Goal: Task Accomplishment & Management: Manage account settings

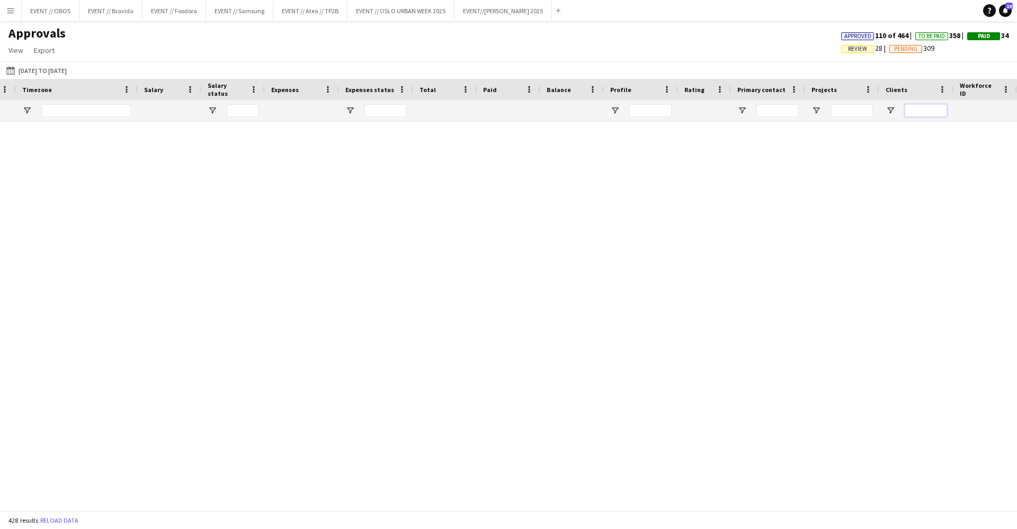
scroll to position [3136, 0]
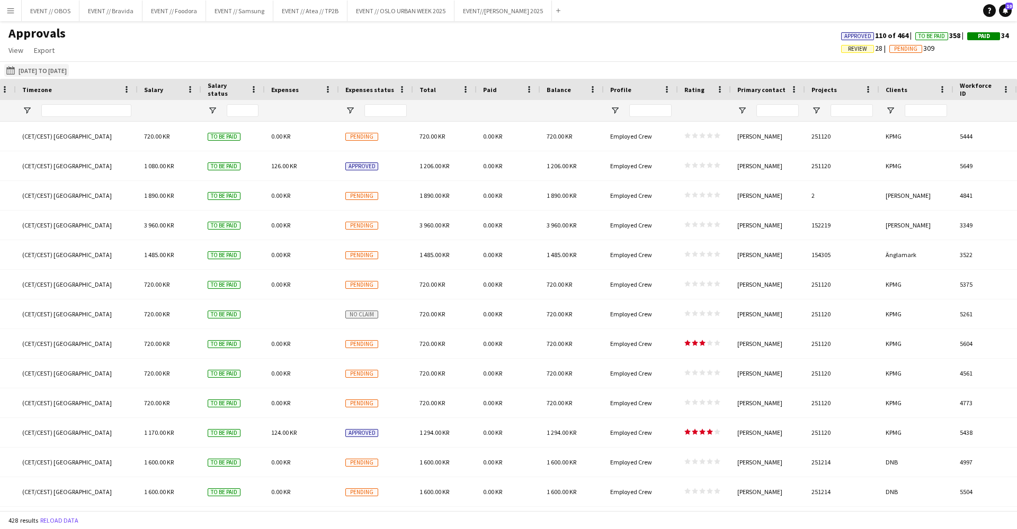
click at [64, 68] on button "[DATE] to [DATE] [DATE] to [DATE]" at bounding box center [36, 70] width 65 height 13
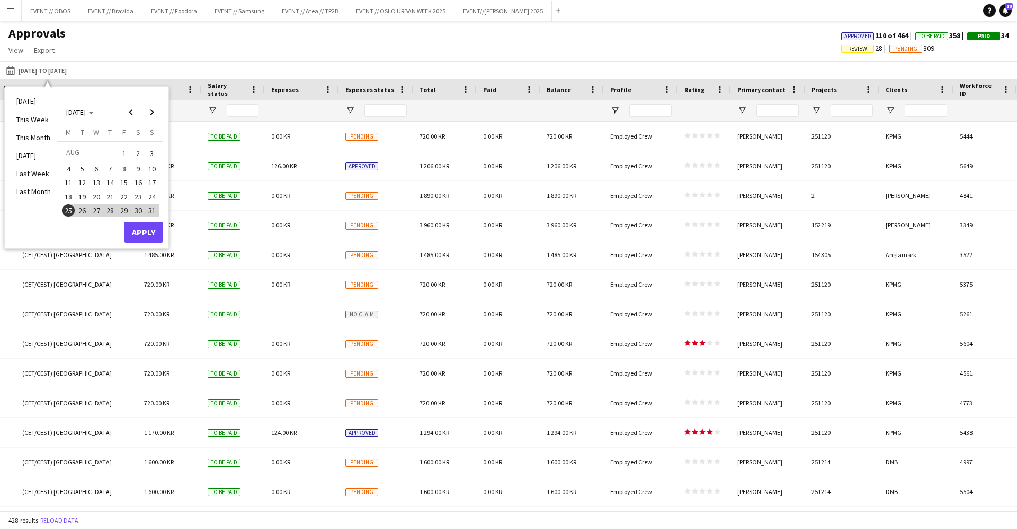
click at [67, 209] on span "25" at bounding box center [68, 210] width 13 height 13
click at [152, 107] on span "Next month" at bounding box center [151, 112] width 21 height 21
click at [128, 117] on span "Previous month" at bounding box center [130, 112] width 21 height 21
click at [138, 208] on span "30" at bounding box center [138, 210] width 13 height 13
click at [151, 107] on span "Next month" at bounding box center [151, 112] width 21 height 21
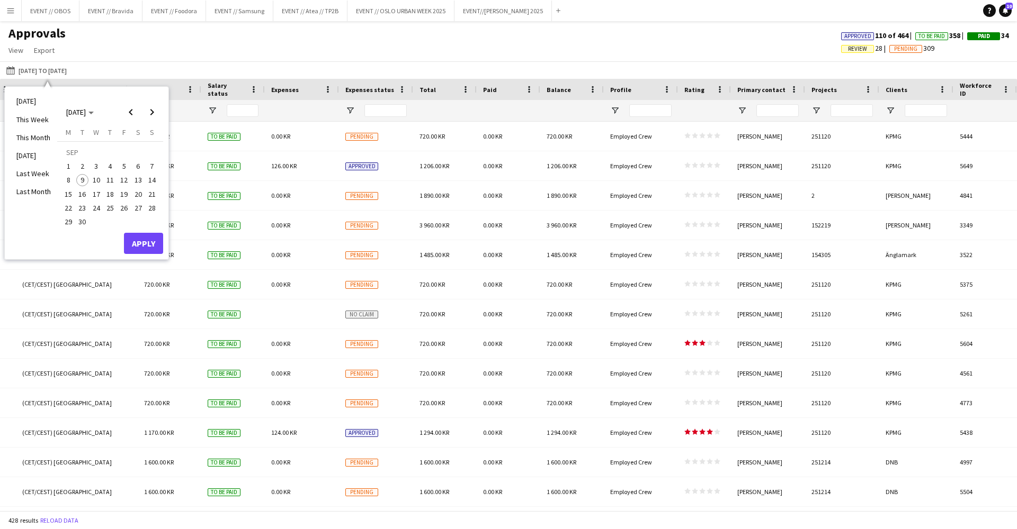
click at [151, 164] on span "7" at bounding box center [152, 166] width 13 height 13
click at [149, 239] on button "Apply" at bounding box center [143, 243] width 39 height 21
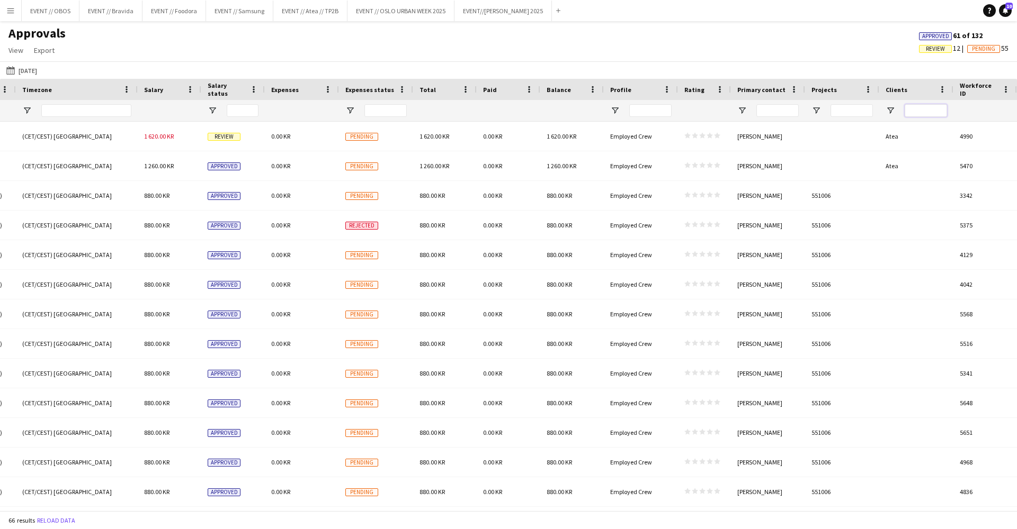
click at [925, 111] on input "Clients Filter Input" at bounding box center [925, 110] width 42 height 13
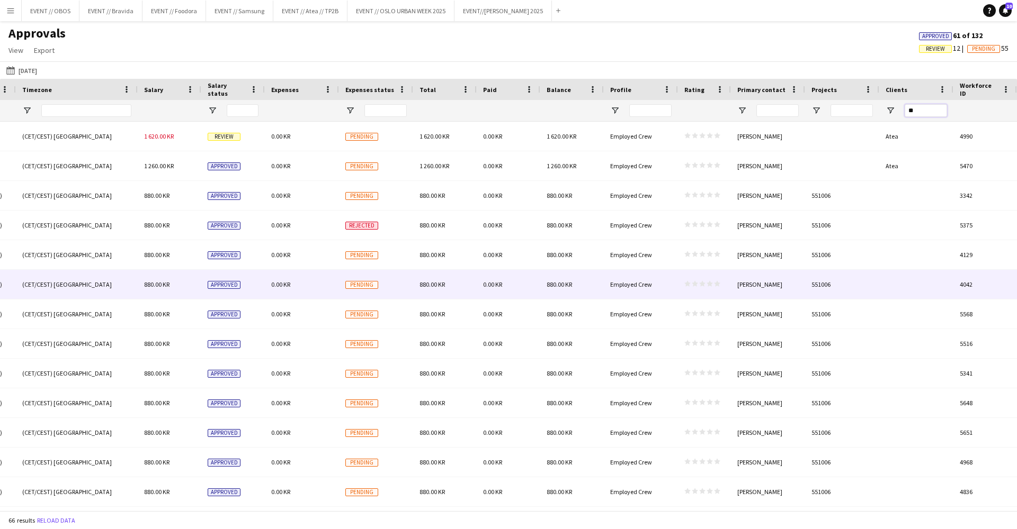
type input "*"
type input "****"
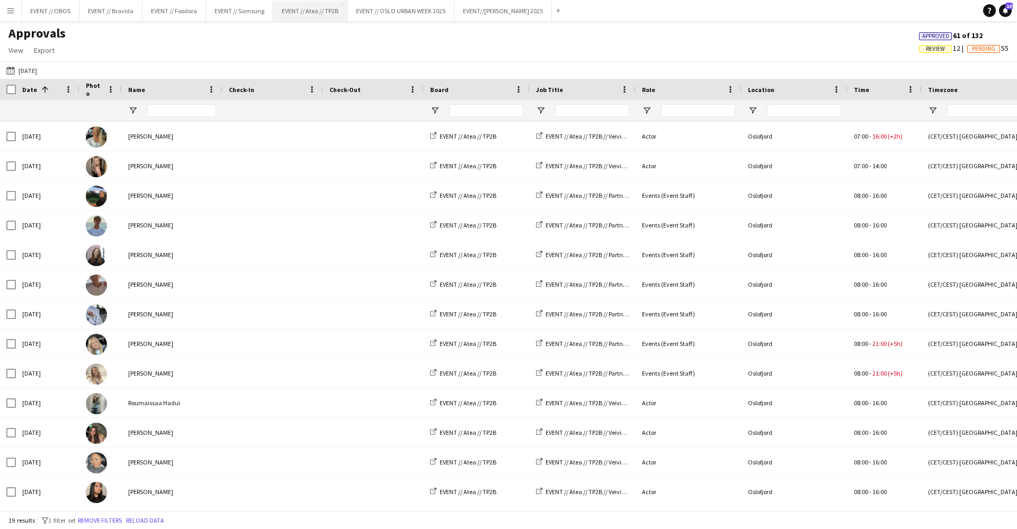
click at [316, 15] on button "EVENT // Atea // TP2B Close" at bounding box center [310, 11] width 74 height 21
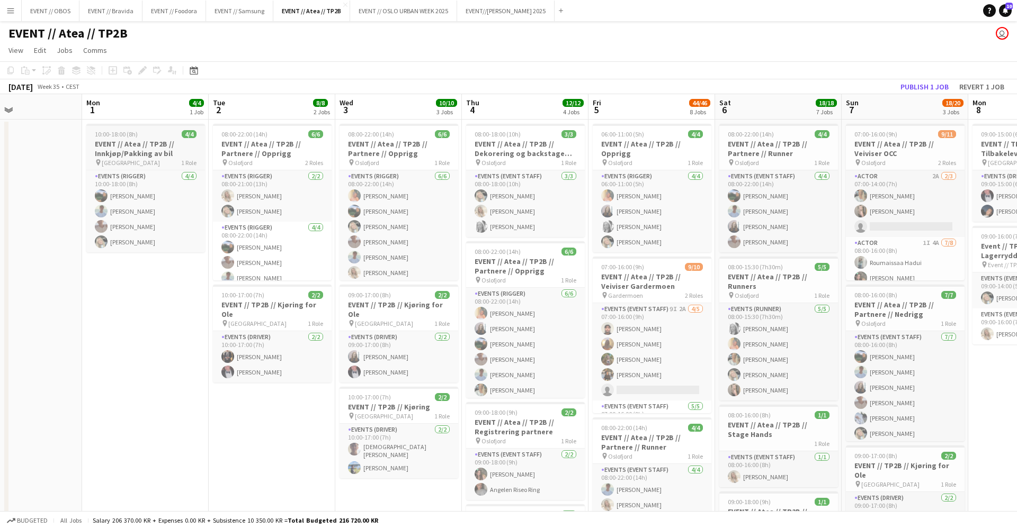
click at [153, 150] on h3 "EVENT // Atea // TP2B // Innkjøp/Pakking av bil" at bounding box center [145, 148] width 119 height 19
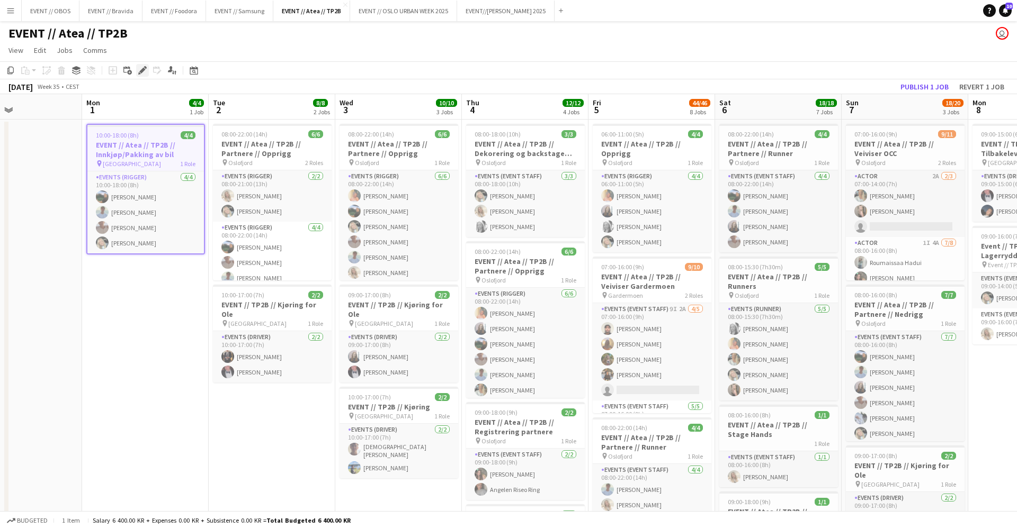
click at [143, 75] on div "Edit" at bounding box center [142, 70] width 13 height 13
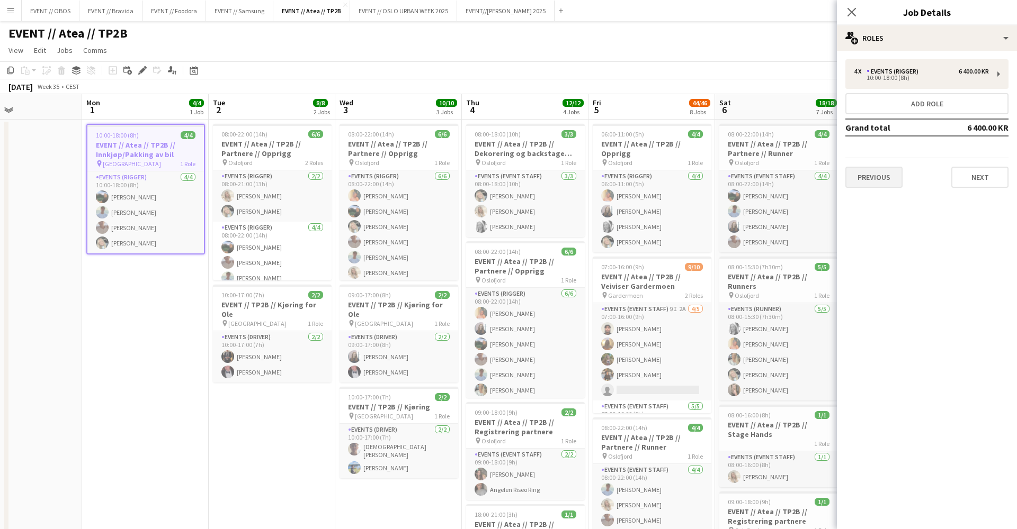
click at [869, 169] on button "Previous" at bounding box center [873, 177] width 57 height 21
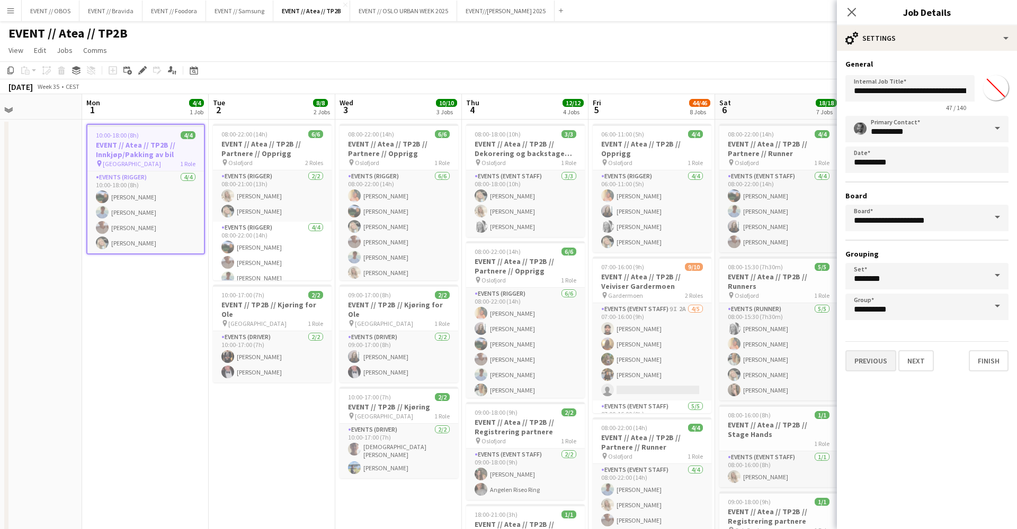
click at [866, 371] on button "Previous" at bounding box center [870, 361] width 51 height 21
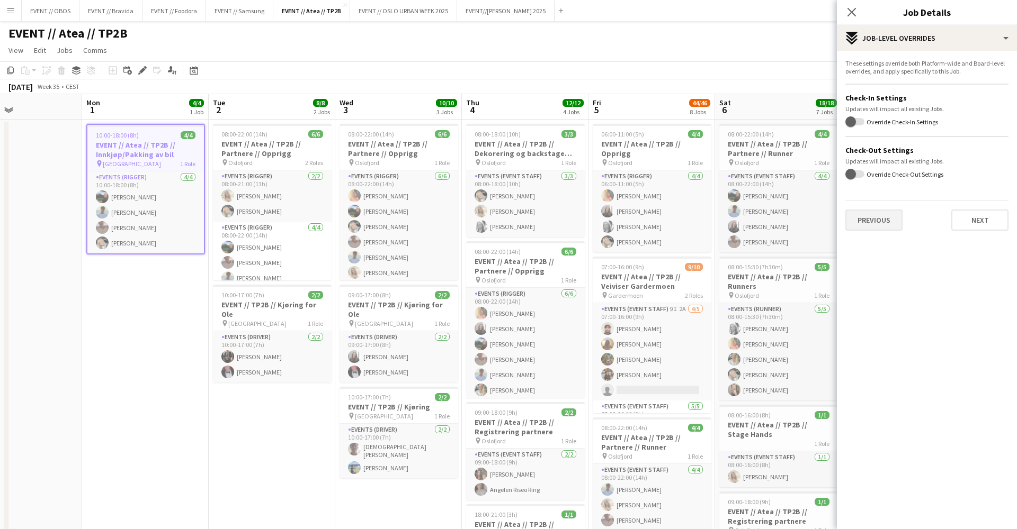
click at [874, 214] on button "Previous" at bounding box center [873, 220] width 57 height 21
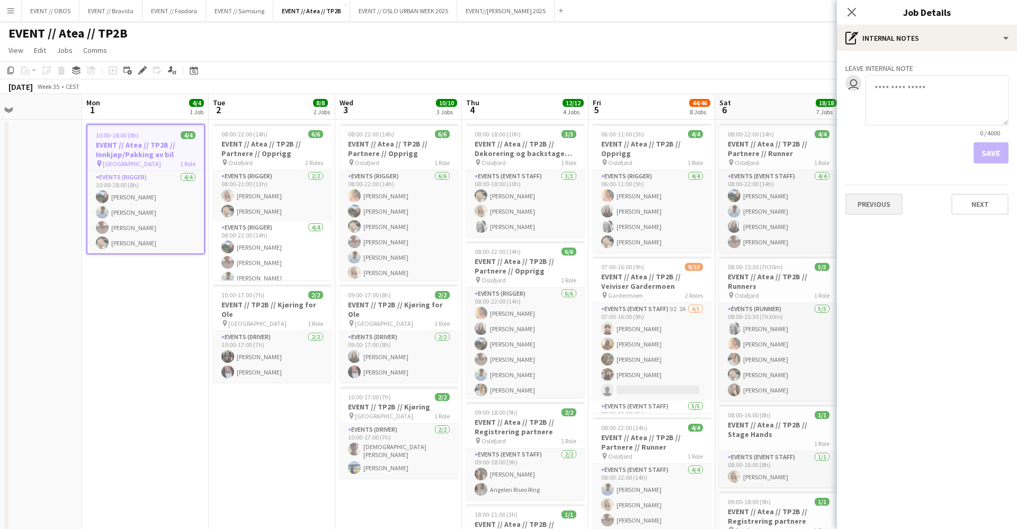
click at [892, 207] on button "Previous" at bounding box center [873, 204] width 57 height 21
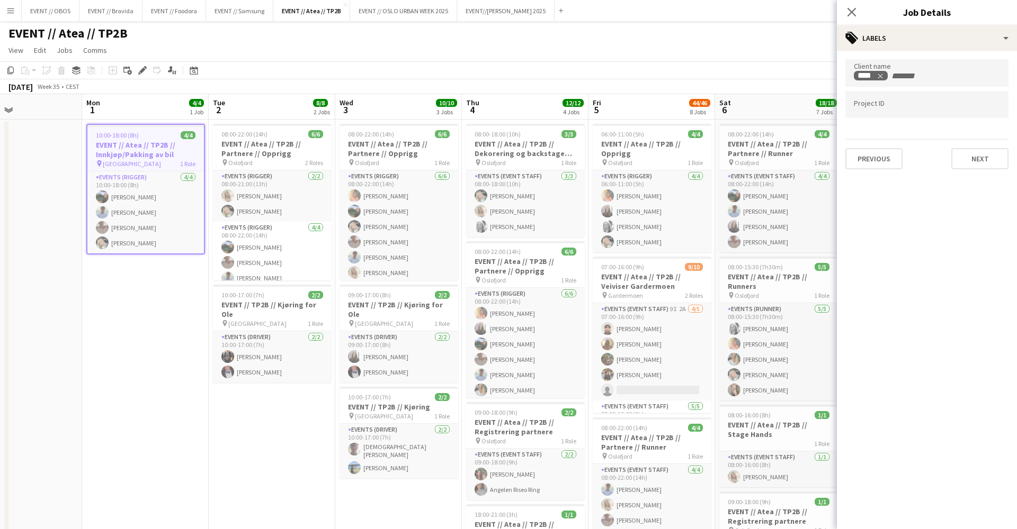
click at [871, 128] on form "Client name **** Project ID Previous Next" at bounding box center [927, 114] width 180 height 110
click at [874, 124] on div at bounding box center [926, 121] width 163 height 6
click at [883, 118] on div at bounding box center [926, 104] width 163 height 27
type input "******"
click at [963, 169] on button "Next" at bounding box center [979, 158] width 57 height 21
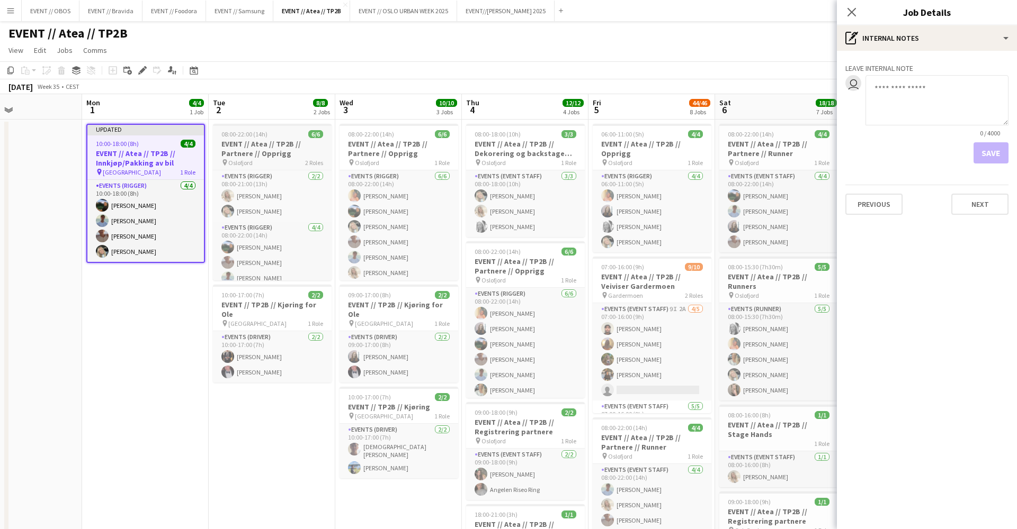
click at [258, 152] on h3 "EVENT // Atea // TP2B // Partnere // Opprigg" at bounding box center [272, 148] width 119 height 19
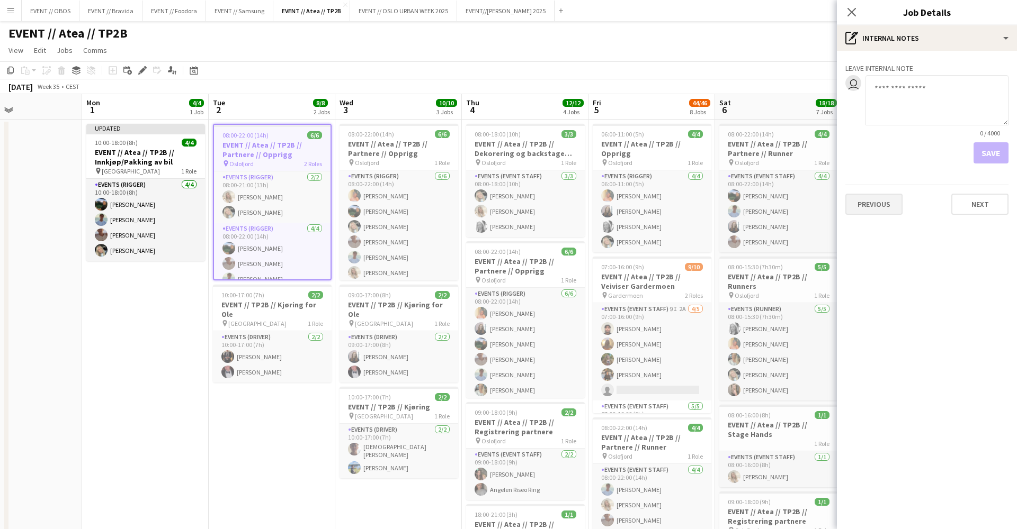
click at [859, 208] on button "Previous" at bounding box center [873, 204] width 57 height 21
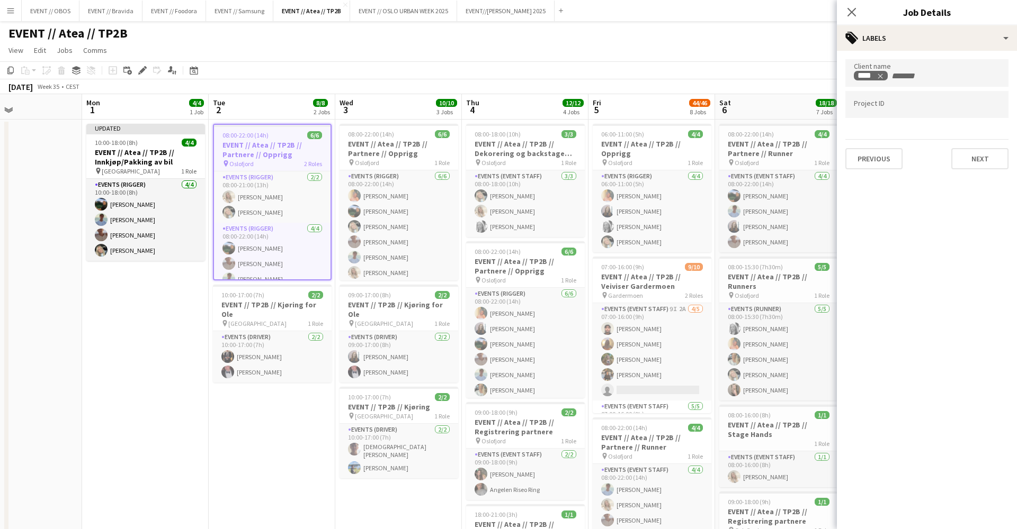
click at [884, 106] on input "Type to search project ID labels..." at bounding box center [926, 105] width 146 height 10
click at [978, 165] on button "Next" at bounding box center [979, 158] width 57 height 21
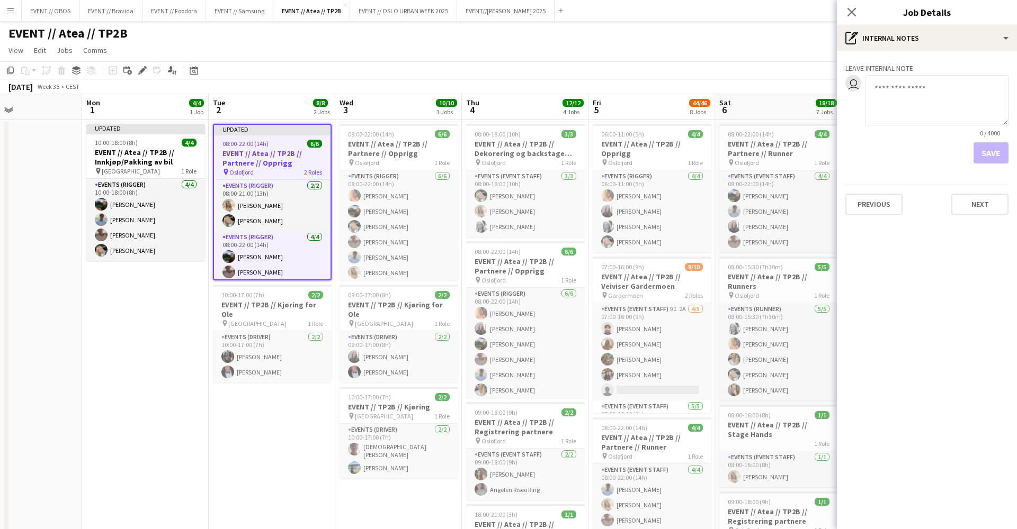
click at [373, 162] on span "Oslofjord" at bounding box center [367, 163] width 24 height 8
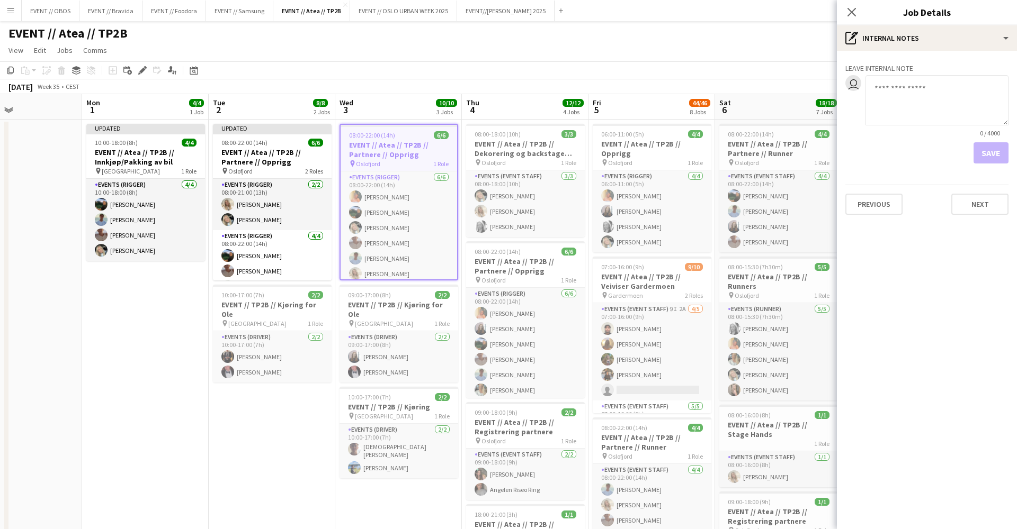
click at [854, 193] on div "Previous Next" at bounding box center [926, 200] width 163 height 30
click at [859, 198] on button "Previous" at bounding box center [873, 204] width 57 height 21
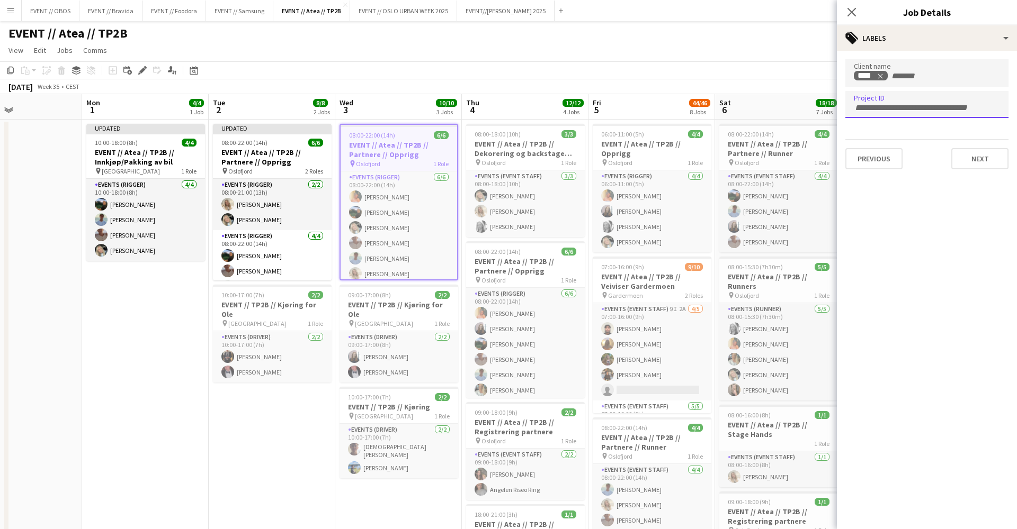
click at [896, 116] on div at bounding box center [926, 104] width 163 height 27
type input "******"
click at [299, 300] on h3 "EVENT // TP2B // Kjøring for Ole" at bounding box center [272, 309] width 119 height 19
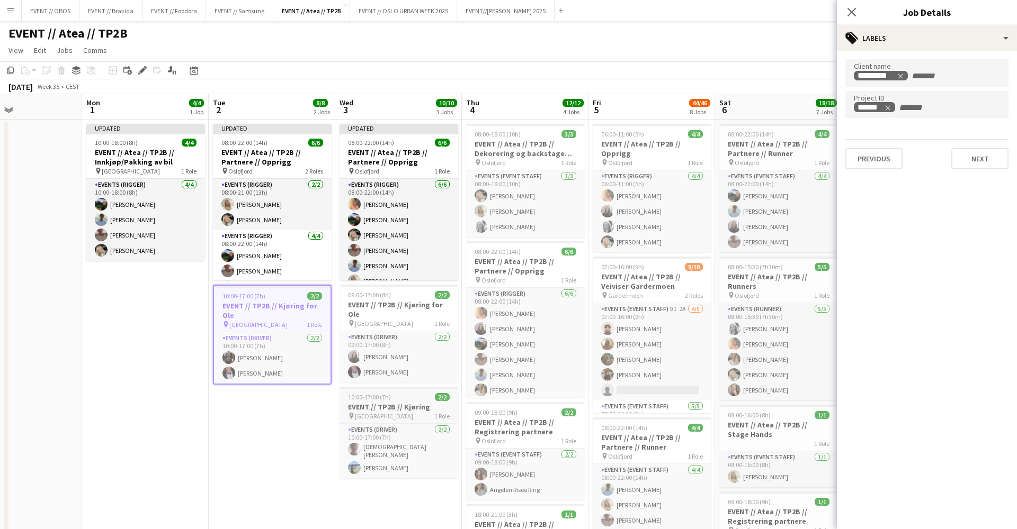
click at [389, 402] on h3 "EVENT // TP2B // Kjøring" at bounding box center [398, 407] width 119 height 10
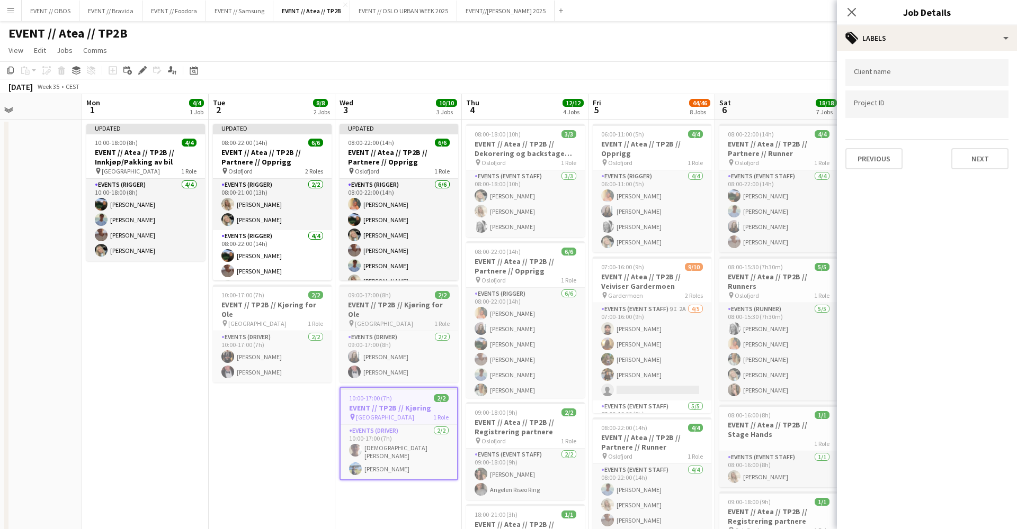
click at [391, 304] on h3 "EVENT // TP2B // Kjøring for Ole" at bounding box center [398, 309] width 119 height 19
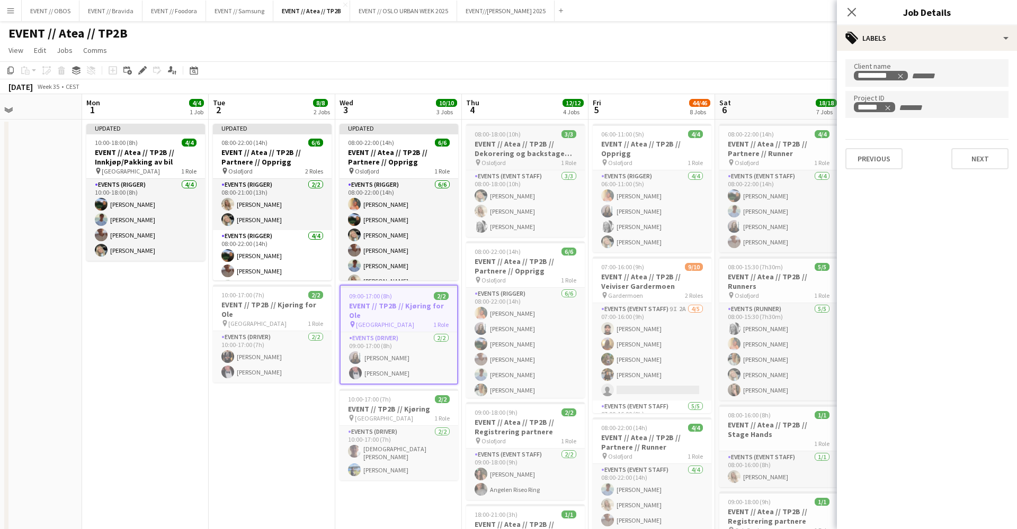
click at [525, 157] on h3 "EVENT // Atea // TP2B // Dekorering og backstage oppsett" at bounding box center [525, 148] width 119 height 19
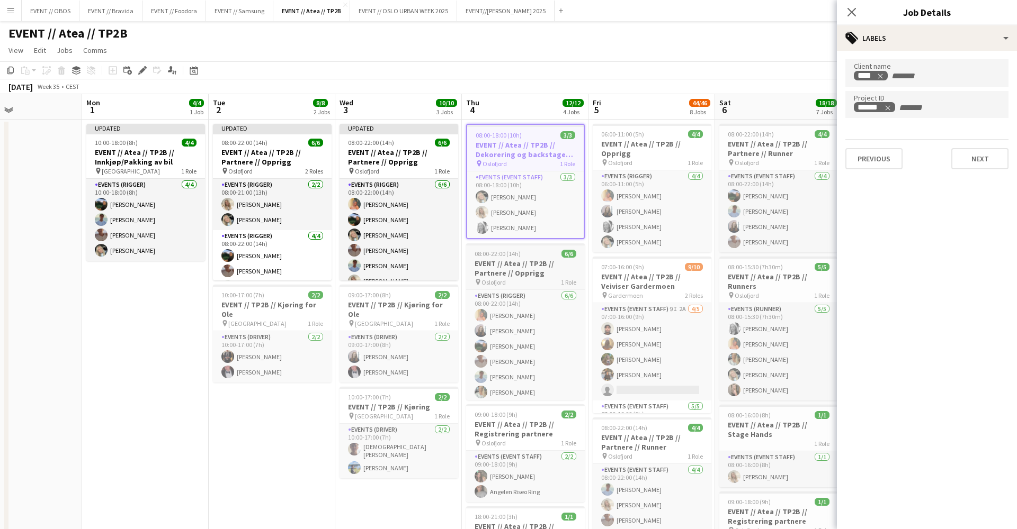
click at [500, 258] on app-job-card "08:00-22:00 (14h) 6/6 EVENT // Atea // TP2B // Partnere // Opprigg pin Oslofjor…" at bounding box center [525, 322] width 119 height 157
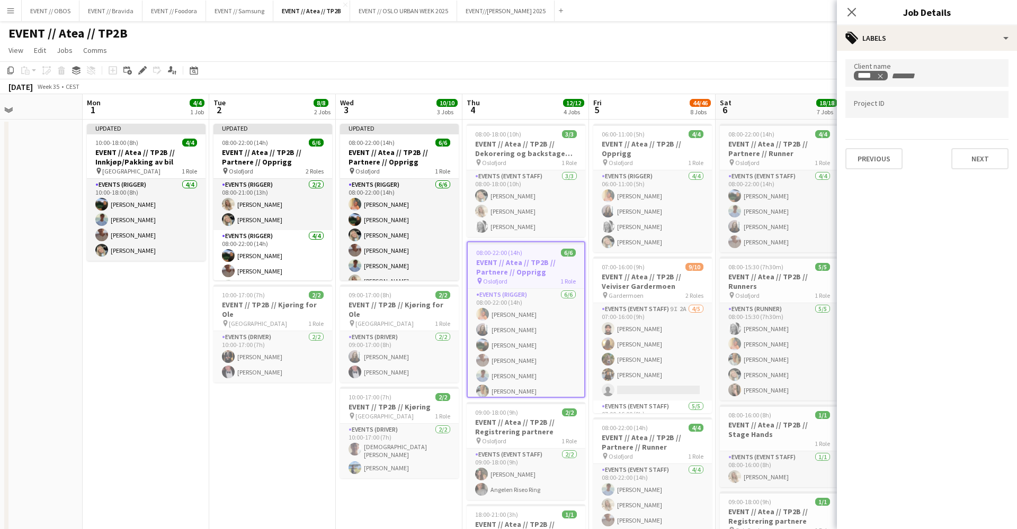
click at [936, 114] on div at bounding box center [926, 104] width 163 height 27
type input "******"
click at [504, 420] on h3 "EVENT // Atea // TP2B // Registrering partnere" at bounding box center [525, 427] width 119 height 19
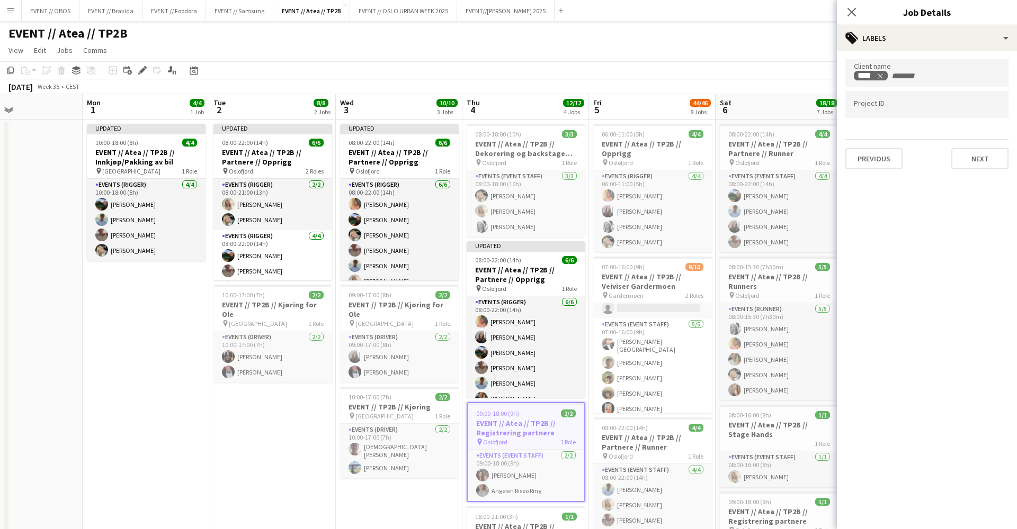
click at [873, 109] on input "Type to search project ID labels..." at bounding box center [926, 105] width 146 height 10
type input "******"
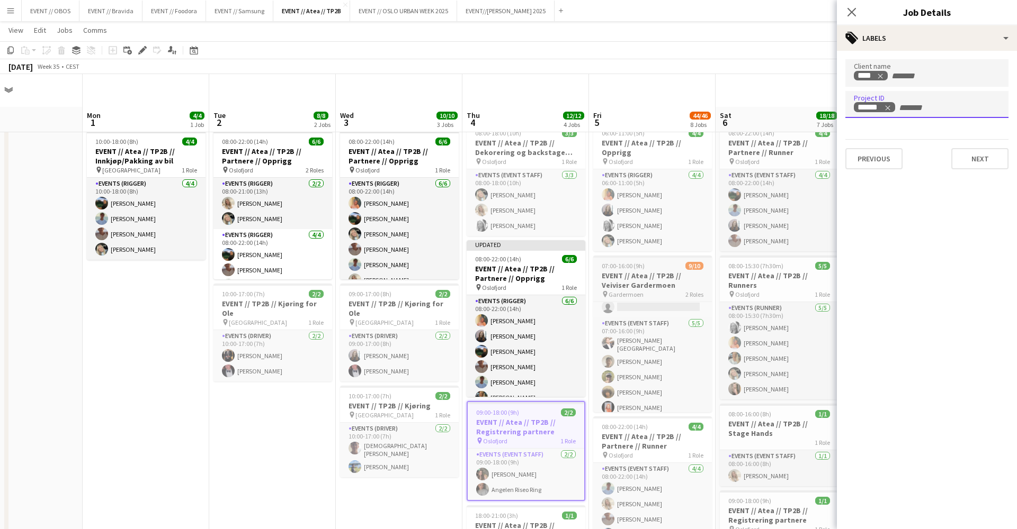
scroll to position [212, 0]
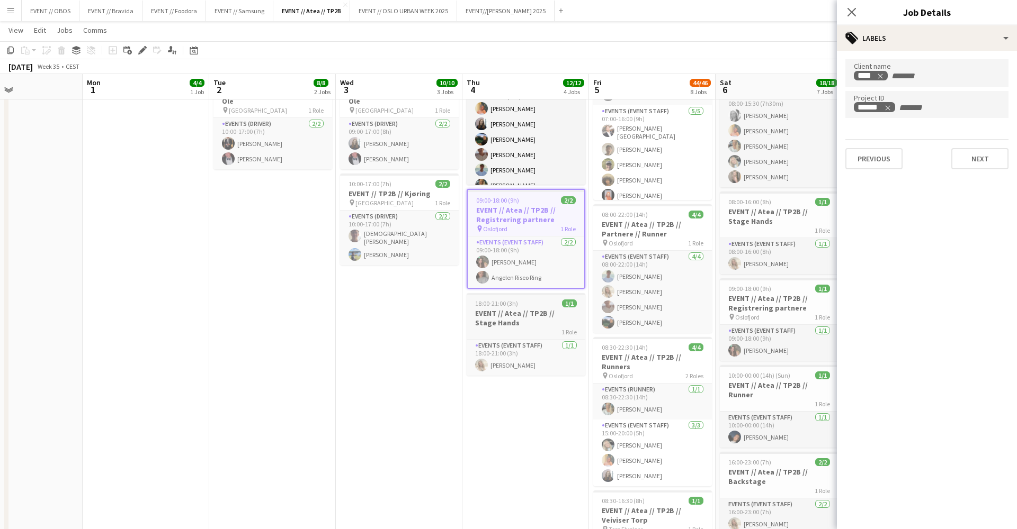
click at [497, 323] on h3 "EVENT // Atea // TP2B // Stage Hands" at bounding box center [525, 318] width 119 height 19
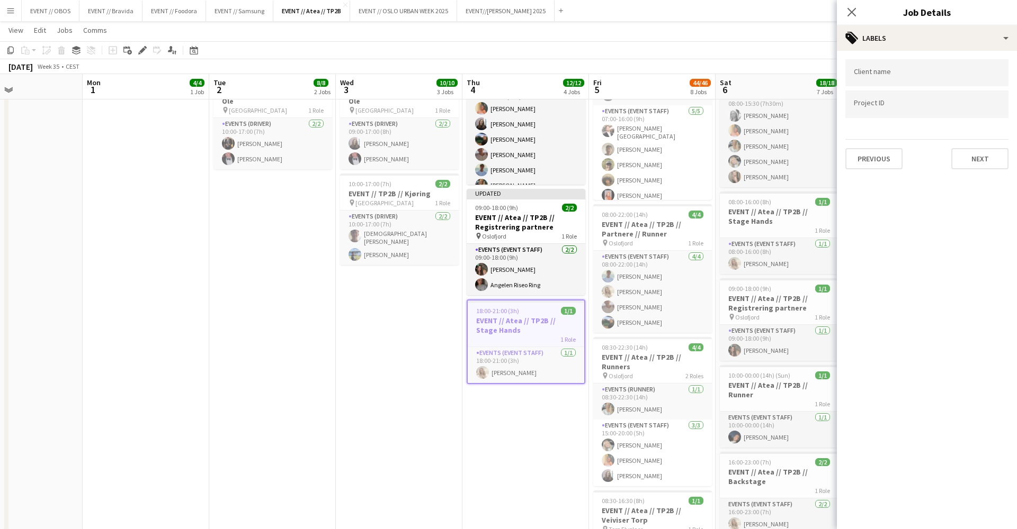
click at [864, 74] on input "Type to search client labels..." at bounding box center [926, 73] width 146 height 10
type input "****"
click at [882, 113] on div "Atea" at bounding box center [926, 105] width 163 height 25
click at [892, 112] on div at bounding box center [926, 104] width 163 height 27
type input "******"
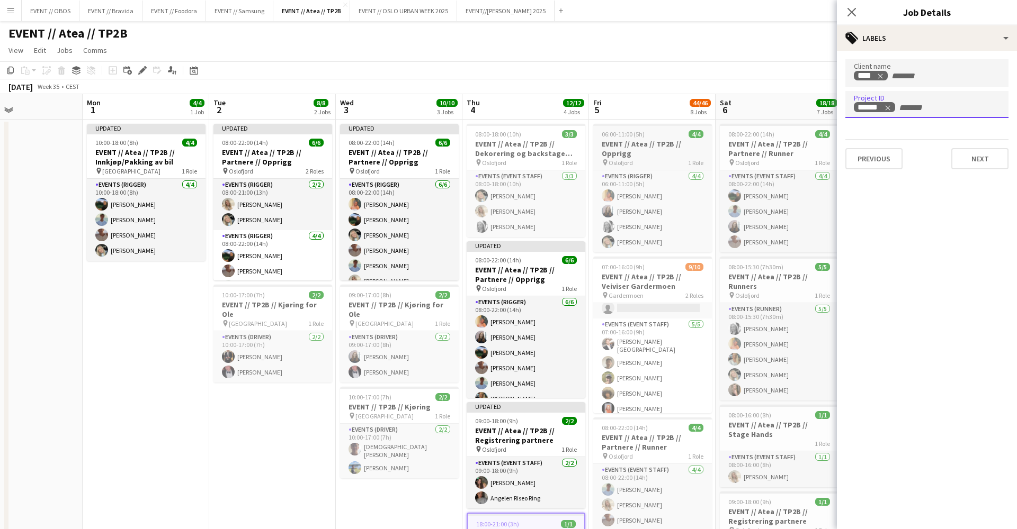
scroll to position [-1, 0]
click at [657, 156] on h3 "EVENT // Atea // TP2B // Opprigg" at bounding box center [652, 148] width 119 height 19
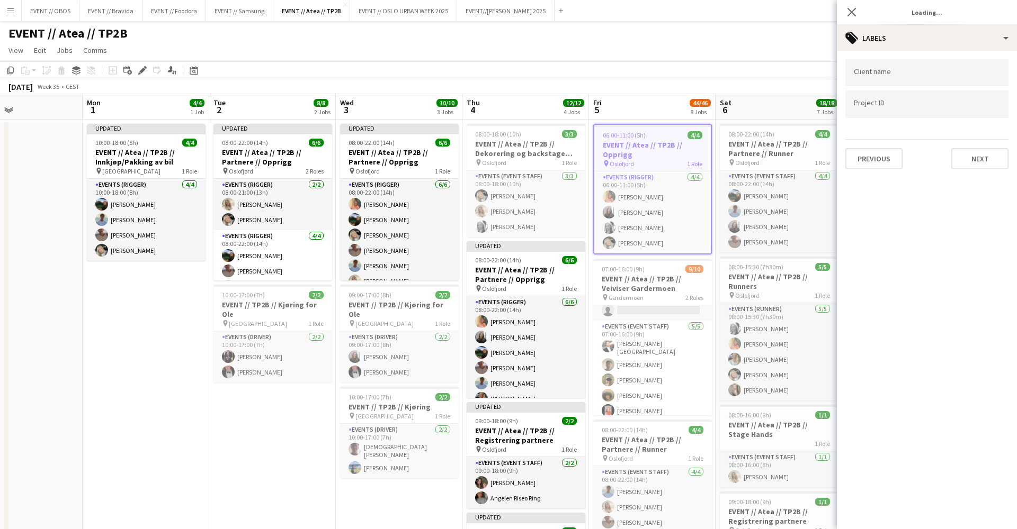
scroll to position [0, 0]
click at [911, 110] on input "Type to search project ID labels..." at bounding box center [926, 105] width 146 height 10
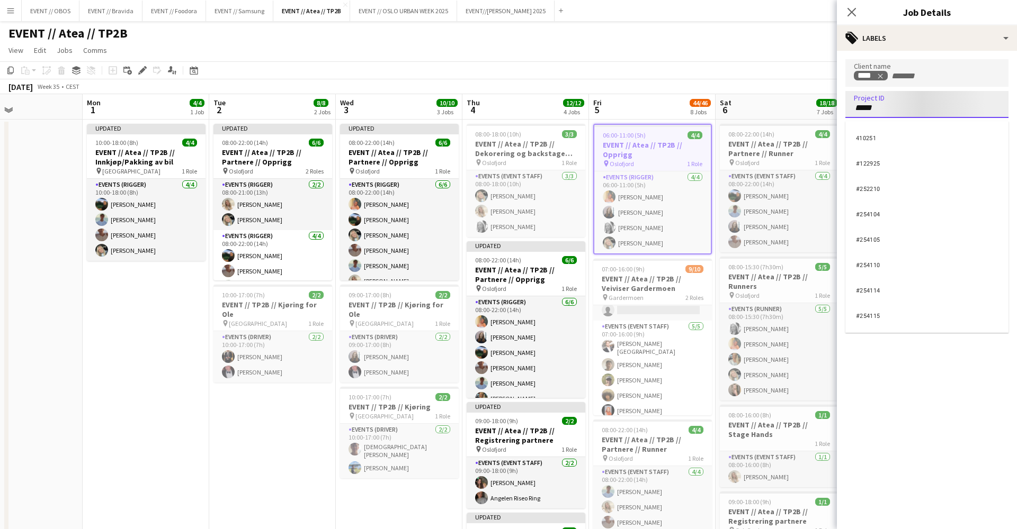
type input "******"
click at [679, 281] on h3 "EVENT // Atea // TP2B // Veiviser Gardermoen" at bounding box center [652, 283] width 119 height 19
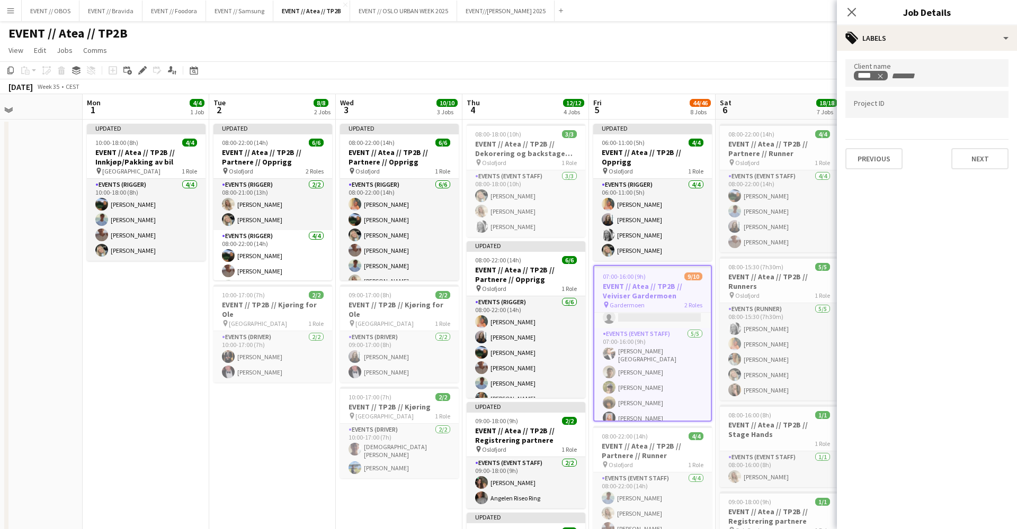
click at [880, 105] on input "Type to search project ID labels..." at bounding box center [926, 105] width 146 height 10
type input "******"
click at [660, 447] on h3 "EVENT // Atea // TP2B // Partnere // Runner" at bounding box center [652, 451] width 119 height 19
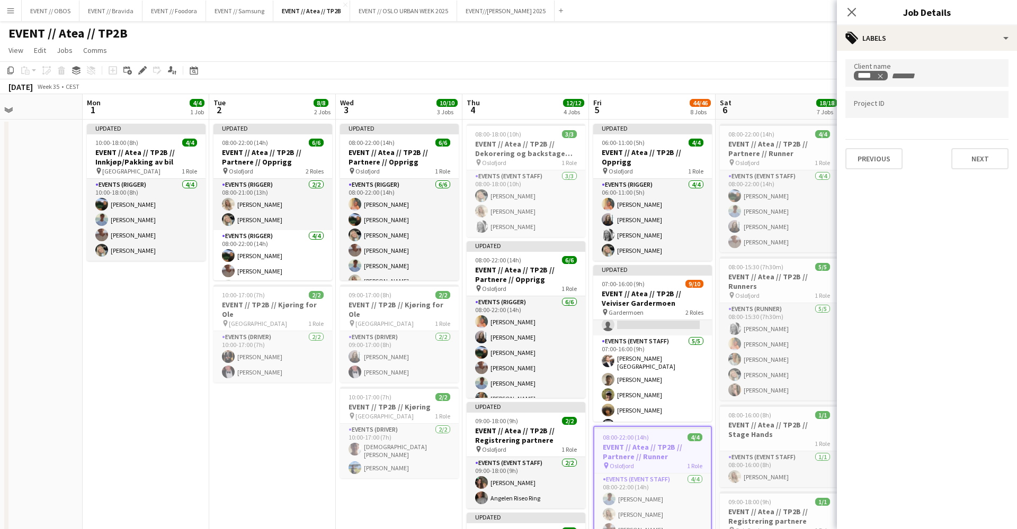
click at [861, 107] on input "Type to search project ID labels..." at bounding box center [926, 105] width 146 height 10
type input "******"
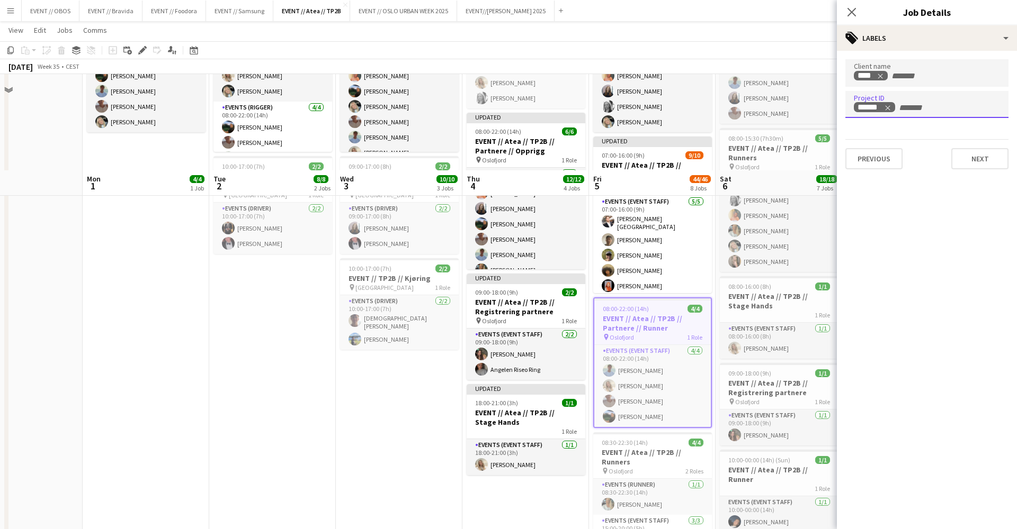
scroll to position [224, 0]
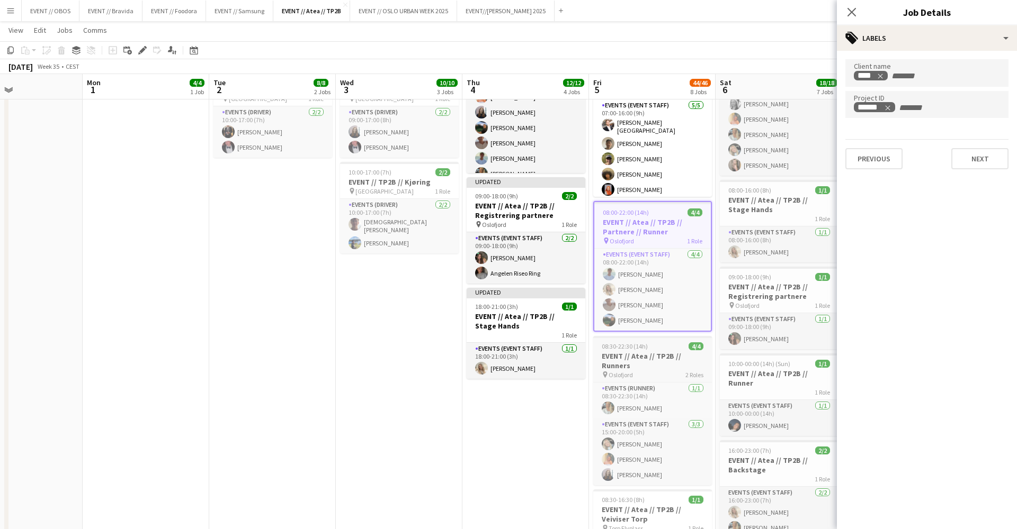
click at [648, 355] on h3 "EVENT // Atea // TP2B // Runners" at bounding box center [652, 361] width 119 height 19
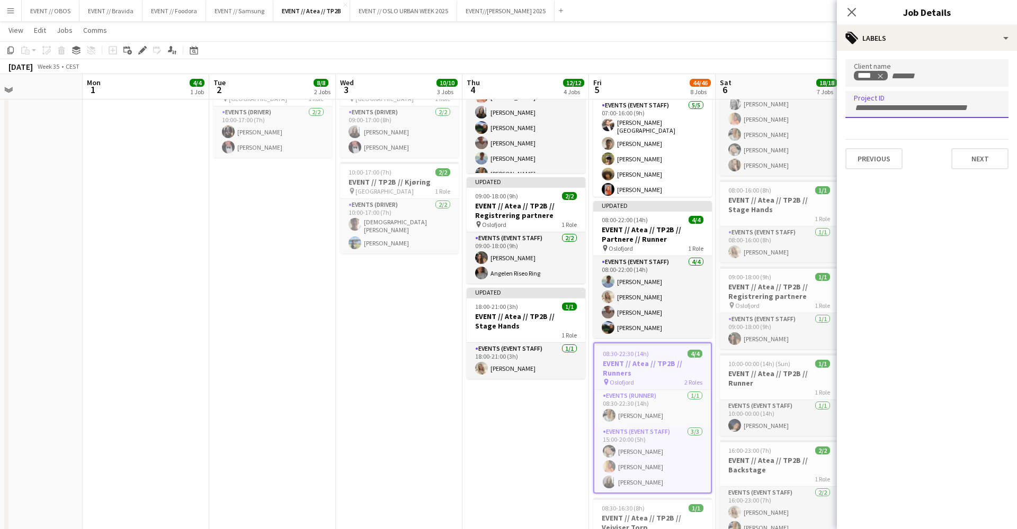
click at [860, 112] on div at bounding box center [926, 104] width 163 height 27
type input "******"
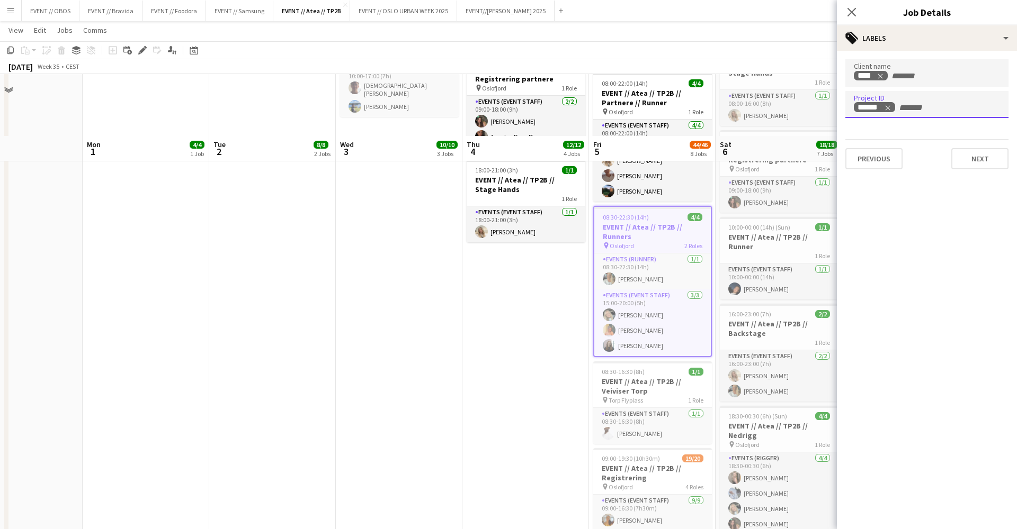
scroll to position [423, 0]
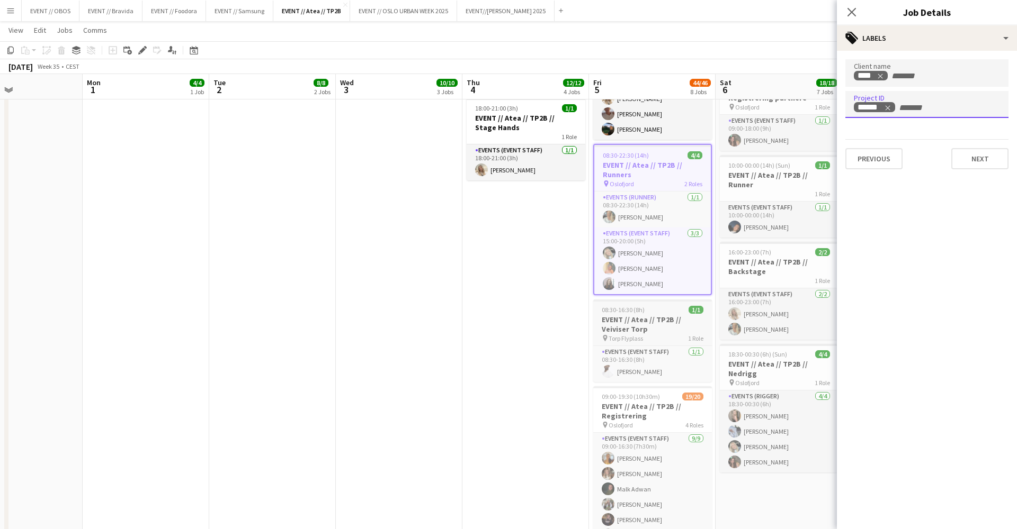
click at [610, 305] on app-job-card "08:30-16:30 (8h) 1/1 EVENT // Atea // TP2B // Veiviser Torp pin Torp Flyplass 1…" at bounding box center [652, 341] width 119 height 83
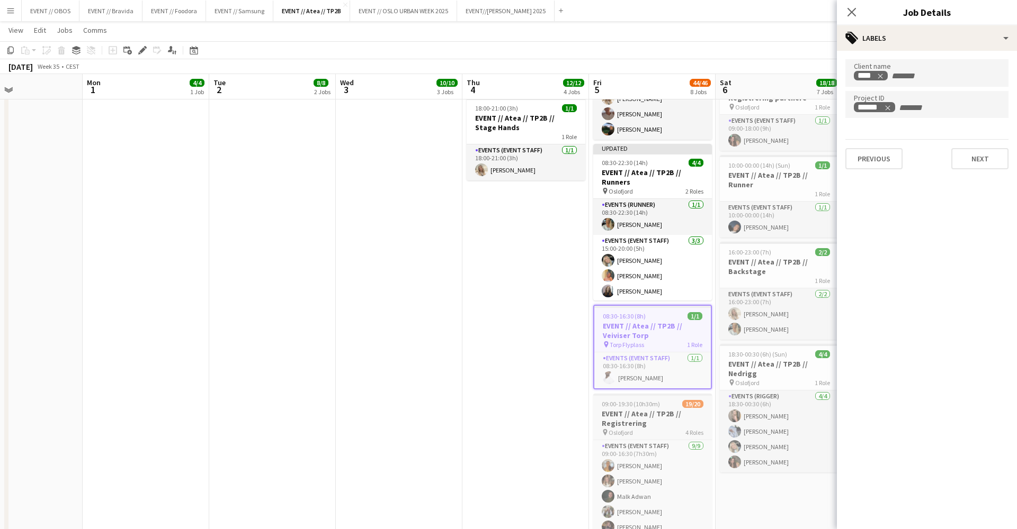
click at [664, 418] on h3 "EVENT // Atea // TP2B // Registrering" at bounding box center [652, 418] width 119 height 19
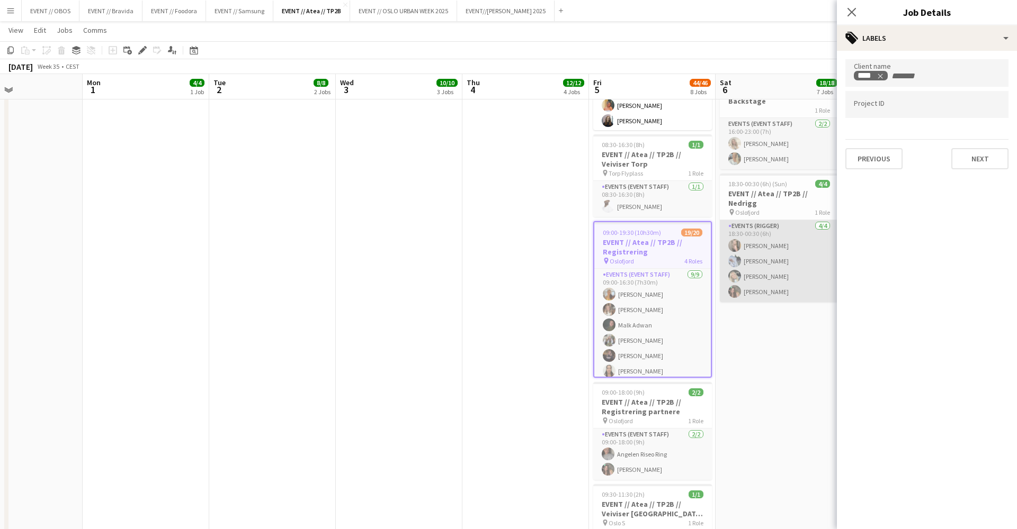
scroll to position [601, 0]
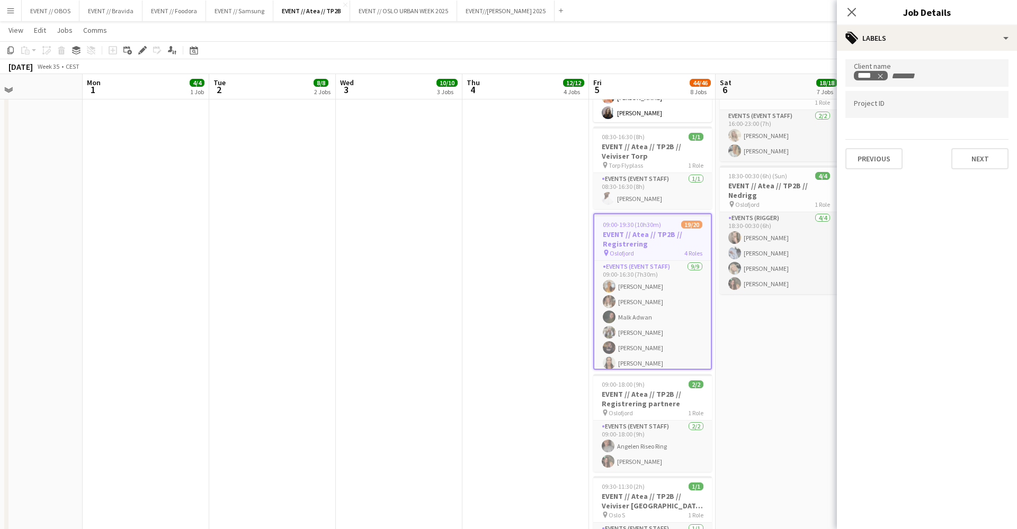
click at [864, 116] on div at bounding box center [926, 104] width 163 height 27
type input "******"
click at [676, 400] on h3 "EVENT // Atea // TP2B // Registrering partnere" at bounding box center [652, 399] width 119 height 19
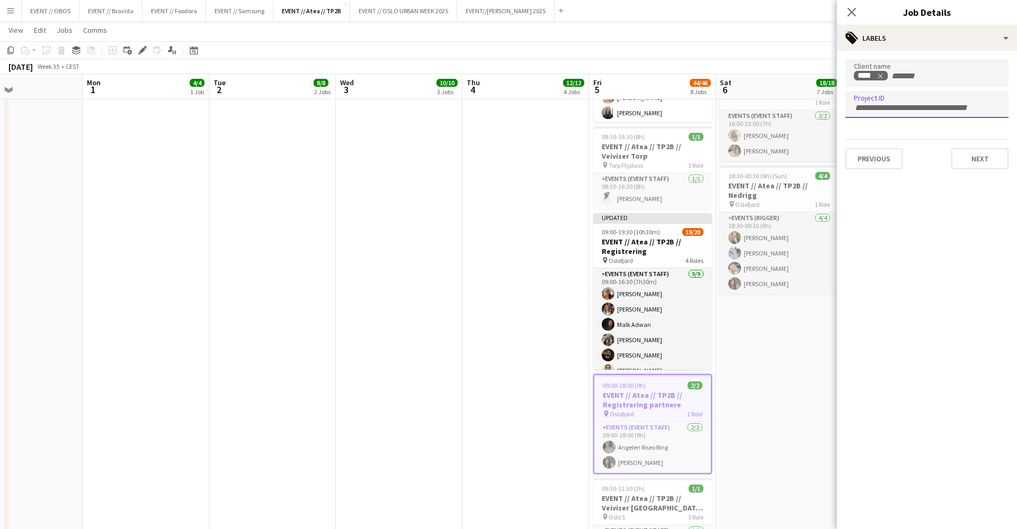
click at [898, 108] on input "Type to search project ID labels..." at bounding box center [926, 108] width 146 height 10
type input "******"
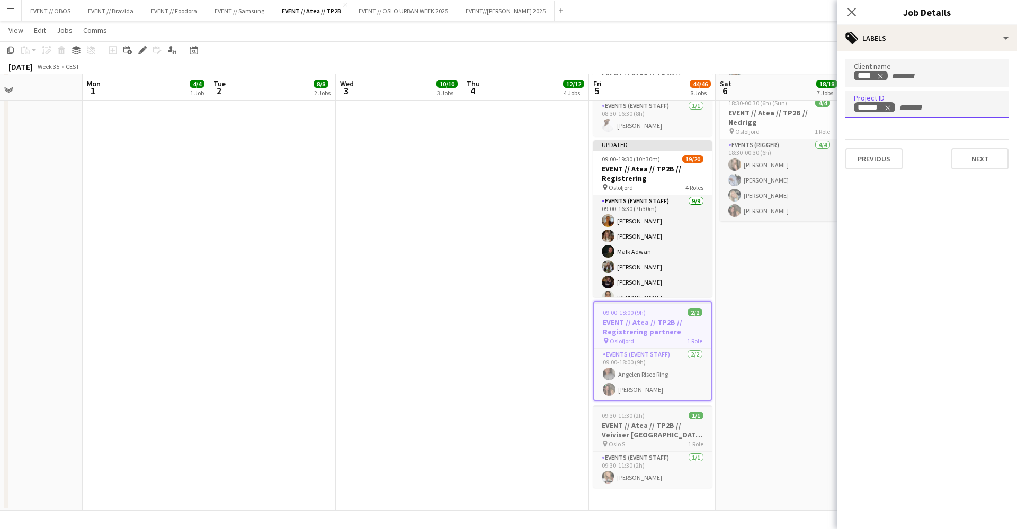
scroll to position [674, 0]
click at [693, 435] on h3 "EVENT // Atea // TP2B // Veiviser [GEOGRAPHIC_DATA] S" at bounding box center [652, 430] width 119 height 19
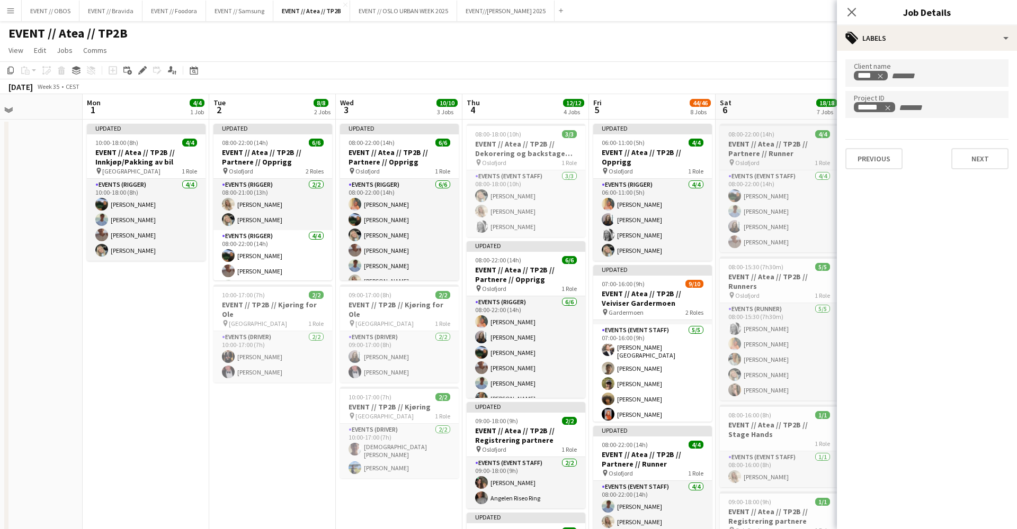
scroll to position [0, 0]
click at [756, 131] on span "08:00-22:00 (14h)" at bounding box center [751, 134] width 46 height 8
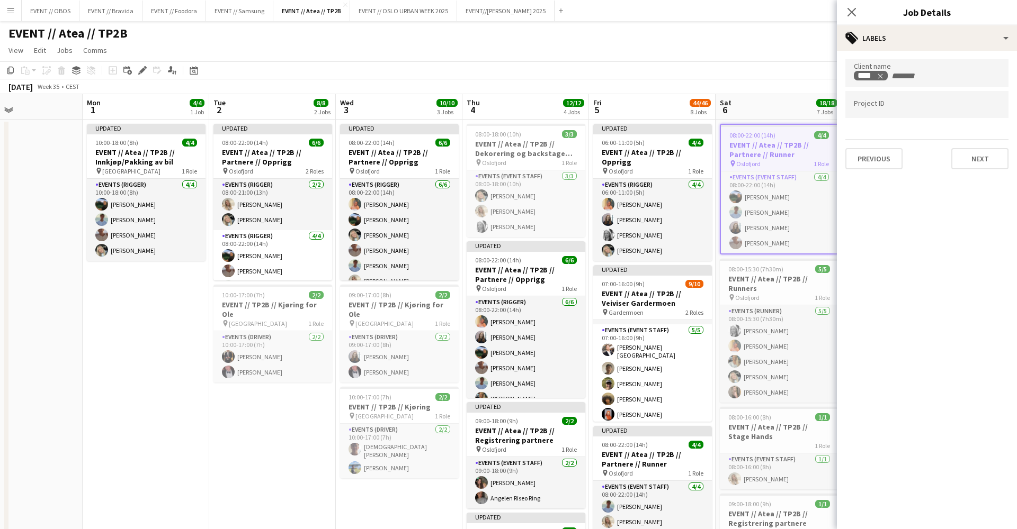
click at [861, 108] on input "Type to search project ID labels..." at bounding box center [926, 105] width 146 height 10
type input "******"
click at [752, 280] on h3 "EVENT // Atea // TP2B // Runners" at bounding box center [779, 283] width 119 height 19
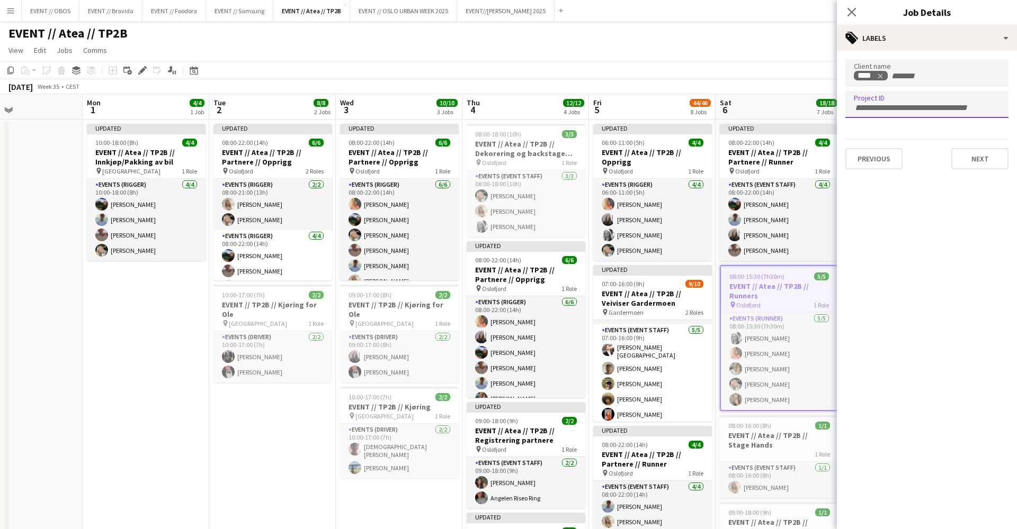
click at [879, 105] on input "Type to search project ID labels..." at bounding box center [926, 108] width 146 height 10
type input "******"
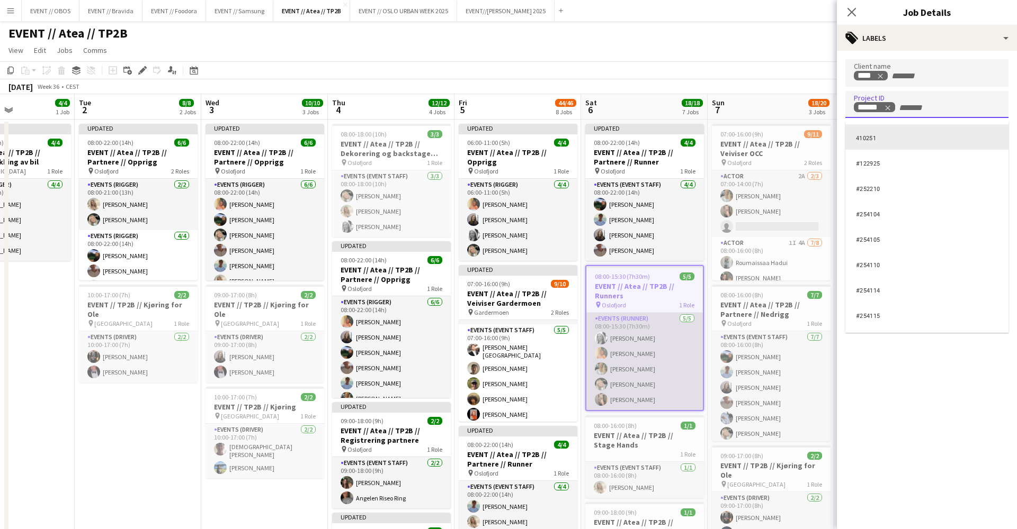
scroll to position [0, 311]
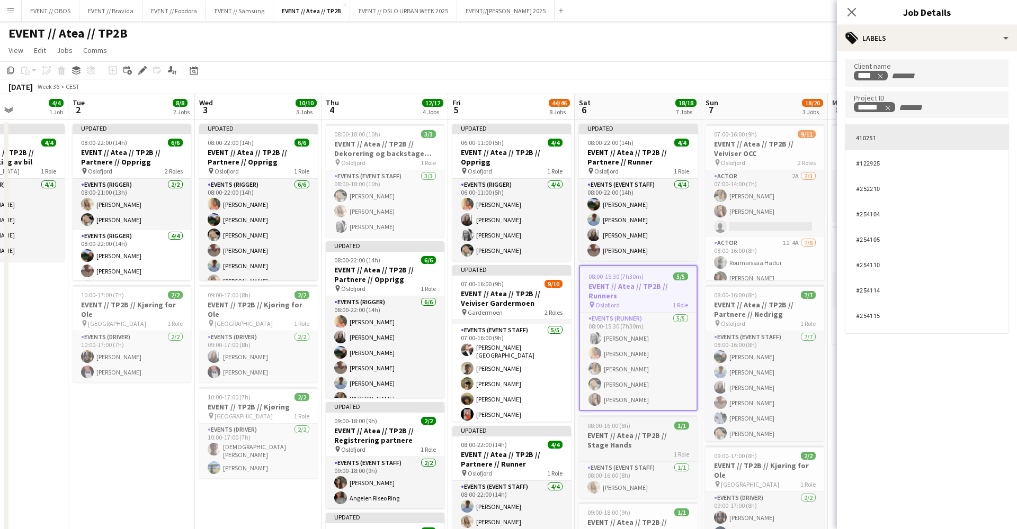
click at [628, 444] on h3 "EVENT // Atea // TP2B // Stage Hands" at bounding box center [638, 440] width 119 height 19
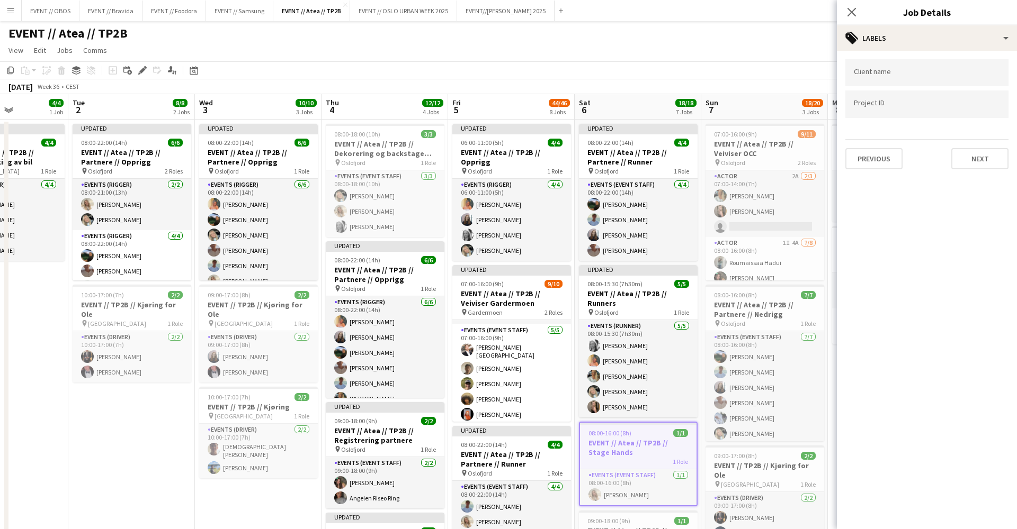
click at [868, 69] on div at bounding box center [926, 72] width 163 height 27
type input "****"
click at [883, 105] on input "Type to search project ID labels..." at bounding box center [926, 105] width 146 height 10
type input "******"
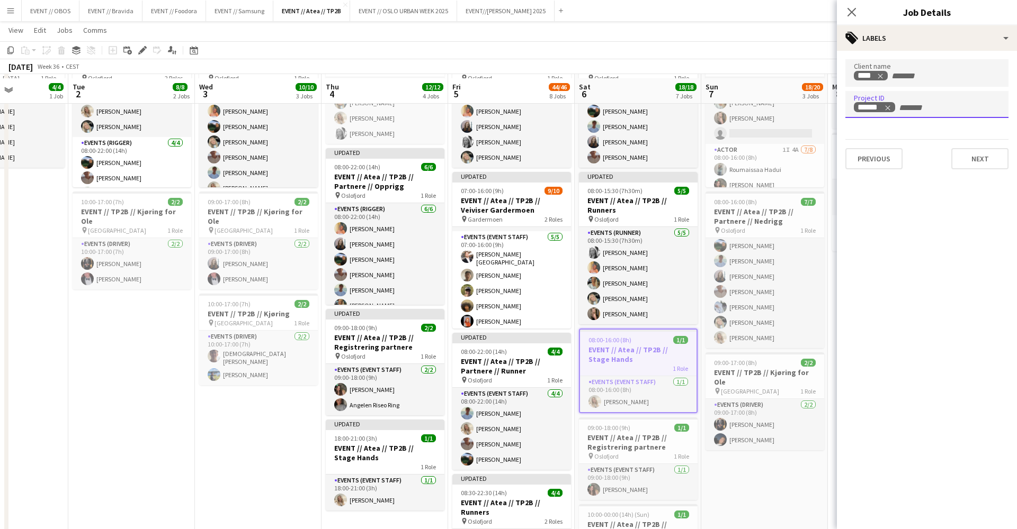
scroll to position [96, 0]
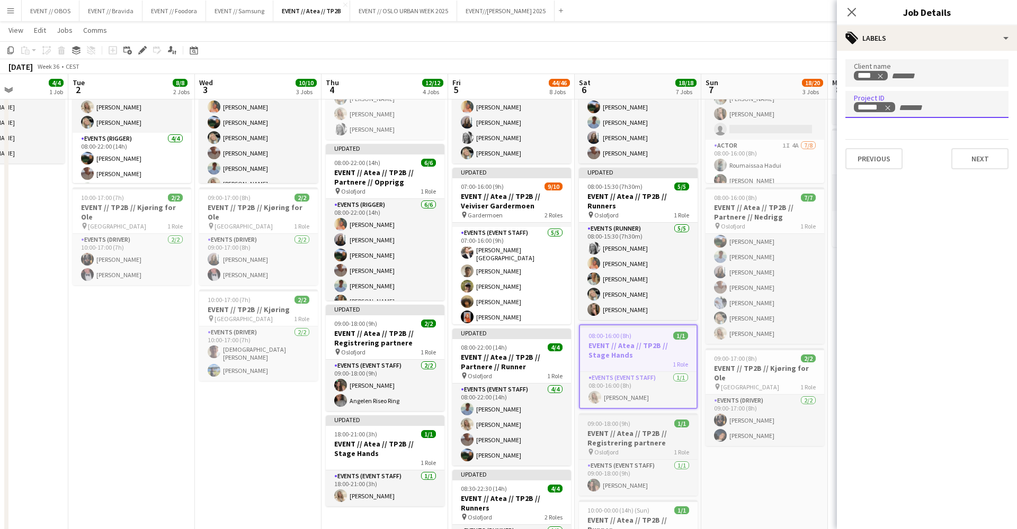
click at [630, 432] on h3 "EVENT // Atea // TP2B // Registrering partnere" at bounding box center [638, 438] width 119 height 19
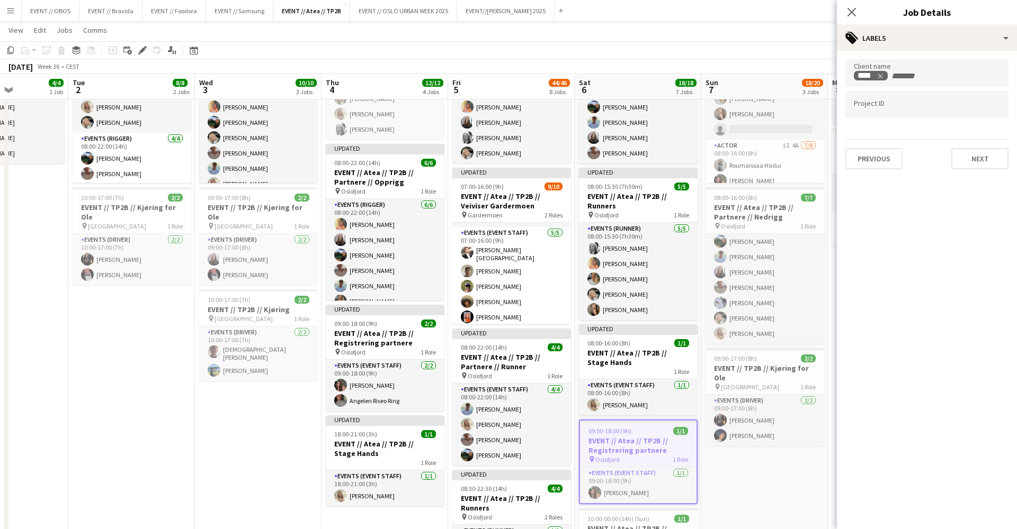
click at [874, 105] on input "Type to search project ID labels..." at bounding box center [926, 105] width 146 height 10
type input "******"
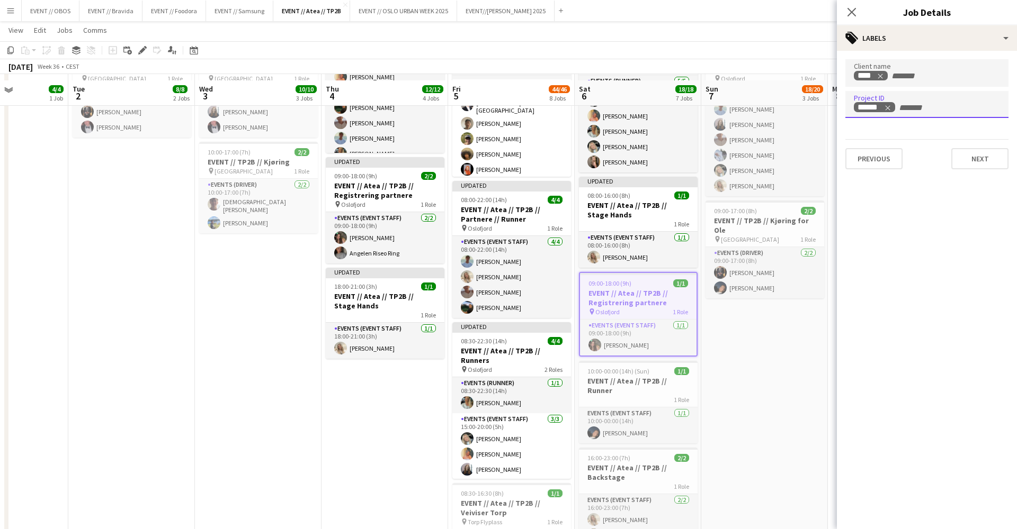
scroll to position [250, 0]
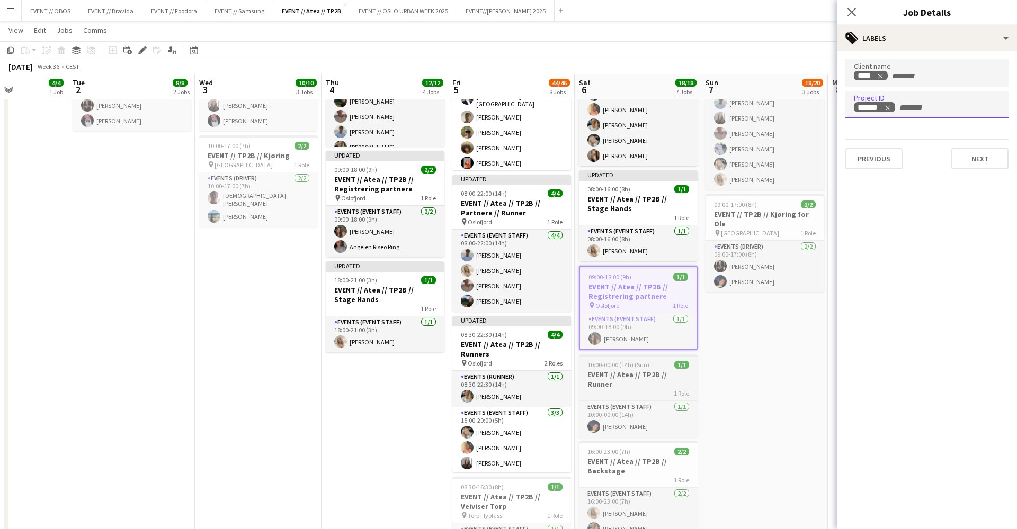
click at [628, 370] on h3 "EVENT // Atea // TP2B // Runner" at bounding box center [638, 379] width 119 height 19
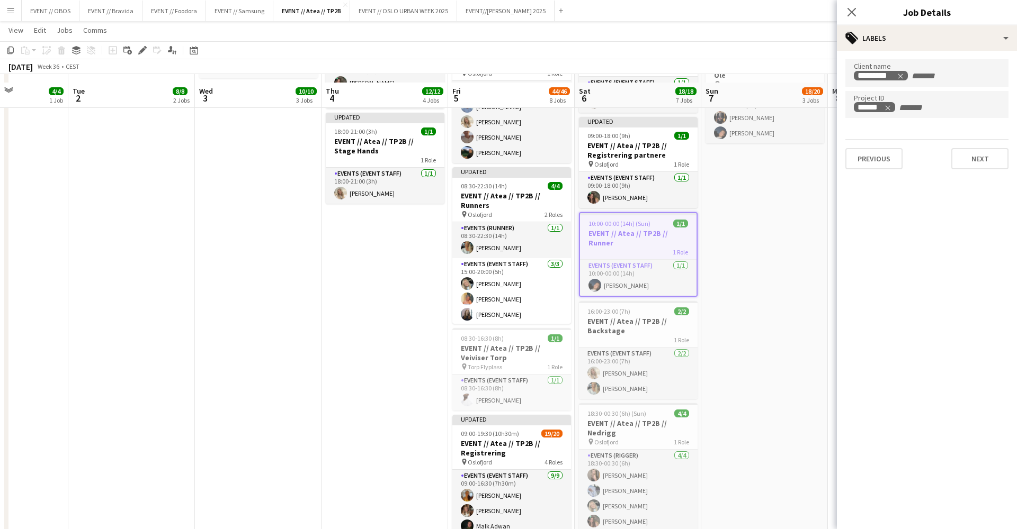
scroll to position [433, 0]
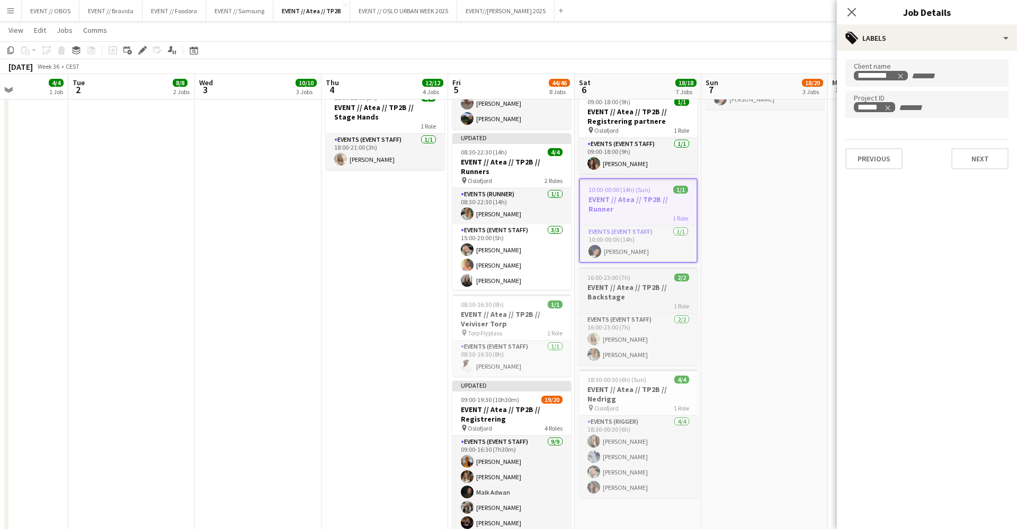
click at [596, 292] on h3 "EVENT // Atea // TP2B // Backstage" at bounding box center [638, 292] width 119 height 19
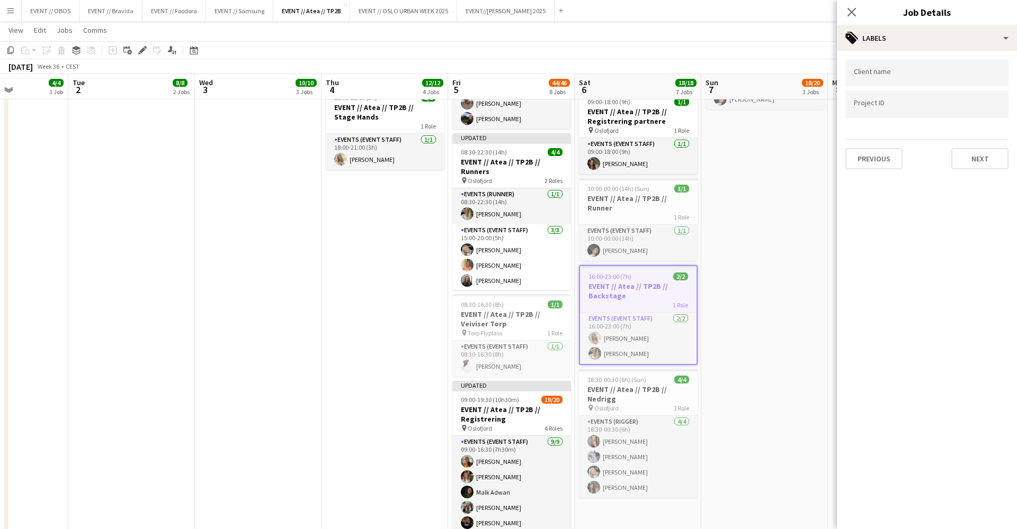
click at [865, 78] on input "Type to search client labels..." at bounding box center [926, 73] width 146 height 10
type input "****"
click at [876, 102] on form at bounding box center [926, 107] width 146 height 11
type input "******"
click at [626, 389] on h3 "EVENT // Atea // TP2B // Nedrigg" at bounding box center [638, 394] width 119 height 19
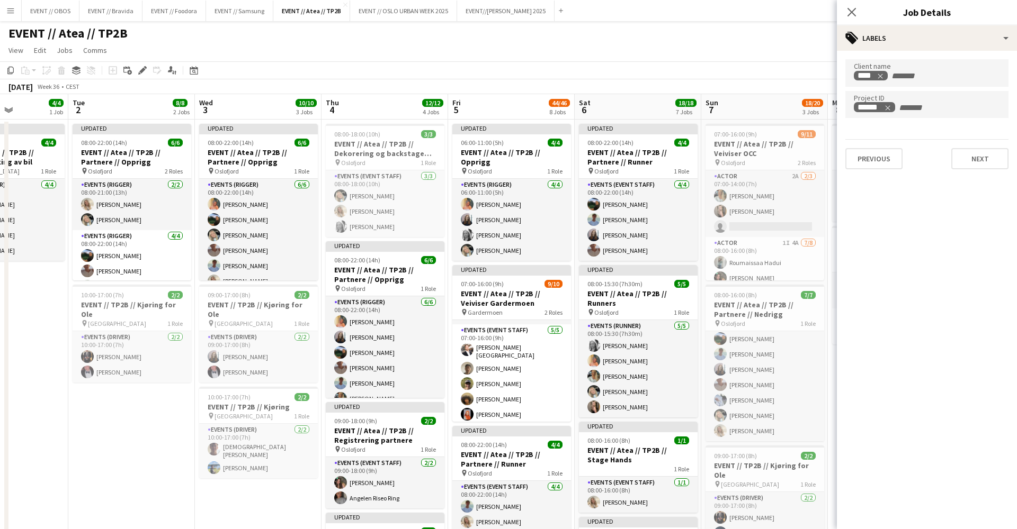
scroll to position [-1, 0]
click at [761, 152] on h3 "EVENT // Atea // TP2B // Veiviser OCC" at bounding box center [764, 148] width 119 height 19
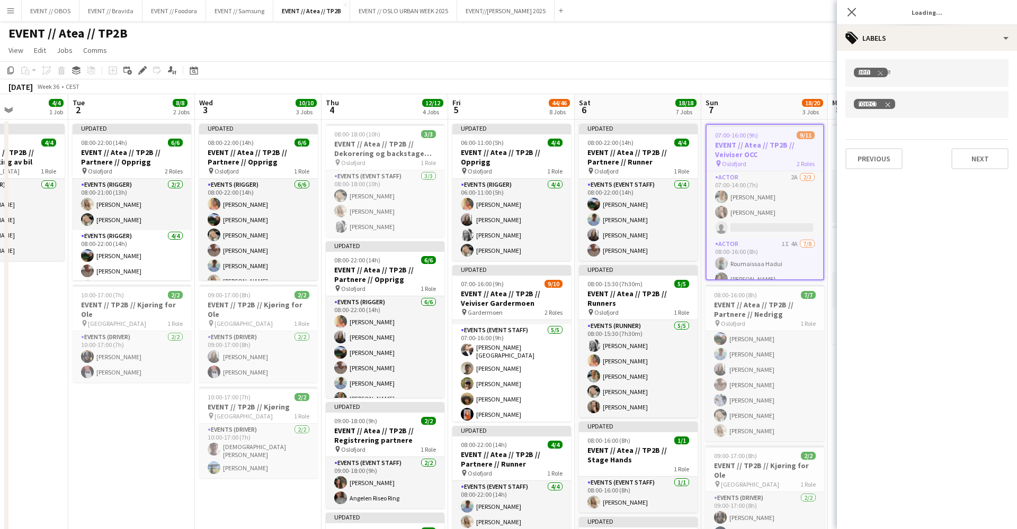
scroll to position [0, 0]
click at [863, 115] on div at bounding box center [926, 104] width 163 height 27
type input "******"
click at [722, 305] on h3 "EVENT // Atea // TP2B // Partnere // Nedrigg" at bounding box center [764, 309] width 119 height 19
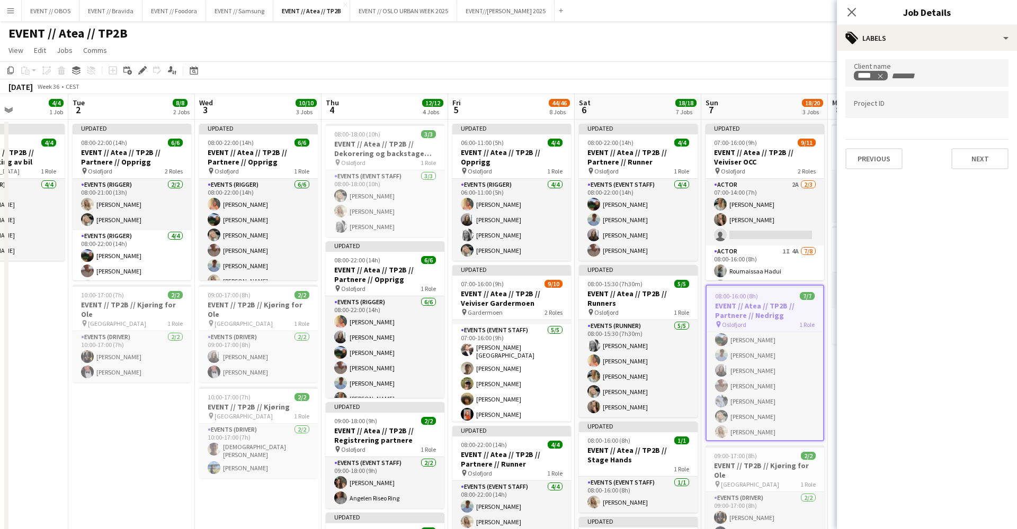
click at [860, 109] on input "Type to search project ID labels..." at bounding box center [926, 105] width 146 height 10
type input "******"
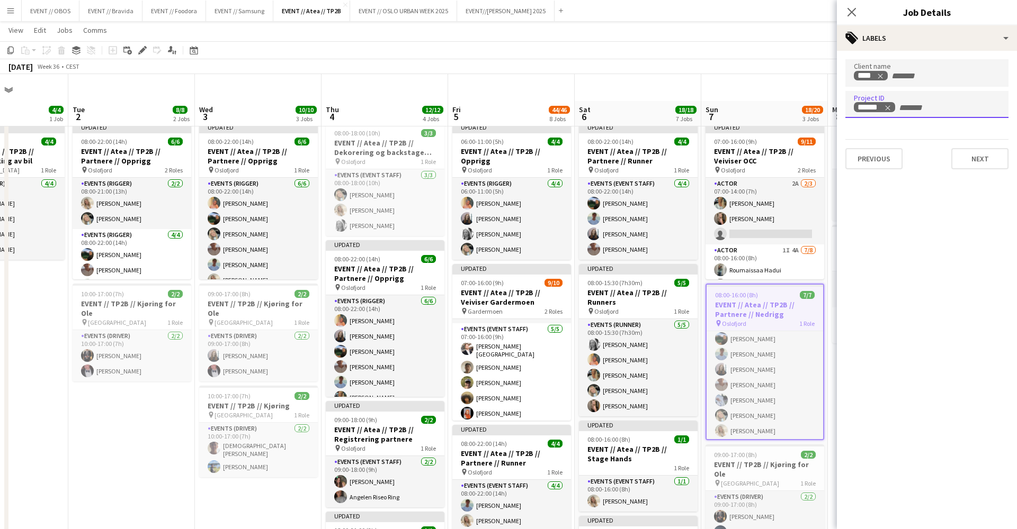
scroll to position [82, 0]
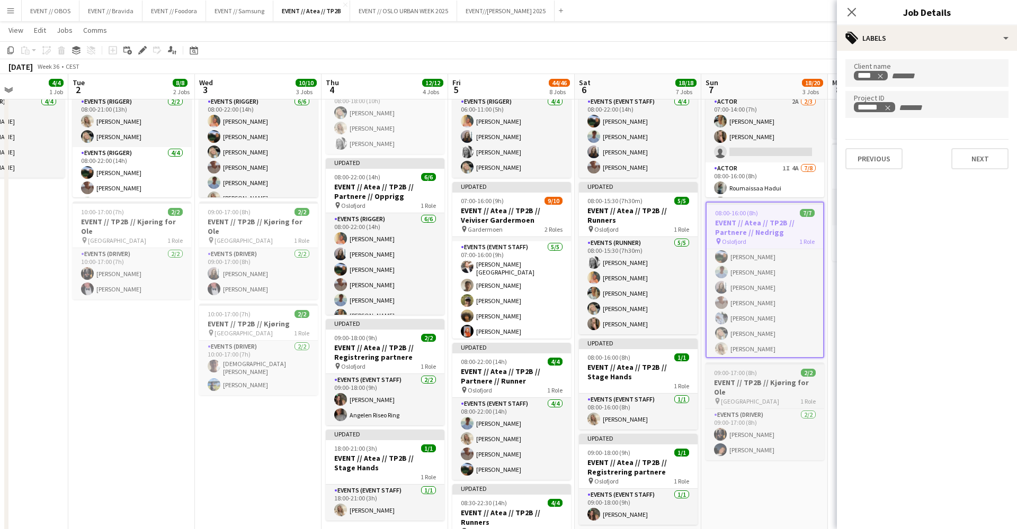
click at [744, 385] on h3 "EVENT // TP2B // Kjøring for Ole" at bounding box center [764, 387] width 119 height 19
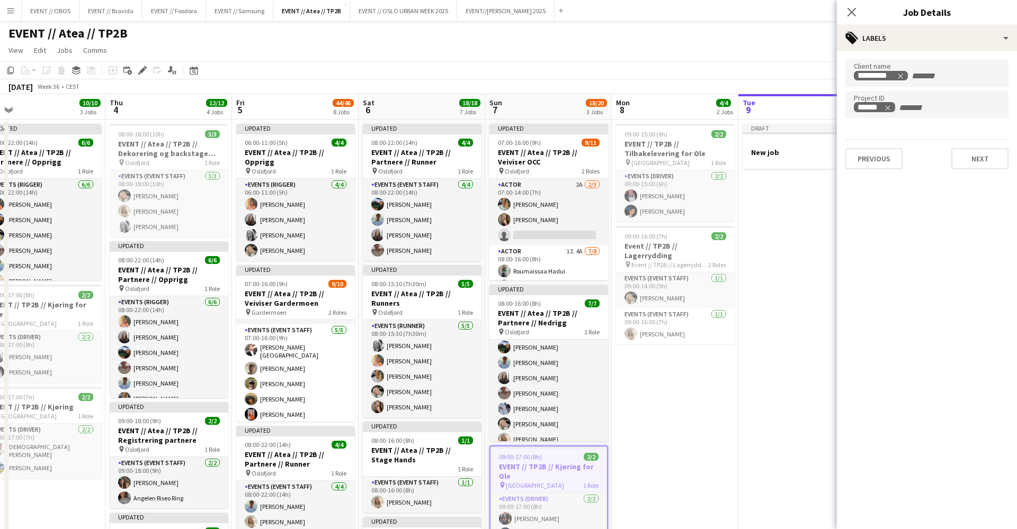
scroll to position [0, 0]
click at [719, 46] on app-page-menu "View Day view expanded Day view collapsed Month view Date picker Jump to [DATE]…" at bounding box center [508, 51] width 1017 height 20
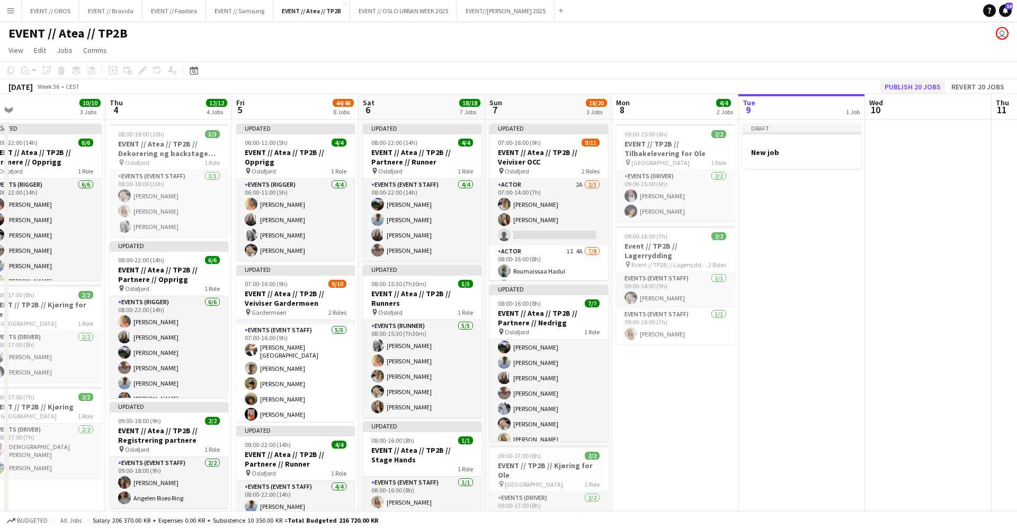
click at [936, 85] on button "Publish 20 jobs" at bounding box center [912, 87] width 65 height 14
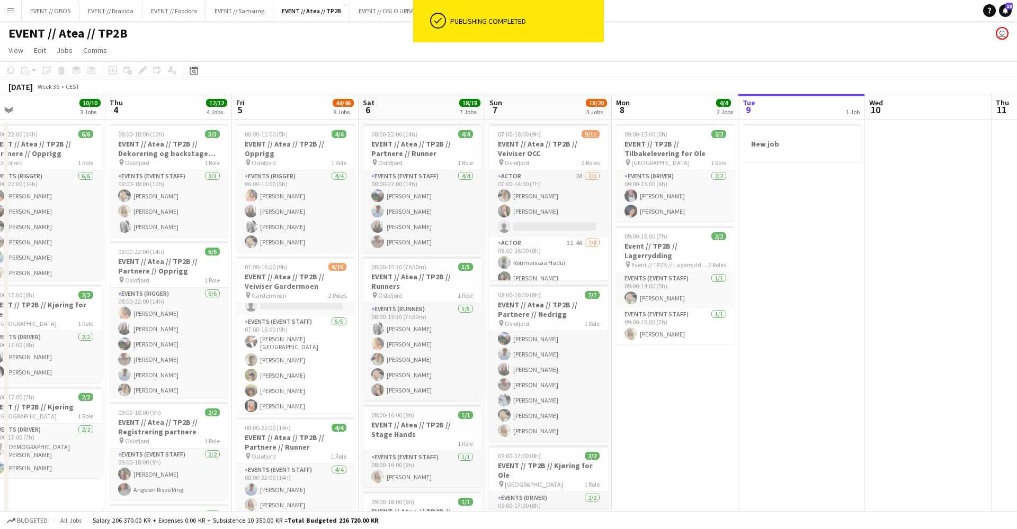
scroll to position [0, 318]
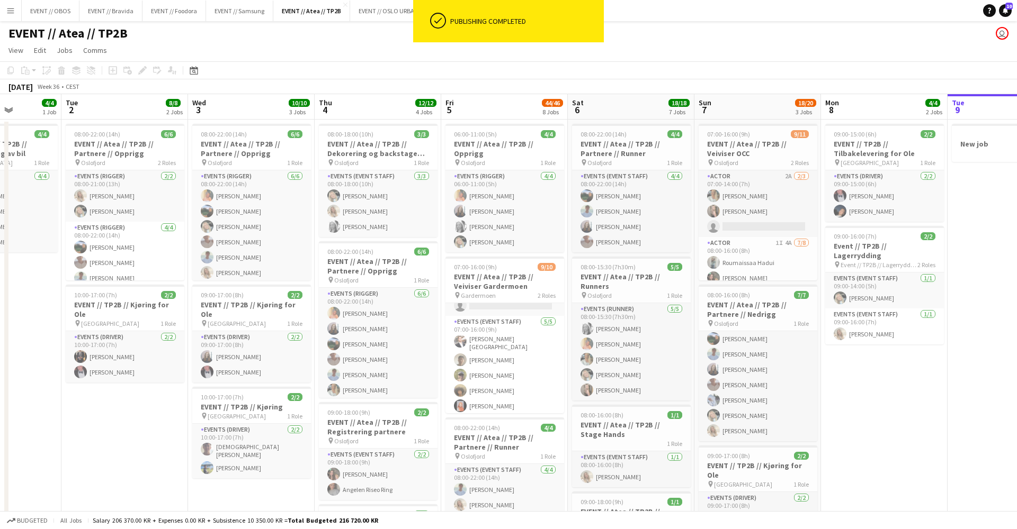
click at [999, 33] on app-user-avatar "user" at bounding box center [1001, 33] width 13 height 13
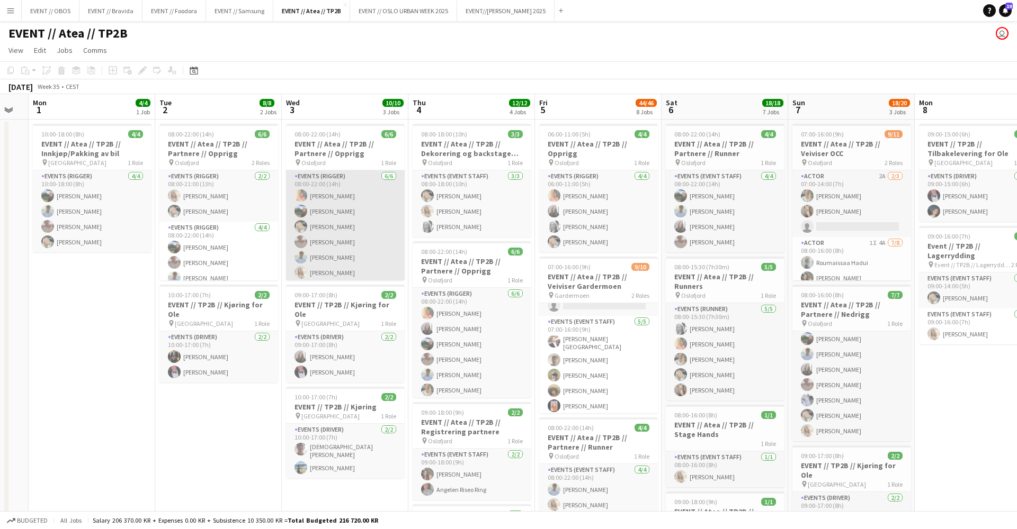
scroll to position [0, 224]
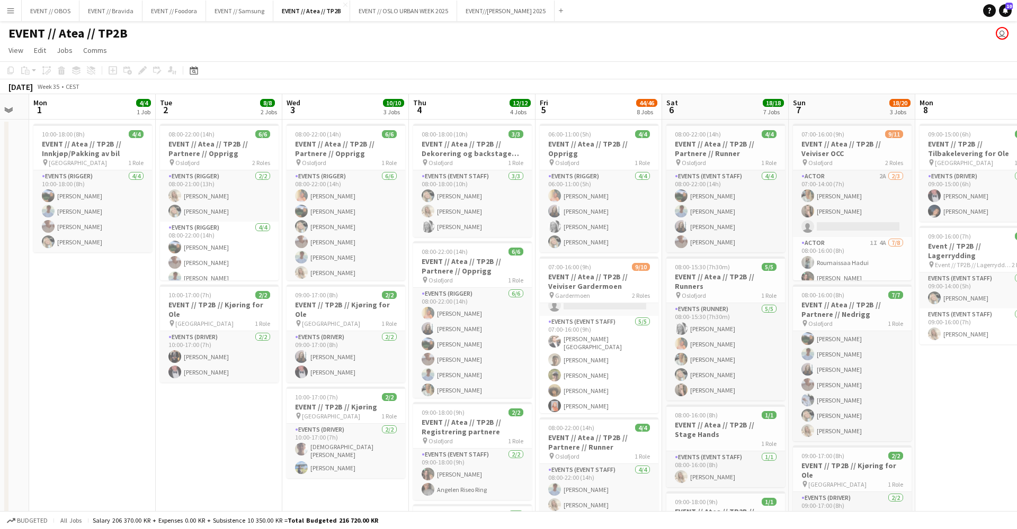
click at [10, 11] on app-icon "Menu" at bounding box center [10, 10] width 8 height 8
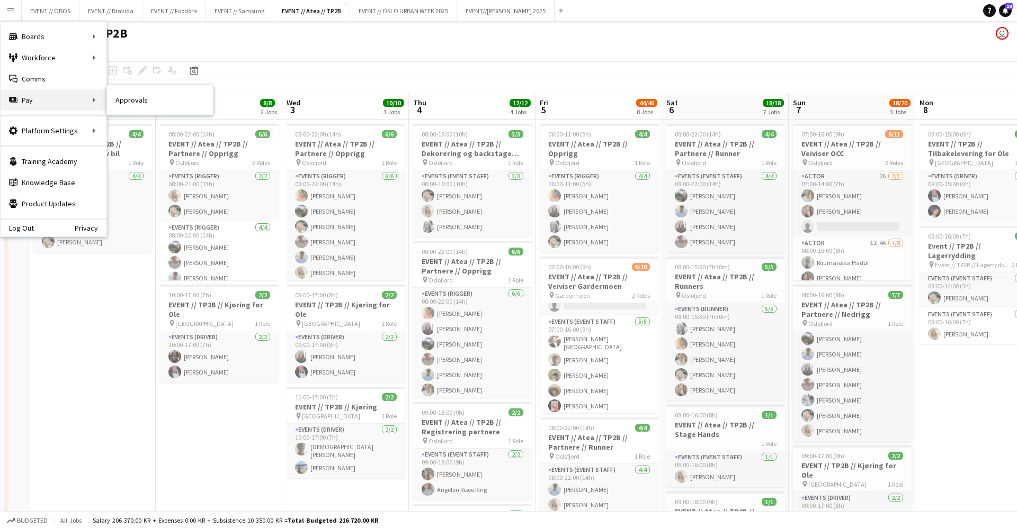
click at [106, 97] on div "Pay Pay" at bounding box center [54, 99] width 106 height 21
click at [117, 103] on link "Approvals" at bounding box center [160, 99] width 106 height 21
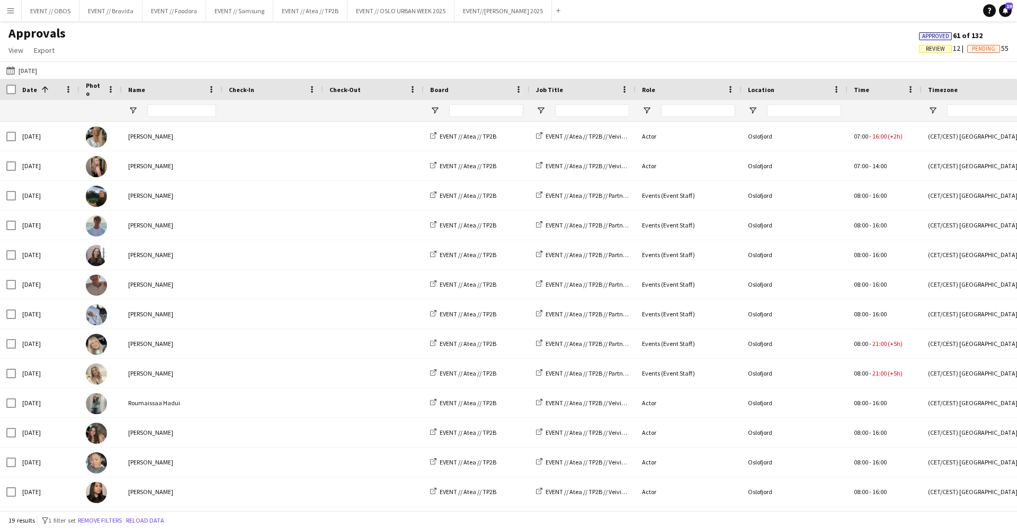
click at [19, 60] on app-page-menu "View Customise view Customise filters Reset Filters Reset View Reset All Export…" at bounding box center [37, 51] width 74 height 20
click at [21, 66] on button "[DATE] [DATE]" at bounding box center [21, 70] width 35 height 13
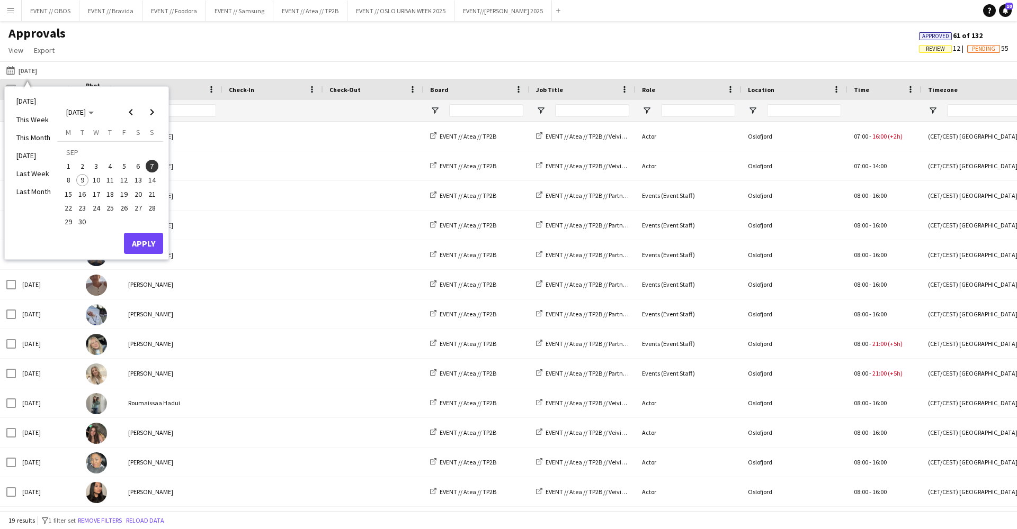
click at [68, 163] on span "1" at bounding box center [68, 166] width 13 height 13
click at [146, 164] on span "7" at bounding box center [152, 166] width 13 height 13
click at [148, 247] on button "Apply" at bounding box center [143, 243] width 39 height 21
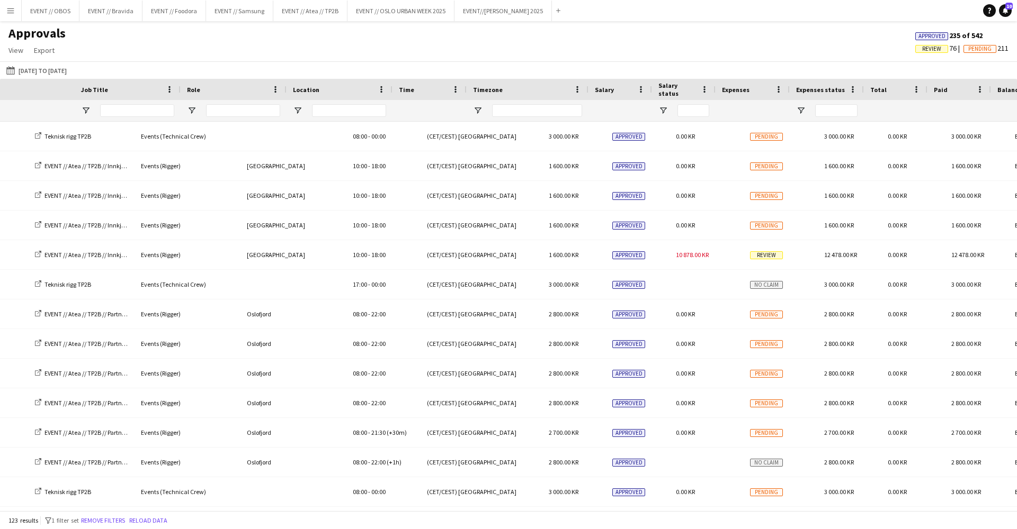
scroll to position [0, 726]
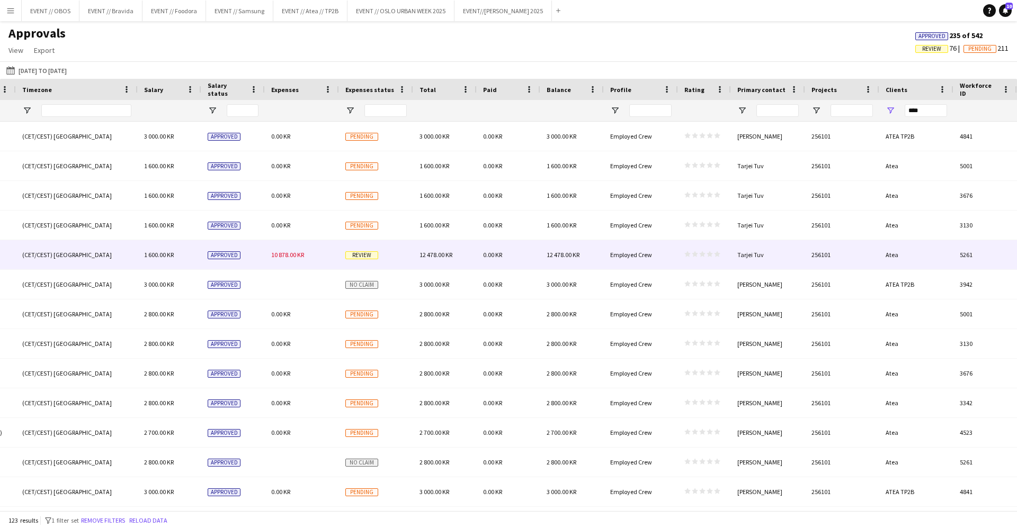
click at [327, 254] on div "10 878.00 KR" at bounding box center [302, 254] width 74 height 29
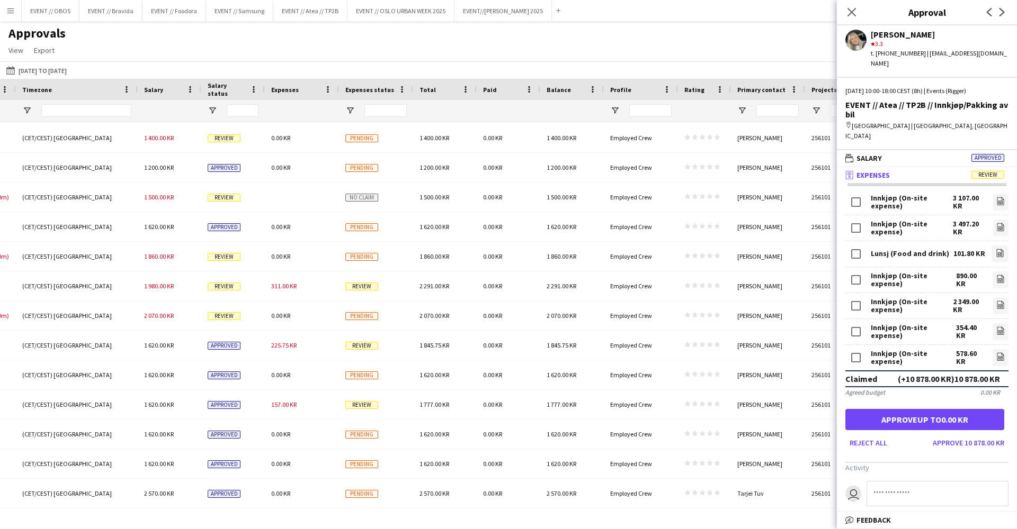
scroll to position [1301, 0]
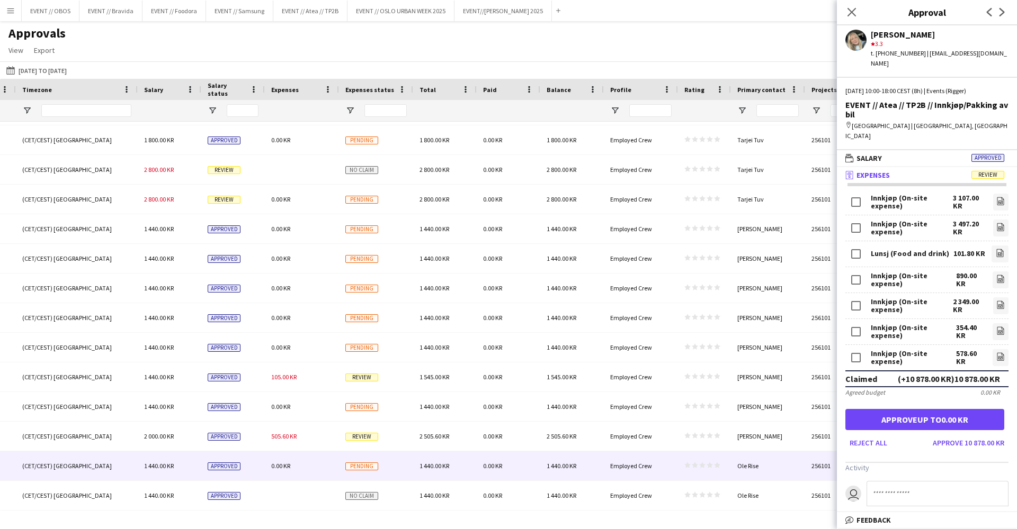
click at [457, 436] on div "2 505.60 KR" at bounding box center [445, 436] width 64 height 29
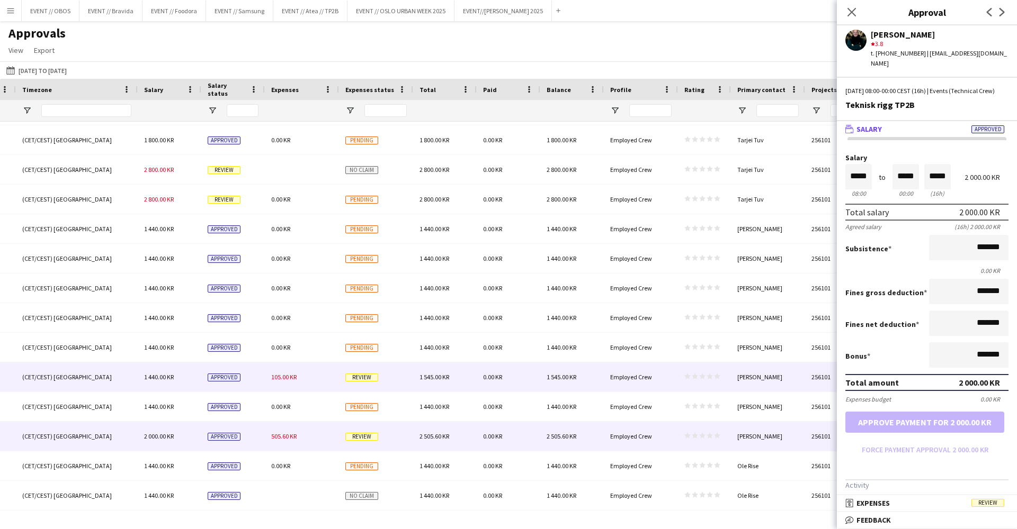
click at [470, 378] on div "1 545.00 KR" at bounding box center [445, 377] width 64 height 29
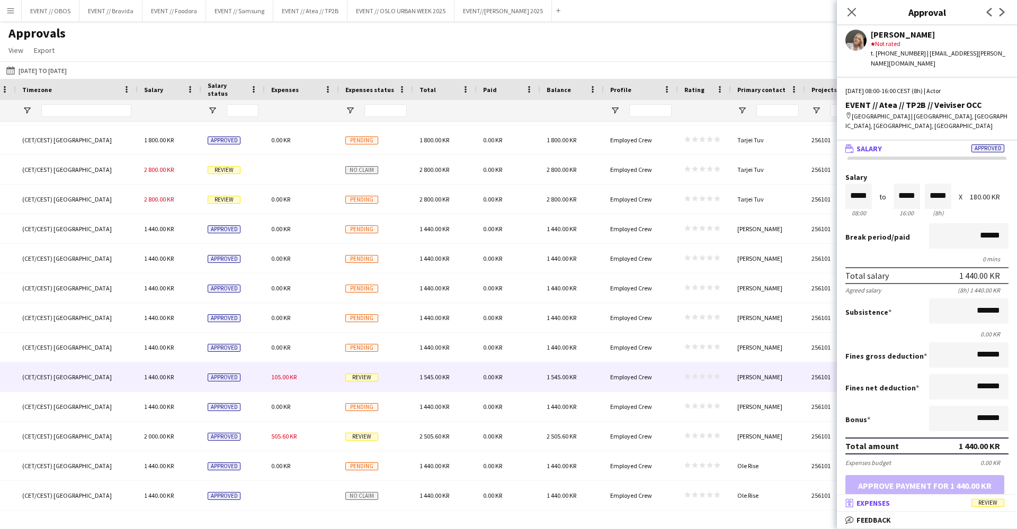
click at [972, 505] on span "Review" at bounding box center [987, 503] width 33 height 8
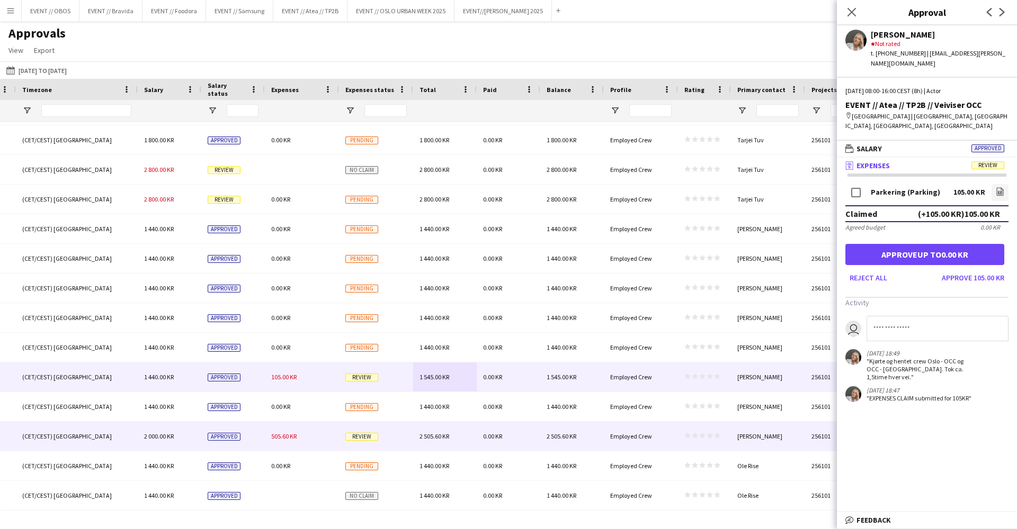
click at [521, 445] on div "0.00 KR" at bounding box center [509, 436] width 64 height 29
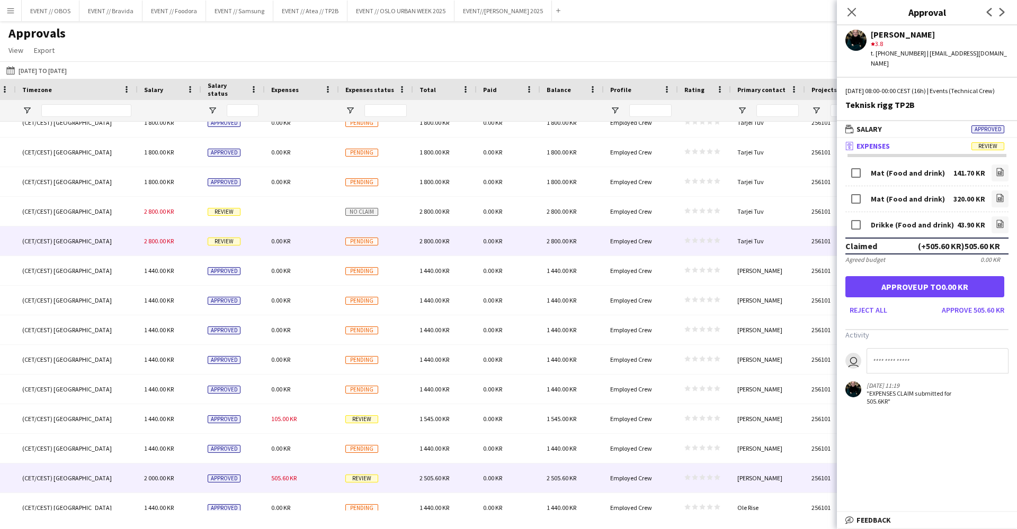
click at [463, 248] on div "2 800.00 KR" at bounding box center [445, 241] width 64 height 29
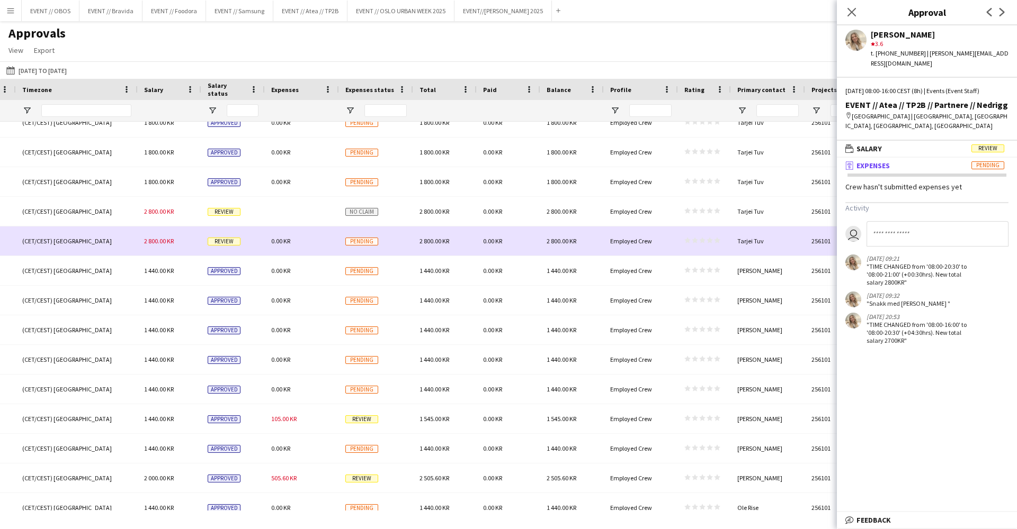
click at [582, 221] on div "2 800.00 KR" at bounding box center [572, 211] width 64 height 29
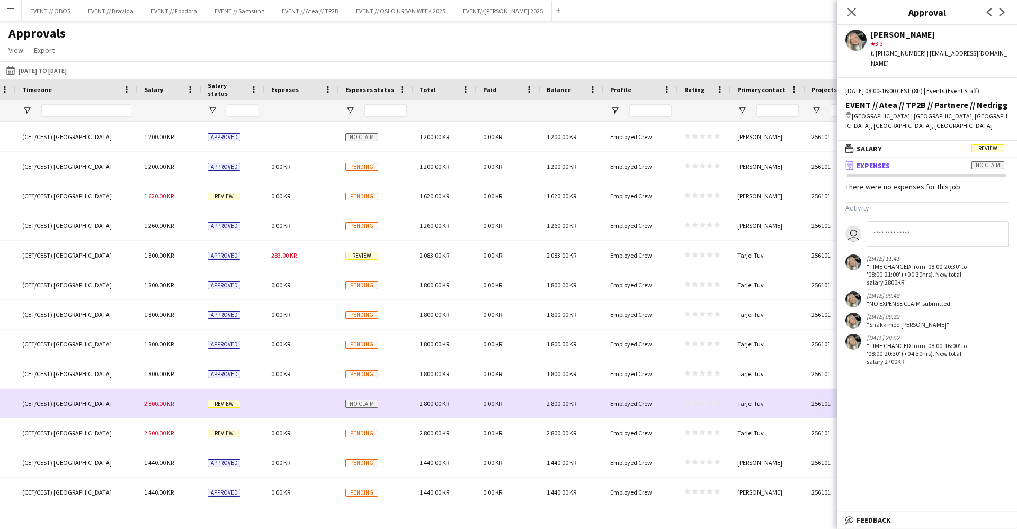
scroll to position [3024, 0]
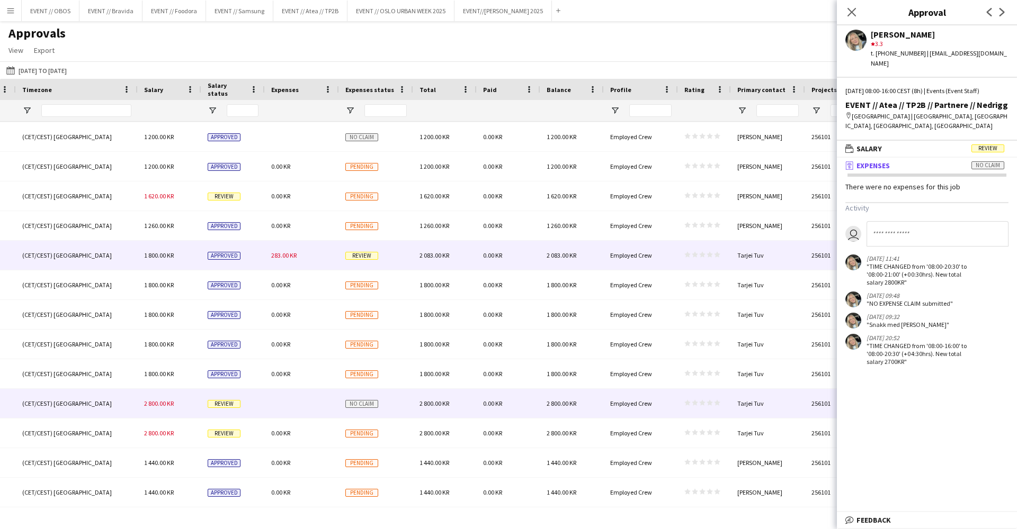
click at [419, 249] on div "2 083.00 KR" at bounding box center [445, 255] width 64 height 29
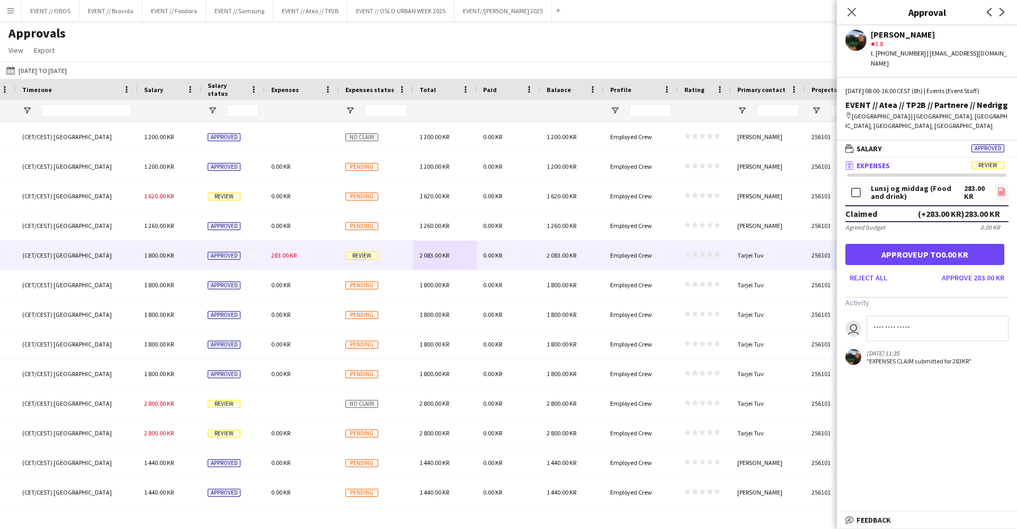
click at [1002, 187] on icon "file-image" at bounding box center [1001, 191] width 8 height 8
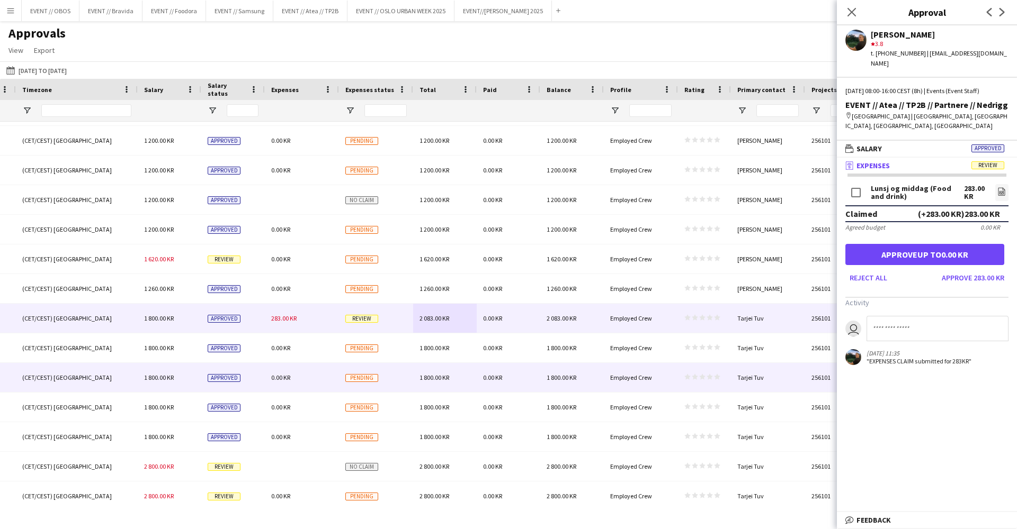
scroll to position [2961, 0]
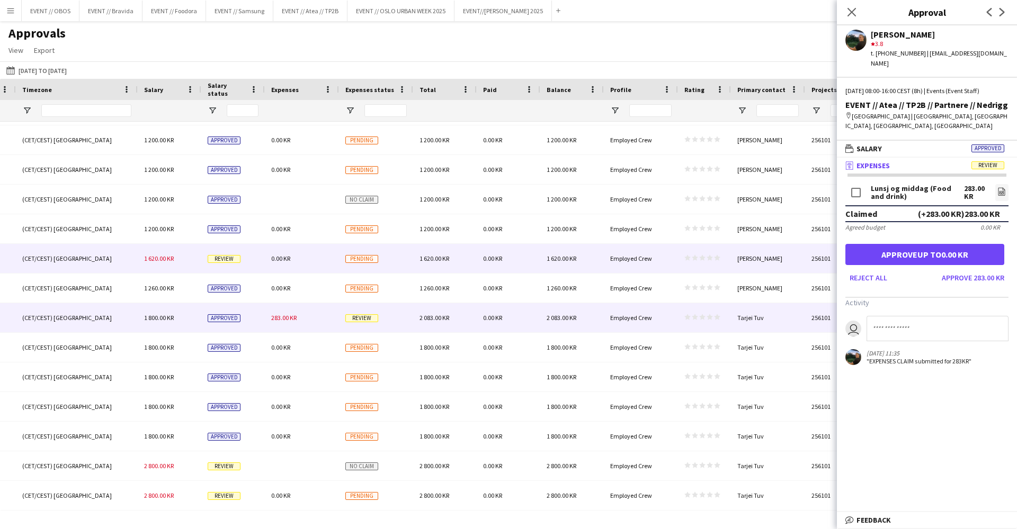
click at [417, 253] on div "1 620.00 KR" at bounding box center [445, 258] width 64 height 29
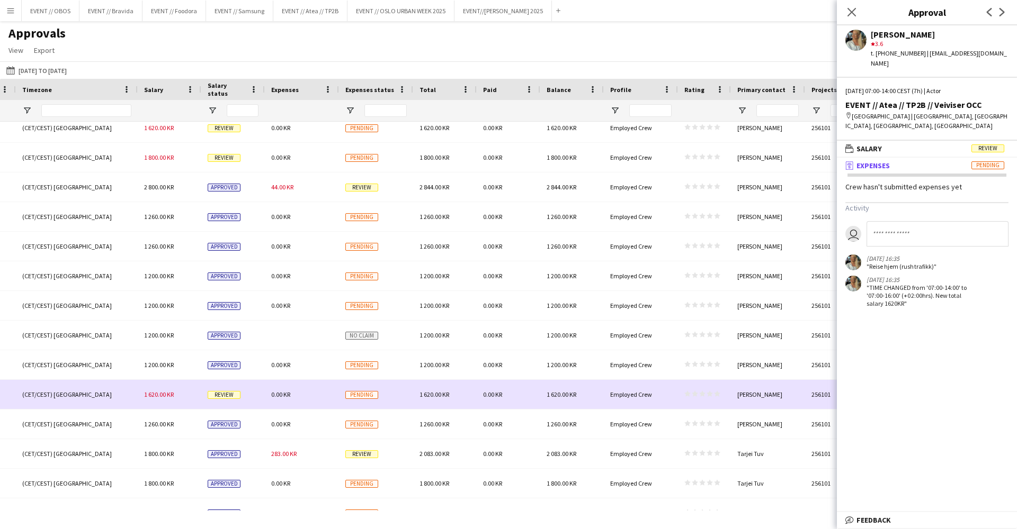
scroll to position [2817, 0]
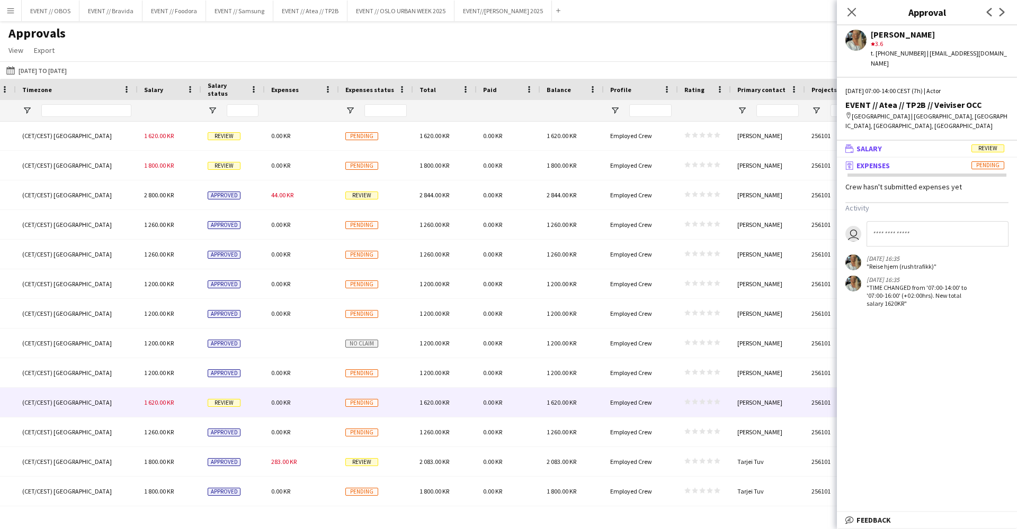
click at [889, 145] on mat-expansion-panel-header "wallet Salary Review" at bounding box center [927, 149] width 180 height 16
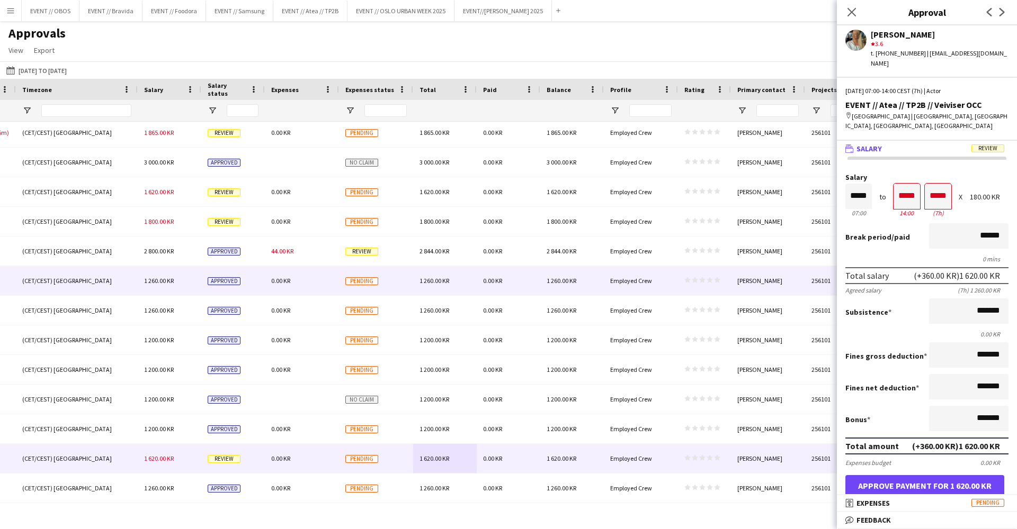
scroll to position [2762, 0]
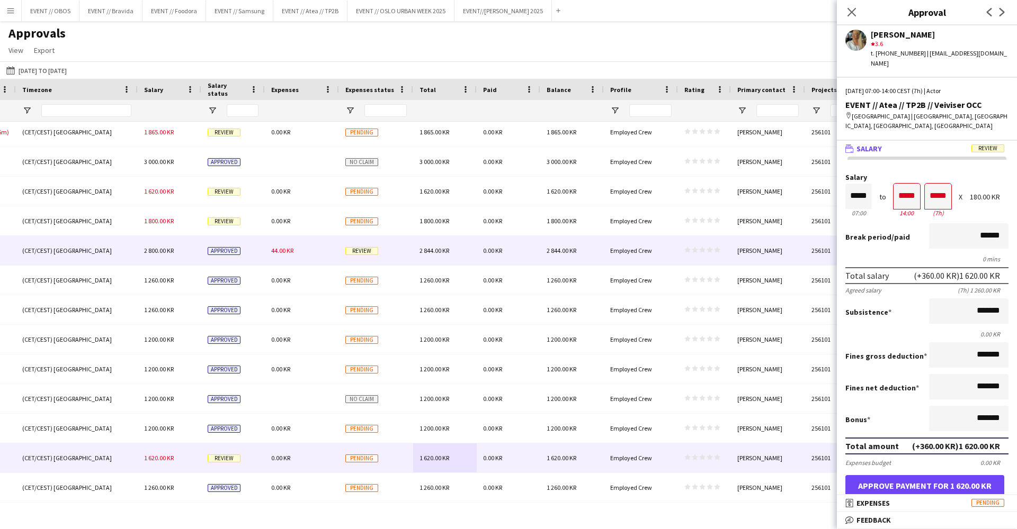
click at [483, 252] on span "0.00 KR" at bounding box center [492, 251] width 19 height 8
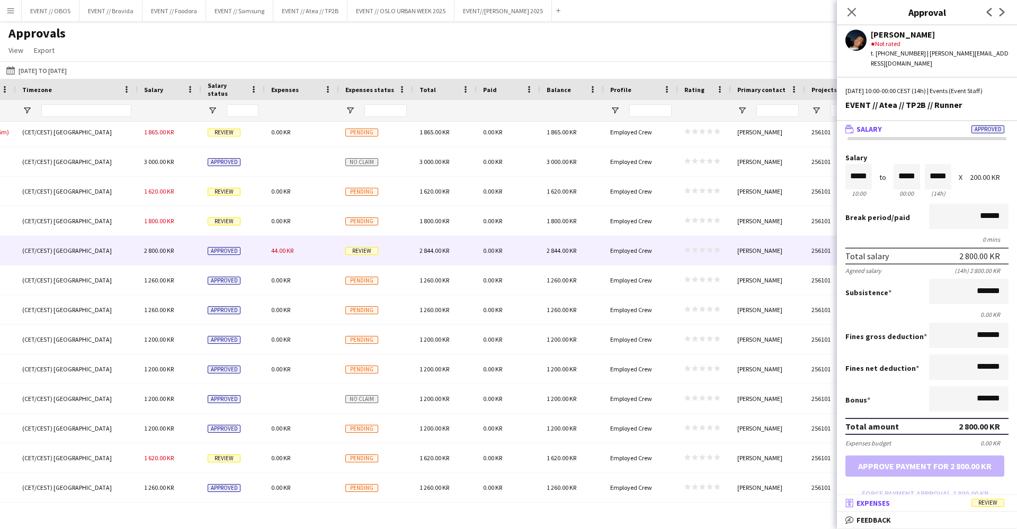
click at [947, 496] on mat-expansion-panel-header "receipt Expenses Review" at bounding box center [927, 504] width 180 height 16
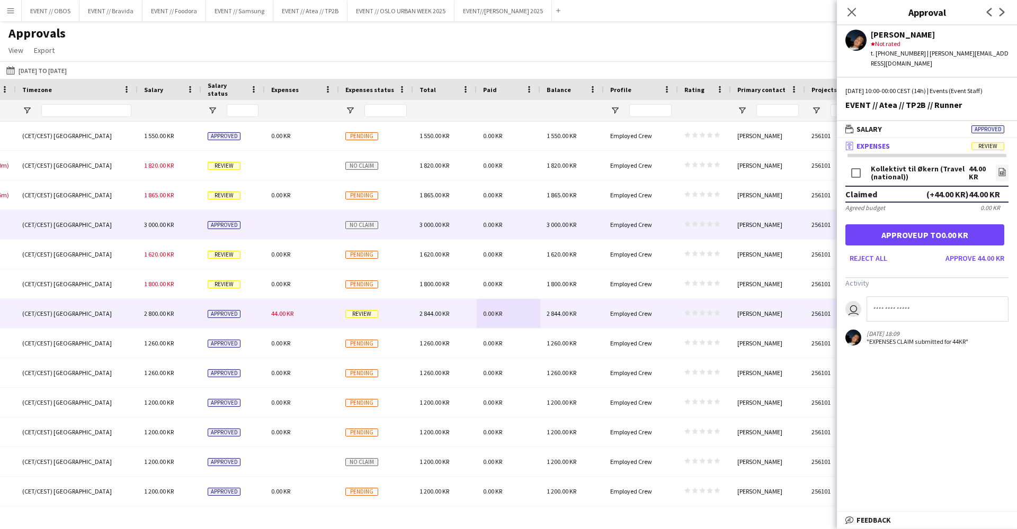
scroll to position [2643, 0]
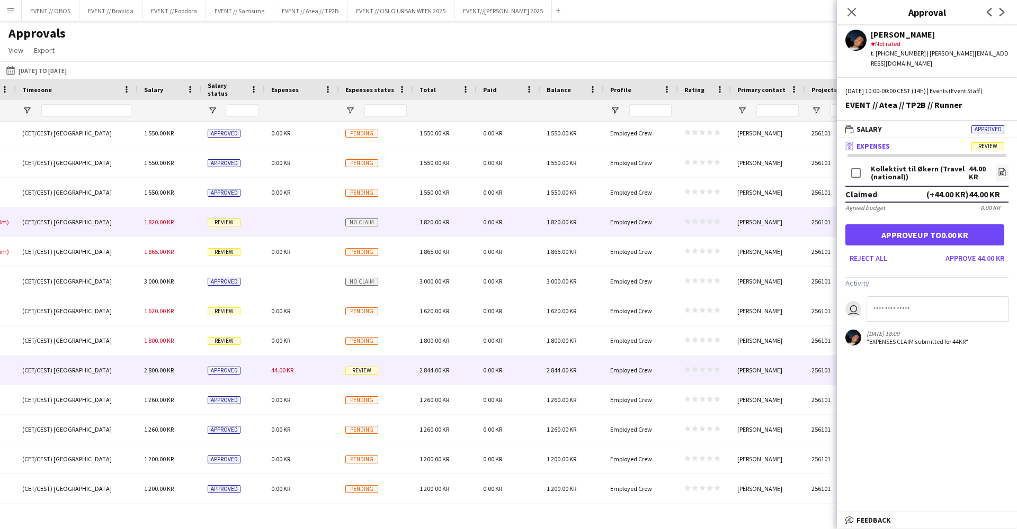
click at [321, 233] on div at bounding box center [302, 222] width 74 height 29
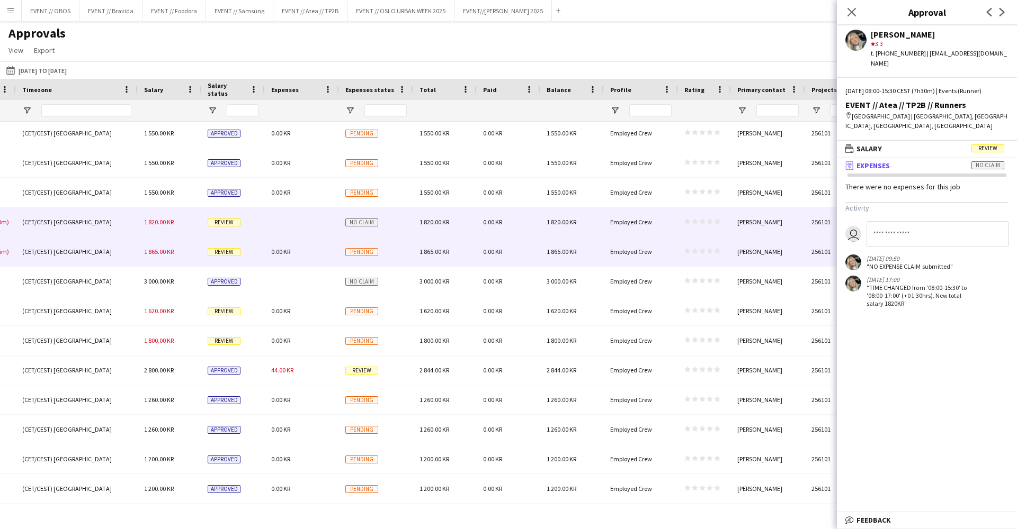
click at [323, 245] on div "0.00 KR" at bounding box center [302, 251] width 74 height 29
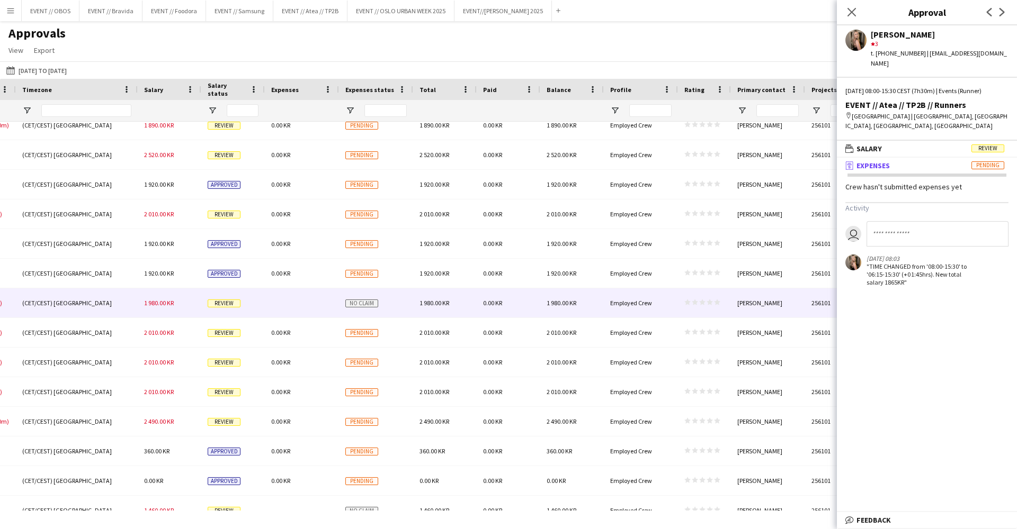
click at [317, 309] on div at bounding box center [302, 303] width 74 height 29
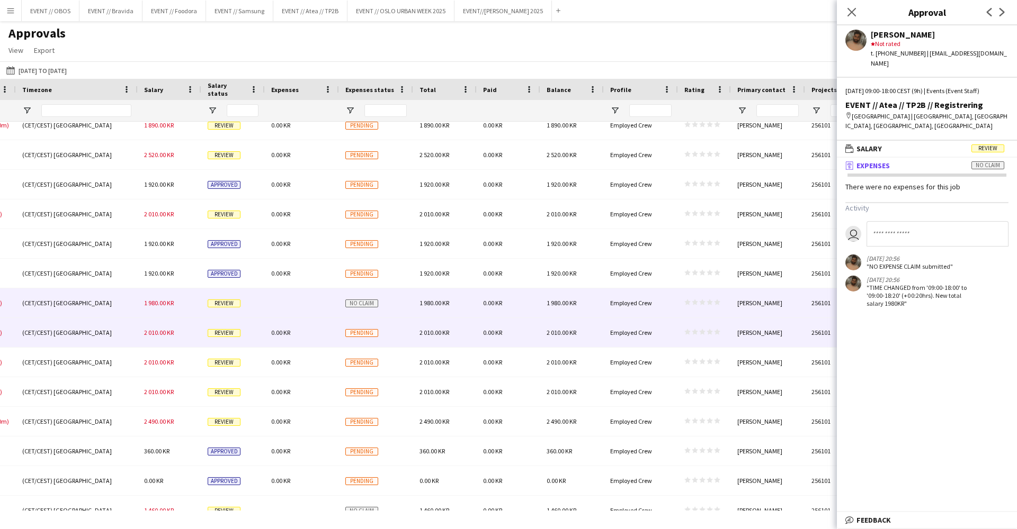
click at [321, 341] on div "0.00 KR" at bounding box center [302, 332] width 74 height 29
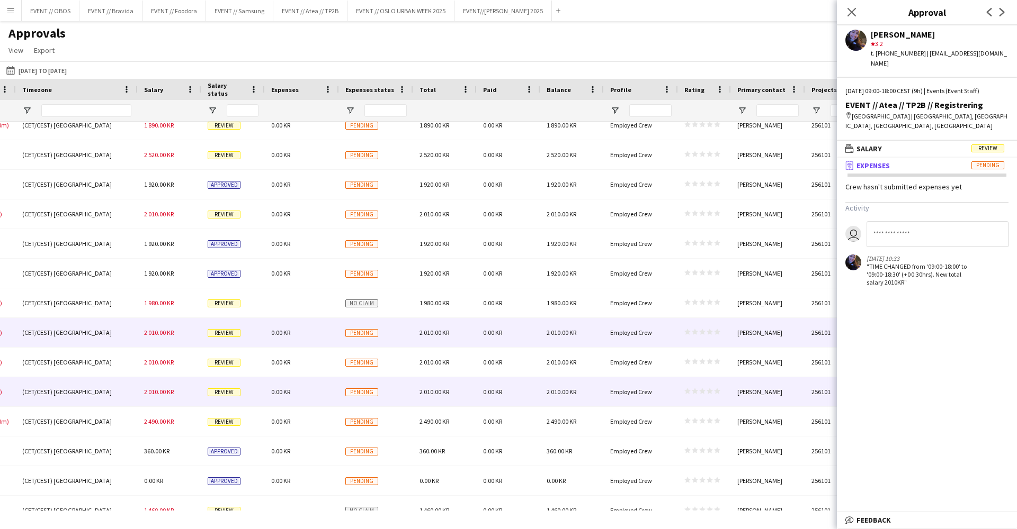
click at [322, 382] on div "0.00 KR" at bounding box center [302, 392] width 74 height 29
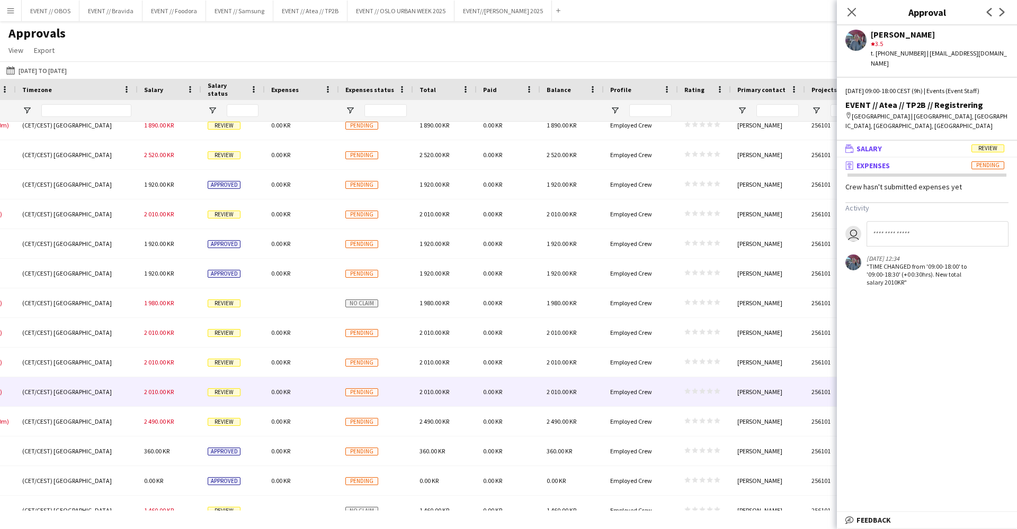
click at [860, 144] on span "Salary" at bounding box center [868, 149] width 25 height 10
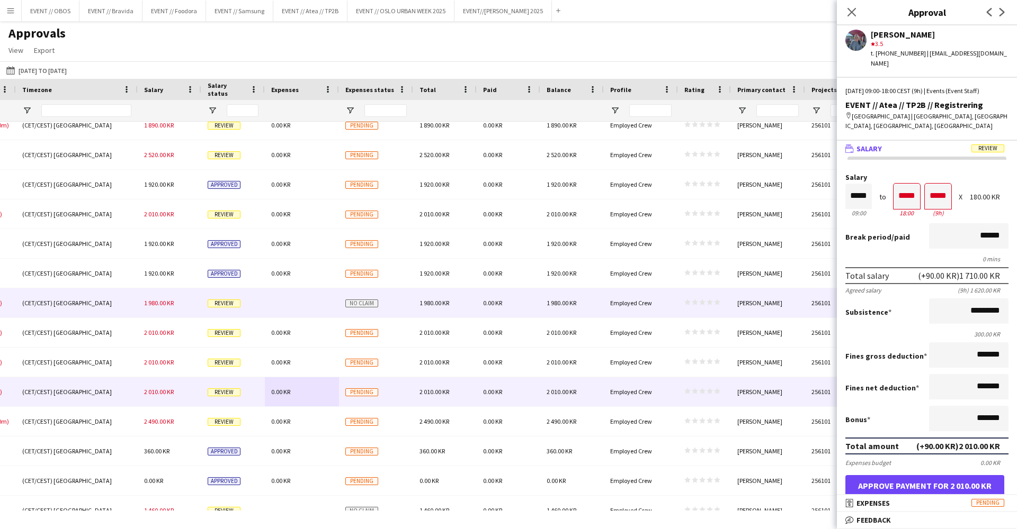
click at [320, 311] on div at bounding box center [302, 303] width 74 height 29
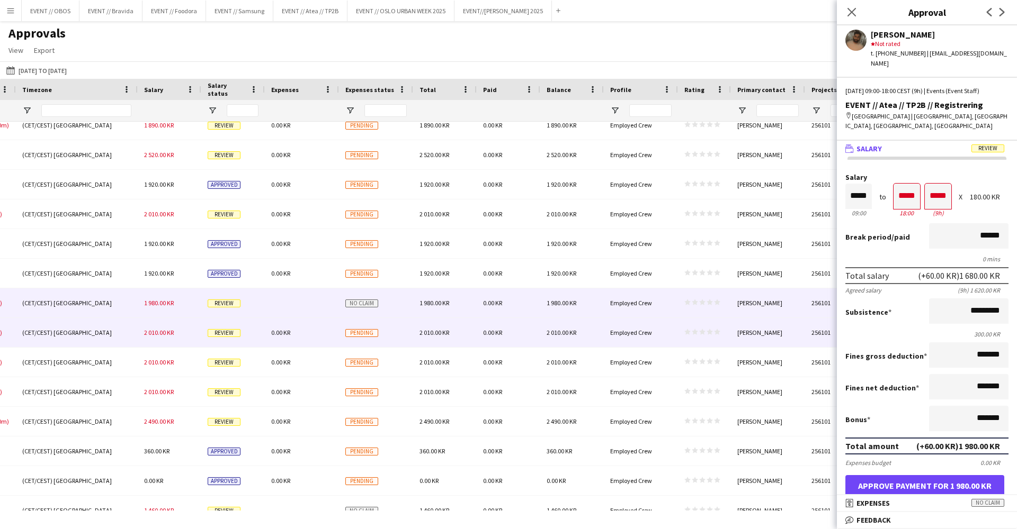
click at [320, 343] on div "0.00 KR" at bounding box center [302, 332] width 74 height 29
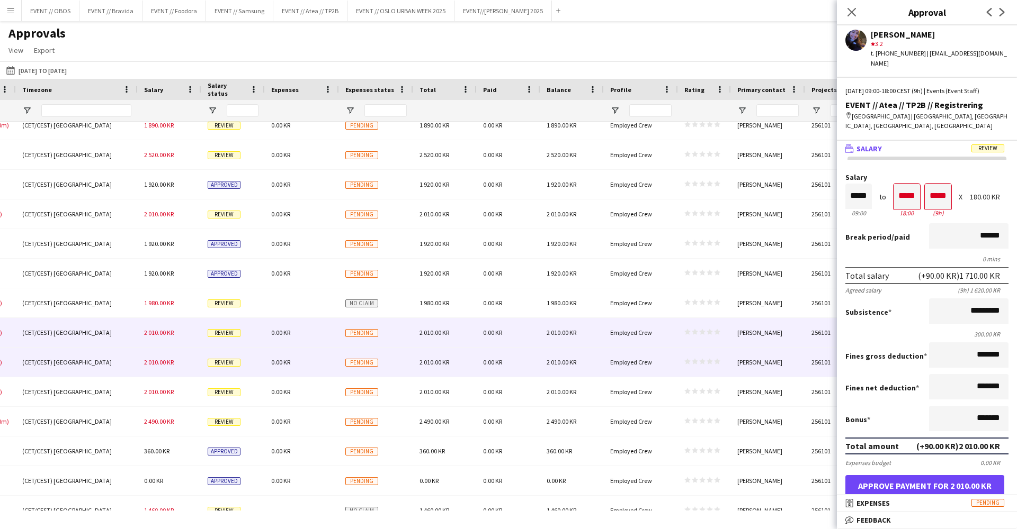
click at [321, 369] on div "0.00 KR" at bounding box center [302, 362] width 74 height 29
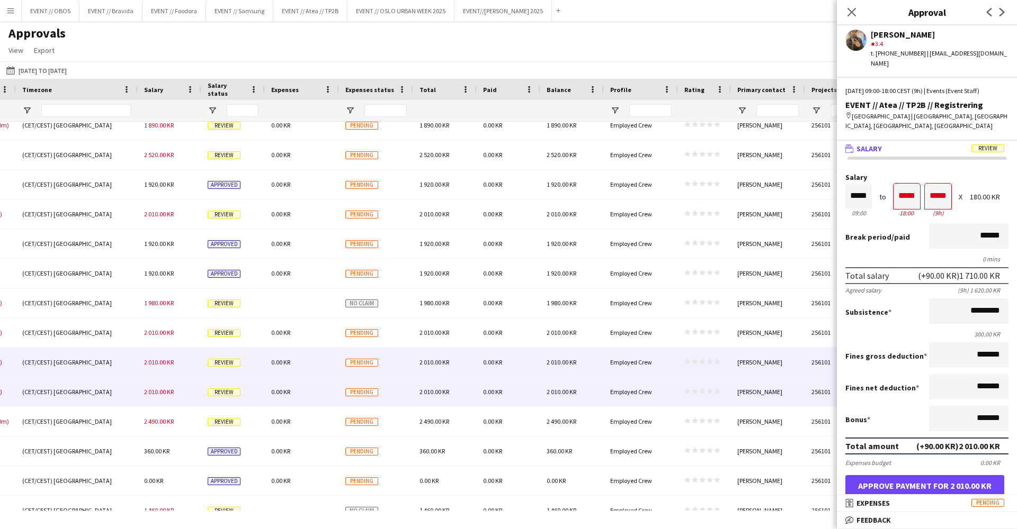
click at [331, 400] on div "0.00 KR" at bounding box center [302, 392] width 74 height 29
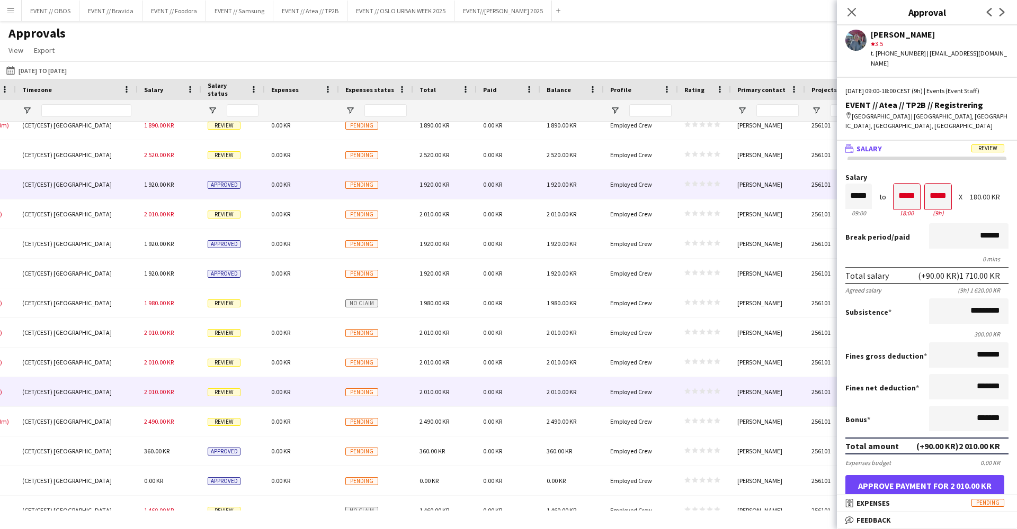
click at [305, 188] on div "0.00 KR" at bounding box center [302, 184] width 74 height 29
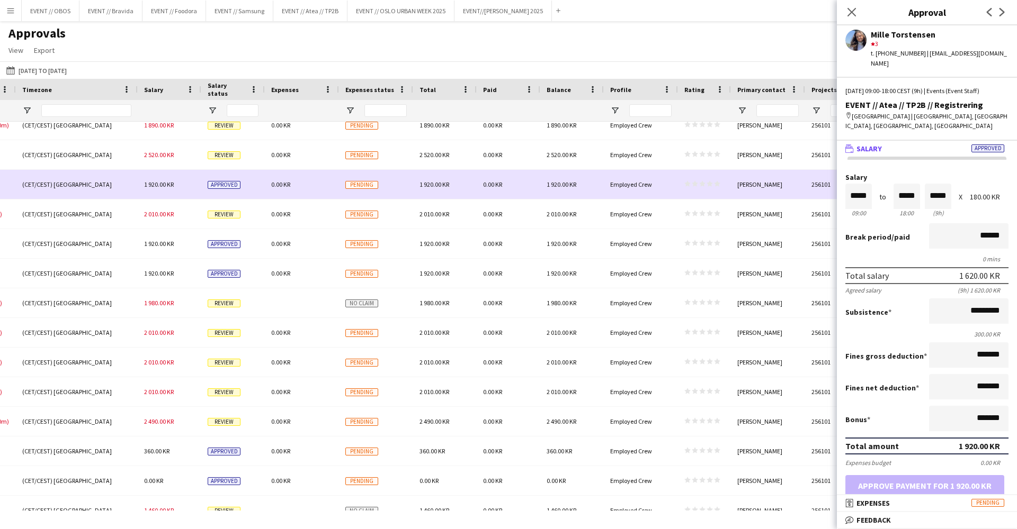
click at [308, 172] on div "0.00 KR" at bounding box center [302, 184] width 74 height 29
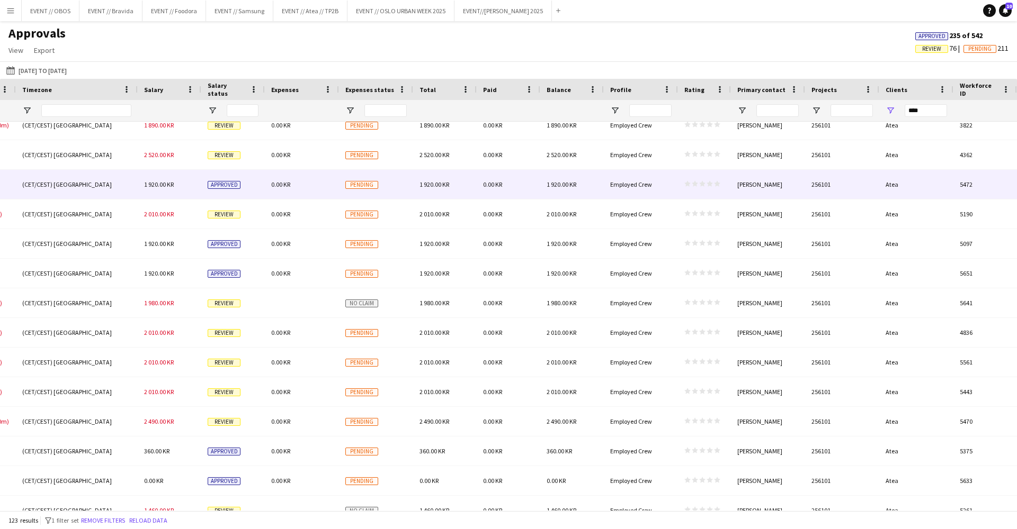
click at [309, 163] on div "0.00 KR" at bounding box center [302, 154] width 74 height 29
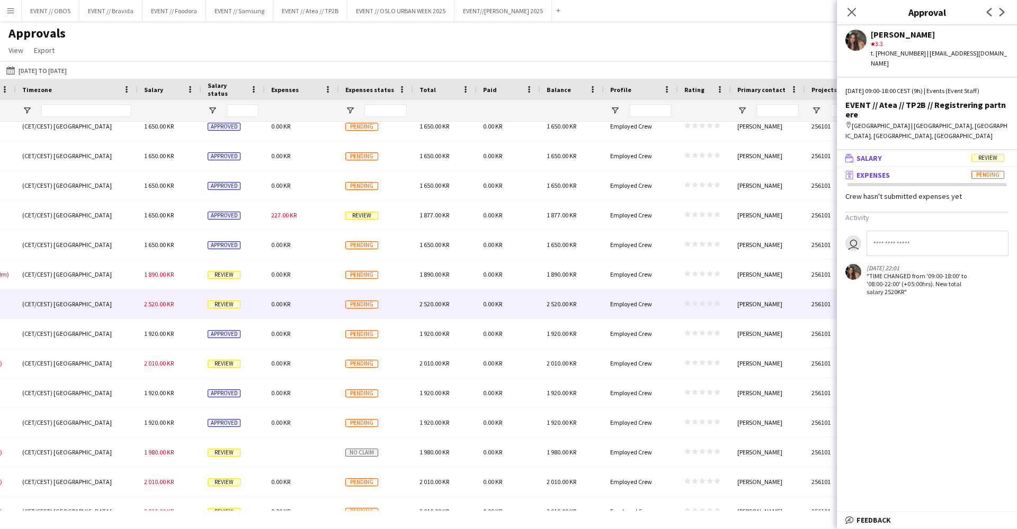
click at [883, 150] on mat-expansion-panel-header "wallet Salary Review" at bounding box center [927, 158] width 180 height 16
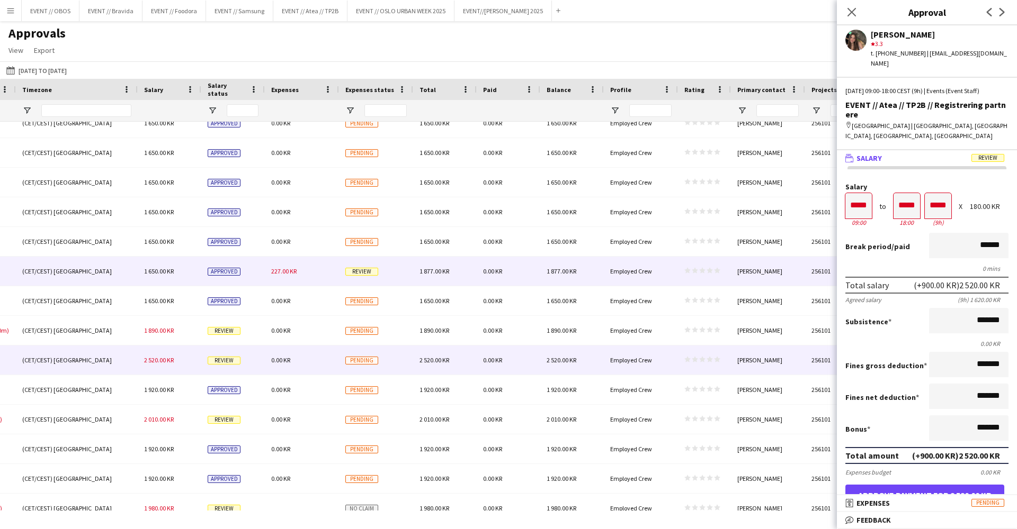
click at [295, 272] on span "227.00 KR" at bounding box center [283, 271] width 25 height 8
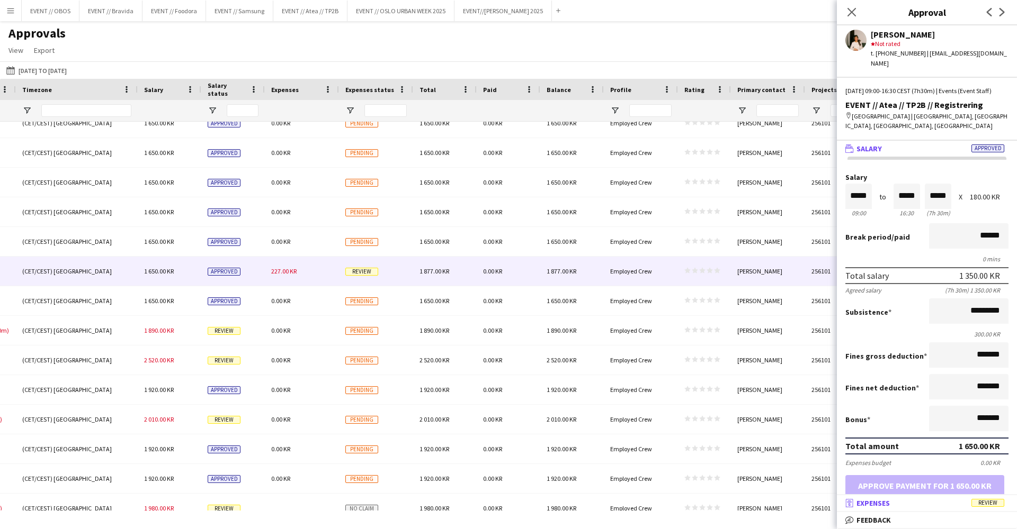
click at [908, 509] on mat-expansion-panel-header "receipt Expenses Review" at bounding box center [927, 504] width 180 height 16
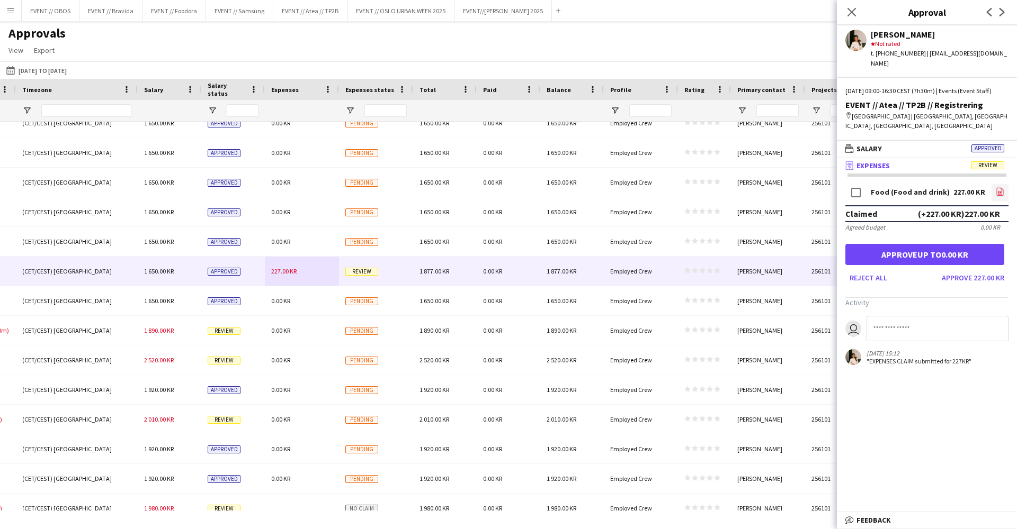
click at [1001, 197] on link "file-image" at bounding box center [999, 192] width 17 height 17
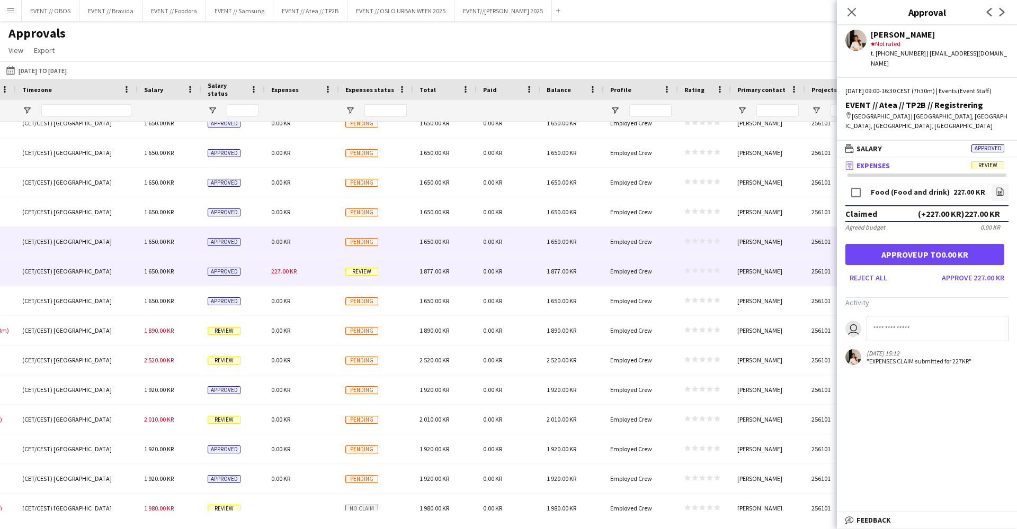
click at [385, 243] on div "Pending" at bounding box center [376, 241] width 74 height 29
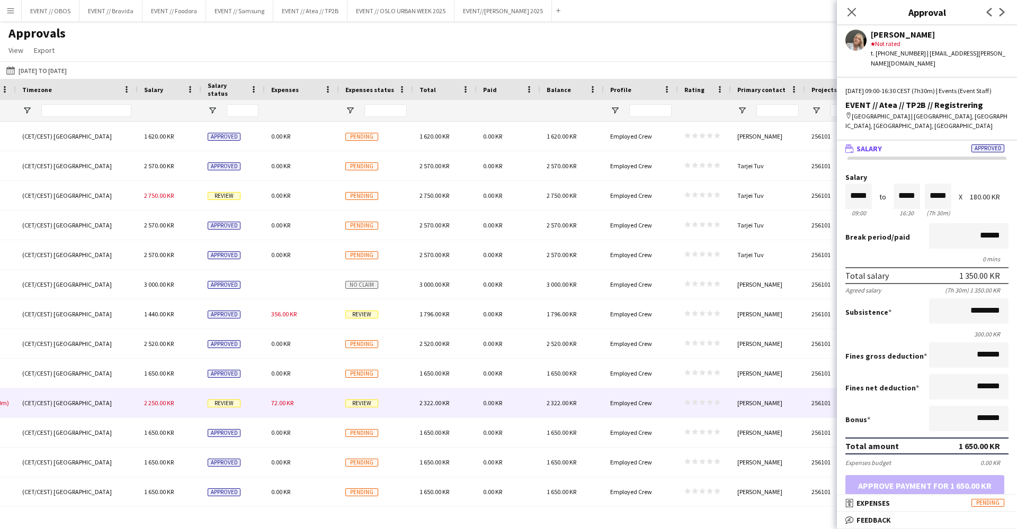
click at [323, 412] on div "72.00 KR" at bounding box center [302, 403] width 74 height 29
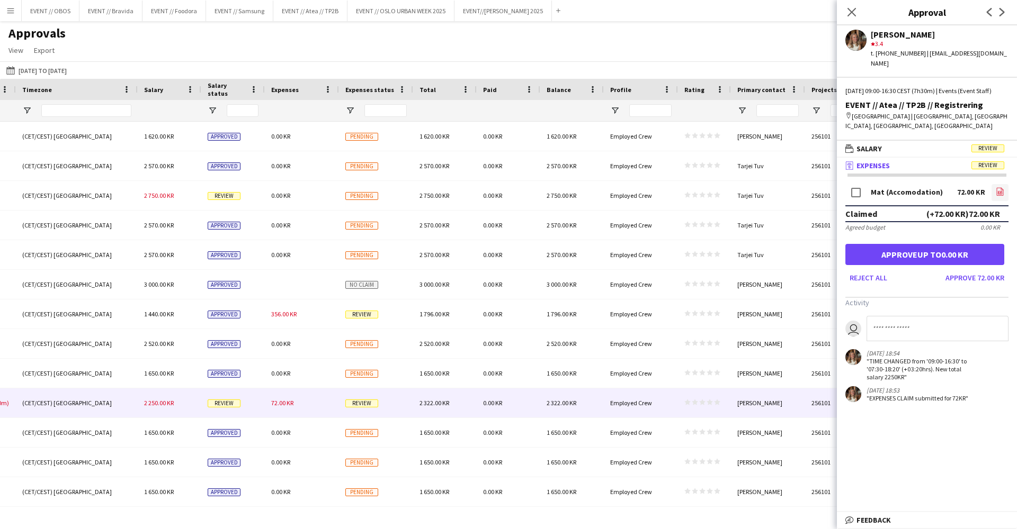
click at [1000, 191] on icon "file-image" at bounding box center [999, 191] width 8 height 8
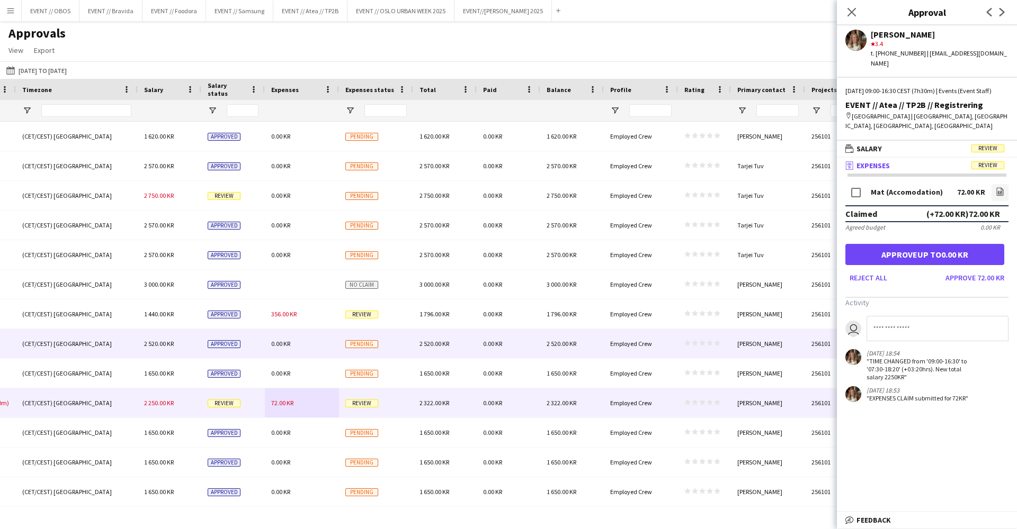
click at [269, 324] on div "356.00 KR" at bounding box center [302, 314] width 74 height 29
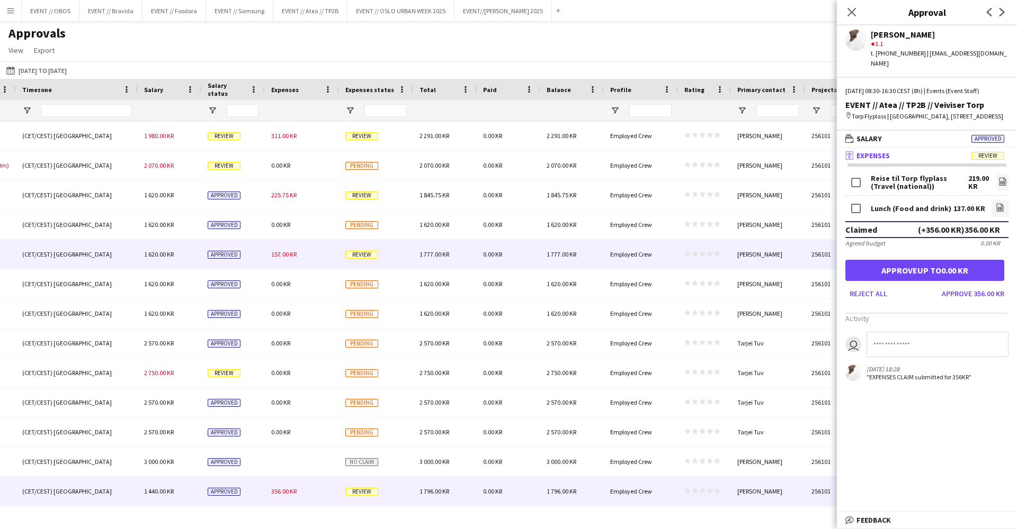
click at [298, 264] on div "157.00 KR" at bounding box center [302, 254] width 74 height 29
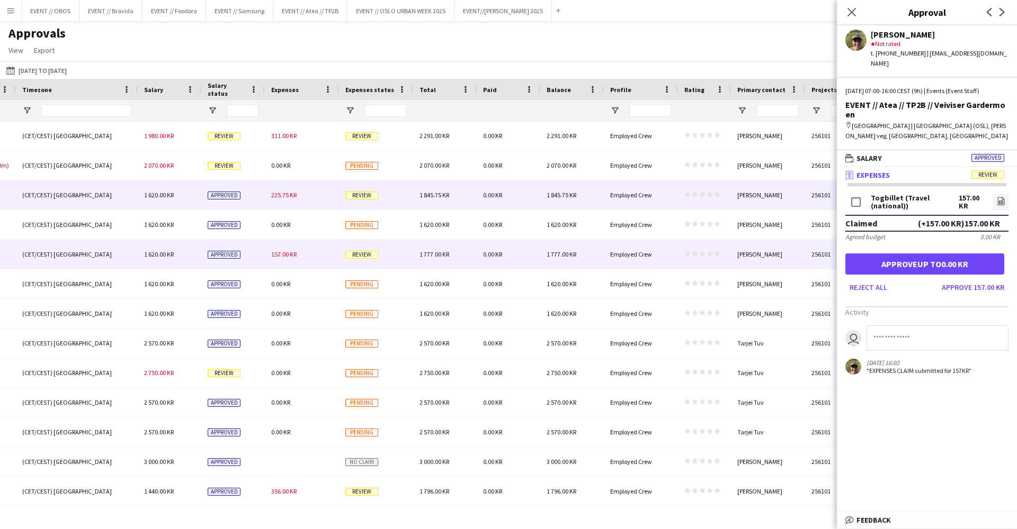
click at [331, 194] on div "225.75 KR" at bounding box center [302, 195] width 74 height 29
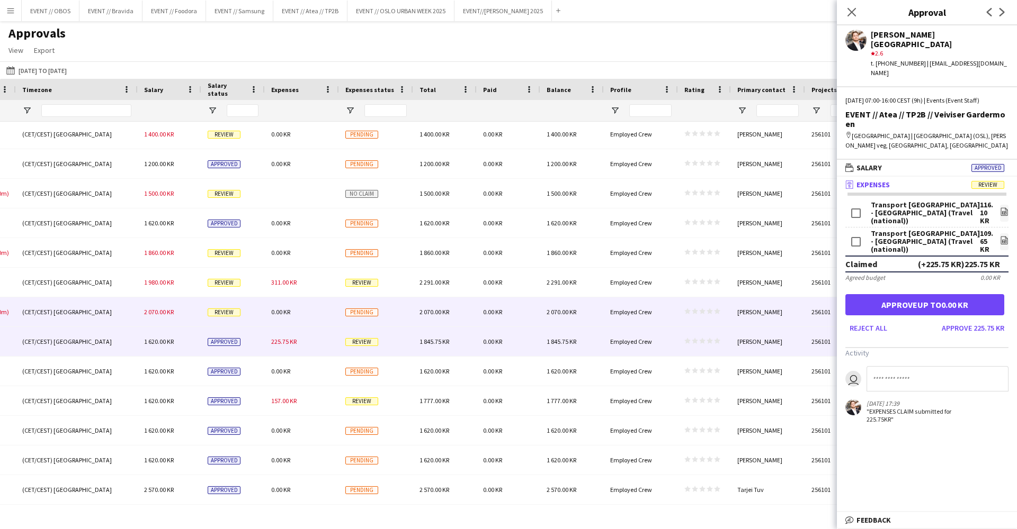
click at [318, 303] on div "0.00 KR" at bounding box center [302, 312] width 74 height 29
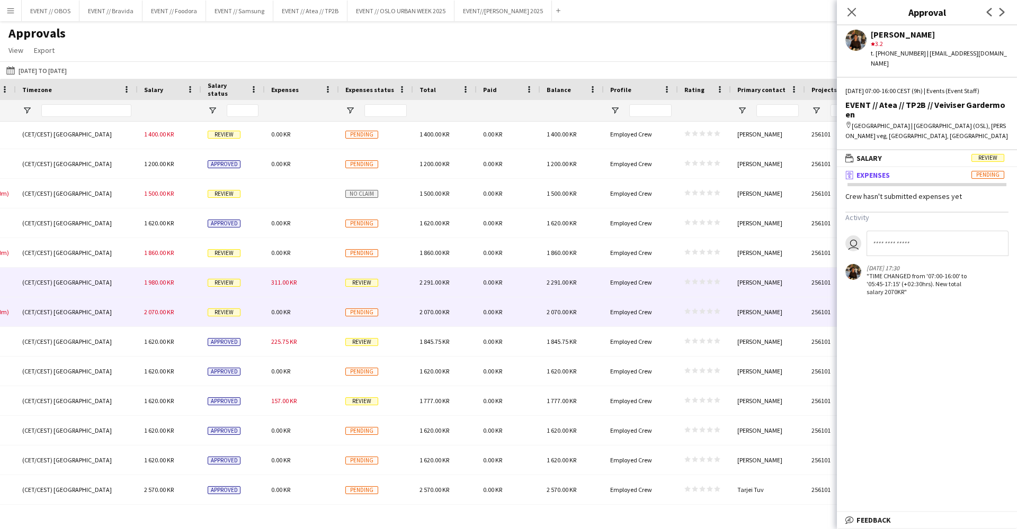
click at [320, 290] on div "311.00 KR" at bounding box center [302, 282] width 74 height 29
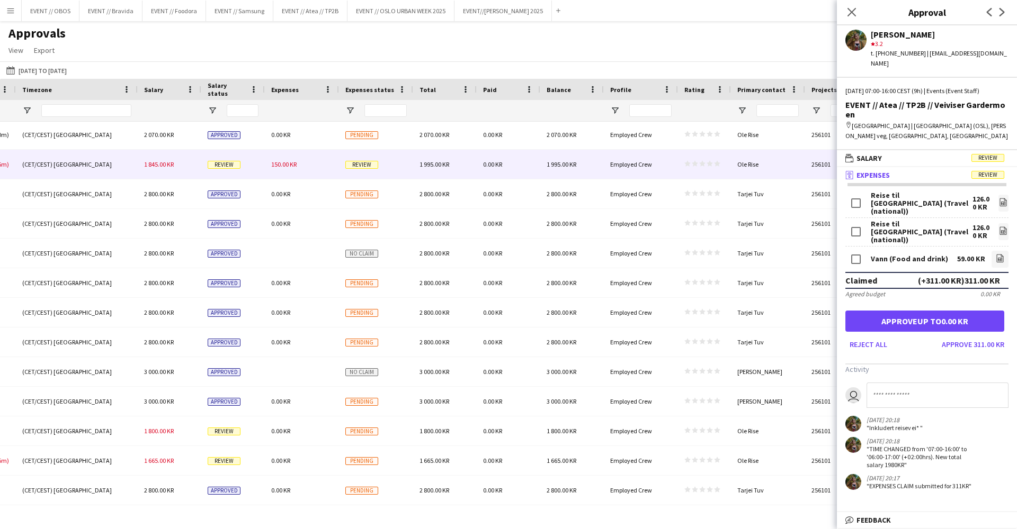
click at [301, 170] on div "150.00 KR" at bounding box center [302, 164] width 74 height 29
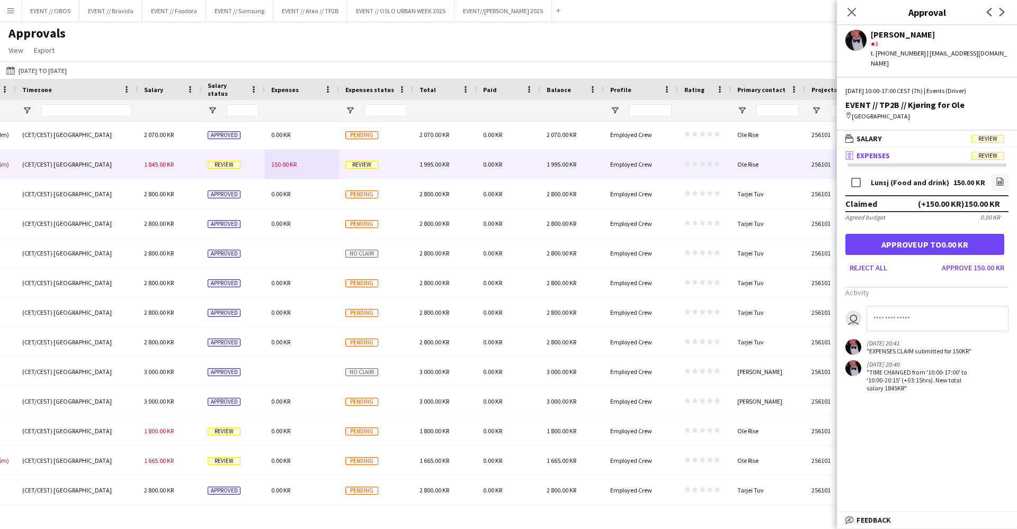
click at [312, 36] on div "Approvals View Customise view Customise filters Reset Filters Reset View Reset …" at bounding box center [508, 43] width 1017 height 36
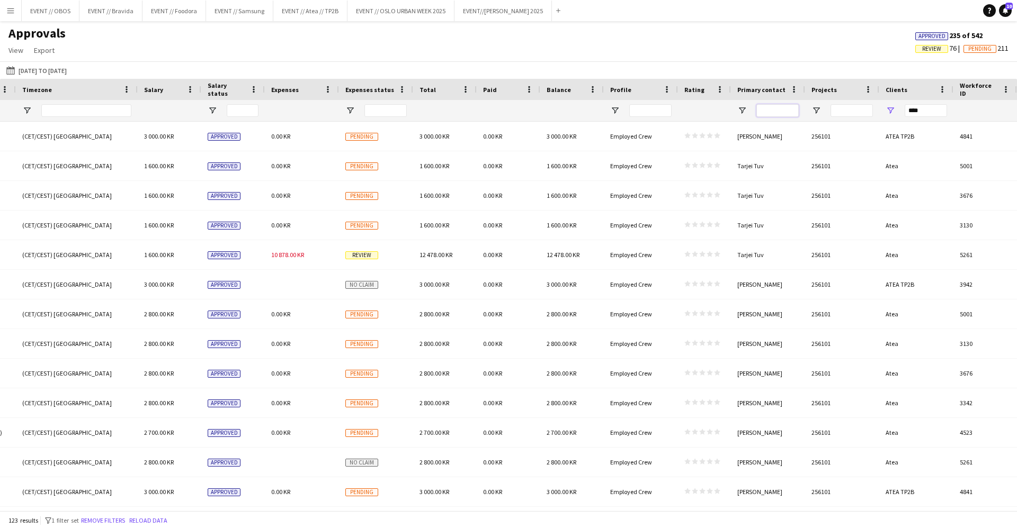
click at [778, 109] on input "Primary contact Filter Input" at bounding box center [777, 110] width 42 height 13
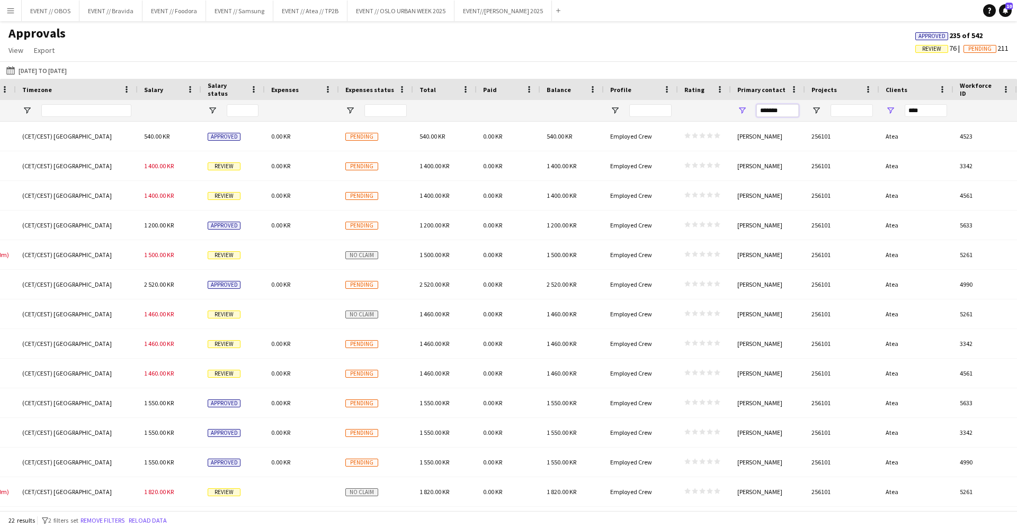
drag, startPoint x: 791, startPoint y: 112, endPoint x: 720, endPoint y: 102, distance: 71.7
click at [720, 102] on div "****" at bounding box center [56, 110] width 1922 height 21
type input "****"
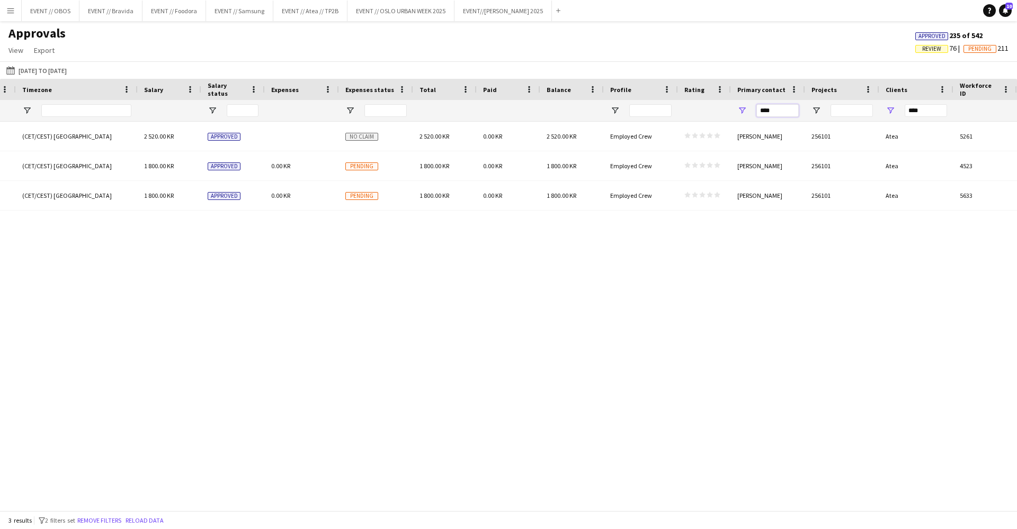
drag, startPoint x: 789, startPoint y: 110, endPoint x: 704, endPoint y: 105, distance: 85.9
click at [704, 105] on div "****" at bounding box center [56, 110] width 1922 height 21
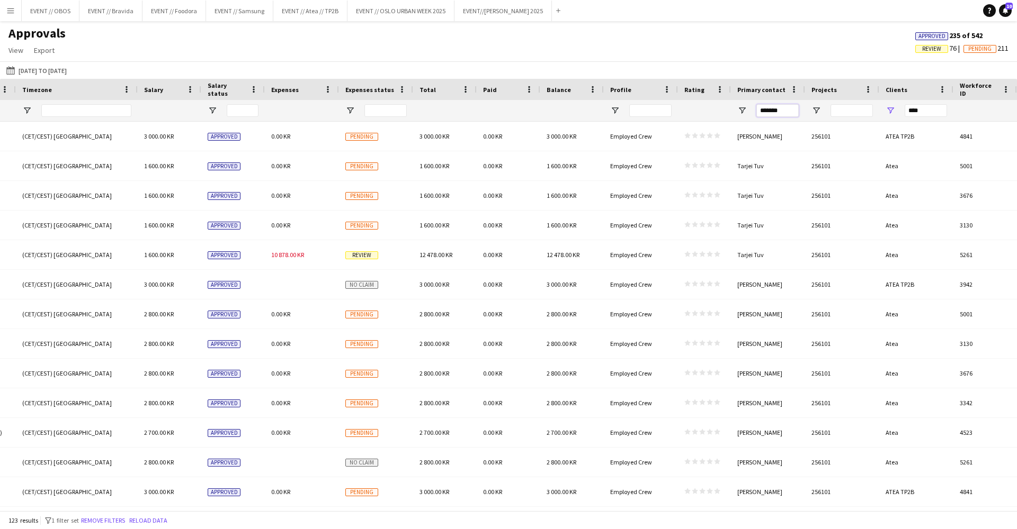
type input "*******"
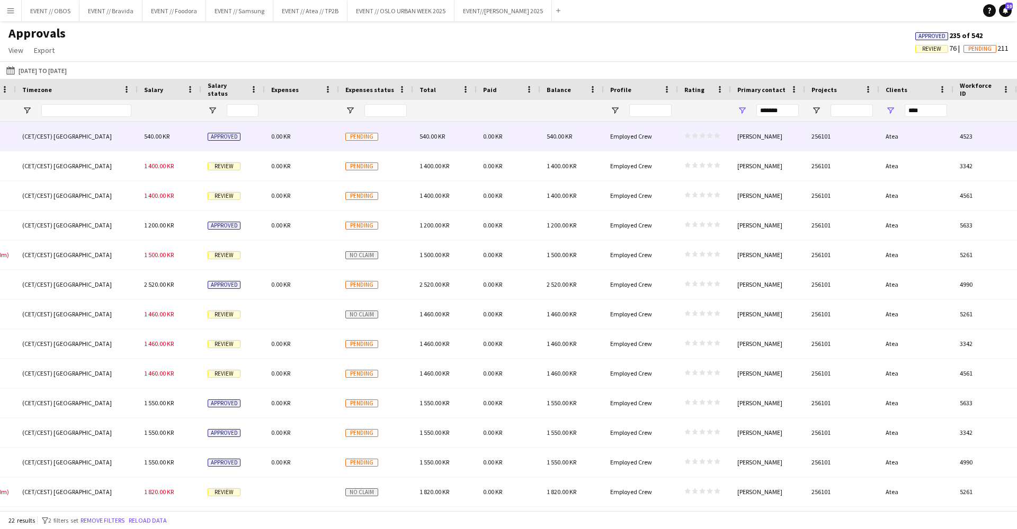
click at [648, 145] on div "Employed Crew" at bounding box center [641, 136] width 74 height 29
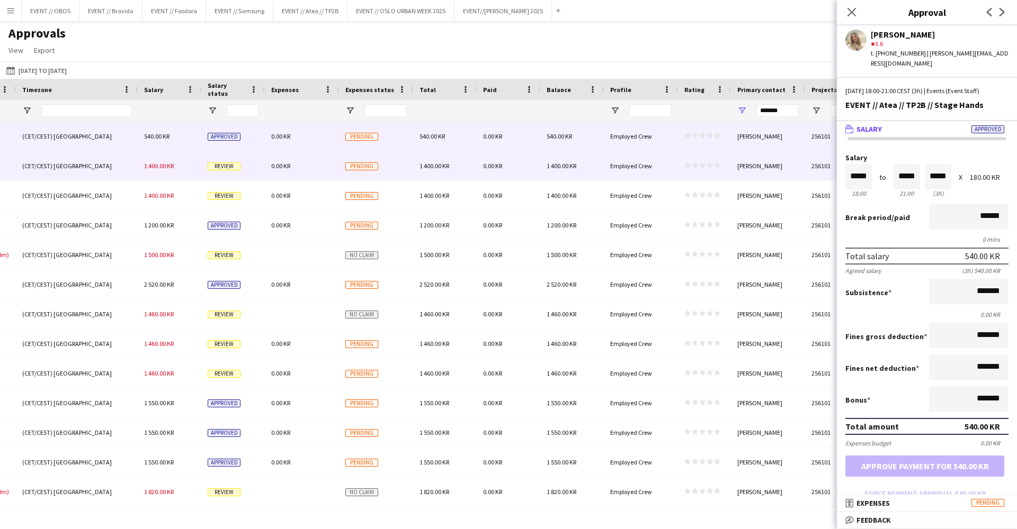
click at [702, 166] on polygon at bounding box center [702, 166] width 6 height 6
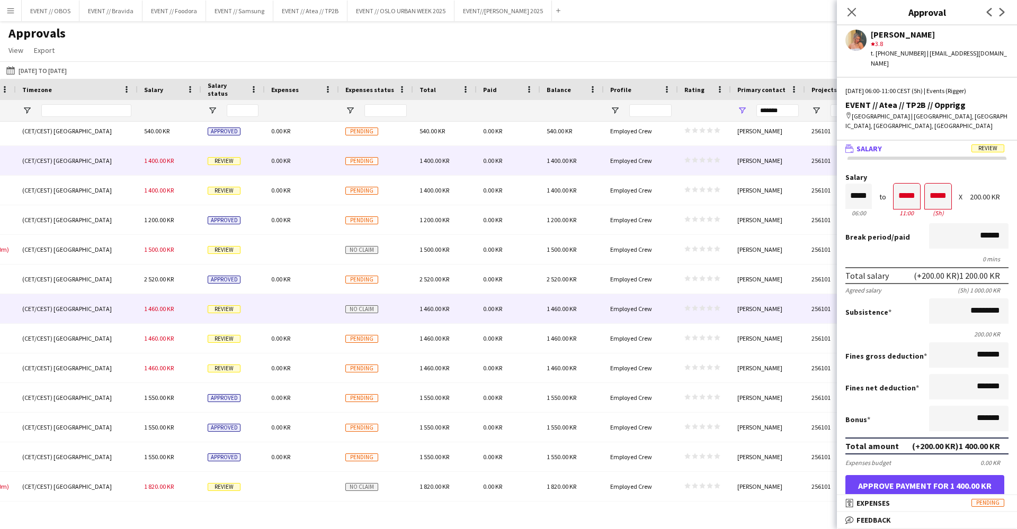
click at [534, 319] on div "0.00 KR" at bounding box center [509, 308] width 64 height 29
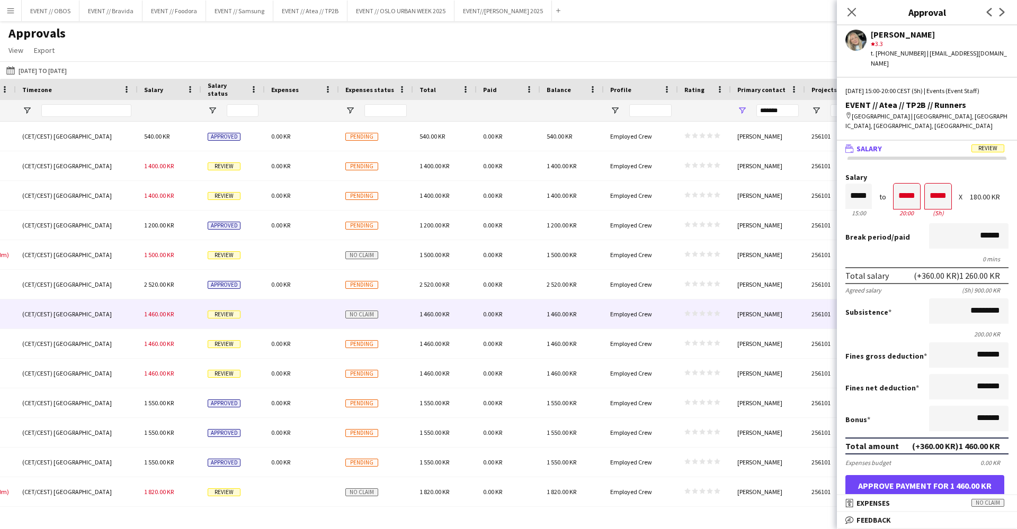
click at [640, 120] on div at bounding box center [650, 110] width 42 height 21
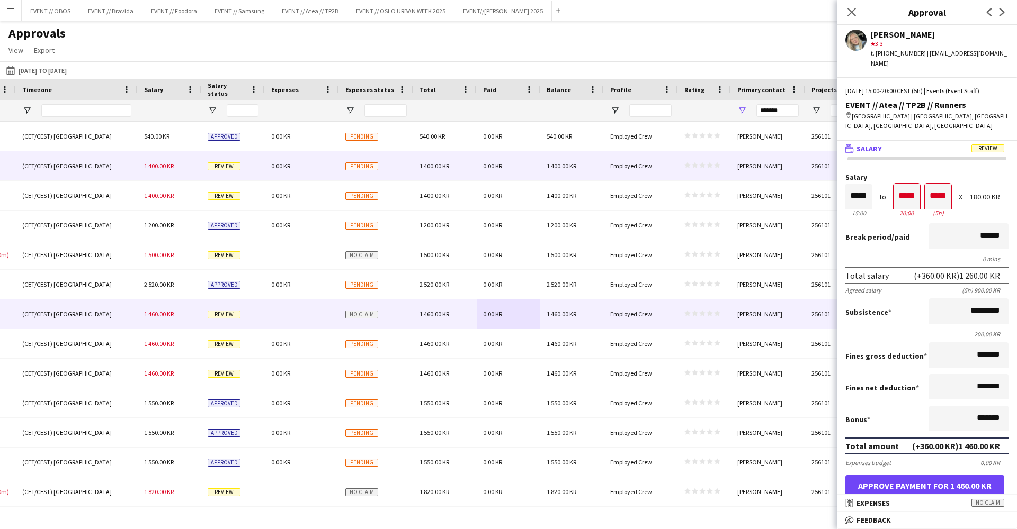
click at [653, 155] on div "Employed Crew" at bounding box center [641, 165] width 74 height 29
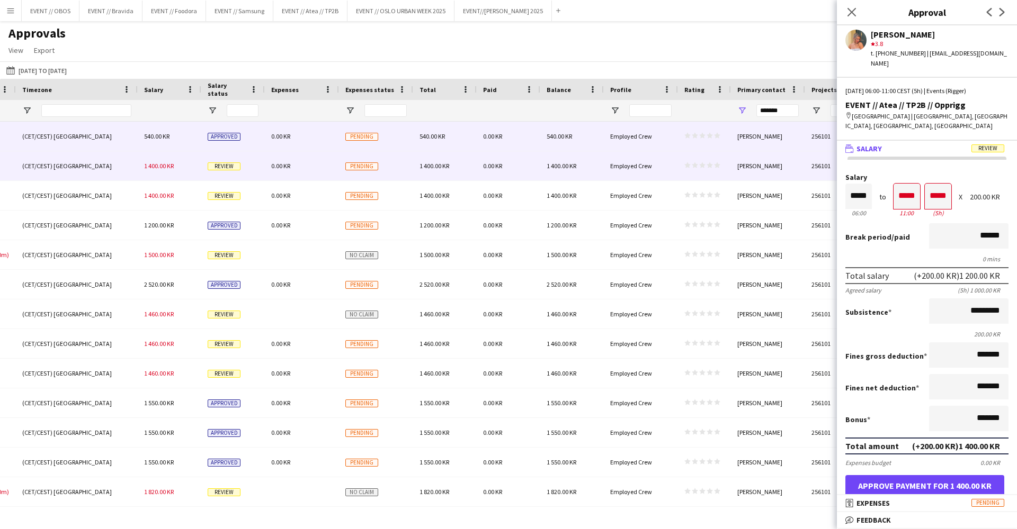
click at [658, 136] on div "Employed Crew" at bounding box center [641, 136] width 74 height 29
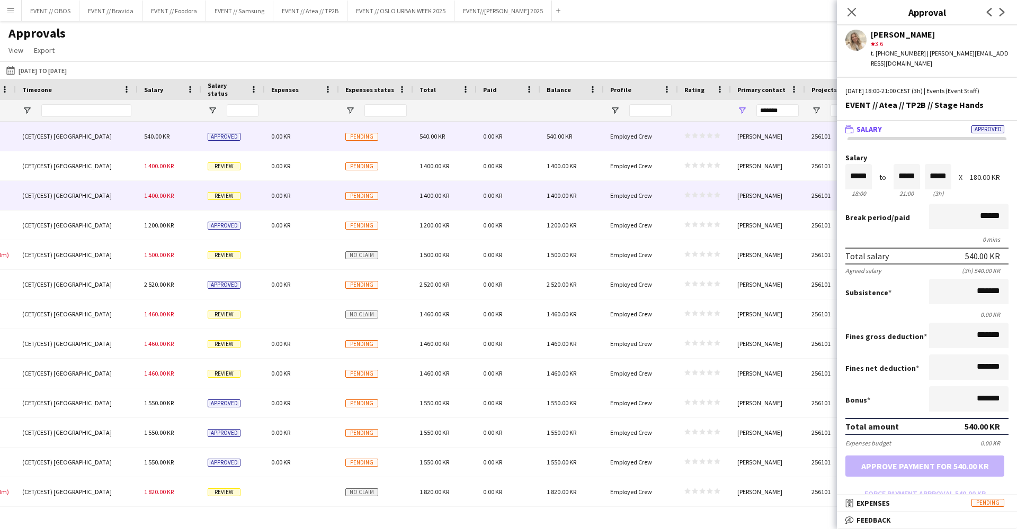
click at [564, 188] on div "1 400.00 KR" at bounding box center [572, 195] width 64 height 29
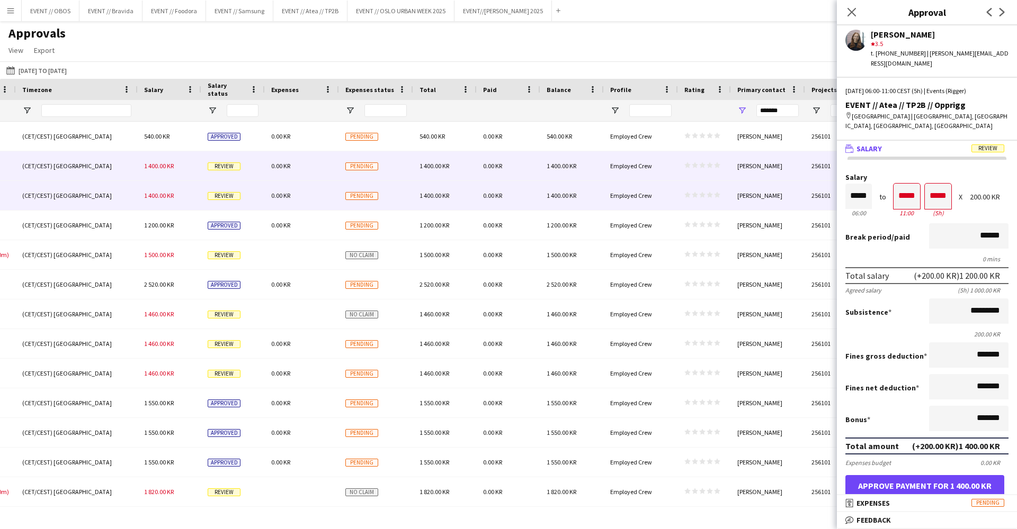
click at [565, 172] on div "1 400.00 KR" at bounding box center [572, 165] width 64 height 29
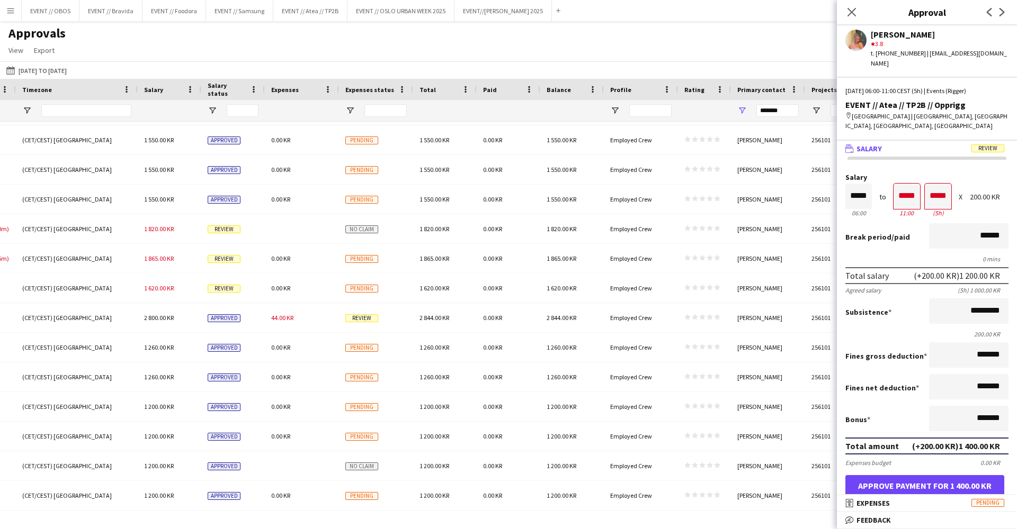
scroll to position [263, 0]
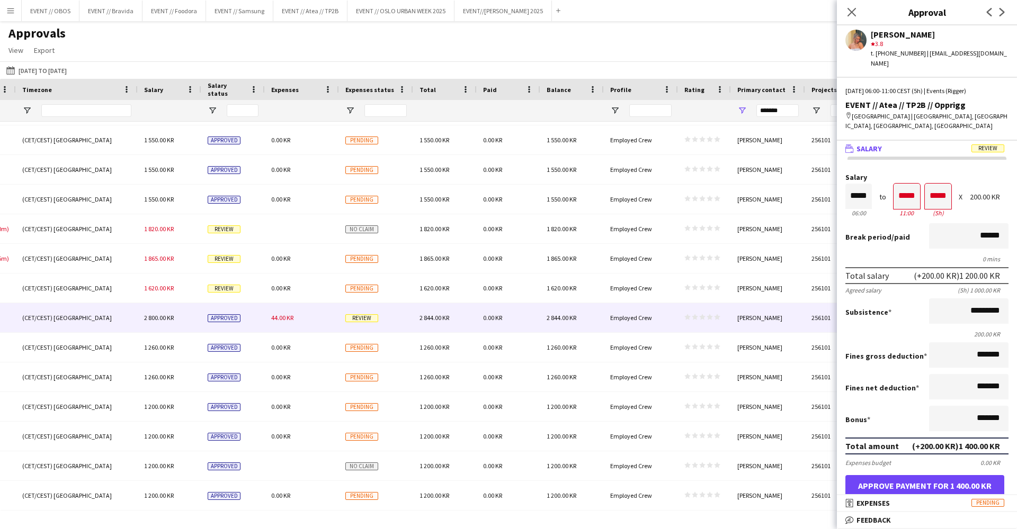
click at [376, 322] on span "Review" at bounding box center [361, 318] width 33 height 8
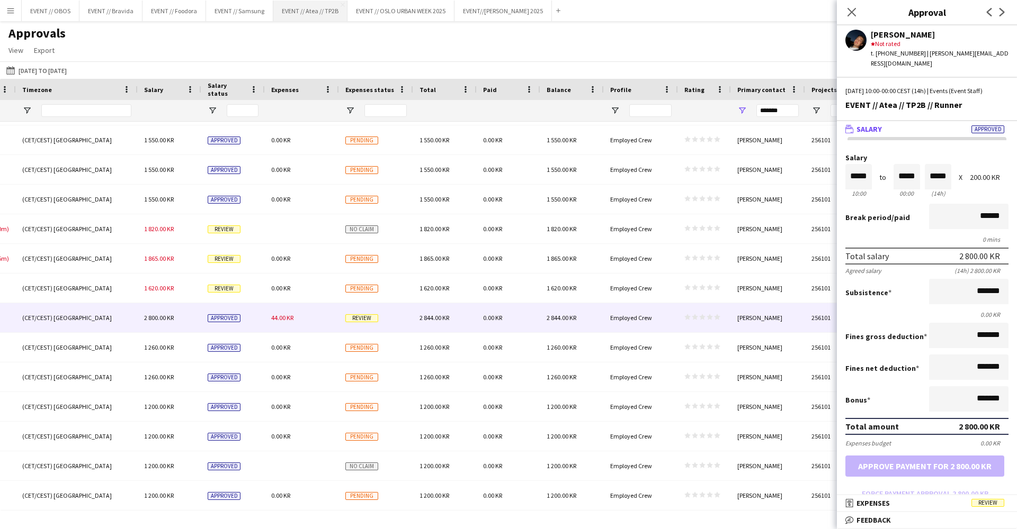
click at [295, 15] on button "EVENT // Atea // TP2B Close" at bounding box center [310, 11] width 74 height 21
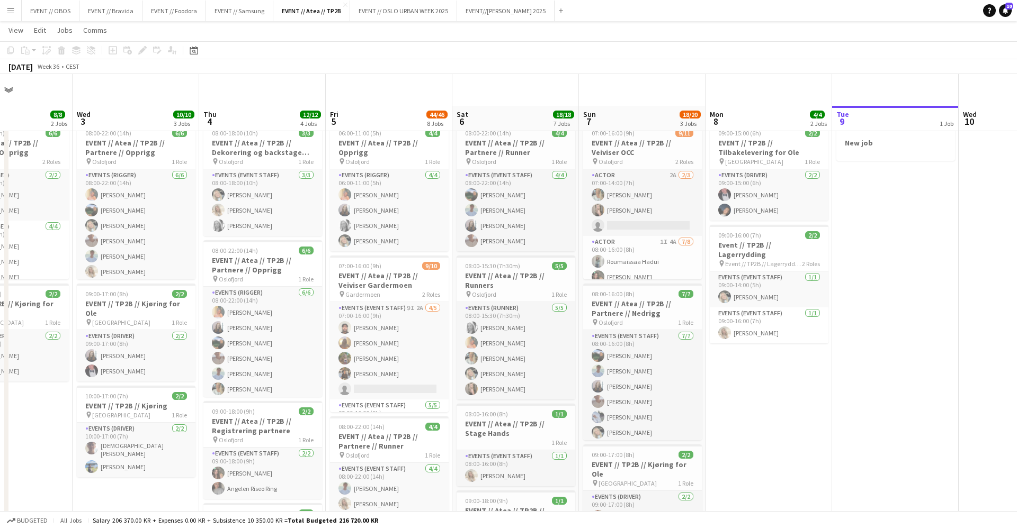
scroll to position [61, 0]
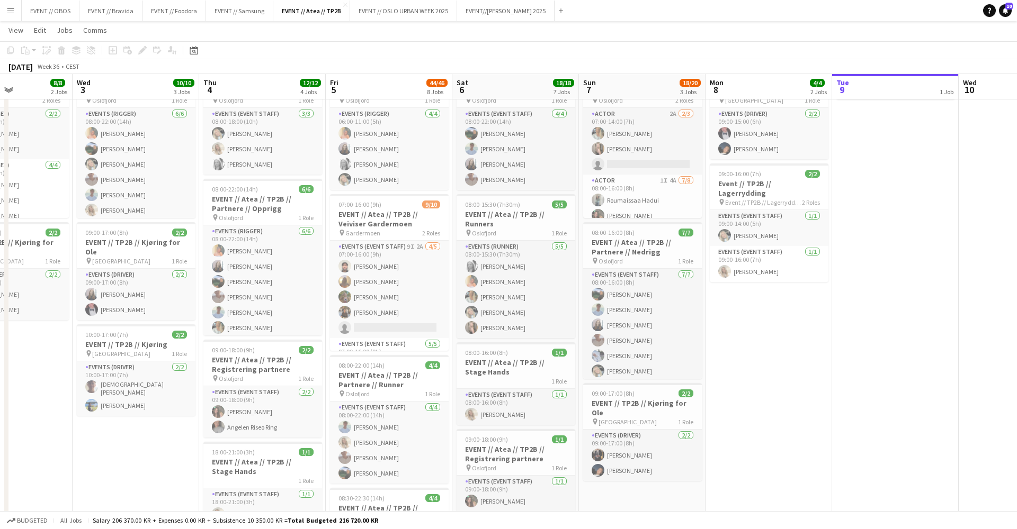
click at [344, 400] on app-job-card "08:00-22:00 (14h) 4/4 EVENT // Atea // TP2B // Partnere // Runner pin Oslofjord…" at bounding box center [389, 419] width 119 height 129
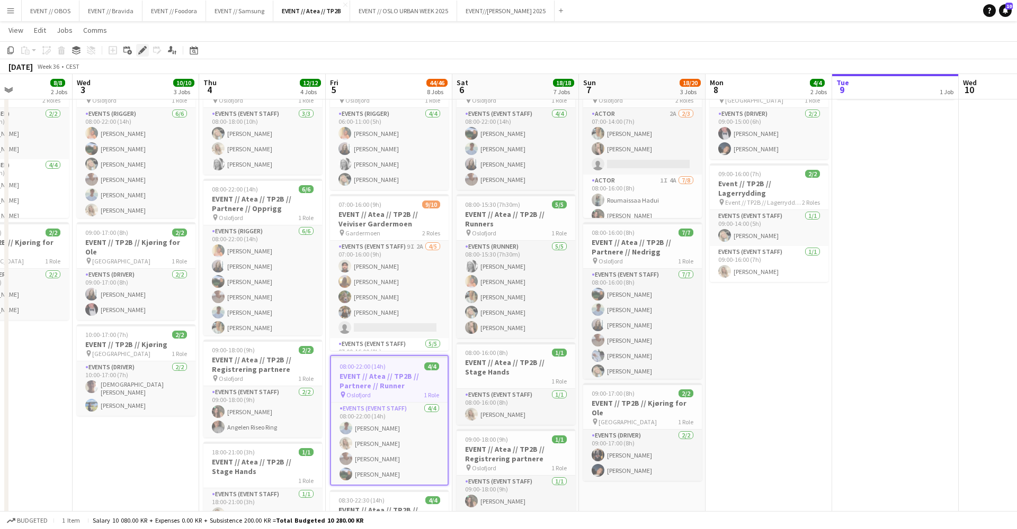
click at [143, 50] on icon at bounding box center [142, 51] width 6 height 6
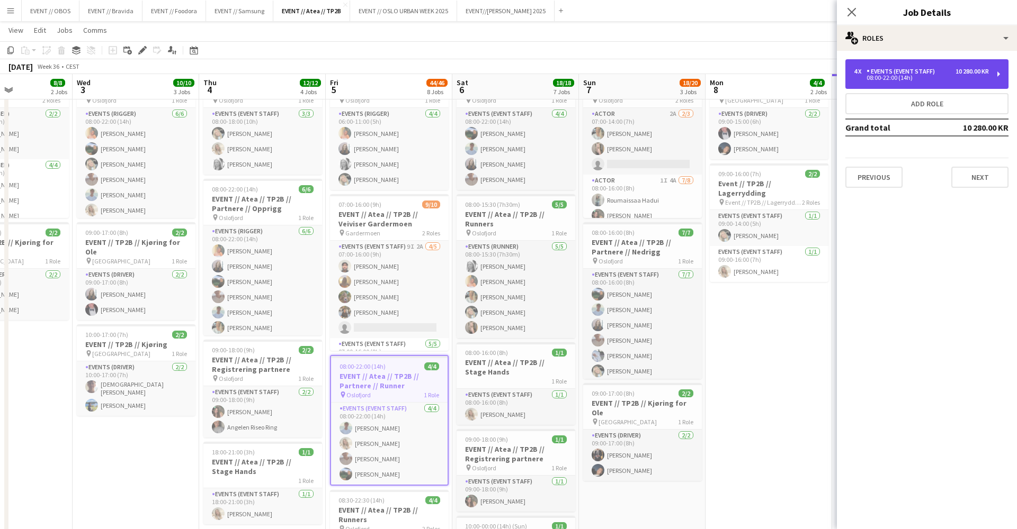
click at [875, 80] on div "08:00-22:00 (14h)" at bounding box center [920, 77] width 135 height 5
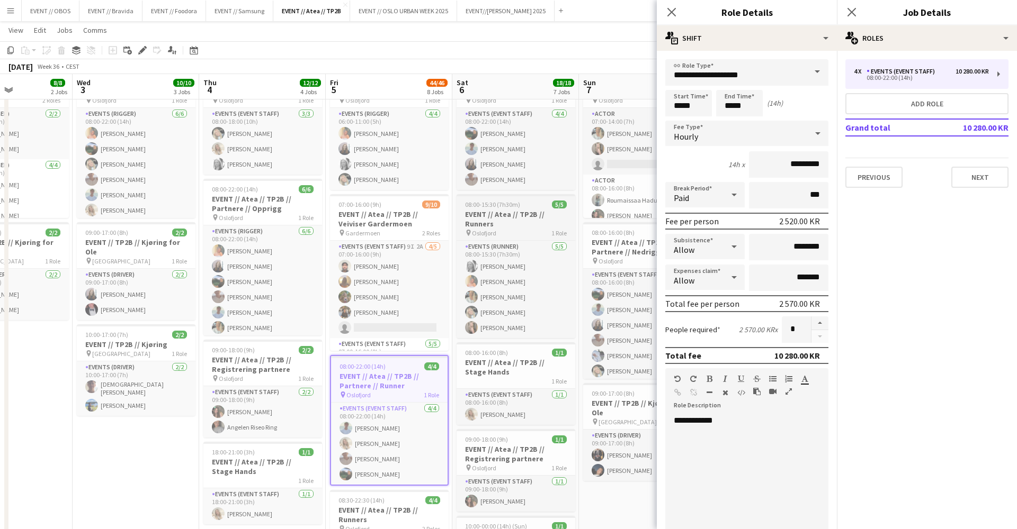
click at [500, 228] on h3 "EVENT // Atea // TP2B // Runners" at bounding box center [515, 219] width 119 height 19
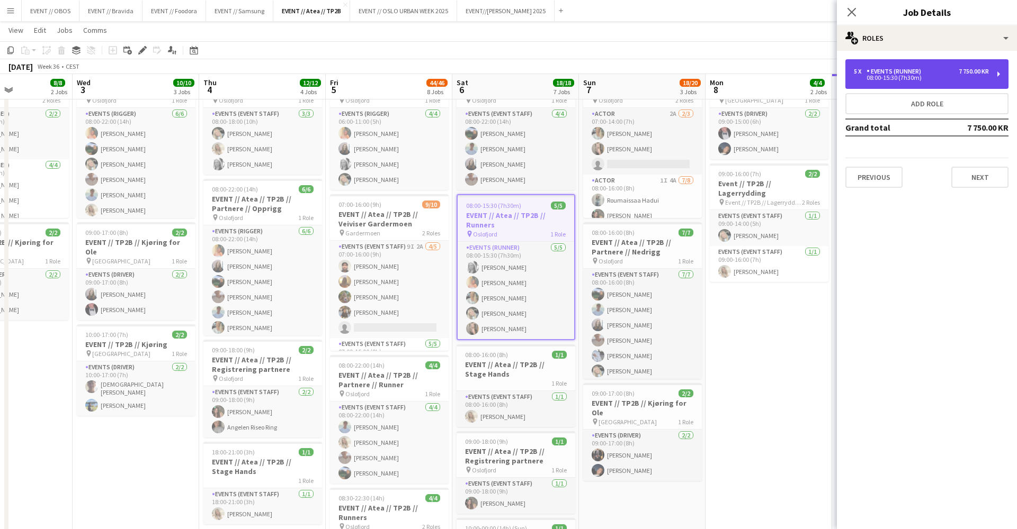
click at [892, 86] on div "5 x Events (Runner) 7 750.00 KR 08:00-15:30 (7h30m)" at bounding box center [926, 74] width 163 height 30
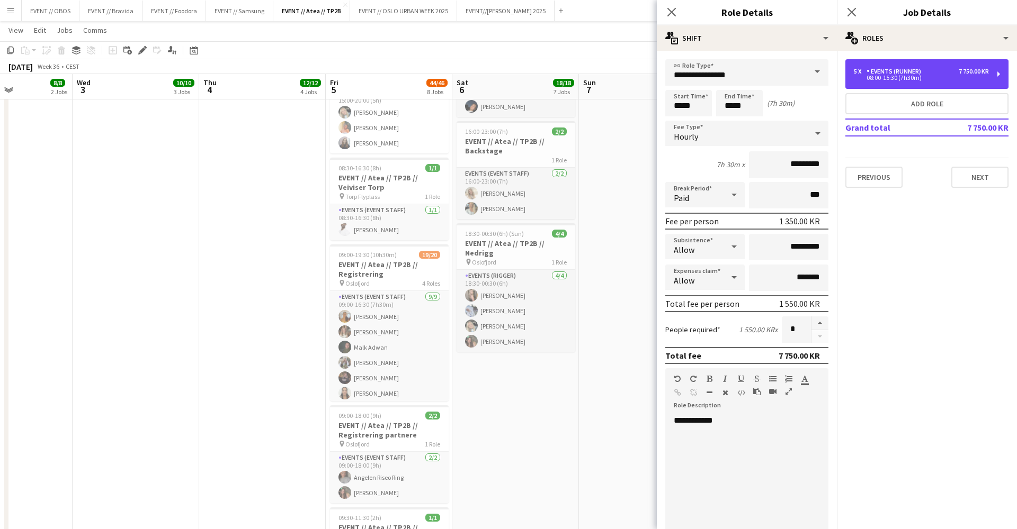
scroll to position [0, 306]
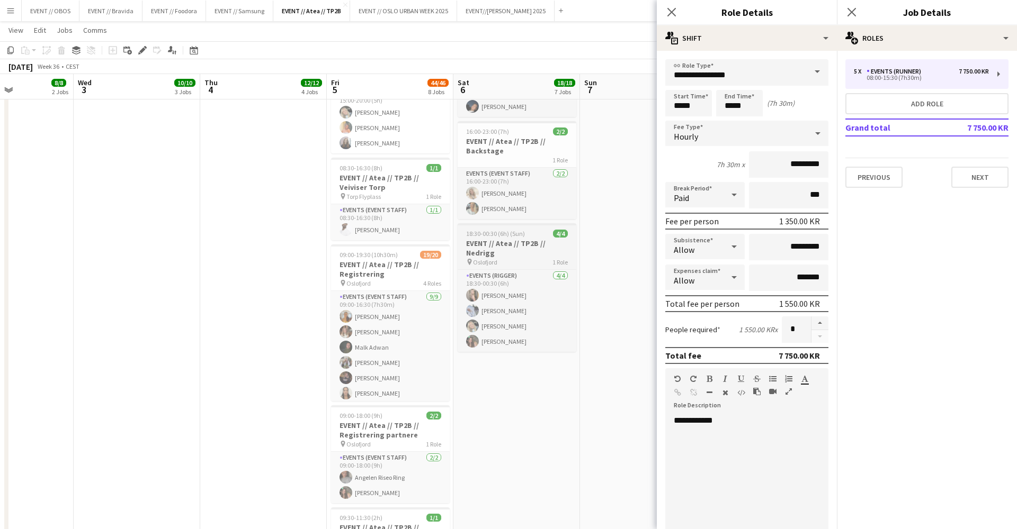
click at [521, 248] on h3 "EVENT // Atea // TP2B // Nedrigg" at bounding box center [516, 248] width 119 height 19
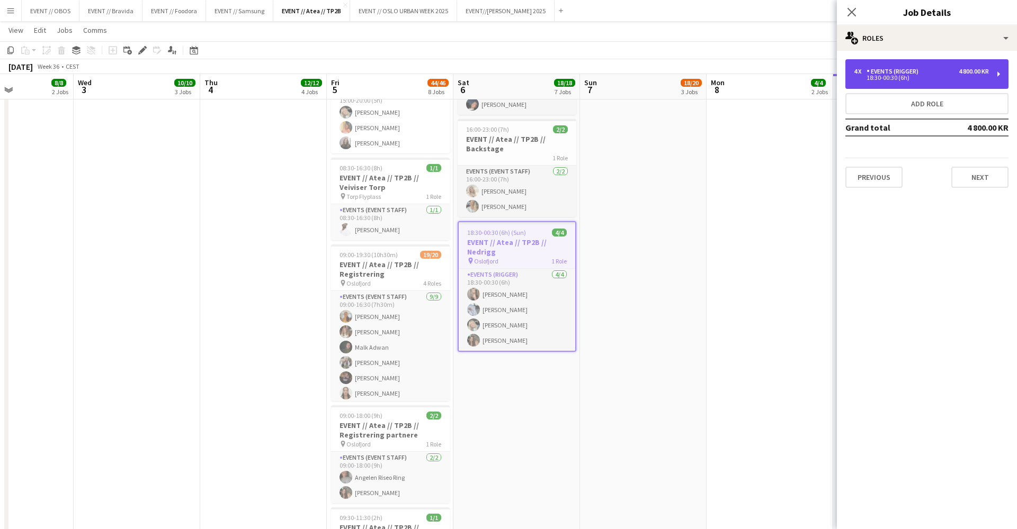
click at [894, 88] on div "4 x Events (Rigger) 4 800.00 KR 18:30-00:30 (6h)" at bounding box center [926, 74] width 163 height 30
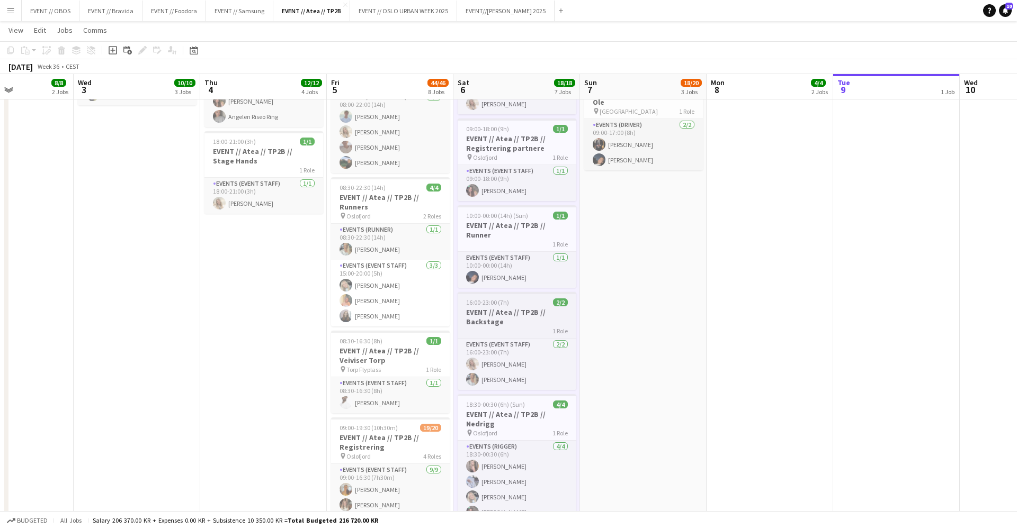
scroll to position [0, 305]
click at [482, 327] on div "1 Role" at bounding box center [517, 331] width 119 height 8
click at [139, 48] on icon "Edit" at bounding box center [142, 50] width 8 height 8
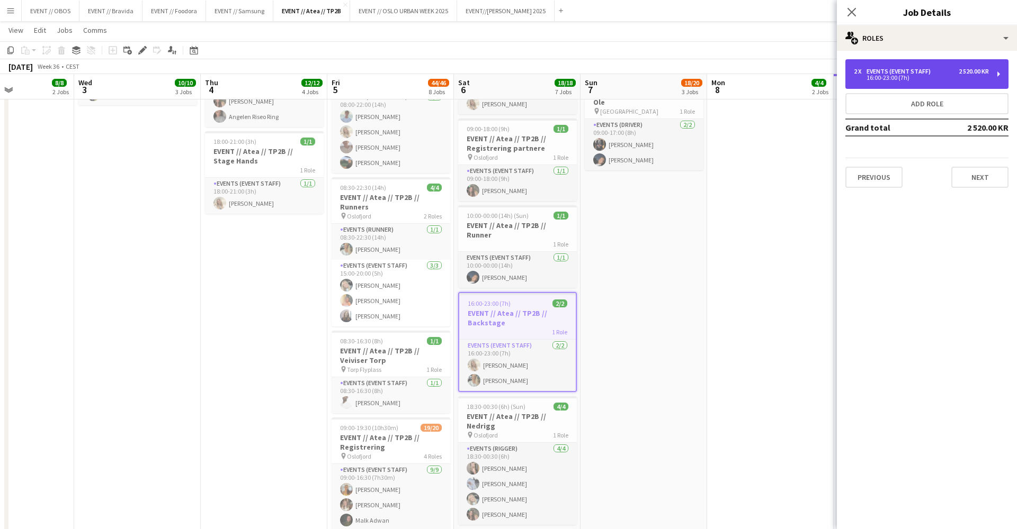
click at [860, 76] on div "16:00-23:00 (7h)" at bounding box center [920, 77] width 135 height 5
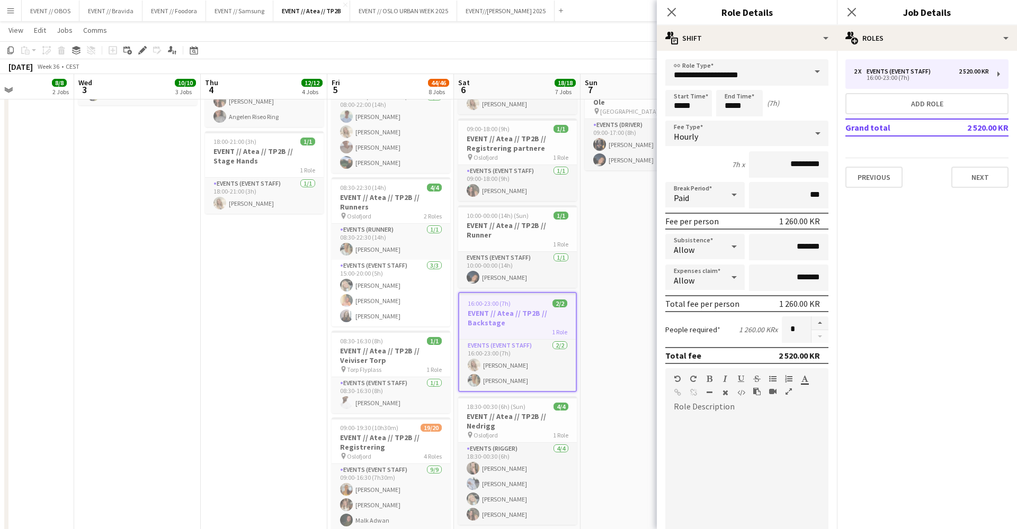
click at [592, 231] on app-date-cell "07:00-16:00 (9h) 9/11 EVENT // Atea // TP2B // Veiviser OCC pin Oslofjord 2 Rol…" at bounding box center [643, 267] width 127 height 1043
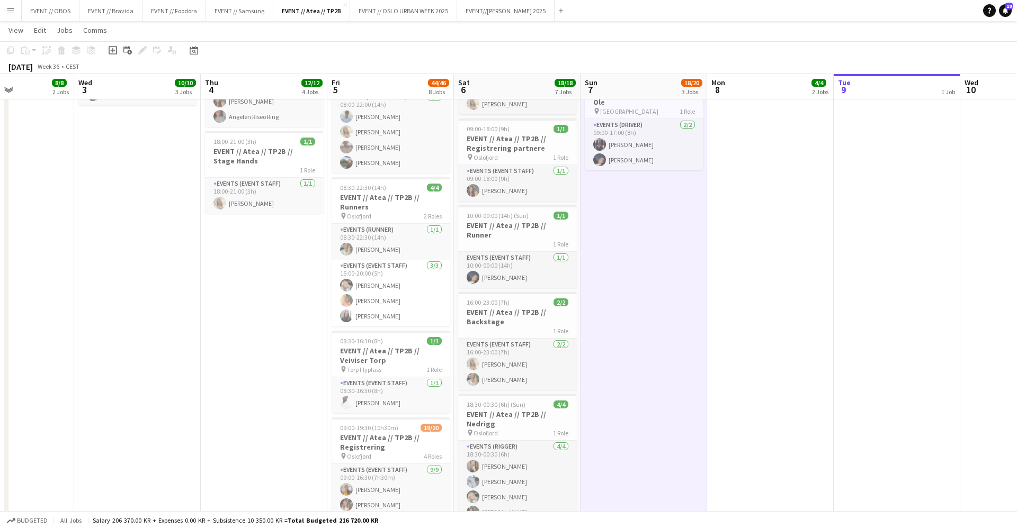
click at [211, 247] on app-date-cell "08:00-18:00 (10h) 3/3 EVENT // Atea // TP2B // Dekorering og backstage oppsett …" at bounding box center [264, 267] width 127 height 1043
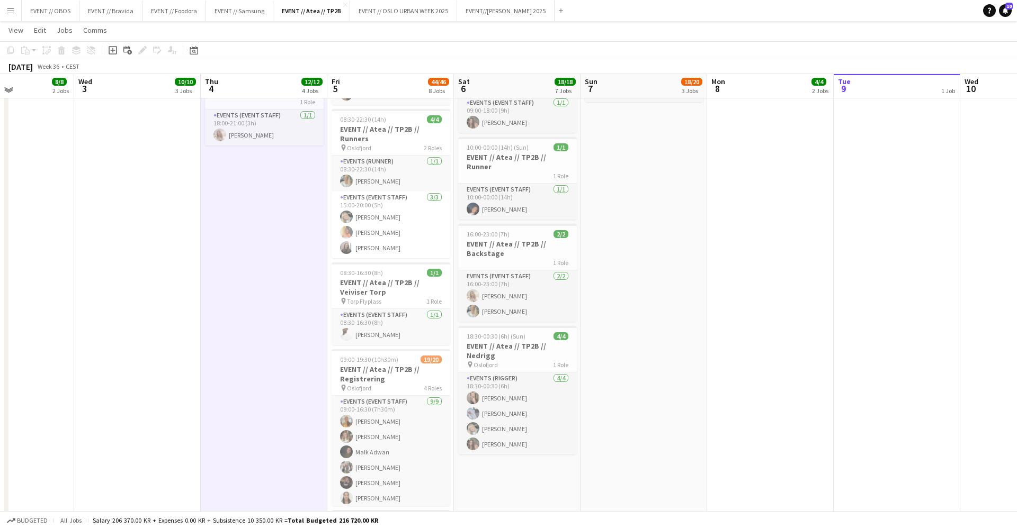
scroll to position [444, 0]
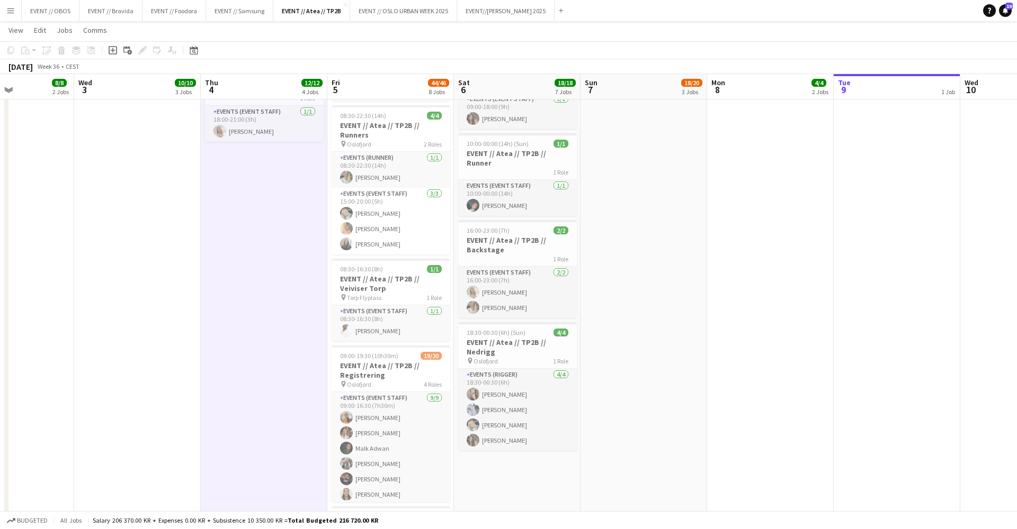
click at [392, 441] on app-card-role "Events (Event Staff) [DATE] 09:00-16:30 (7h30m) [PERSON_NAME] [PERSON_NAME] [PE…" at bounding box center [390, 471] width 119 height 159
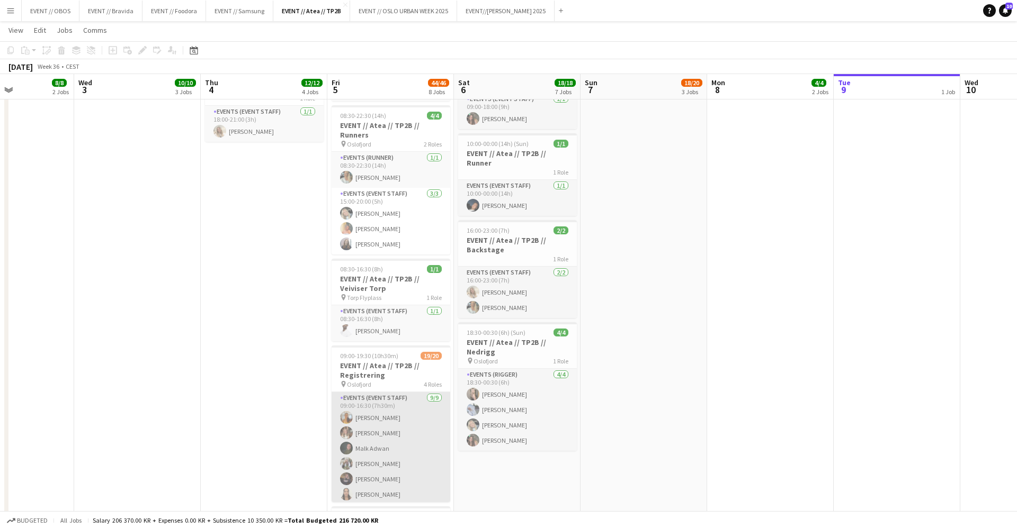
click at [389, 394] on app-card-role "Events (Event Staff) [DATE] 09:00-16:30 (7h30m) [PERSON_NAME] [PERSON_NAME] [PE…" at bounding box center [390, 471] width 119 height 159
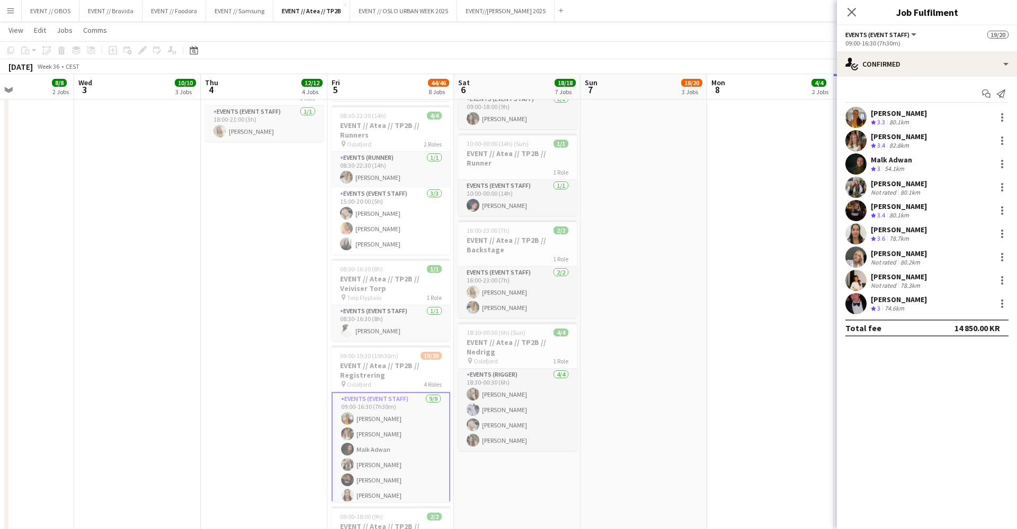
click at [845, 128] on div "[PERSON_NAME] Crew rating 3.3 80.1km [PERSON_NAME] Crew rating 3.4 82.8km [PERS…" at bounding box center [927, 211] width 180 height 208
click at [853, 133] on app-user-avatar at bounding box center [855, 140] width 21 height 21
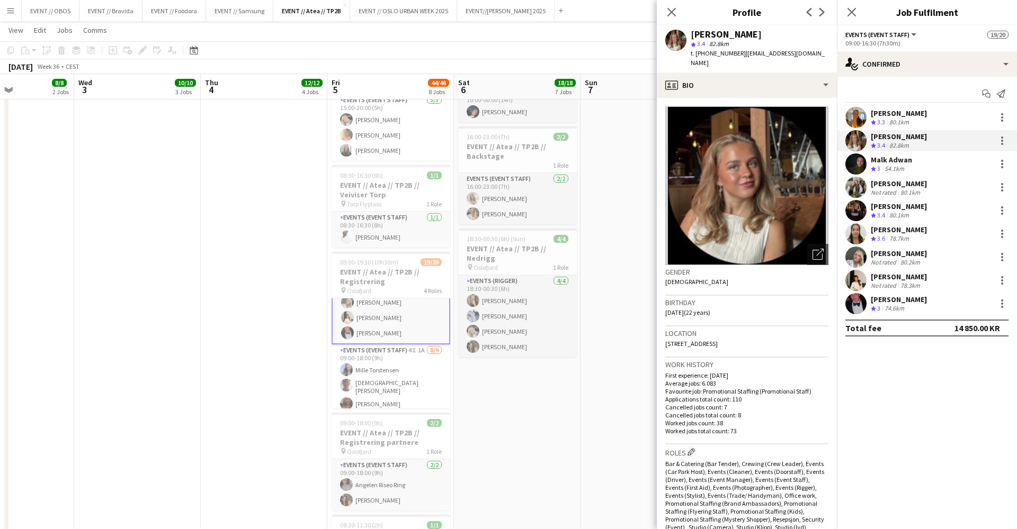
scroll to position [121, 0]
click at [857, 120] on app-user-avatar at bounding box center [855, 117] width 21 height 21
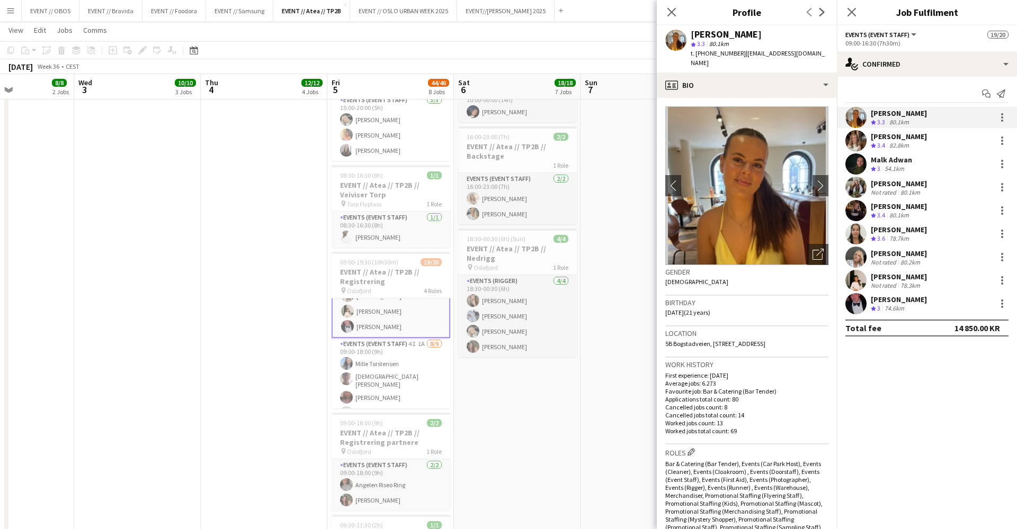
click at [859, 161] on app-user-avatar at bounding box center [855, 164] width 21 height 21
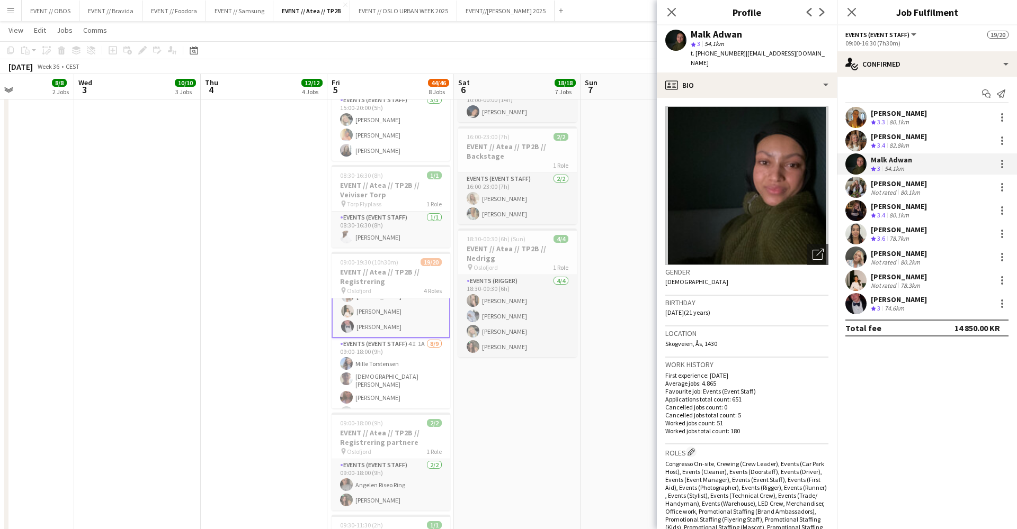
click at [857, 200] on div "[PERSON_NAME] Crew rating 3.3 80.1km [PERSON_NAME] Crew rating 3.4 82.8km [PERS…" at bounding box center [927, 211] width 180 height 208
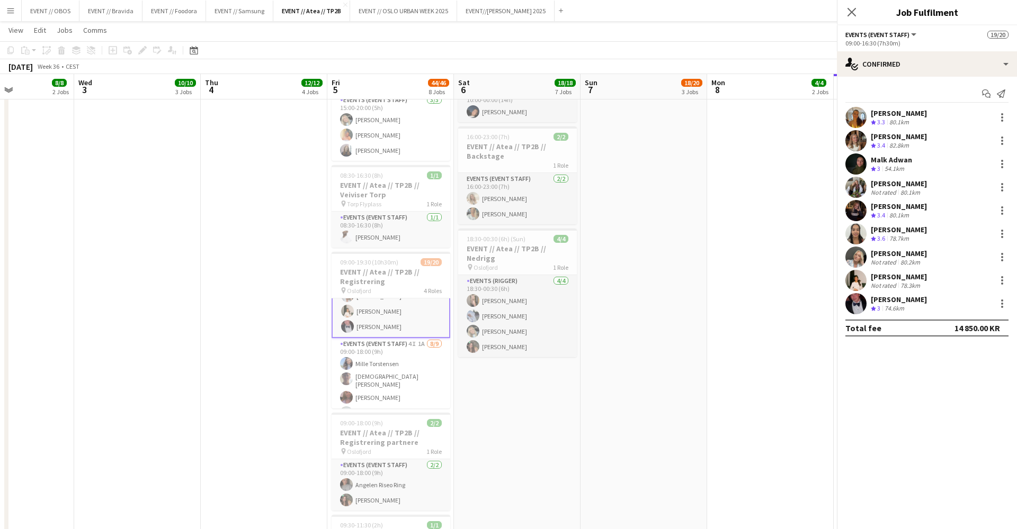
click at [857, 213] on app-user-avatar at bounding box center [855, 210] width 21 height 21
click at [857, 194] on app-user-avatar at bounding box center [855, 187] width 21 height 21
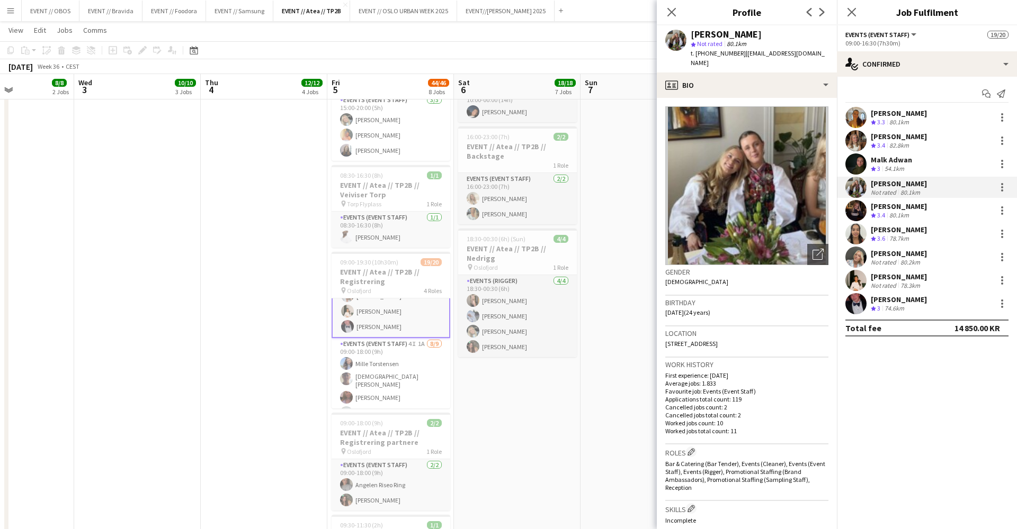
click at [856, 217] on app-user-avatar at bounding box center [855, 210] width 21 height 21
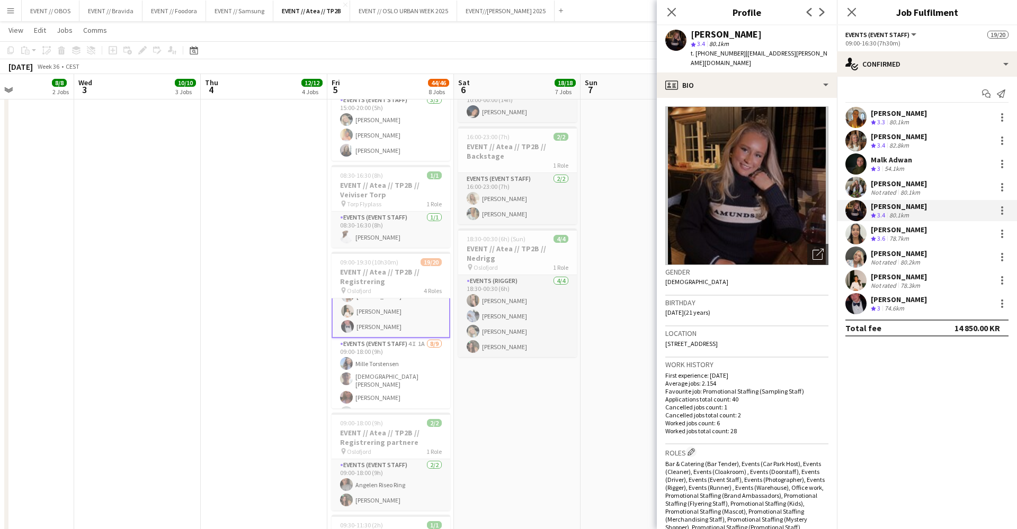
click at [859, 228] on app-user-avatar at bounding box center [855, 233] width 21 height 21
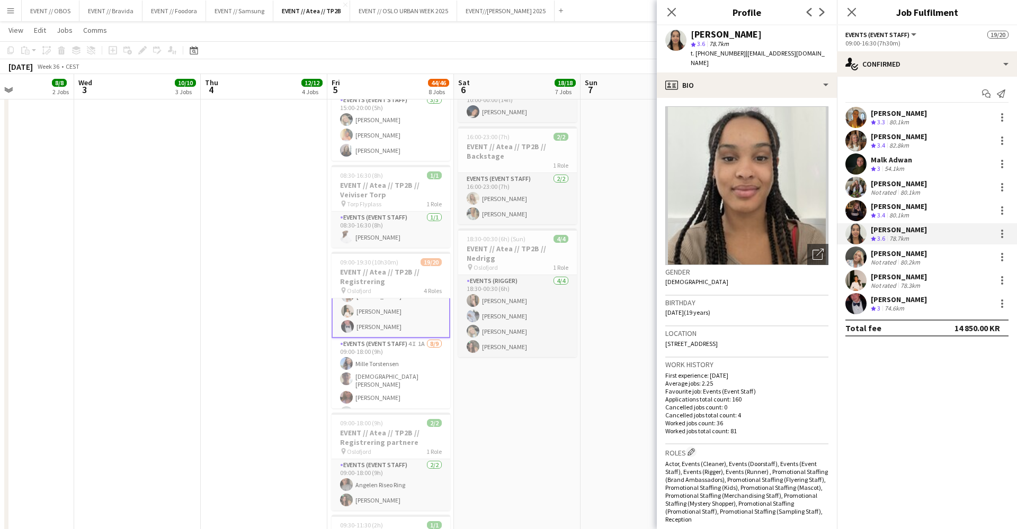
click at [859, 283] on app-user-avatar at bounding box center [855, 280] width 21 height 21
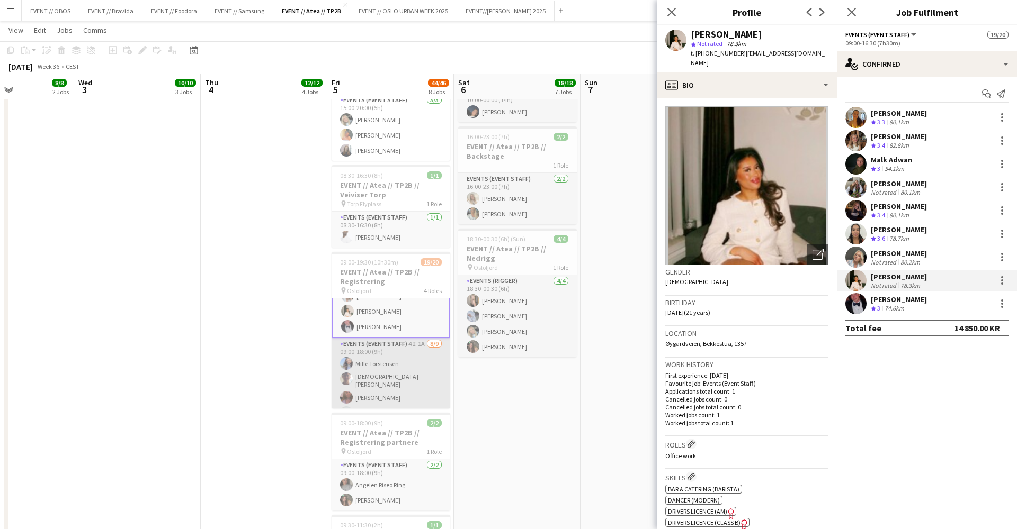
click at [444, 385] on app-card-role "Events (Event Staff) 4I 1A [DATE] 09:00-18:00 (9h) [PERSON_NAME] [PERSON_NAME] …" at bounding box center [390, 419] width 119 height 162
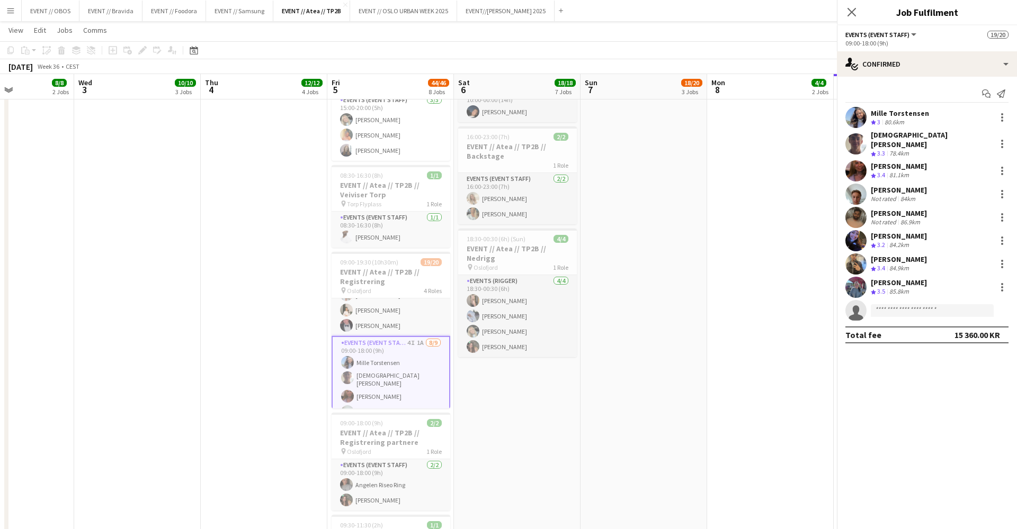
scroll to position [0, 306]
click at [854, 133] on app-user-avatar at bounding box center [855, 143] width 21 height 21
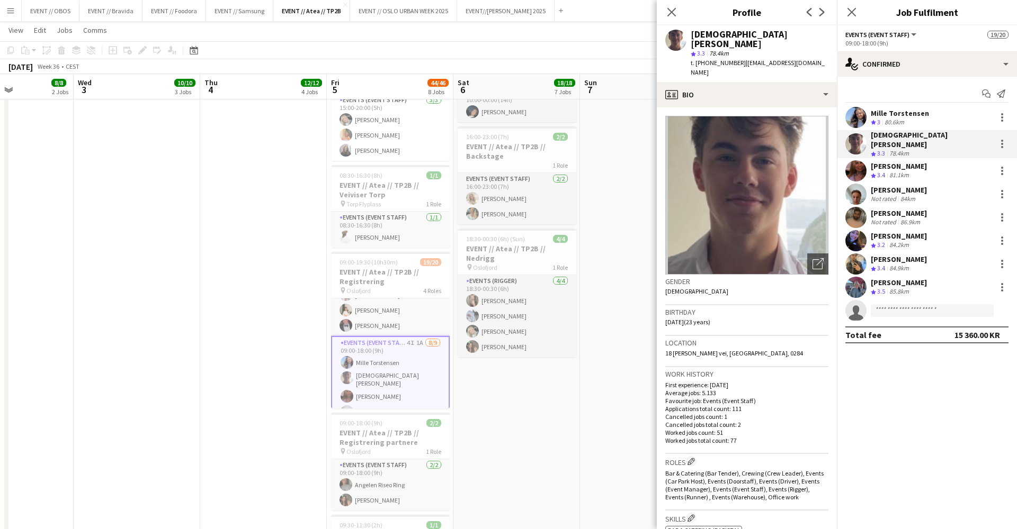
click at [852, 168] on app-user-avatar at bounding box center [855, 170] width 21 height 21
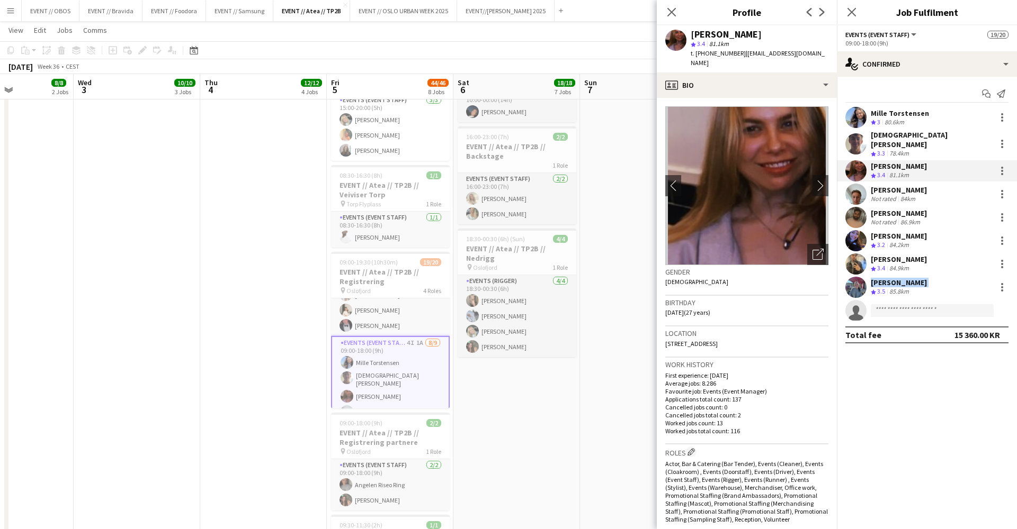
click at [868, 284] on div "[PERSON_NAME] Crew rating 3.5 85.8km" at bounding box center [927, 287] width 180 height 21
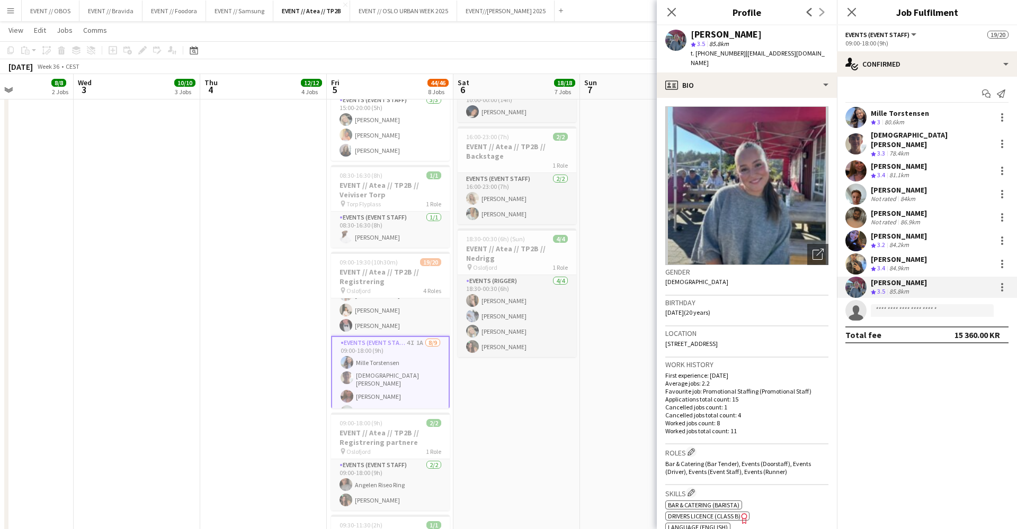
click at [847, 194] on app-user-avatar at bounding box center [855, 194] width 21 height 21
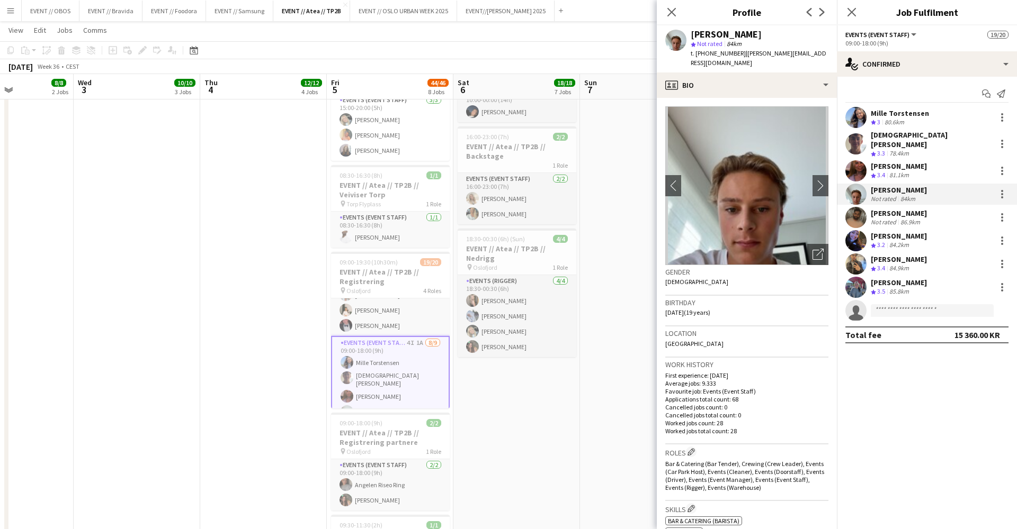
click at [852, 207] on app-user-avatar at bounding box center [855, 217] width 21 height 21
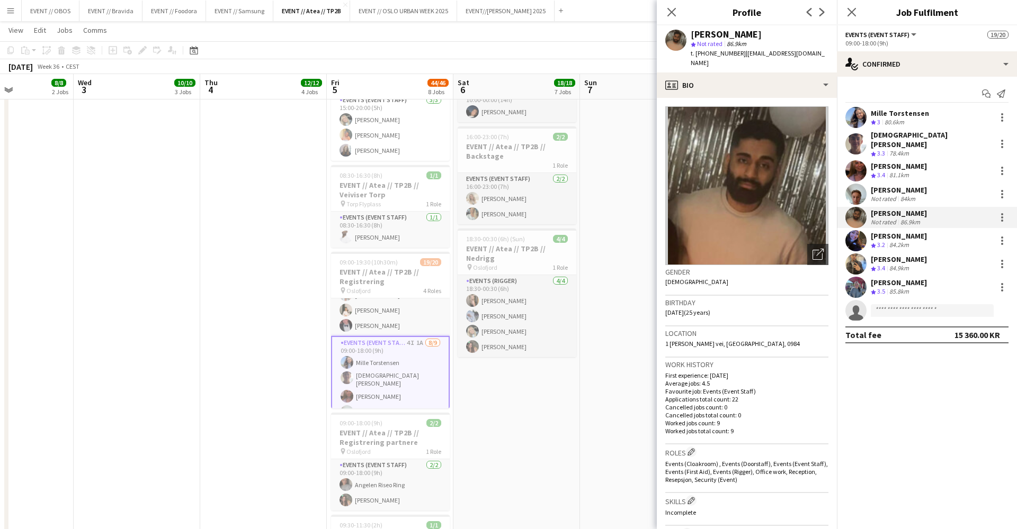
click at [857, 254] on app-user-avatar at bounding box center [855, 264] width 21 height 21
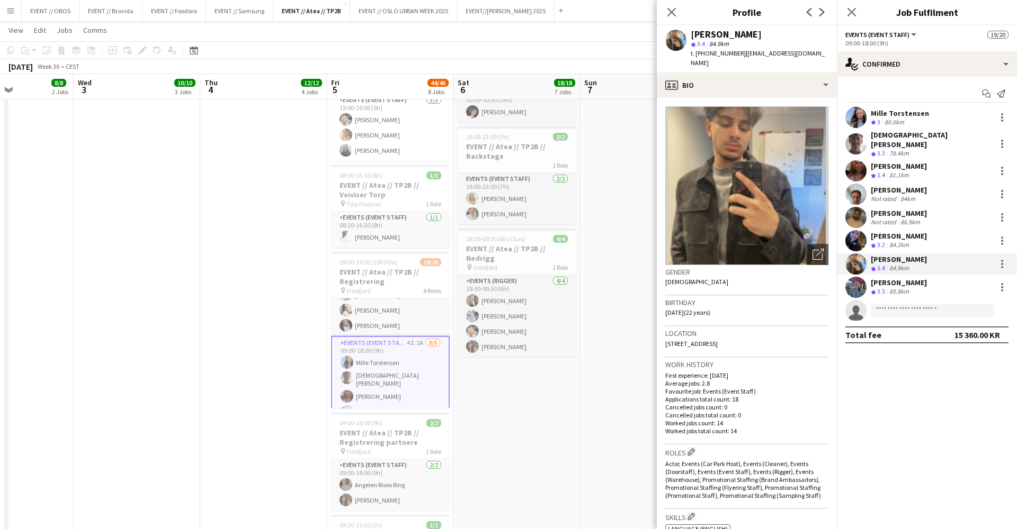
click at [858, 268] on div "[PERSON_NAME] Crew rating 3 80.6km [PERSON_NAME] Crew rating 3.3 78.4km [PERSON…" at bounding box center [927, 214] width 180 height 214
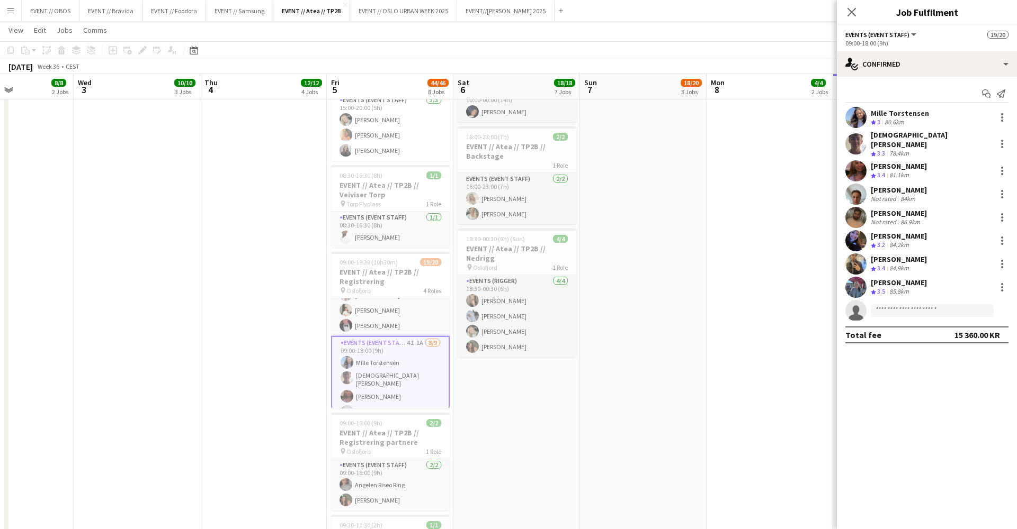
click at [858, 256] on app-user-avatar at bounding box center [855, 264] width 21 height 21
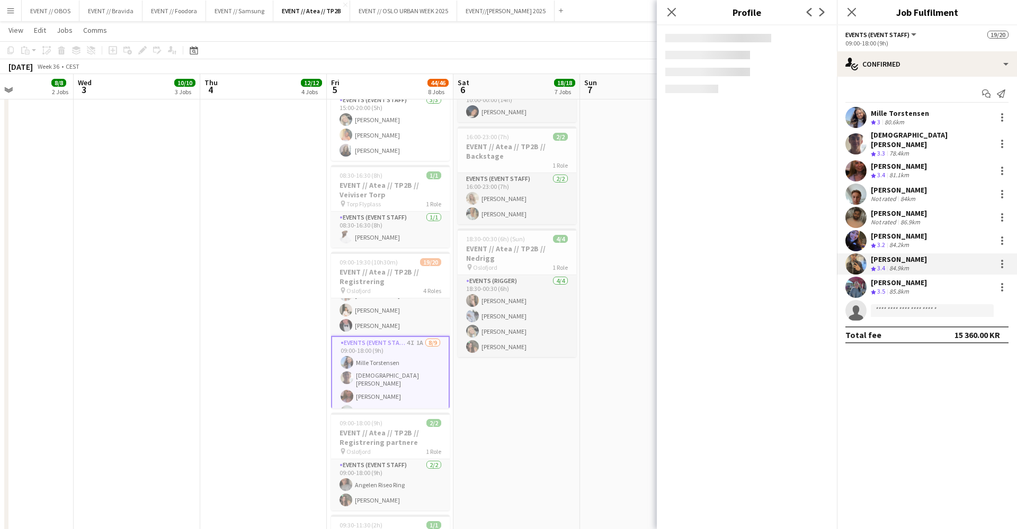
click at [857, 241] on app-user-avatar at bounding box center [855, 240] width 21 height 21
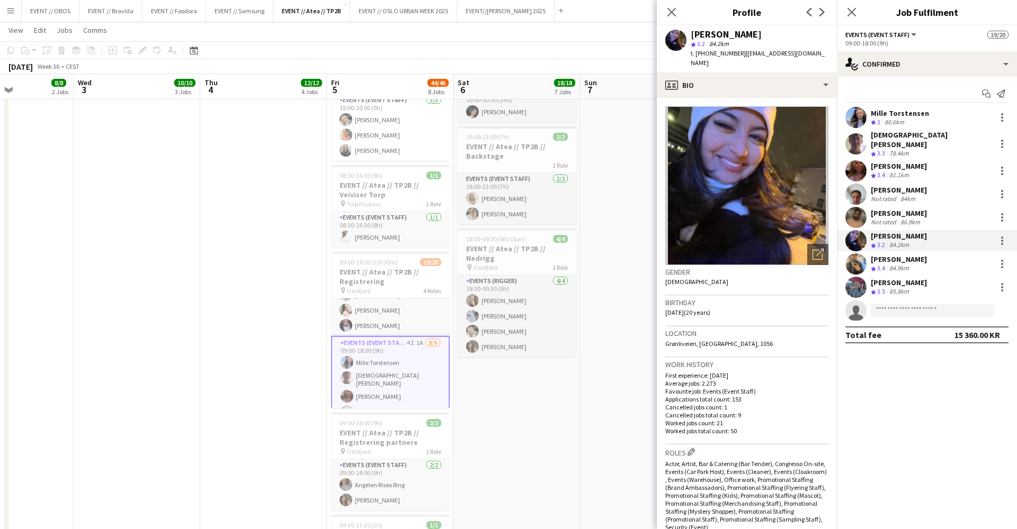
click at [858, 207] on app-user-avatar at bounding box center [855, 217] width 21 height 21
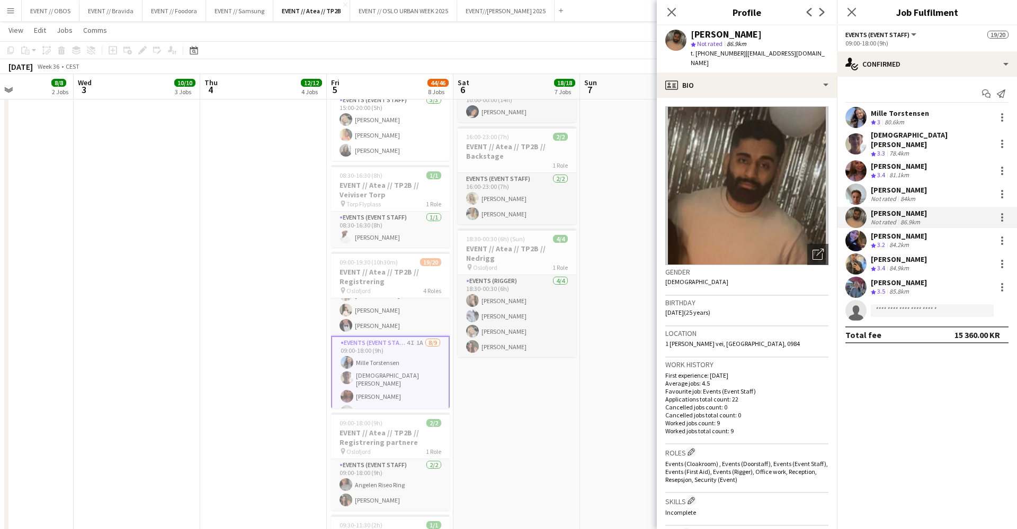
click at [858, 194] on app-user-avatar at bounding box center [855, 194] width 21 height 21
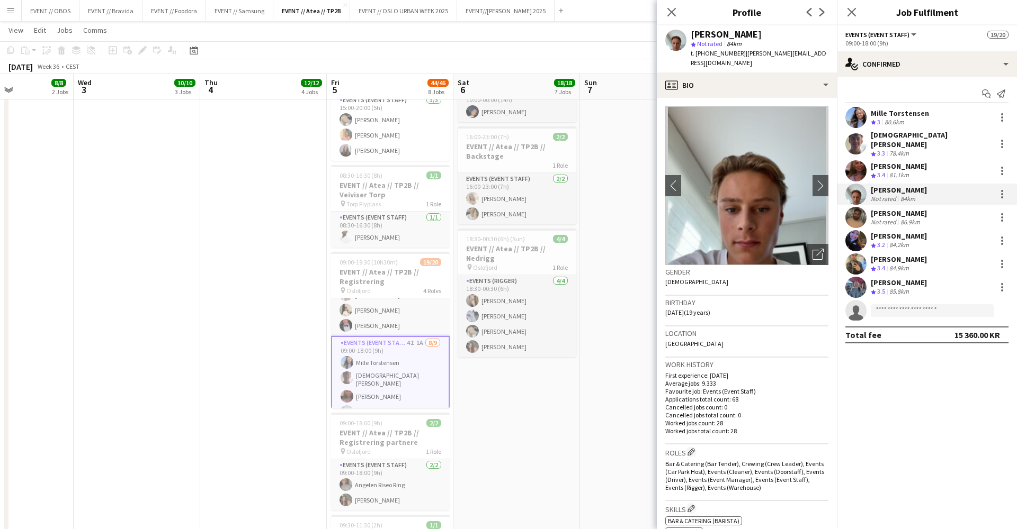
click at [808, 170] on img at bounding box center [746, 185] width 163 height 159
click at [851, 217] on app-user-avatar at bounding box center [855, 217] width 21 height 21
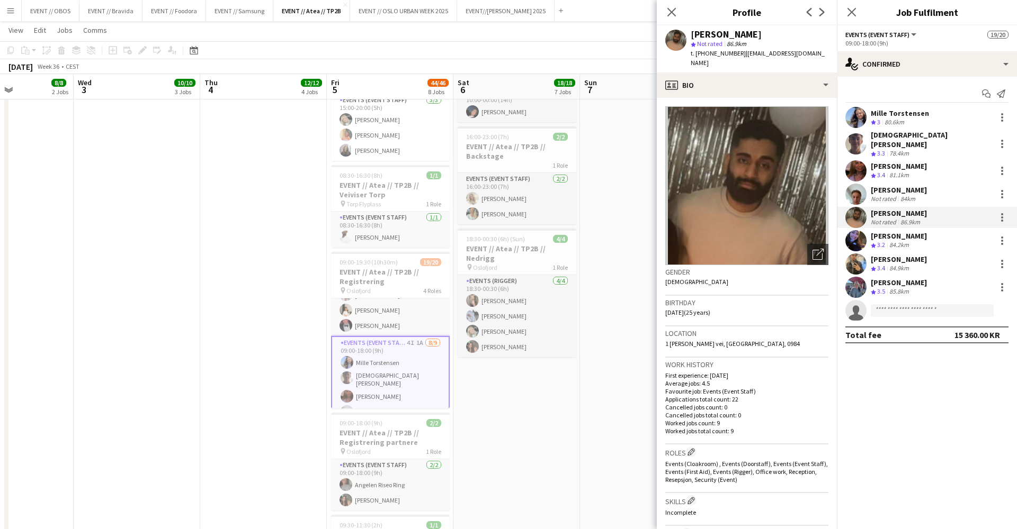
click at [4, 20] on button "Menu" at bounding box center [10, 10] width 21 height 21
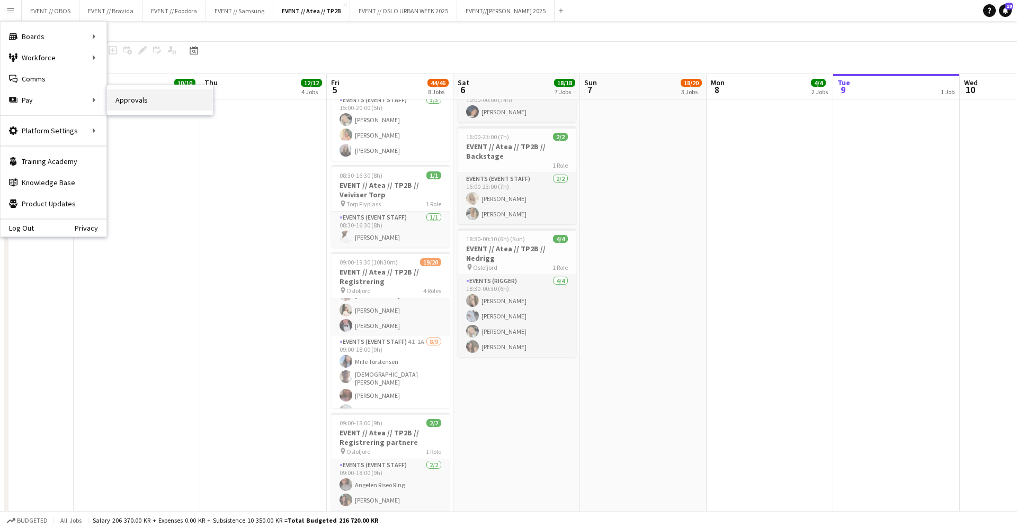
click at [127, 96] on link "Approvals" at bounding box center [160, 99] width 106 height 21
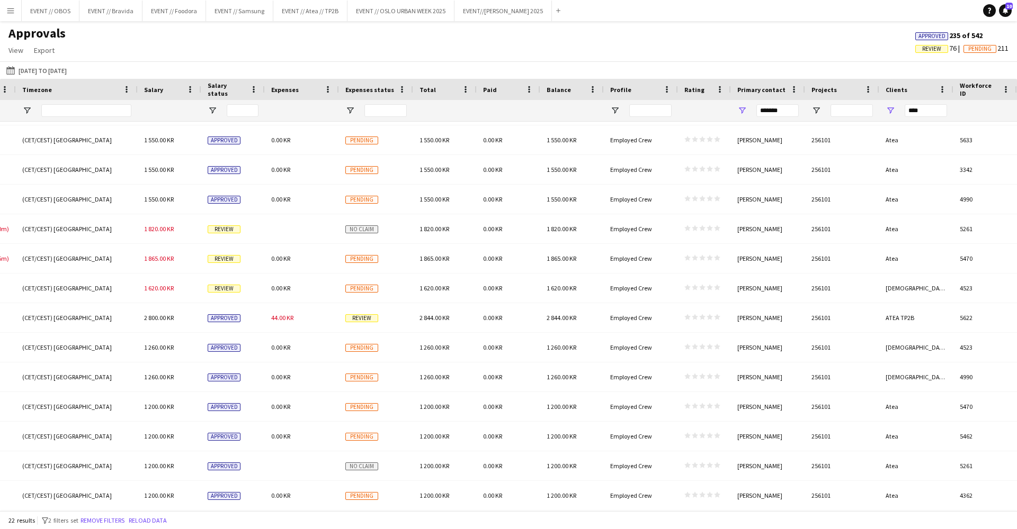
scroll to position [1, 0]
drag, startPoint x: 790, startPoint y: 115, endPoint x: 759, endPoint y: 108, distance: 32.1
click at [759, 108] on input "*******" at bounding box center [777, 110] width 42 height 13
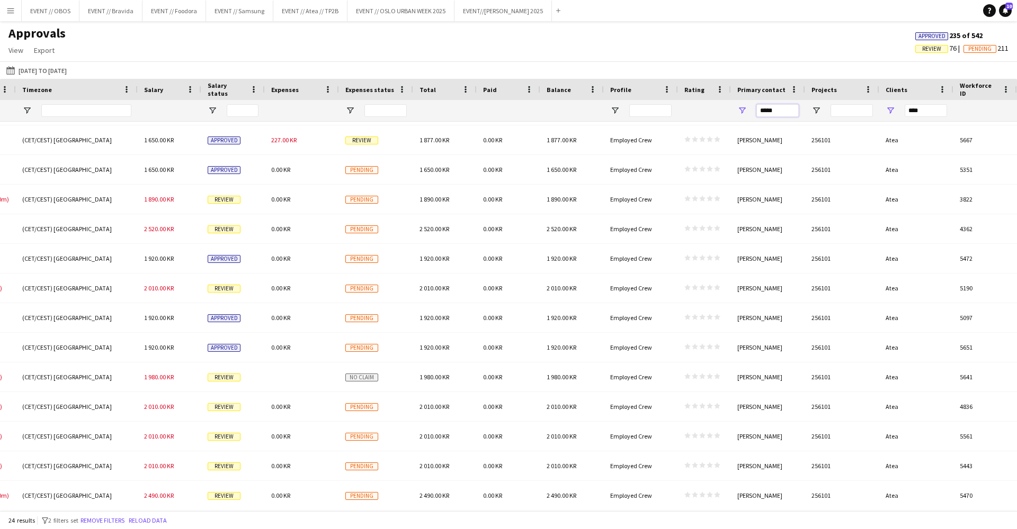
scroll to position [271, 0]
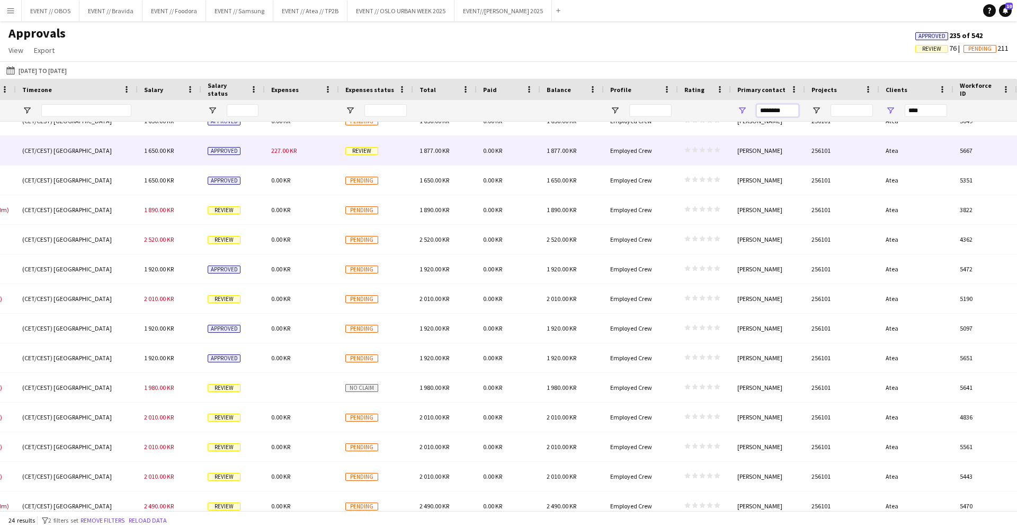
type input "*******"
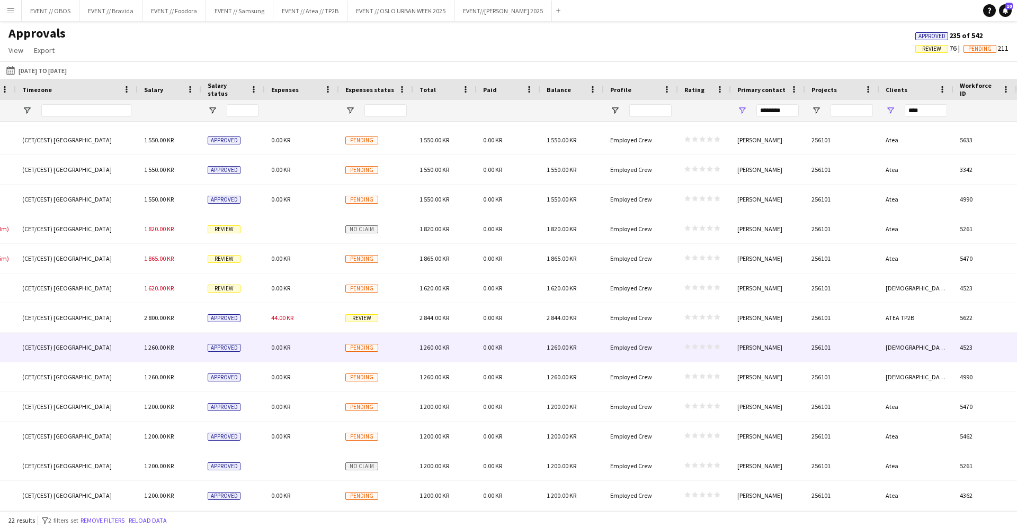
click at [777, 325] on div "[PERSON_NAME]" at bounding box center [768, 317] width 74 height 29
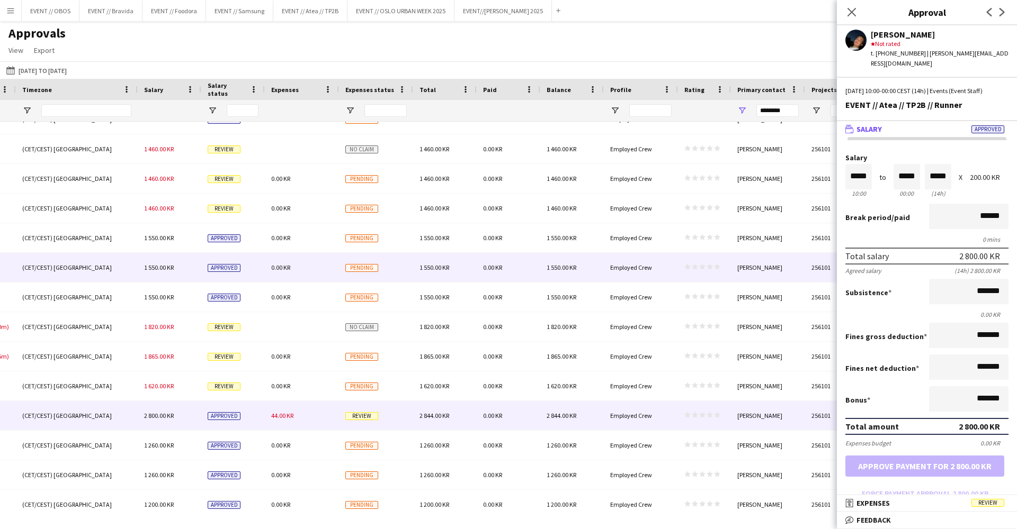
click at [741, 230] on div "[PERSON_NAME]" at bounding box center [768, 237] width 74 height 29
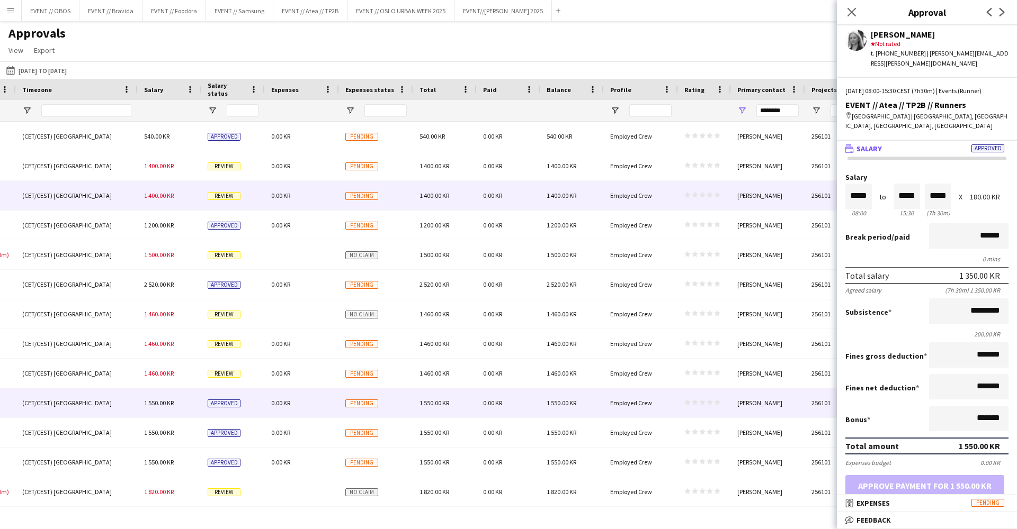
click at [745, 184] on div "18:00 - 21:00 (CET/CEST) [GEOGRAPHIC_DATA] 540.00 KR Approved 0.00 KR Pending 5…" at bounding box center [56, 448] width 1922 height 652
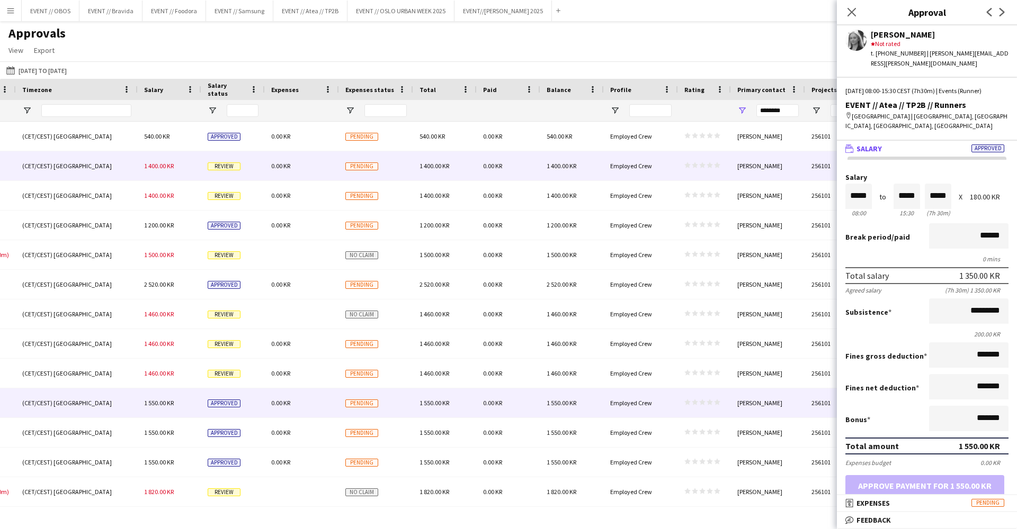
click at [756, 139] on div "[PERSON_NAME]" at bounding box center [768, 136] width 74 height 29
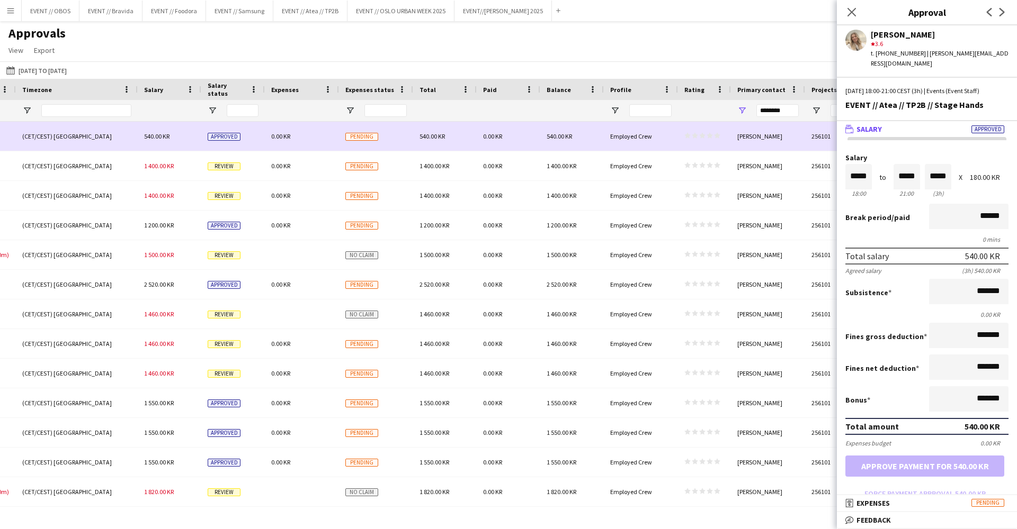
click at [765, 164] on div "[PERSON_NAME]" at bounding box center [768, 165] width 74 height 29
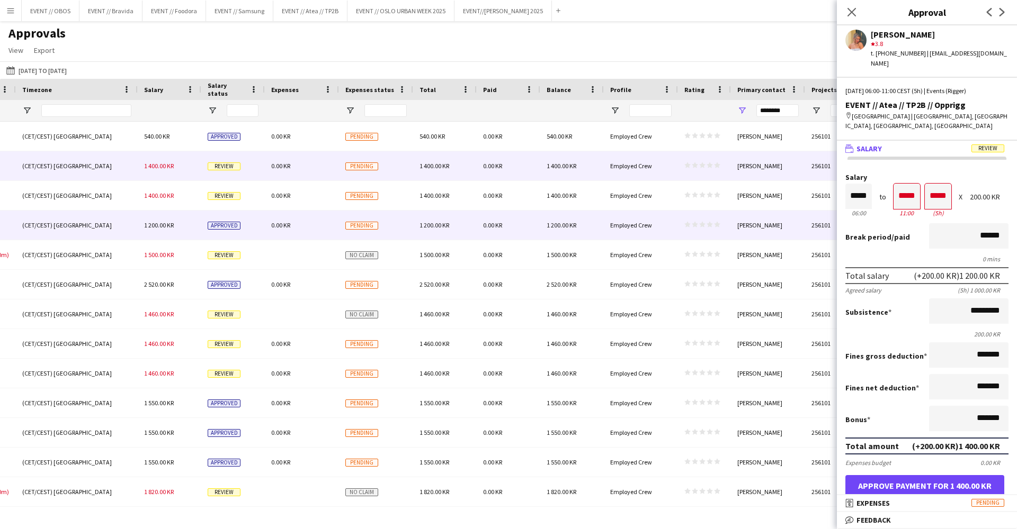
click at [745, 219] on div "[PERSON_NAME]" at bounding box center [768, 225] width 74 height 29
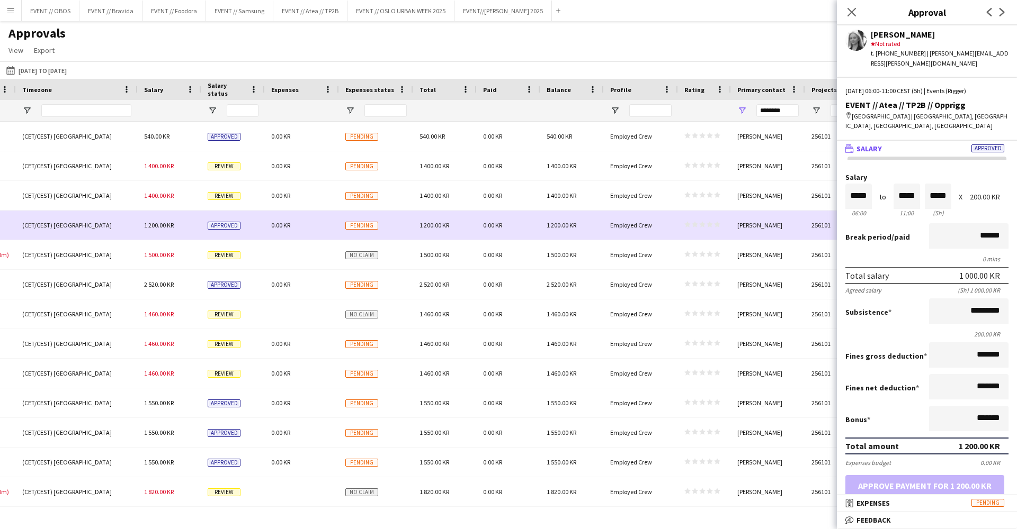
click at [301, 232] on div "0.00 KR" at bounding box center [302, 225] width 74 height 29
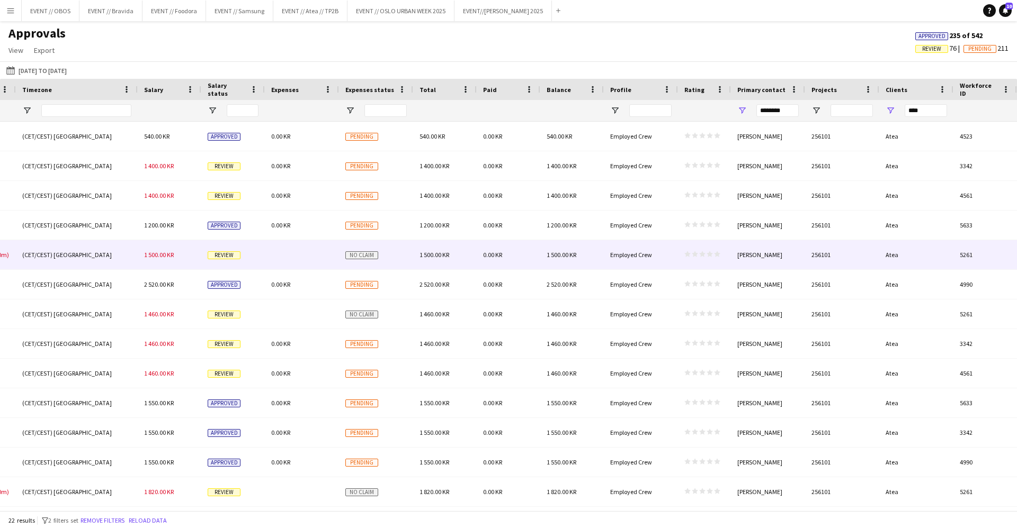
click at [301, 248] on div at bounding box center [302, 254] width 74 height 29
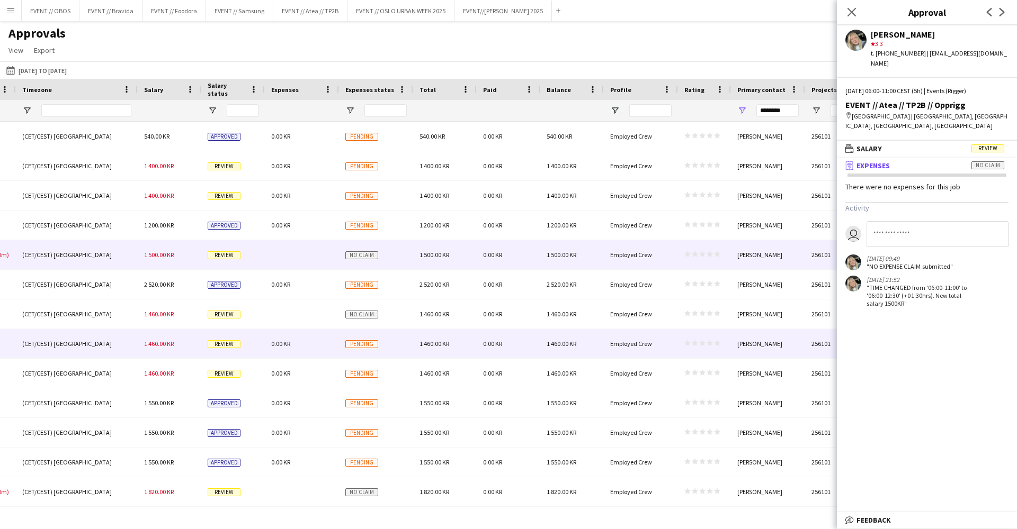
click at [284, 332] on div "0.00 KR" at bounding box center [302, 343] width 74 height 29
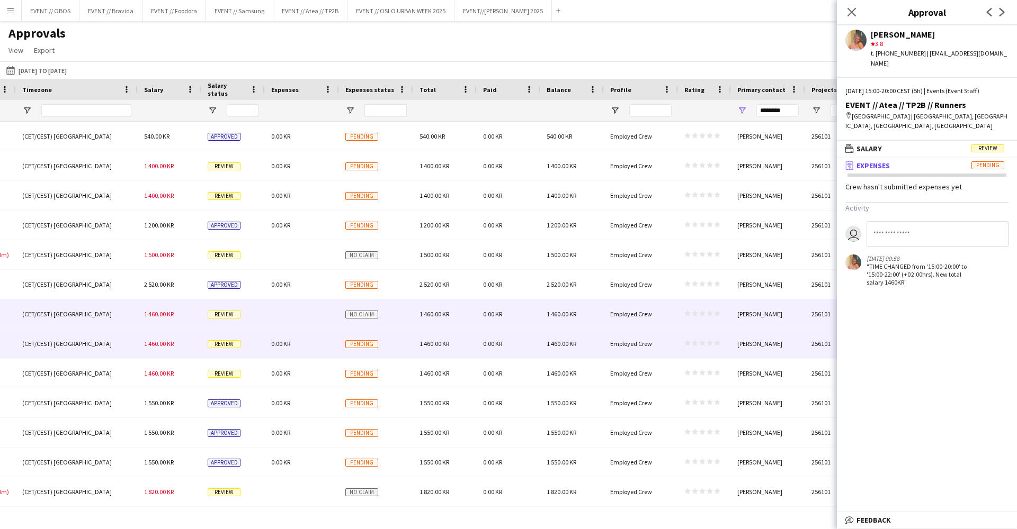
click at [285, 318] on div at bounding box center [302, 314] width 74 height 29
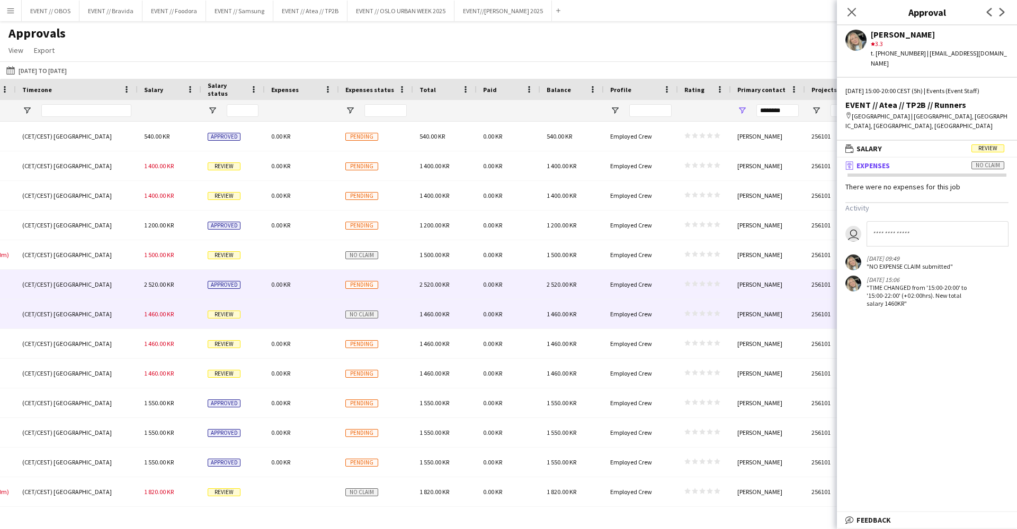
click at [280, 273] on div "0.00 KR" at bounding box center [302, 284] width 74 height 29
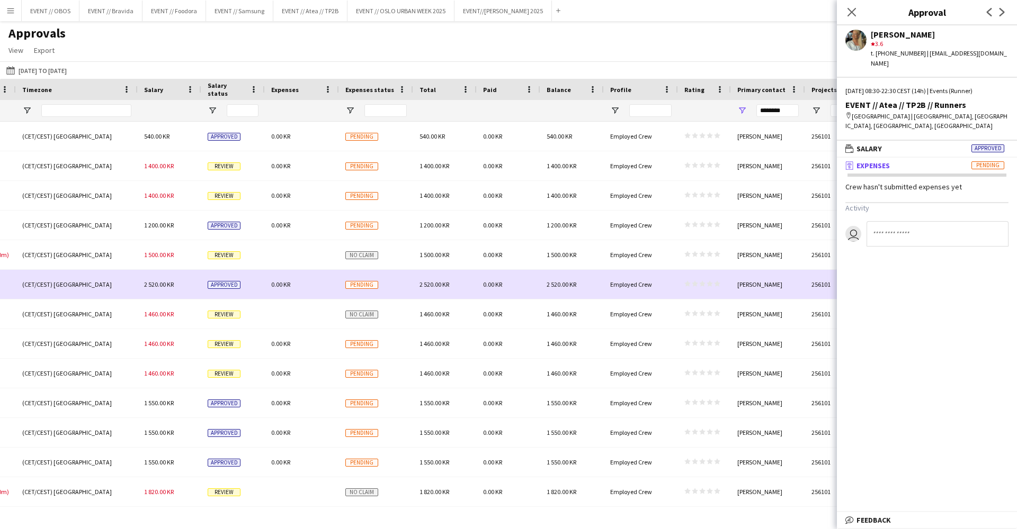
click at [280, 258] on div at bounding box center [302, 254] width 74 height 29
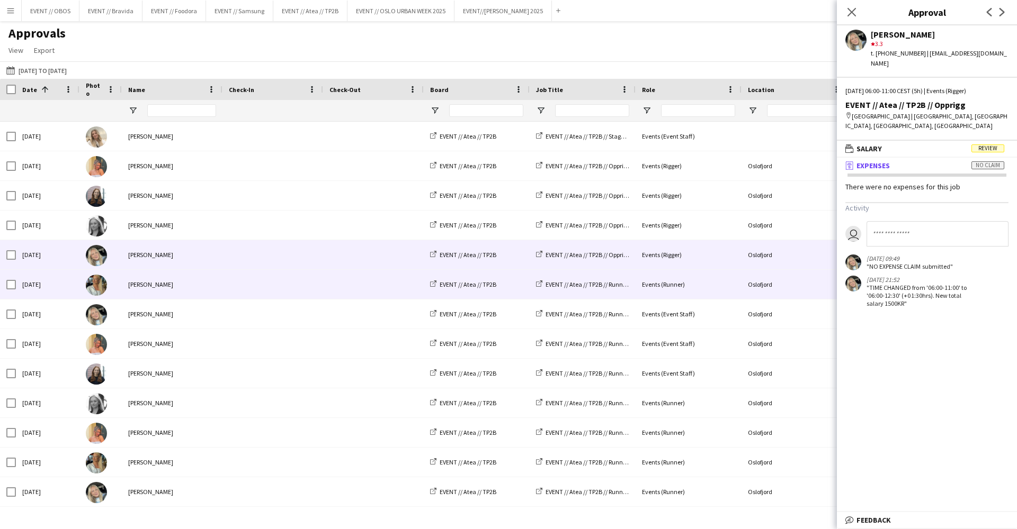
scroll to position [-1, 0]
click at [362, 281] on span at bounding box center [373, 284] width 88 height 29
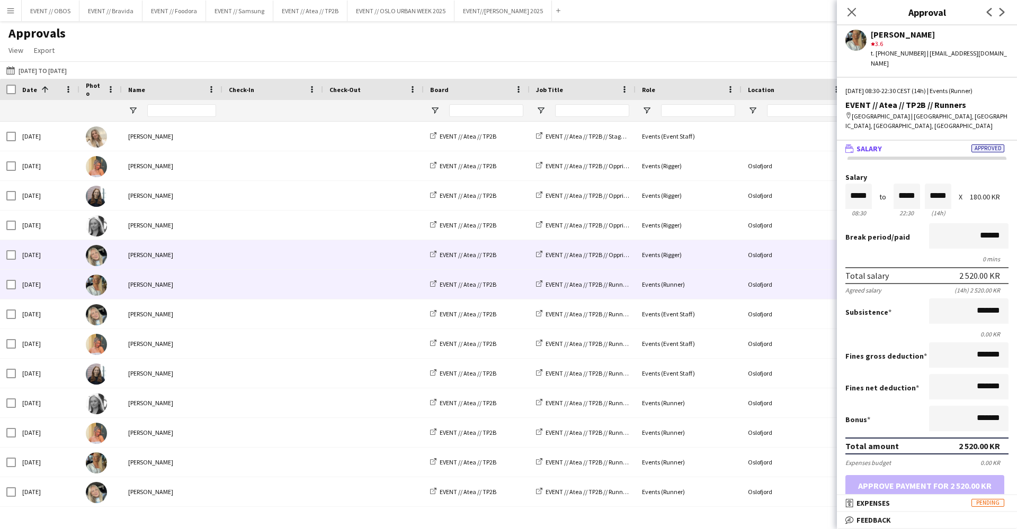
click at [366, 251] on span at bounding box center [373, 254] width 88 height 29
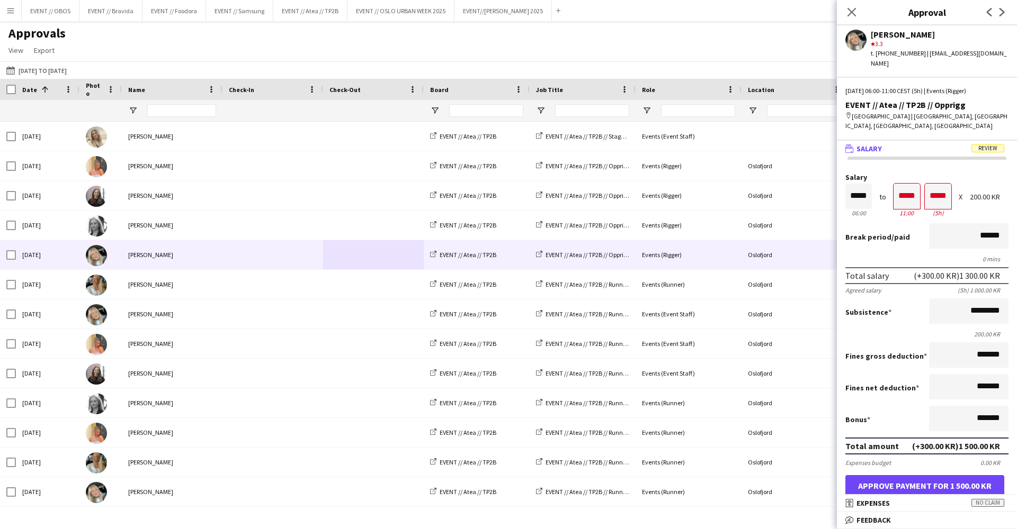
click at [470, 44] on div "Approvals View Customise view Customise filters Reset Filters Reset View Reset …" at bounding box center [508, 43] width 1017 height 36
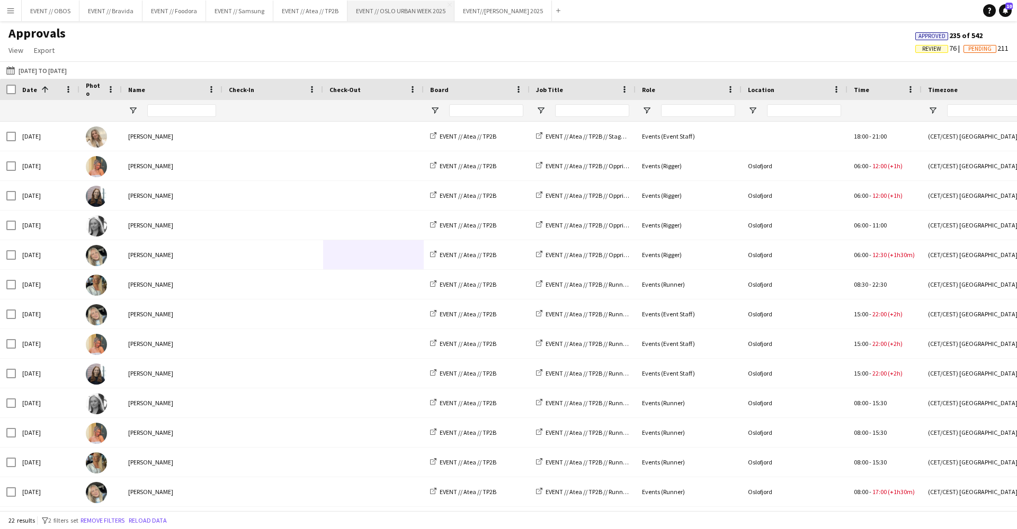
scroll to position [0, 0]
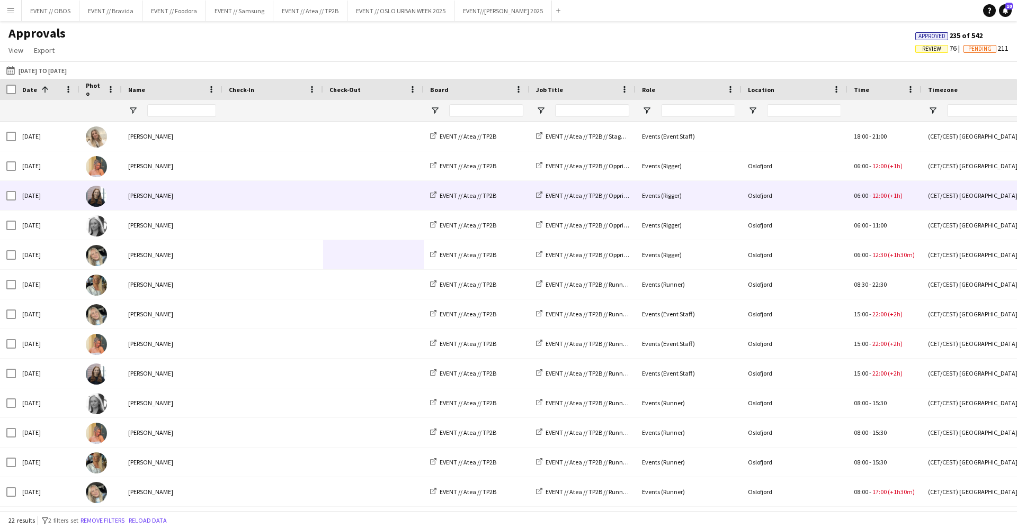
click at [328, 183] on div at bounding box center [373, 195] width 101 height 29
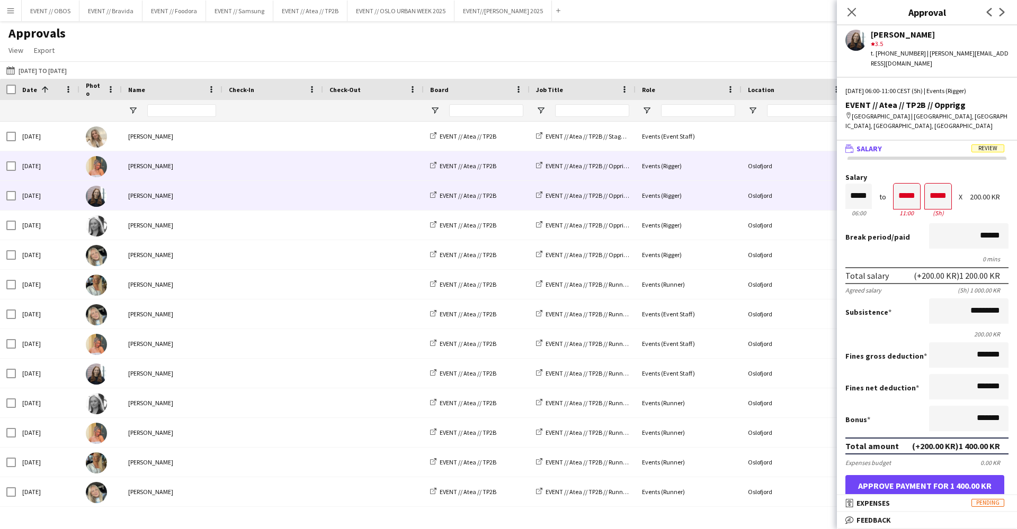
click at [336, 160] on span at bounding box center [373, 165] width 88 height 29
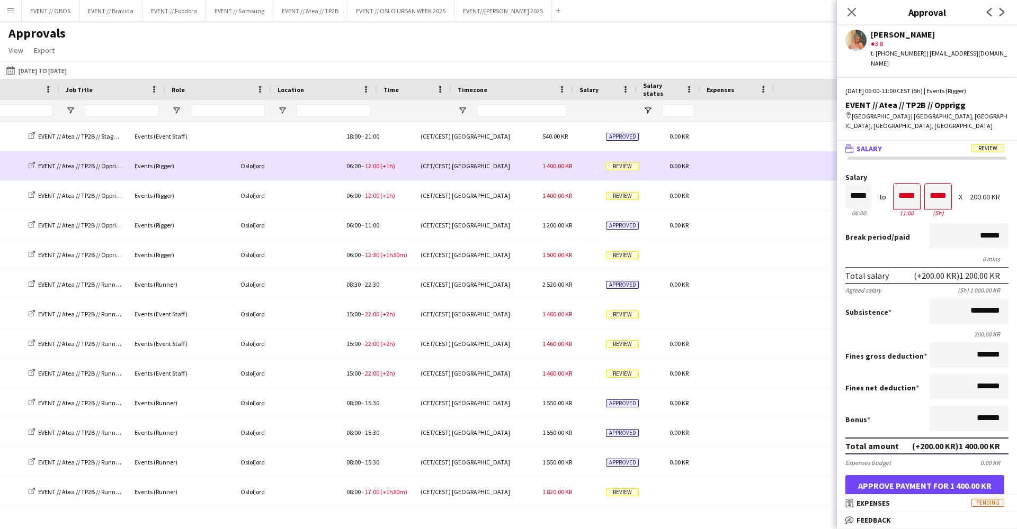
scroll to position [0, 542]
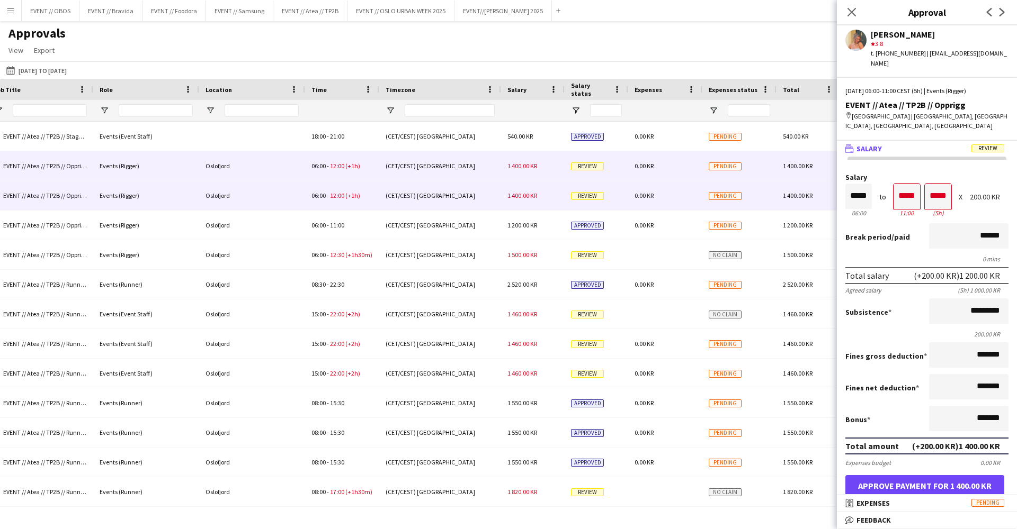
click at [394, 194] on div "(CET/CEST) [GEOGRAPHIC_DATA]" at bounding box center [440, 195] width 122 height 29
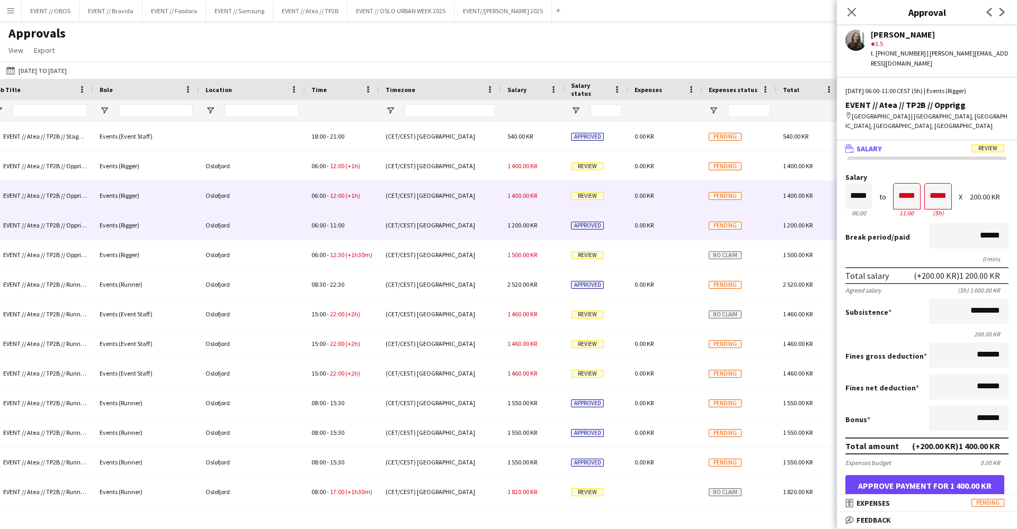
click at [397, 220] on div "(CET/CEST) [GEOGRAPHIC_DATA]" at bounding box center [440, 225] width 122 height 29
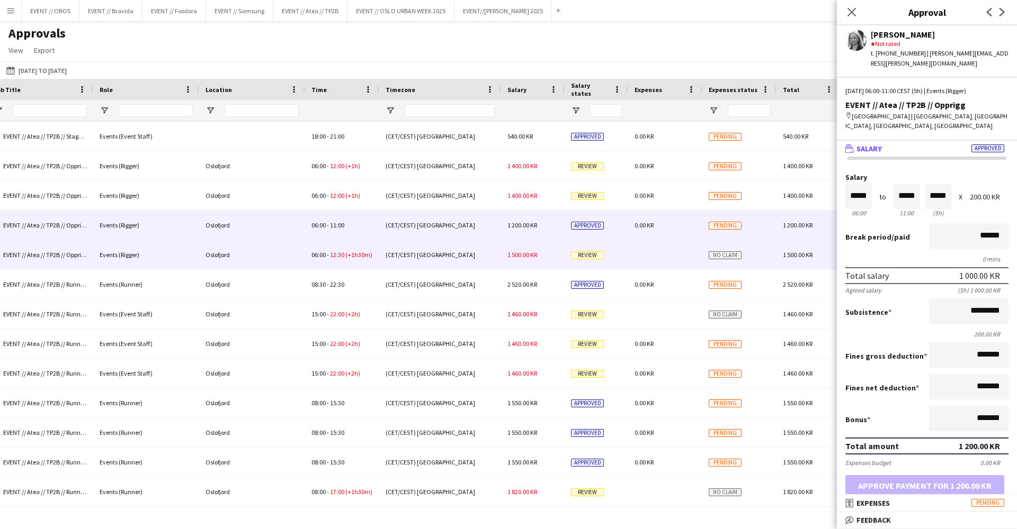
click at [397, 244] on div "(CET/CEST) [GEOGRAPHIC_DATA]" at bounding box center [440, 254] width 122 height 29
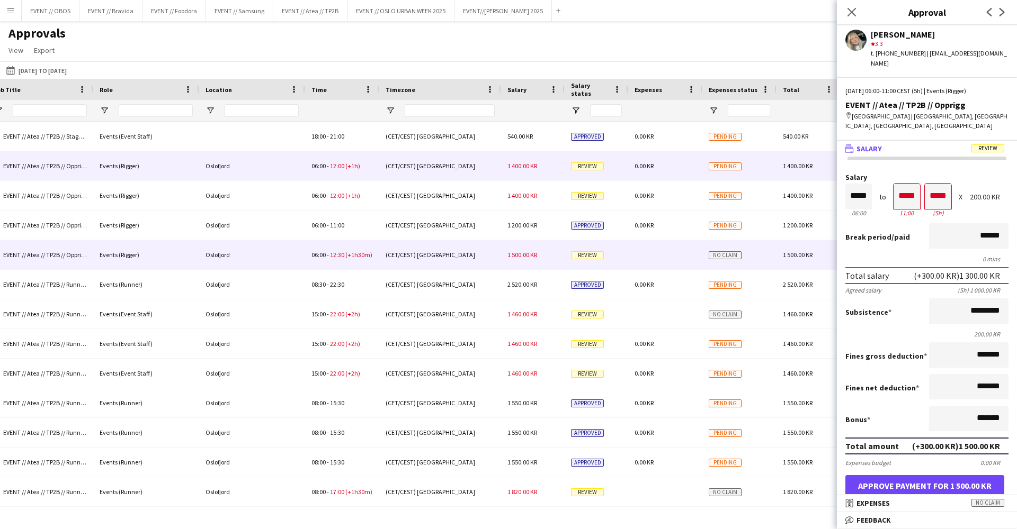
click at [523, 167] on span "1 400.00 KR" at bounding box center [522, 166] width 30 height 8
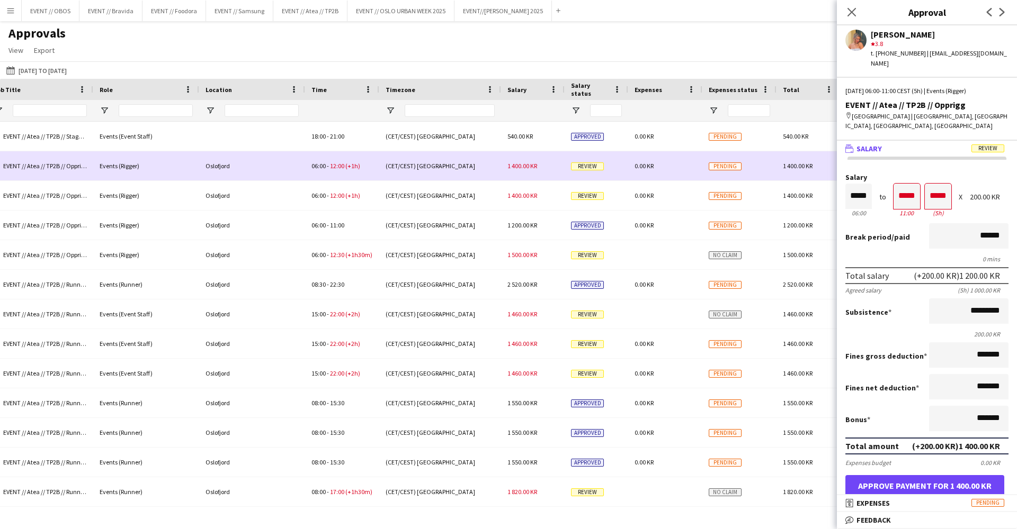
click at [526, 205] on div "1 400.00 KR" at bounding box center [533, 195] width 64 height 29
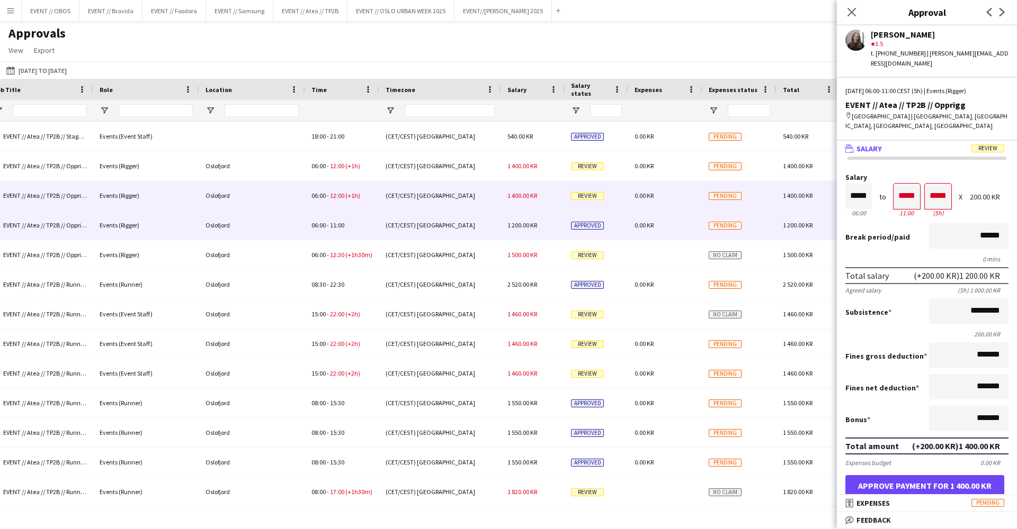
click at [531, 251] on span "1 500.00 KR" at bounding box center [522, 255] width 30 height 8
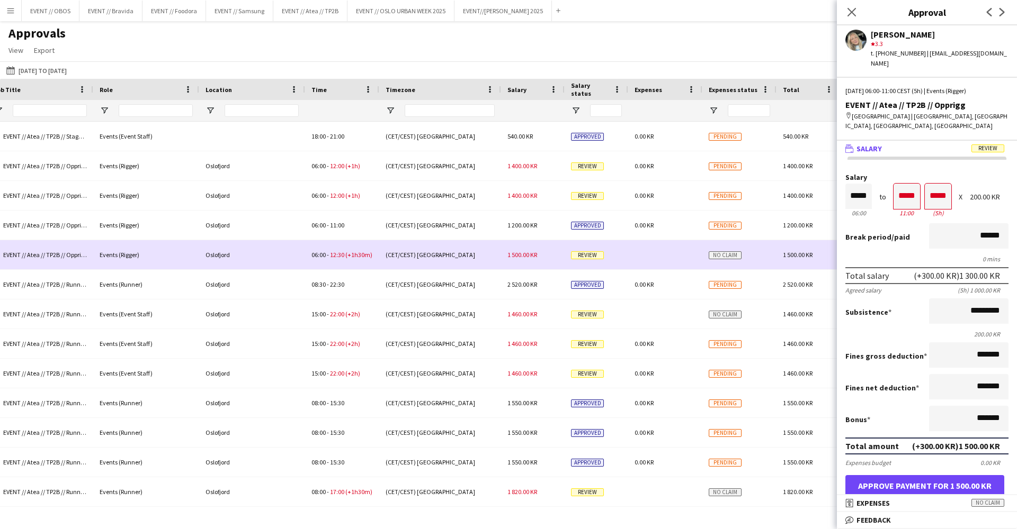
click at [529, 268] on div "1 500.00 KR" at bounding box center [533, 254] width 64 height 29
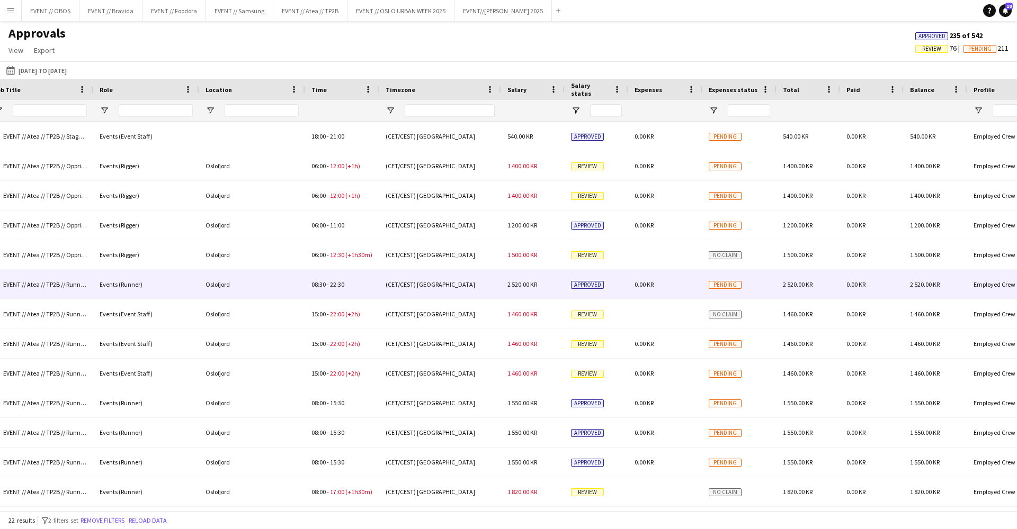
click at [529, 278] on div "2 520.00 KR" at bounding box center [533, 284] width 64 height 29
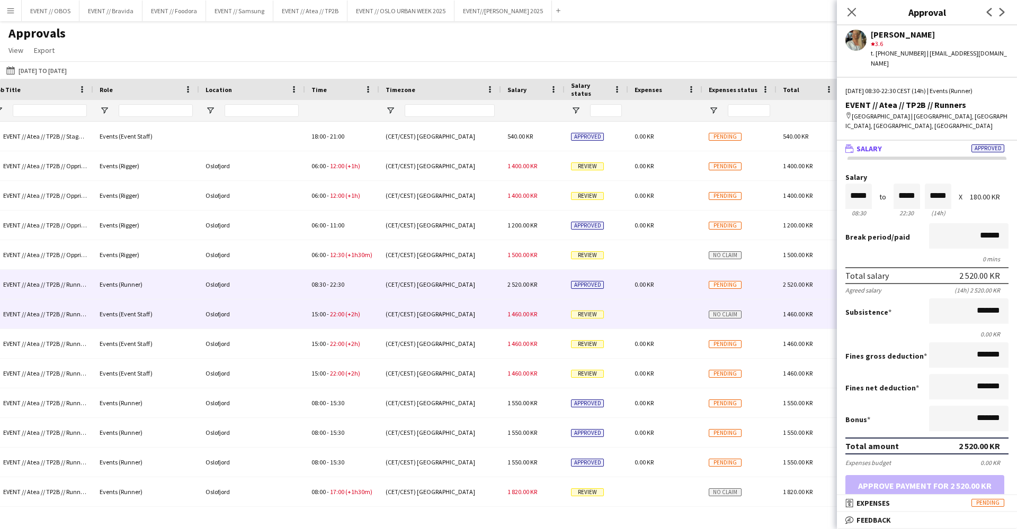
click at [528, 315] on span "1 460.00 KR" at bounding box center [522, 314] width 30 height 8
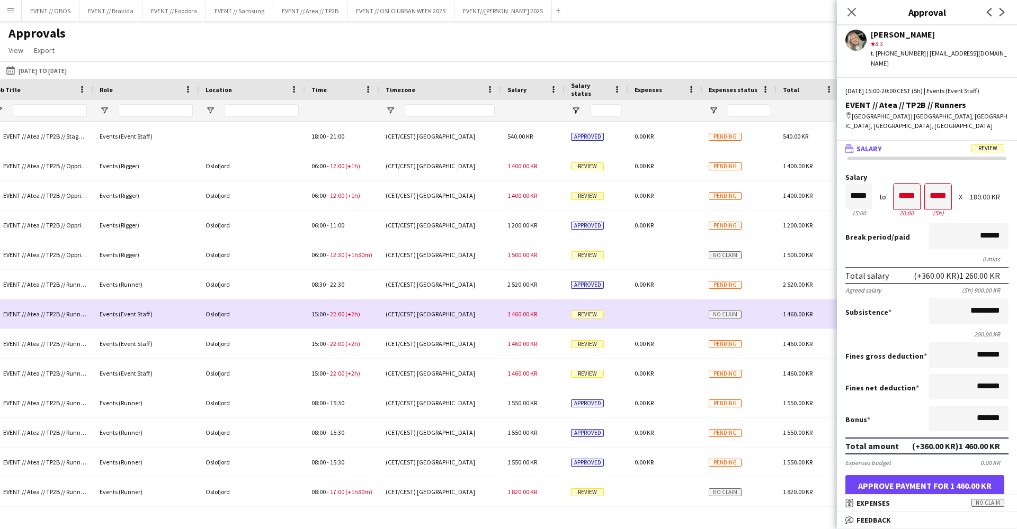
click at [524, 343] on span "1 460.00 KR" at bounding box center [522, 344] width 30 height 8
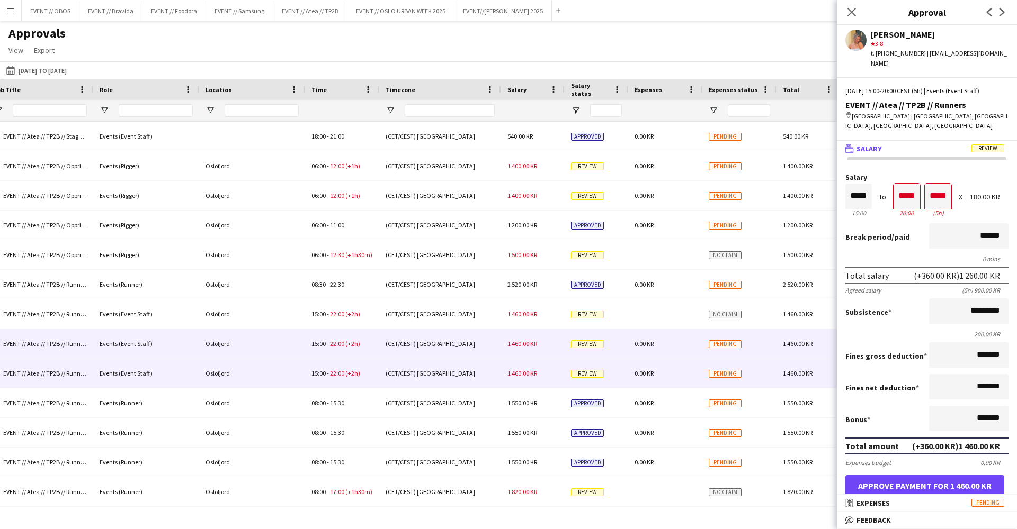
click at [527, 380] on div "1 460.00 KR" at bounding box center [533, 373] width 64 height 29
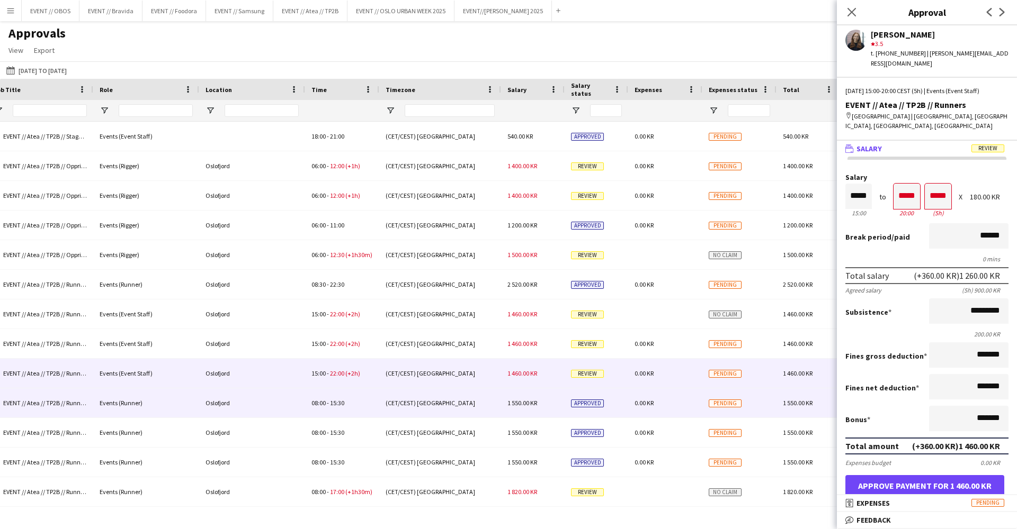
click at [535, 401] on span "1 550.00 KR" at bounding box center [522, 403] width 30 height 8
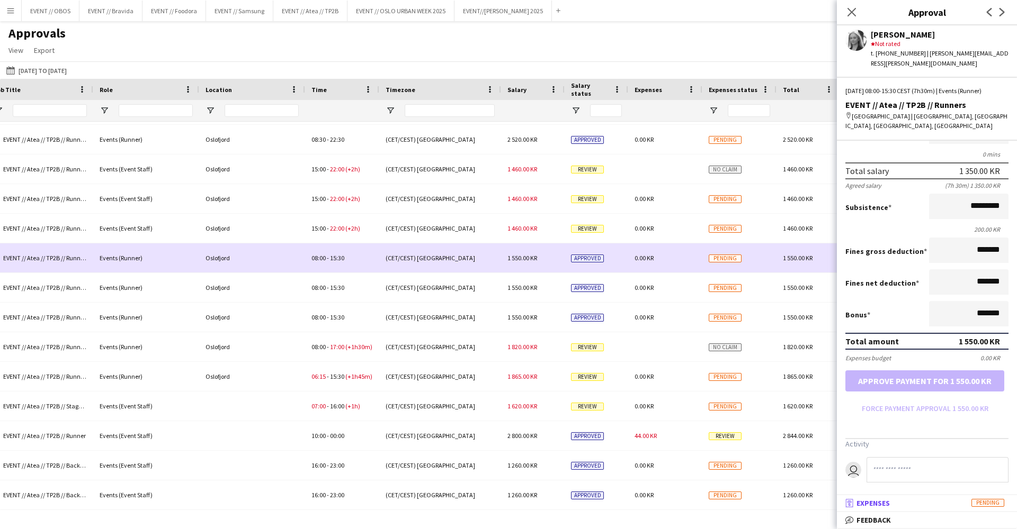
scroll to position [104, 0]
click at [582, 37] on div "Approvals View Customise view Customise filters Reset Filters Reset View Reset …" at bounding box center [508, 43] width 1017 height 36
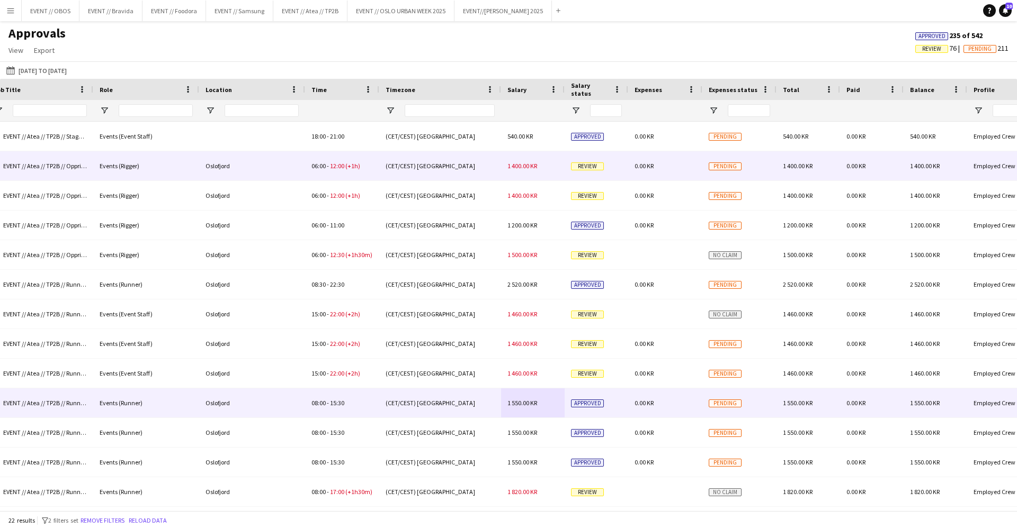
scroll to position [0, 0]
click at [513, 172] on div "1 400.00 KR" at bounding box center [533, 165] width 64 height 29
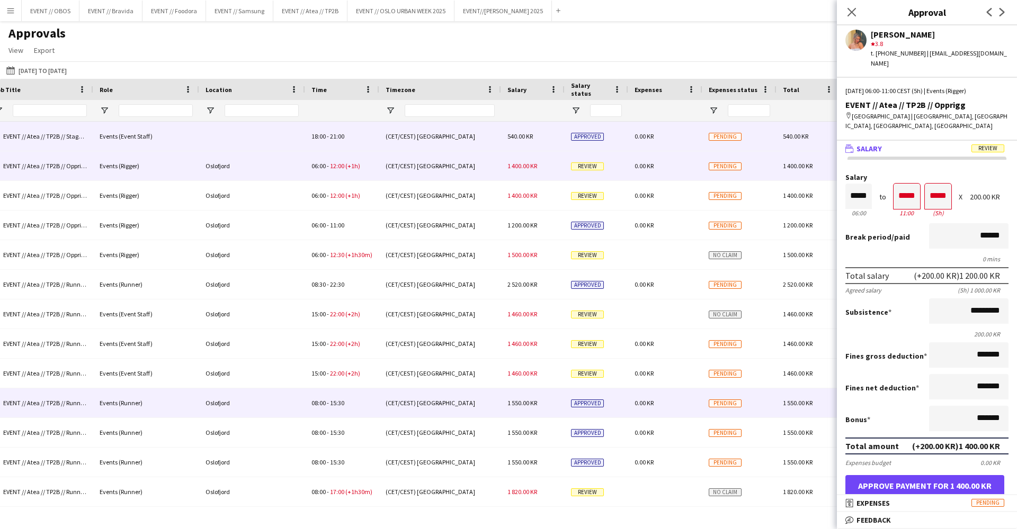
click at [499, 148] on div "(CET/CEST) [GEOGRAPHIC_DATA]" at bounding box center [440, 136] width 122 height 29
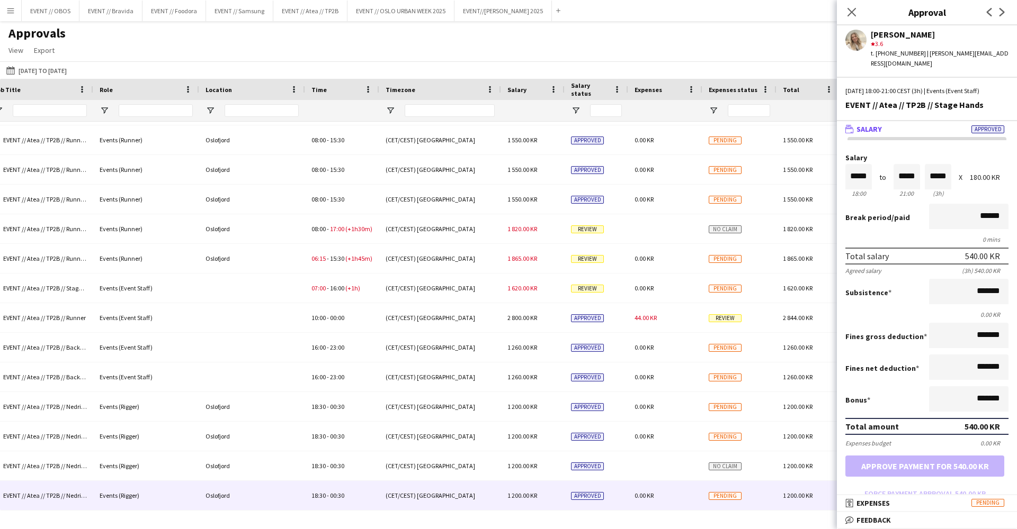
scroll to position [263, 0]
click at [480, 507] on div "(CET/CEST) [GEOGRAPHIC_DATA]" at bounding box center [440, 495] width 122 height 29
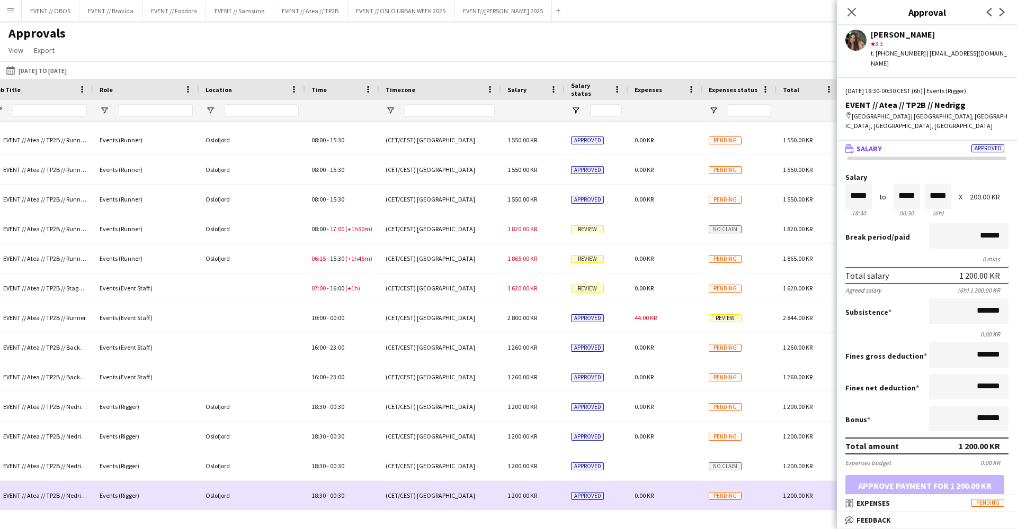
click at [471, 483] on div "(CET/CEST) [GEOGRAPHIC_DATA]" at bounding box center [440, 495] width 122 height 29
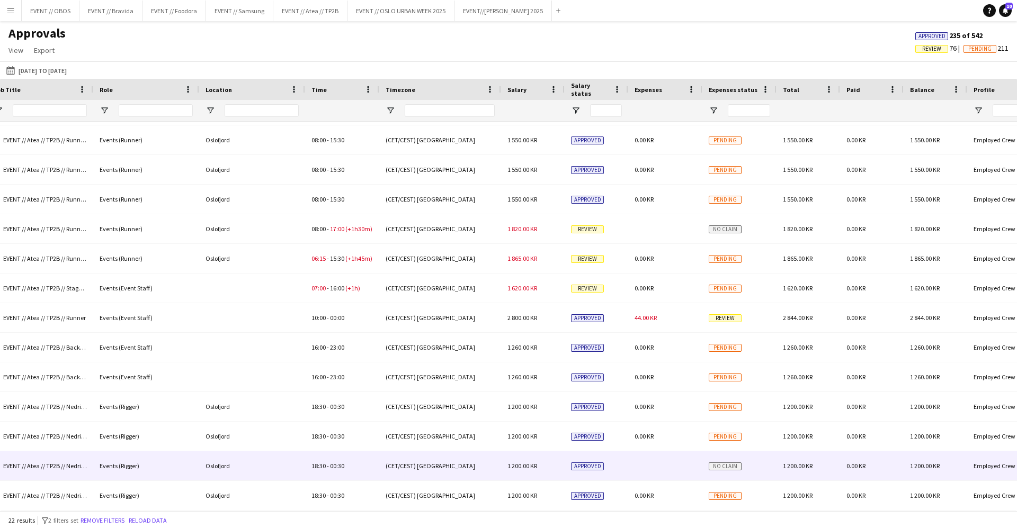
click at [478, 495] on div "(CET/CEST) [GEOGRAPHIC_DATA]" at bounding box center [440, 495] width 122 height 29
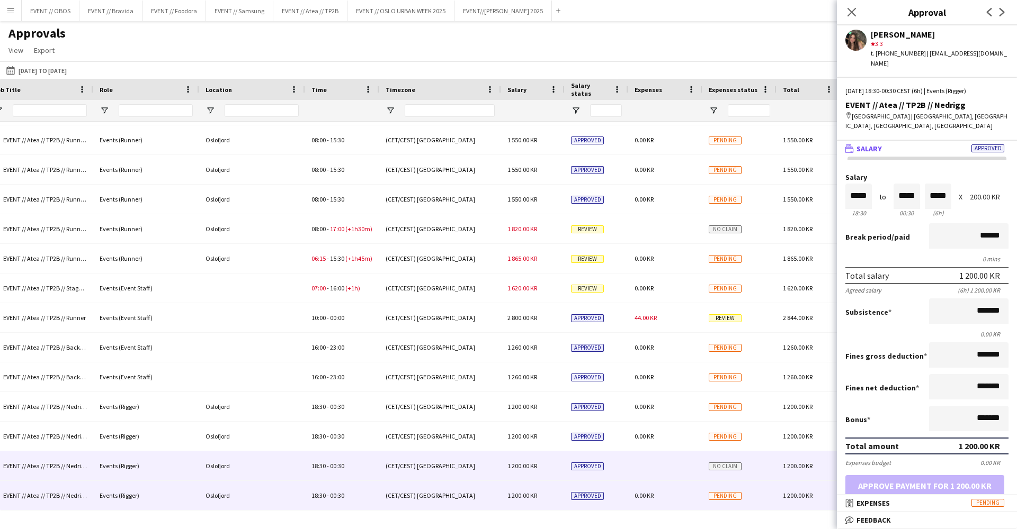
click at [462, 462] on div "(CET/CEST) [GEOGRAPHIC_DATA]" at bounding box center [440, 466] width 122 height 29
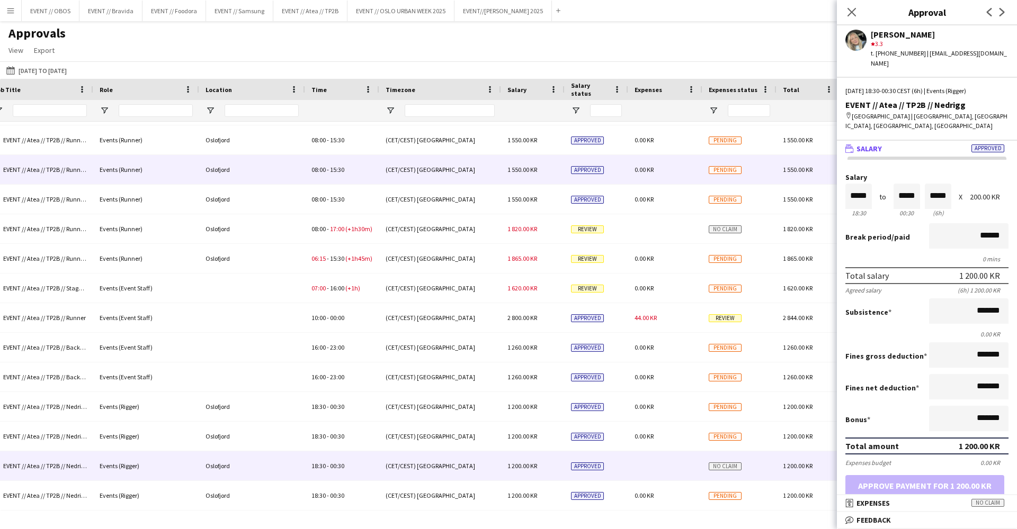
click at [438, 177] on div "(CET/CEST) [GEOGRAPHIC_DATA]" at bounding box center [440, 169] width 122 height 29
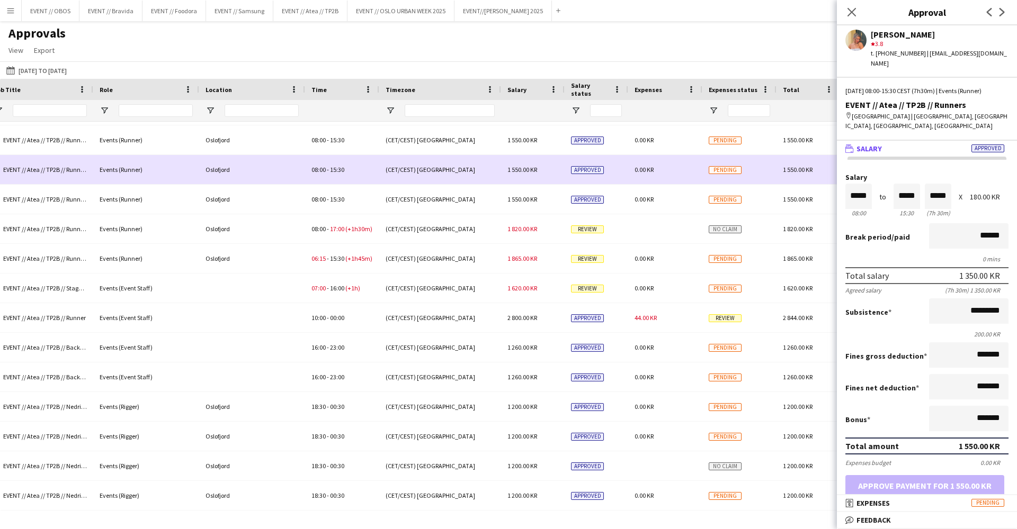
click at [489, 224] on div "(CET/CEST) [GEOGRAPHIC_DATA]" at bounding box center [440, 228] width 122 height 29
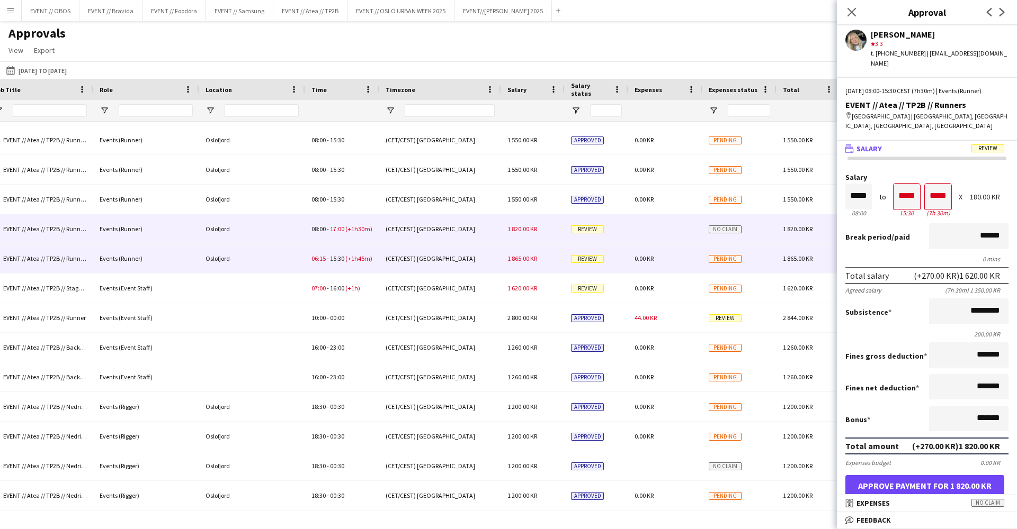
click at [497, 261] on div "(CET/CEST) [GEOGRAPHIC_DATA]" at bounding box center [440, 258] width 122 height 29
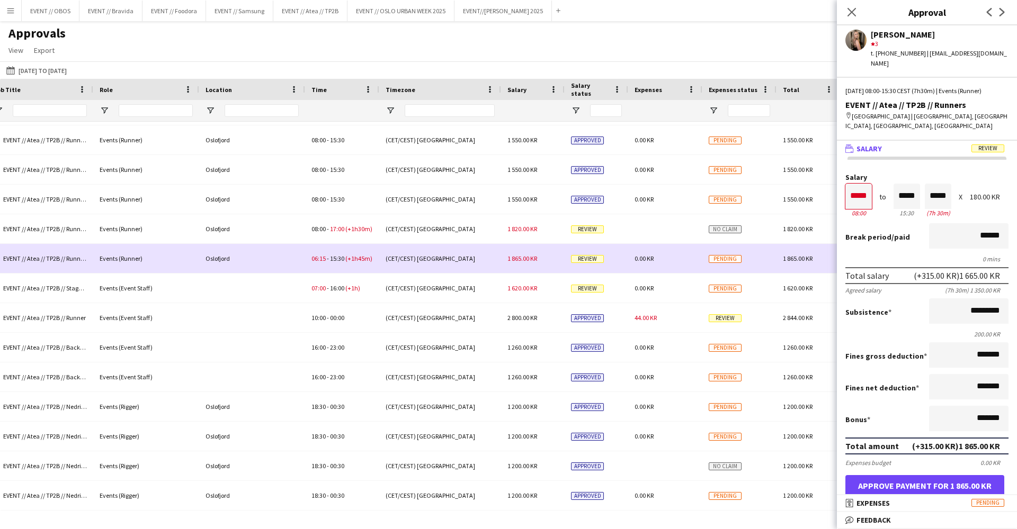
click at [498, 293] on div "(CET/CEST) [GEOGRAPHIC_DATA]" at bounding box center [440, 288] width 122 height 29
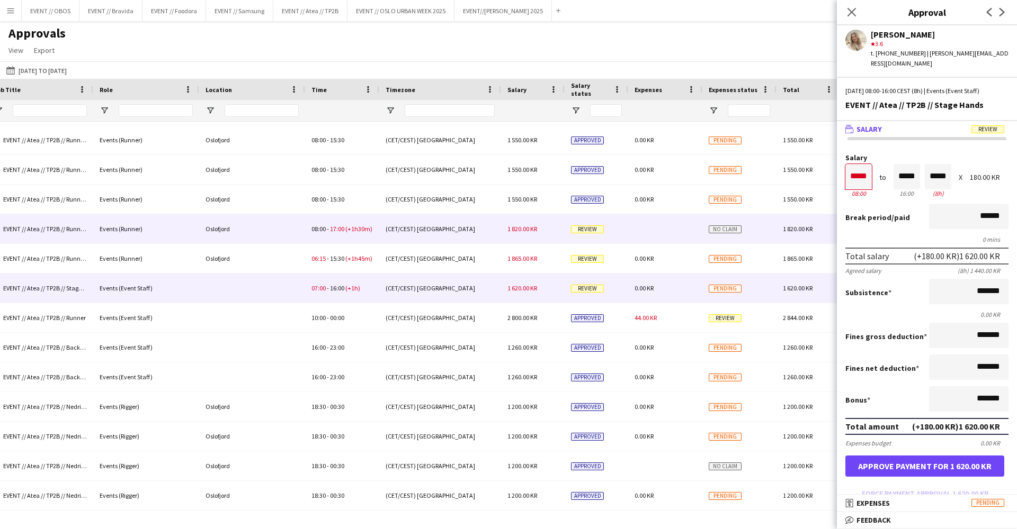
click at [482, 208] on div "(CET/CEST) [GEOGRAPHIC_DATA]" at bounding box center [440, 199] width 122 height 29
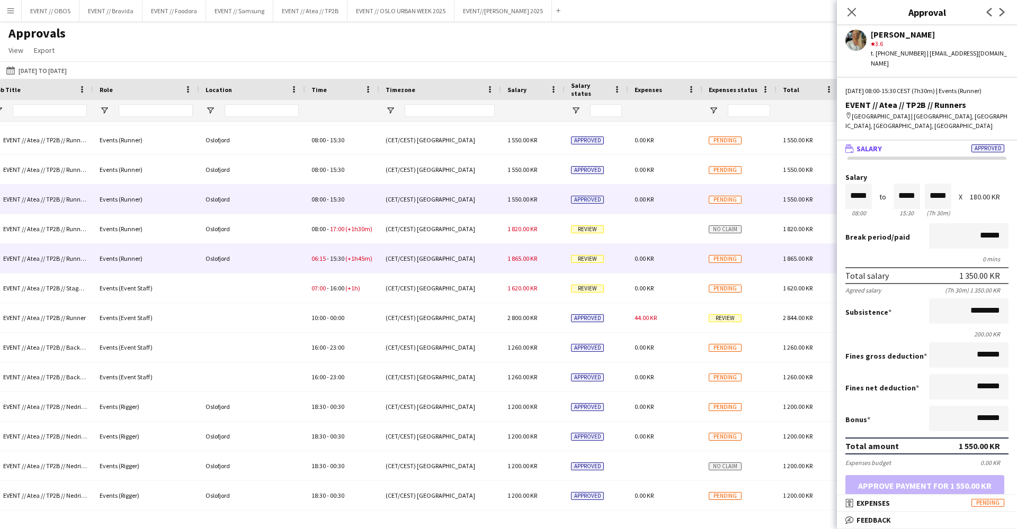
click at [472, 268] on div "(CET/CEST) [GEOGRAPHIC_DATA]" at bounding box center [440, 258] width 122 height 29
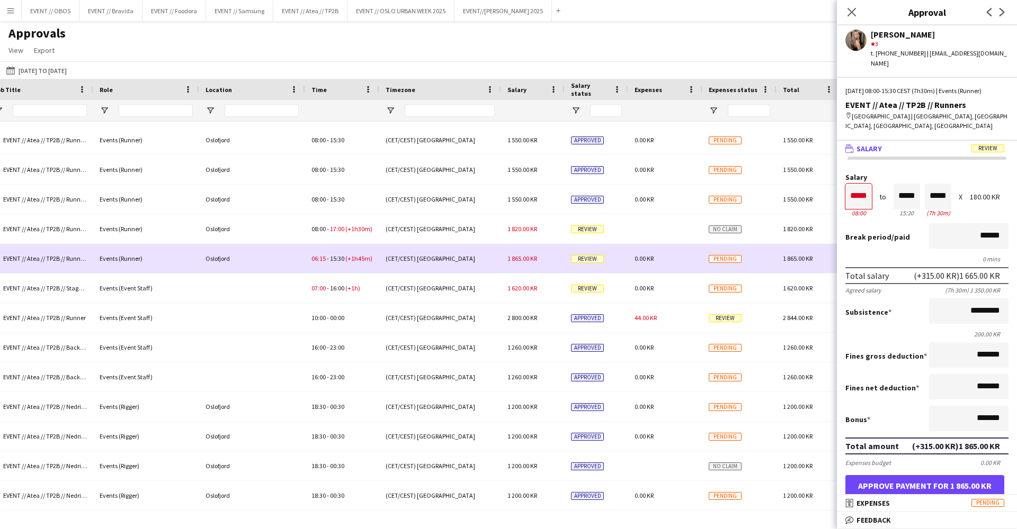
click at [464, 283] on div "(CET/CEST) [GEOGRAPHIC_DATA]" at bounding box center [440, 288] width 122 height 29
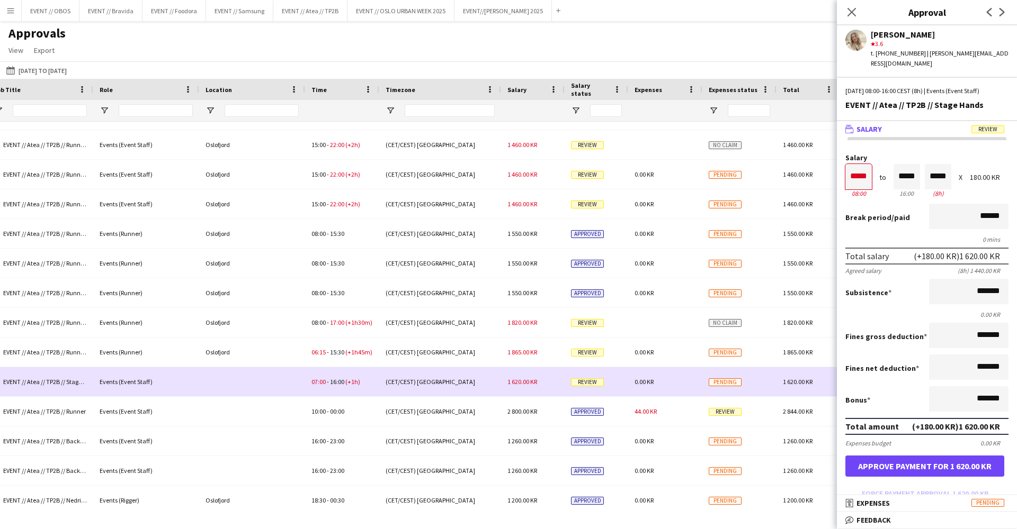
scroll to position [163, 0]
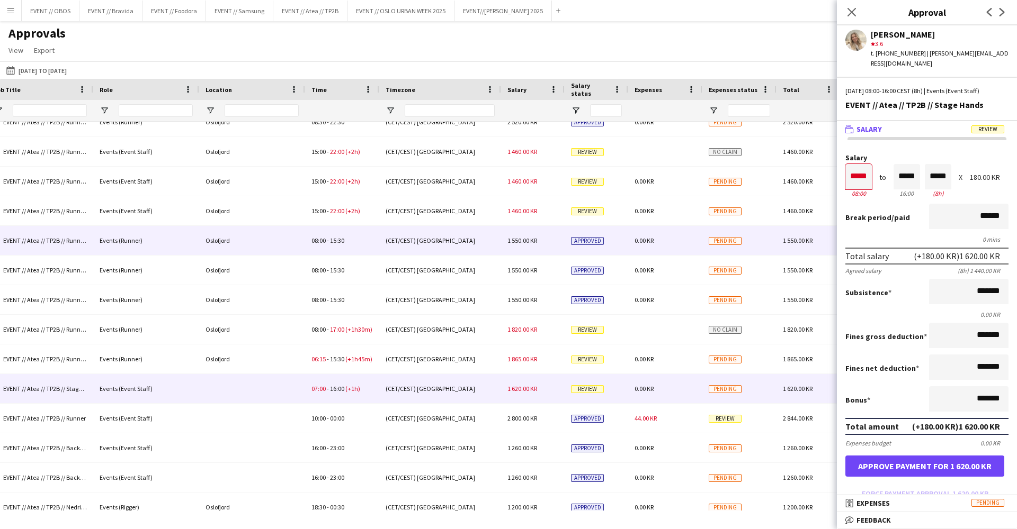
click at [481, 244] on div "(CET/CEST) [GEOGRAPHIC_DATA]" at bounding box center [440, 240] width 122 height 29
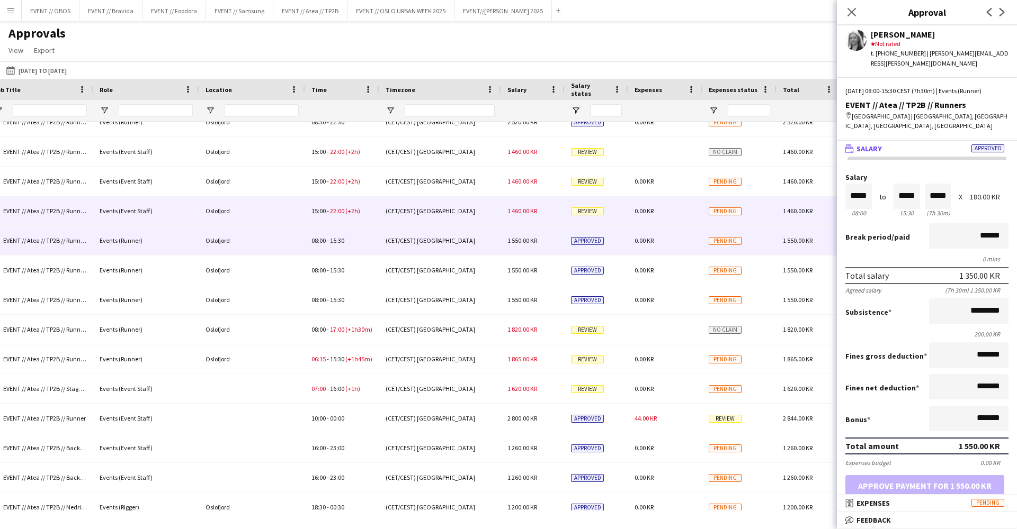
click at [449, 191] on div "(CET/CEST) [GEOGRAPHIC_DATA]" at bounding box center [440, 181] width 122 height 29
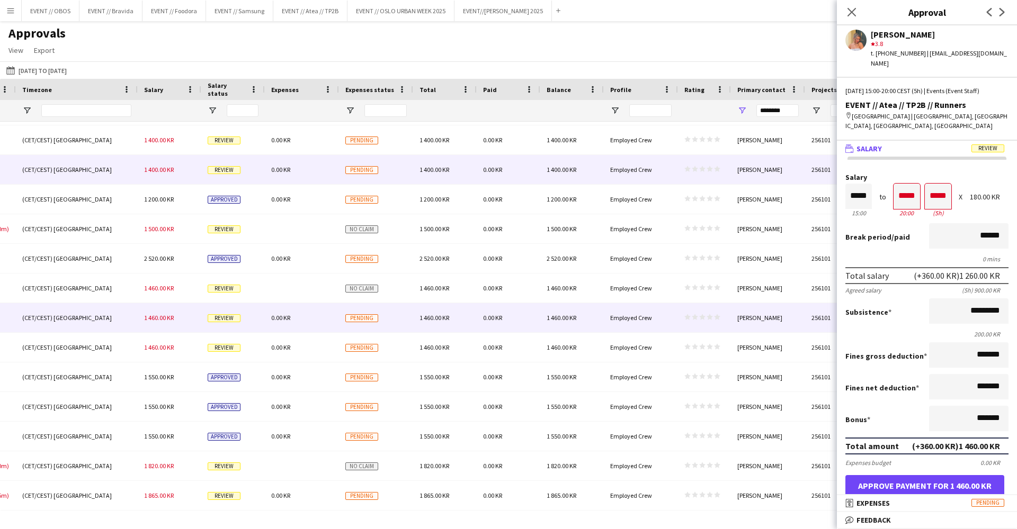
scroll to position [0, 905]
click at [659, 137] on div "Employed Crew" at bounding box center [641, 139] width 74 height 29
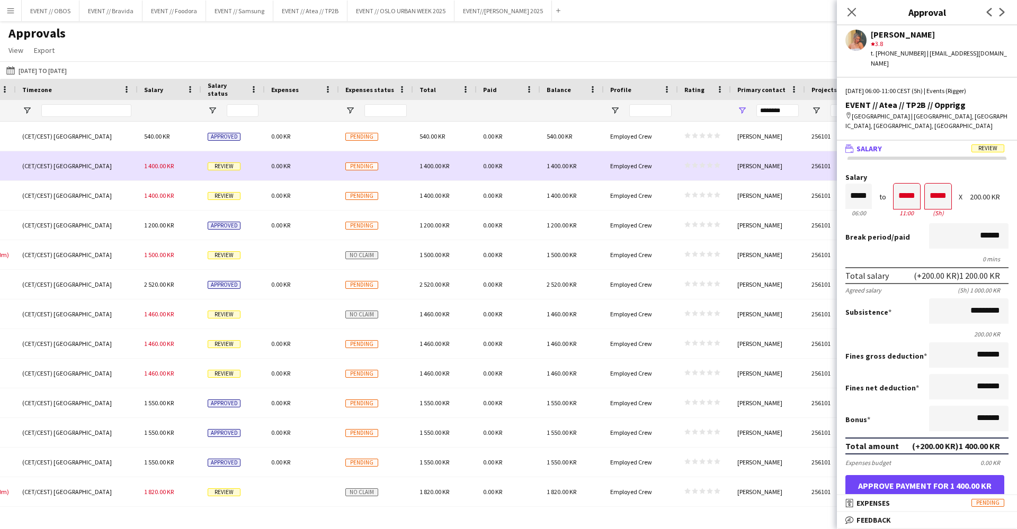
scroll to position [0, 0]
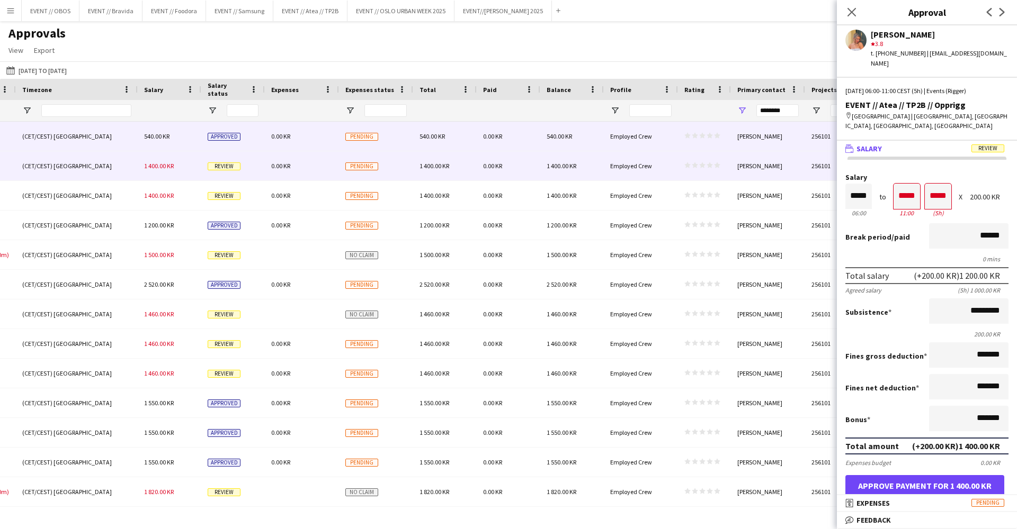
click at [669, 136] on div "Employed Crew" at bounding box center [641, 136] width 74 height 29
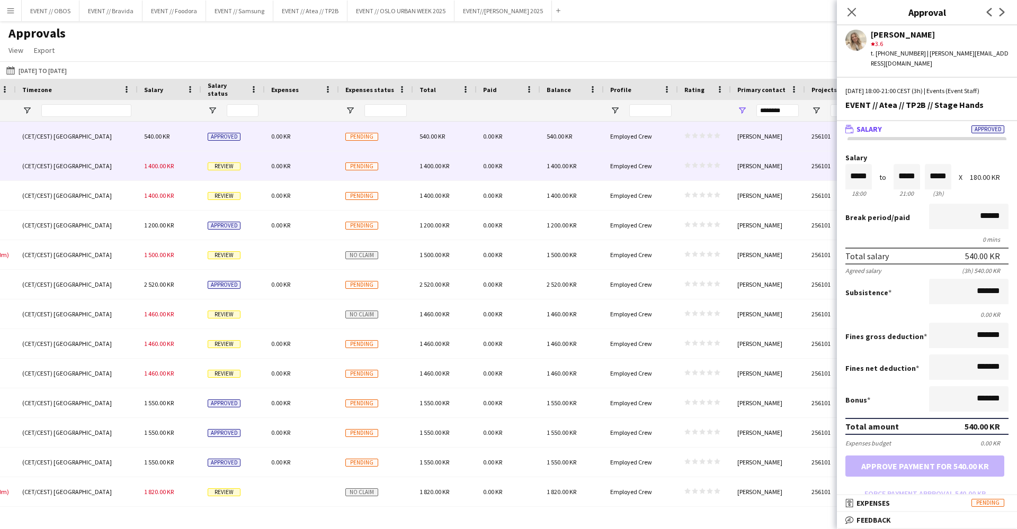
click at [678, 165] on div "star star star star star star star star star star" at bounding box center [704, 165] width 53 height 29
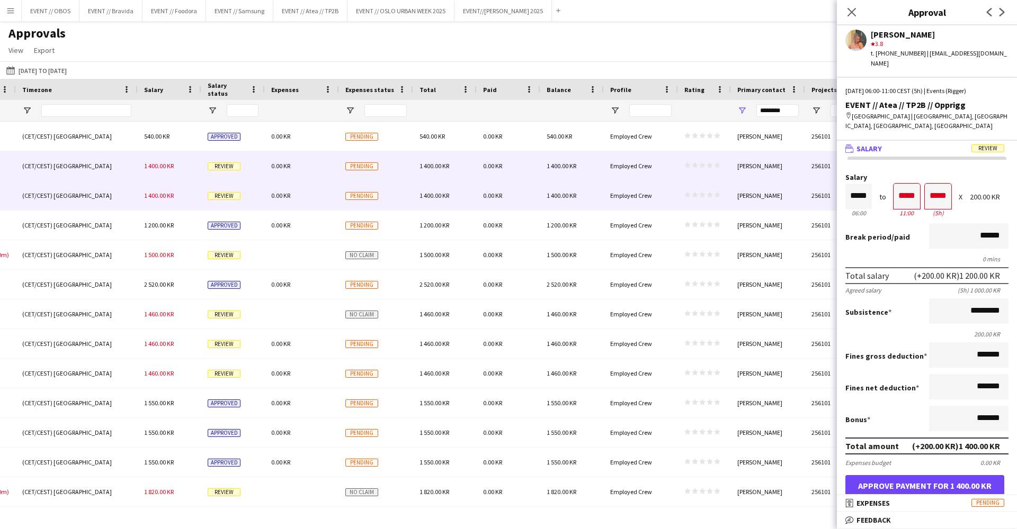
click at [680, 206] on div "star star star star star star star star star star" at bounding box center [704, 195] width 53 height 29
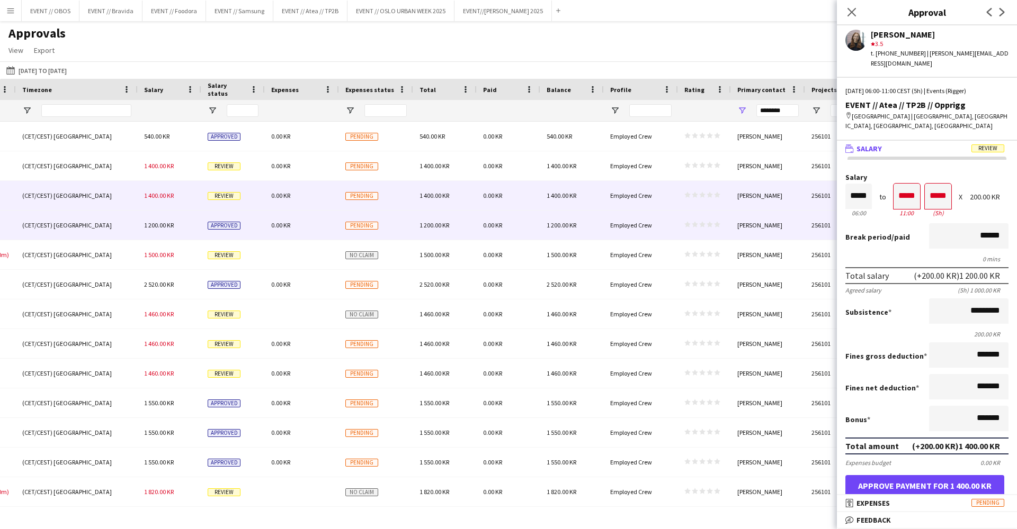
click at [681, 235] on div "star star star star star star star star star star" at bounding box center [704, 225] width 53 height 29
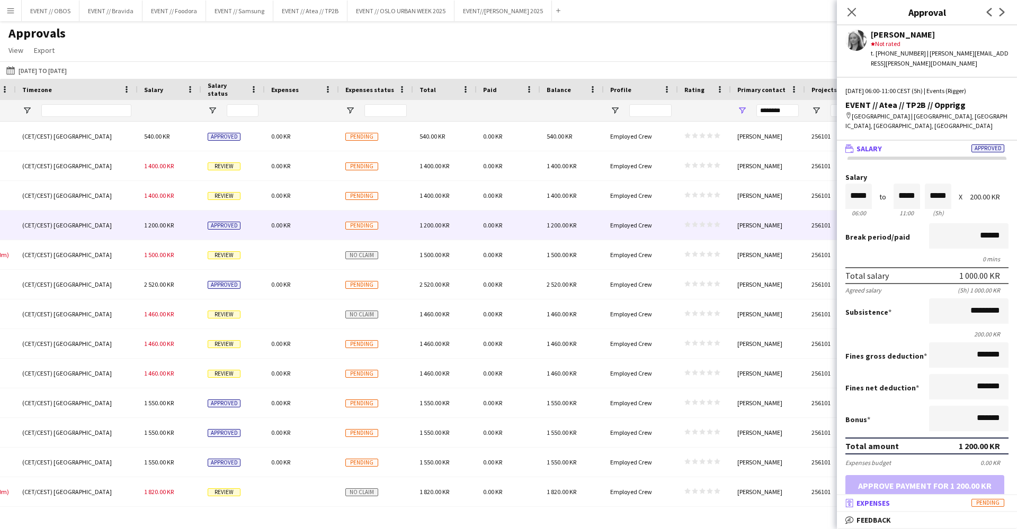
click at [848, 505] on icon at bounding box center [849, 505] width 2 height 3
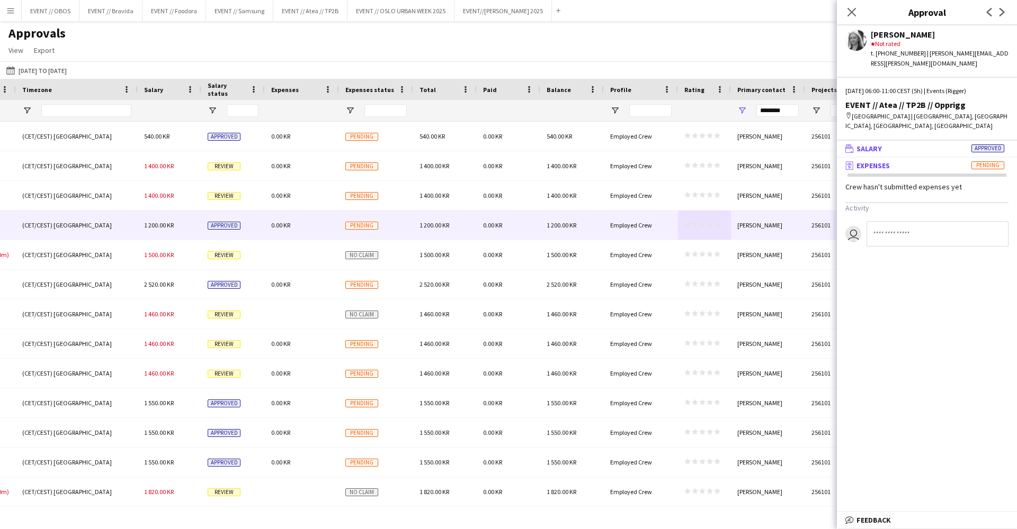
click at [866, 144] on span "Salary" at bounding box center [868, 149] width 25 height 10
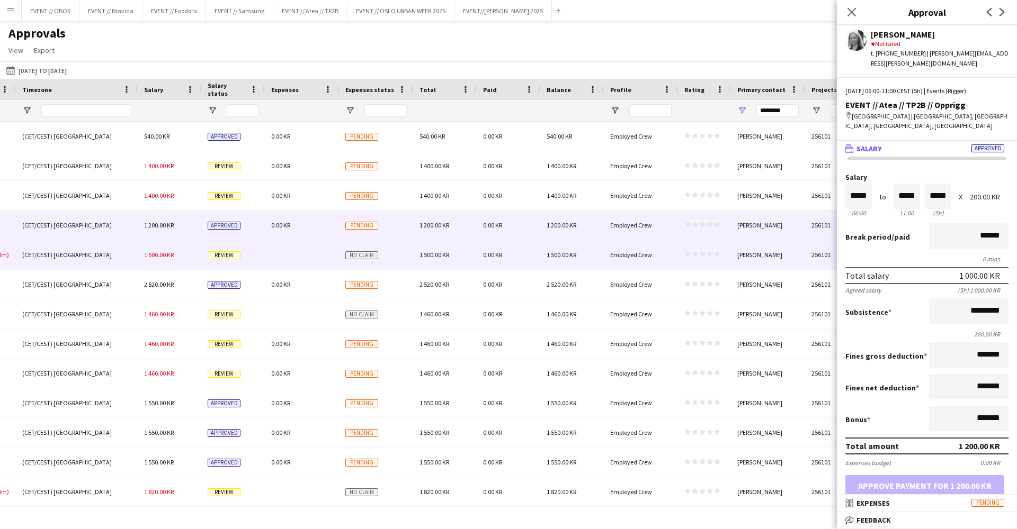
click at [543, 269] on div "[GEOGRAPHIC_DATA] 06:00 - 12:30 (+1h30m) (CET/CEST) [GEOGRAPHIC_DATA] 1 500.00 …" at bounding box center [56, 255] width 1922 height 30
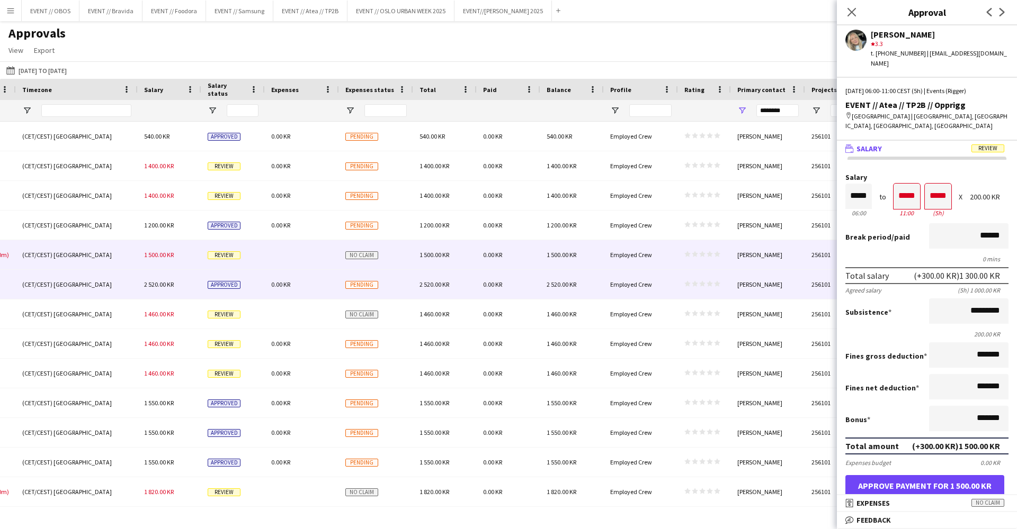
click at [551, 288] on span "2 520.00 KR" at bounding box center [561, 285] width 30 height 8
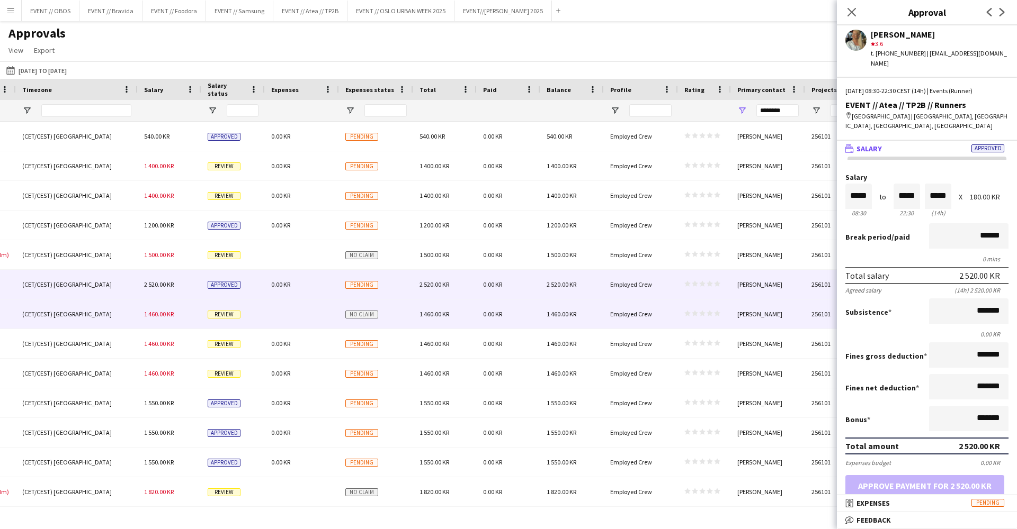
click at [564, 313] on span "1 460.00 KR" at bounding box center [561, 314] width 30 height 8
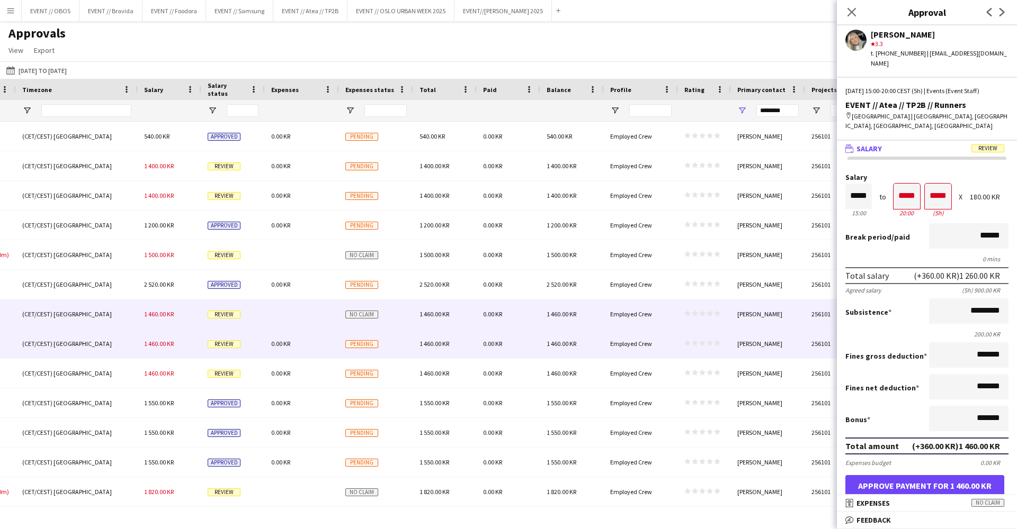
click at [574, 347] on span "1 460.00 KR" at bounding box center [561, 344] width 30 height 8
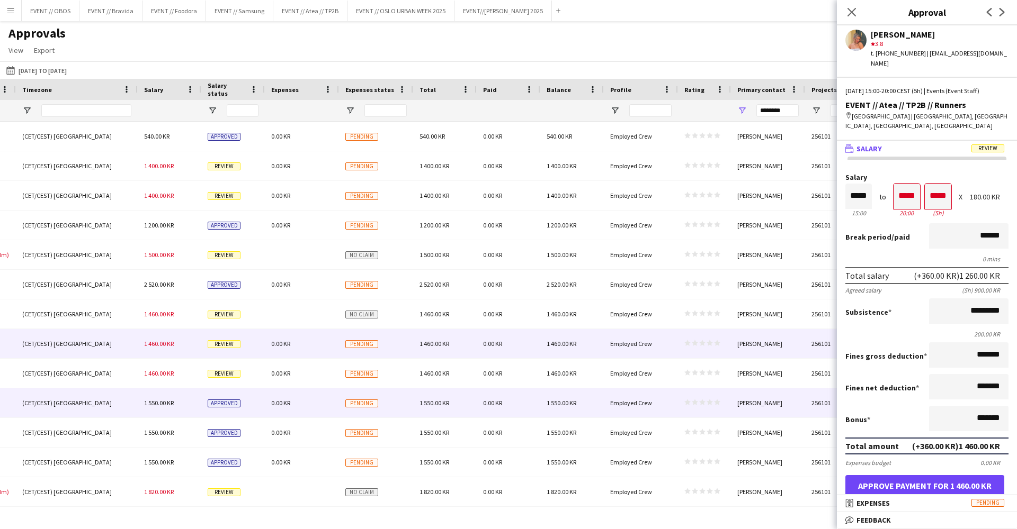
click at [617, 406] on div "Employed Crew" at bounding box center [641, 403] width 74 height 29
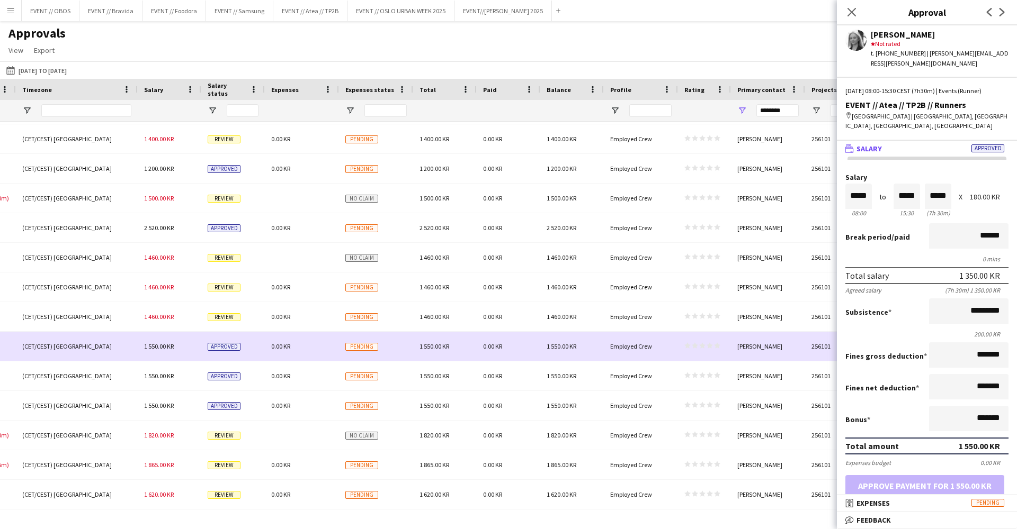
scroll to position [60, 0]
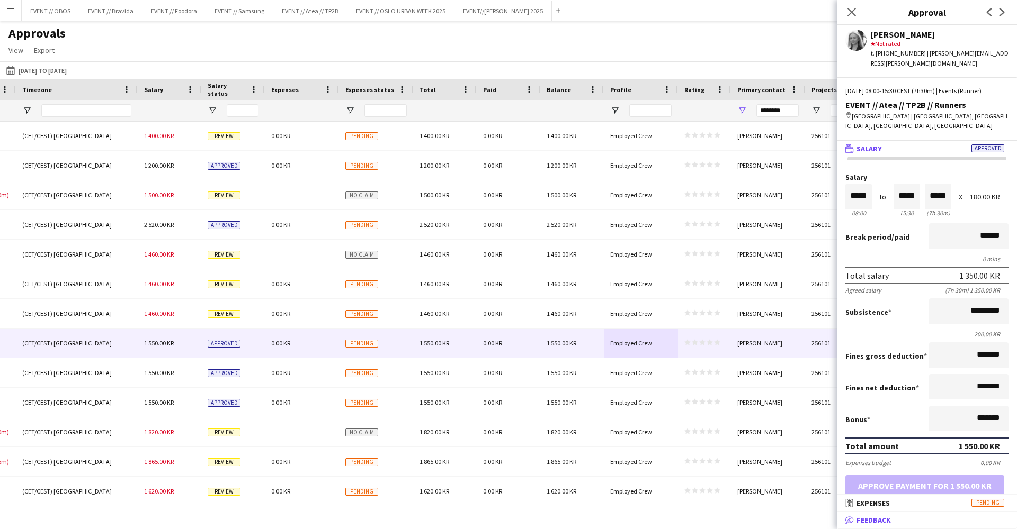
click at [856, 518] on span "Feedback" at bounding box center [873, 521] width 34 height 10
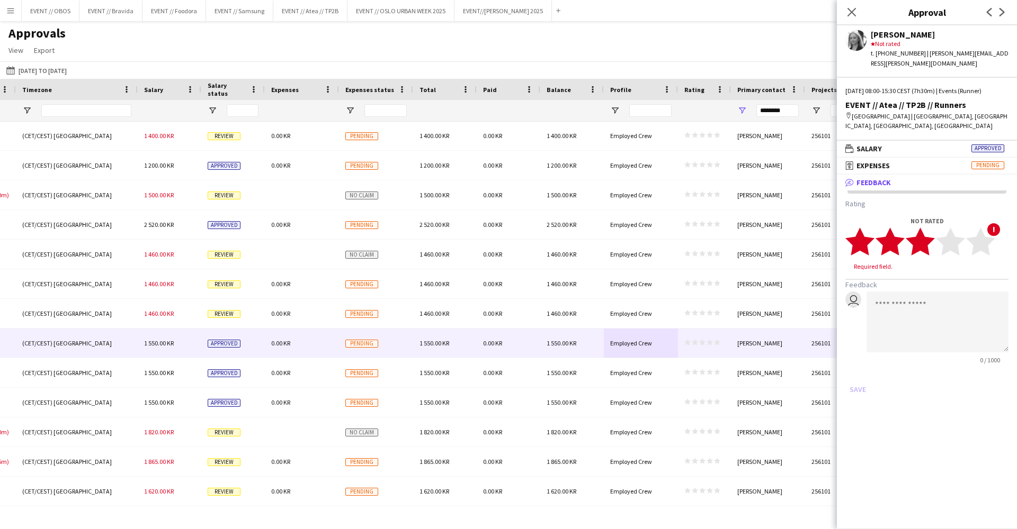
click at [924, 233] on polygon at bounding box center [919, 242] width 29 height 28
click at [922, 297] on textarea at bounding box center [937, 312] width 142 height 61
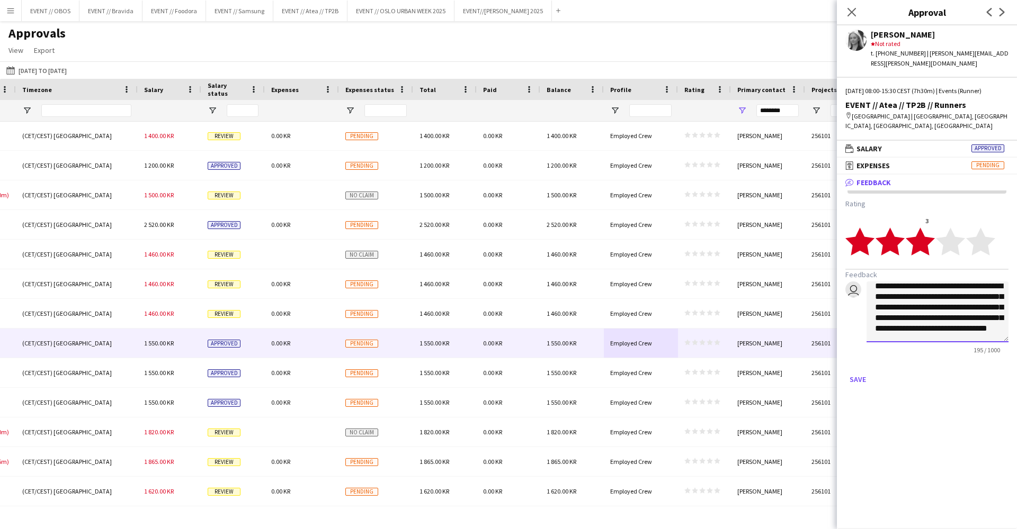
scroll to position [19, 0]
drag, startPoint x: 966, startPoint y: 286, endPoint x: 956, endPoint y: 283, distance: 10.2
click at [956, 283] on textarea "**********" at bounding box center [937, 312] width 142 height 61
click at [962, 285] on textarea "**********" at bounding box center [937, 312] width 142 height 61
drag, startPoint x: 968, startPoint y: 285, endPoint x: 958, endPoint y: 276, distance: 13.1
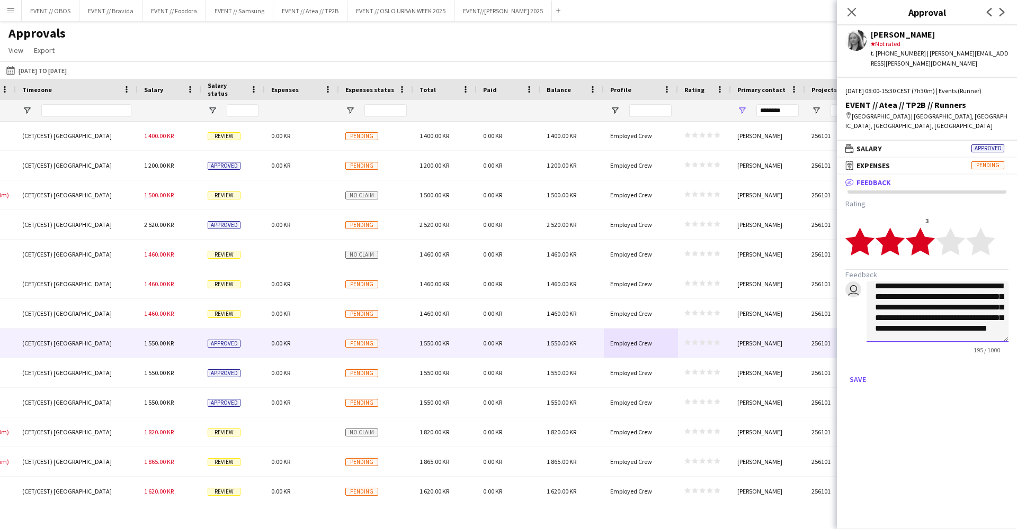
click at [958, 282] on textarea "**********" at bounding box center [937, 312] width 142 height 61
drag, startPoint x: 949, startPoint y: 290, endPoint x: 893, endPoint y: 286, distance: 55.7
click at [893, 286] on textarea "**********" at bounding box center [937, 312] width 142 height 61
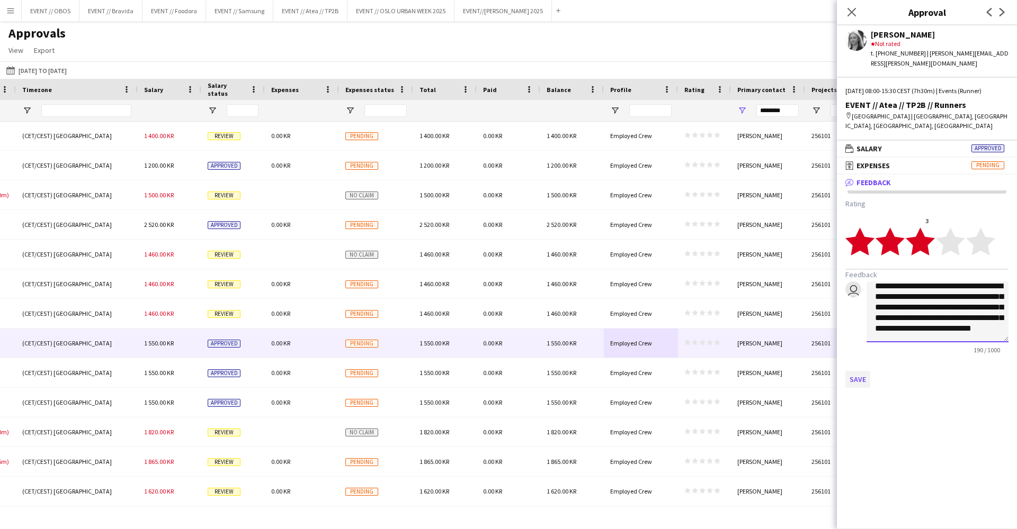
type textarea "**********"
click at [852, 371] on button "Save" at bounding box center [857, 379] width 25 height 17
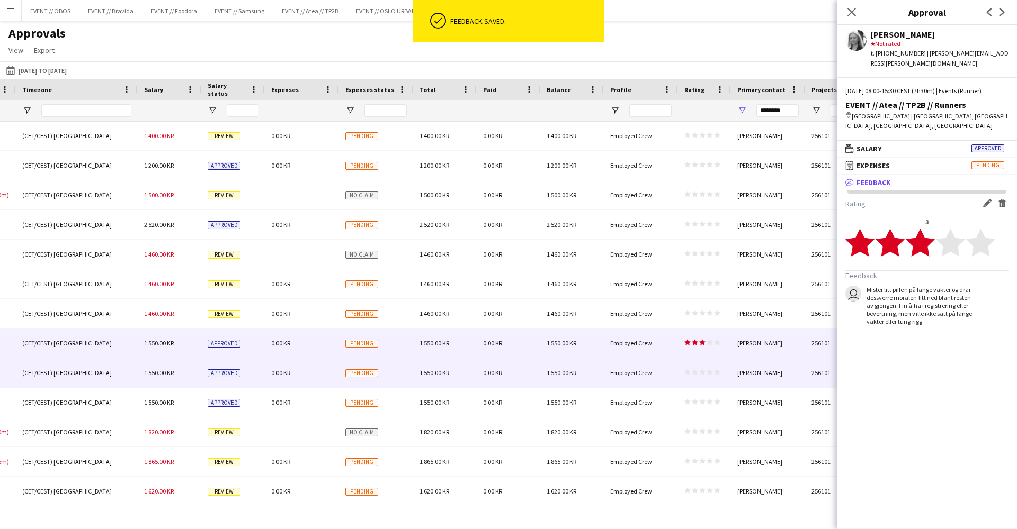
click at [597, 388] on div "[GEOGRAPHIC_DATA] 08:00 - 15:30 (CET/CEST) [GEOGRAPHIC_DATA] 1 550.00 KR Approv…" at bounding box center [56, 373] width 1922 height 30
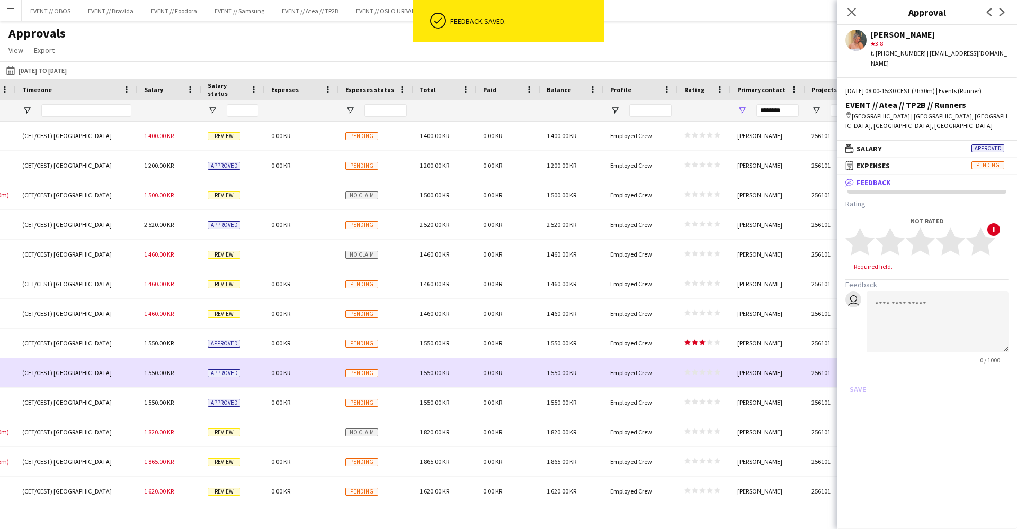
click at [598, 376] on div "1 550.00 KR" at bounding box center [572, 372] width 64 height 29
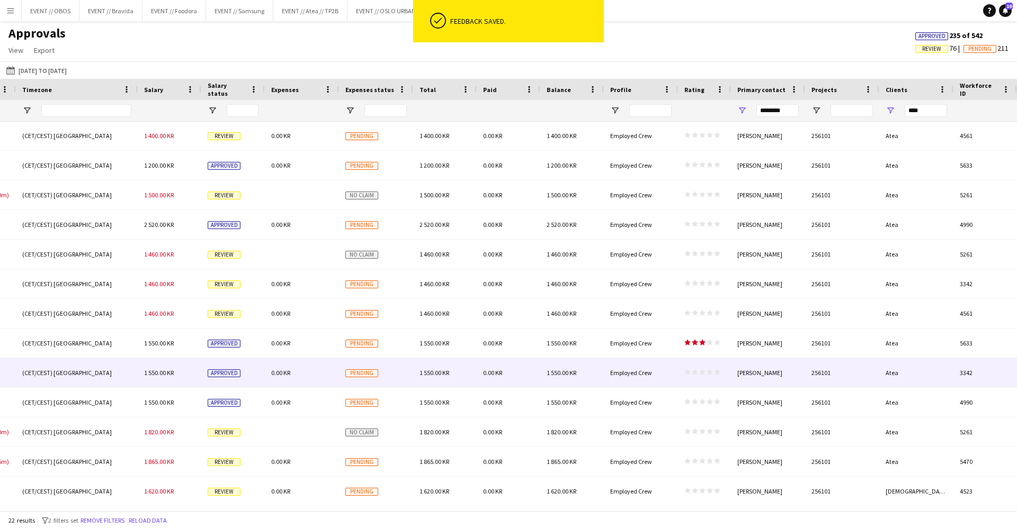
click at [598, 367] on div "1 550.00 KR" at bounding box center [572, 372] width 64 height 29
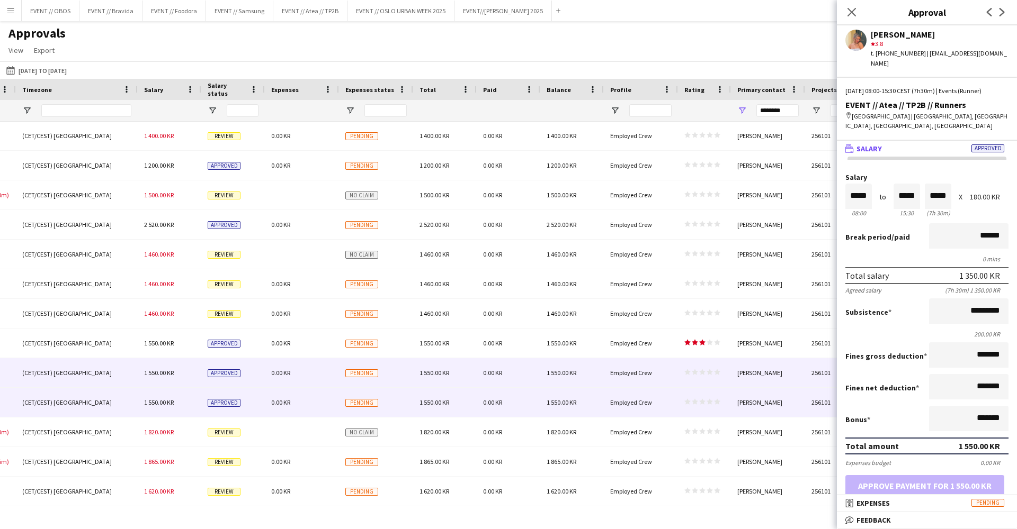
click at [600, 407] on div "1 550.00 KR" at bounding box center [572, 402] width 64 height 29
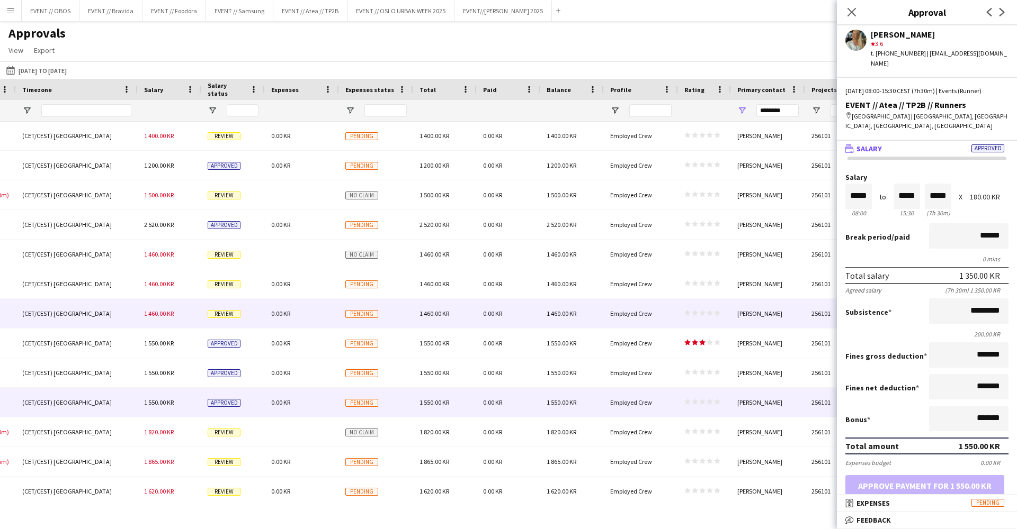
click at [597, 319] on div "1 460.00 KR" at bounding box center [572, 313] width 64 height 29
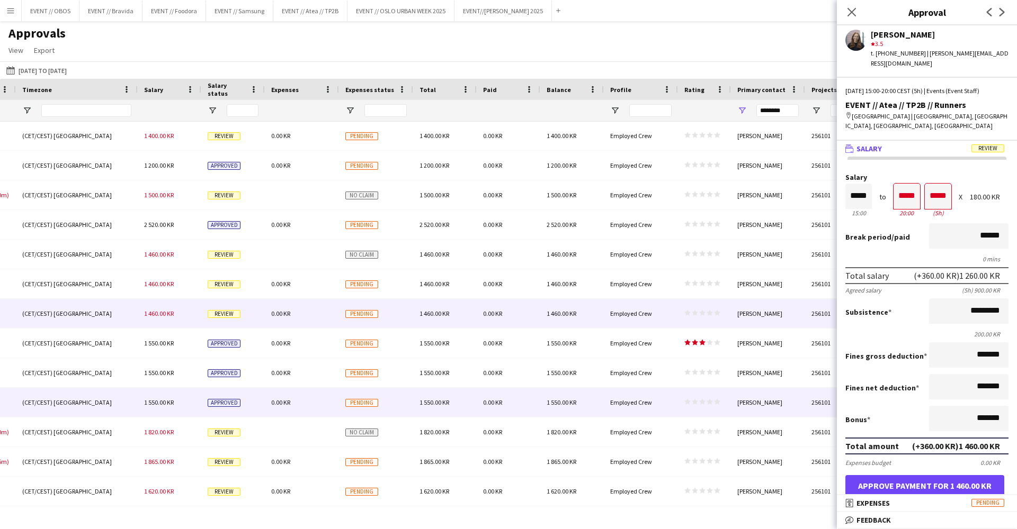
click at [612, 395] on div "Employed Crew" at bounding box center [641, 402] width 74 height 29
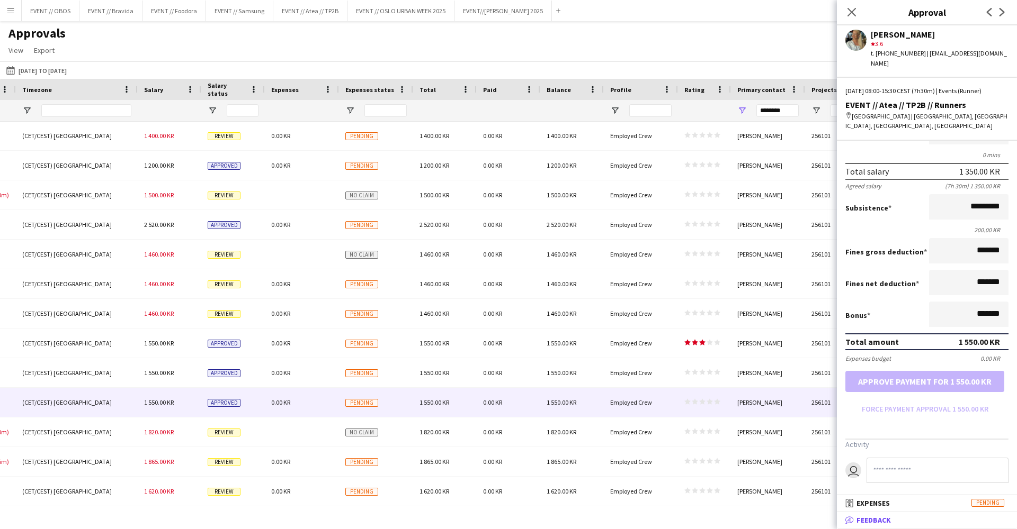
click at [897, 516] on mat-panel-title "bubble-pencil Feedback" at bounding box center [925, 521] width 176 height 10
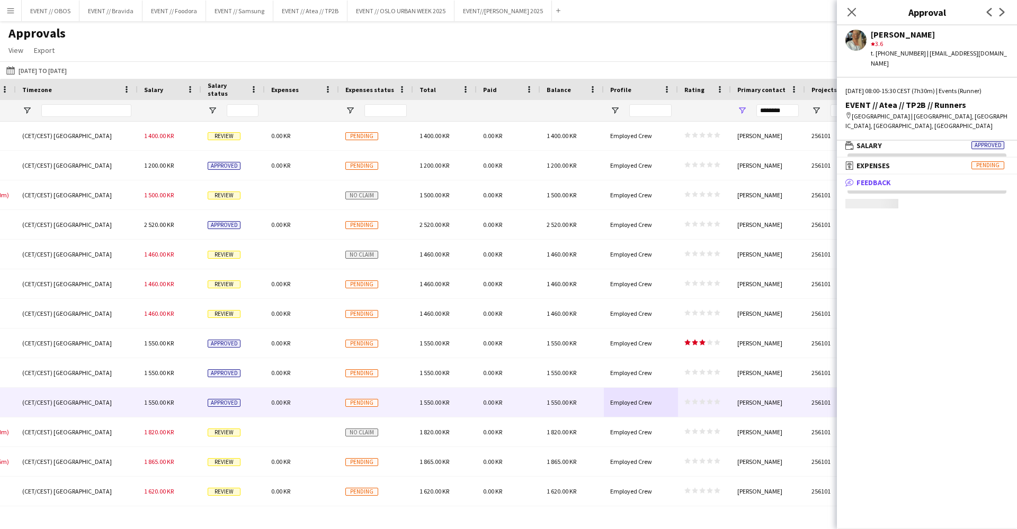
scroll to position [3, 0]
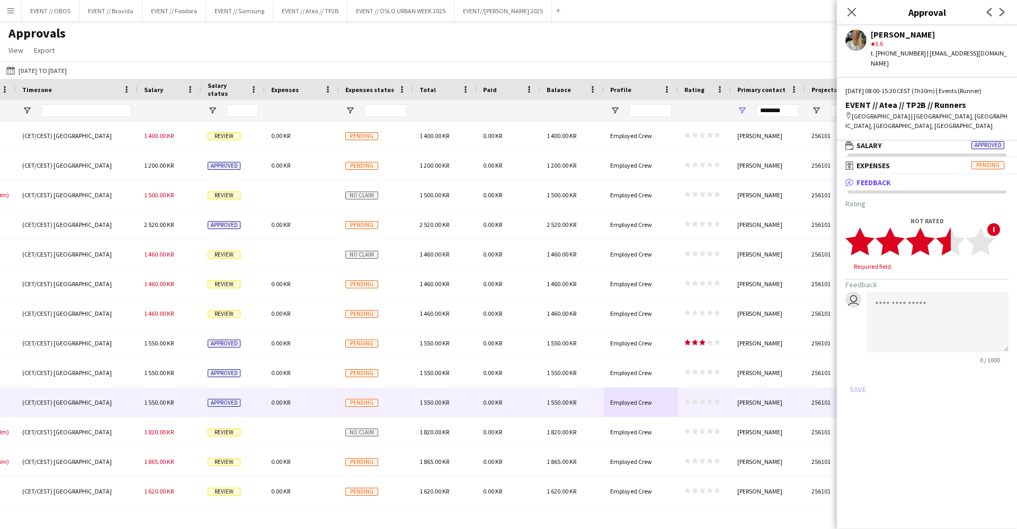
click at [945, 238] on polygon at bounding box center [950, 242] width 29 height 28
click at [918, 304] on textarea at bounding box center [937, 312] width 142 height 61
type textarea "*"
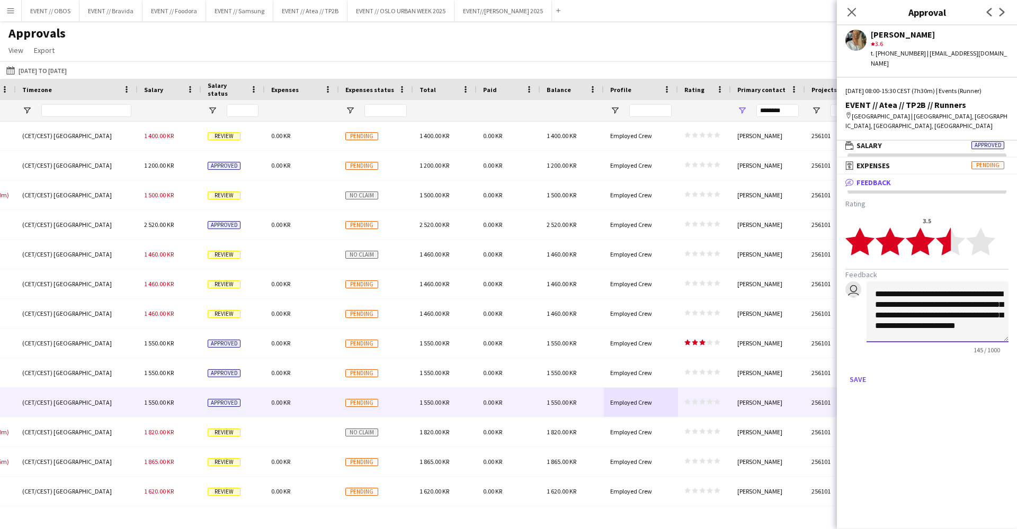
scroll to position [1, 0]
click at [871, 316] on textarea "**********" at bounding box center [937, 312] width 142 height 61
click at [978, 328] on textarea "**********" at bounding box center [937, 312] width 142 height 61
type textarea "**********"
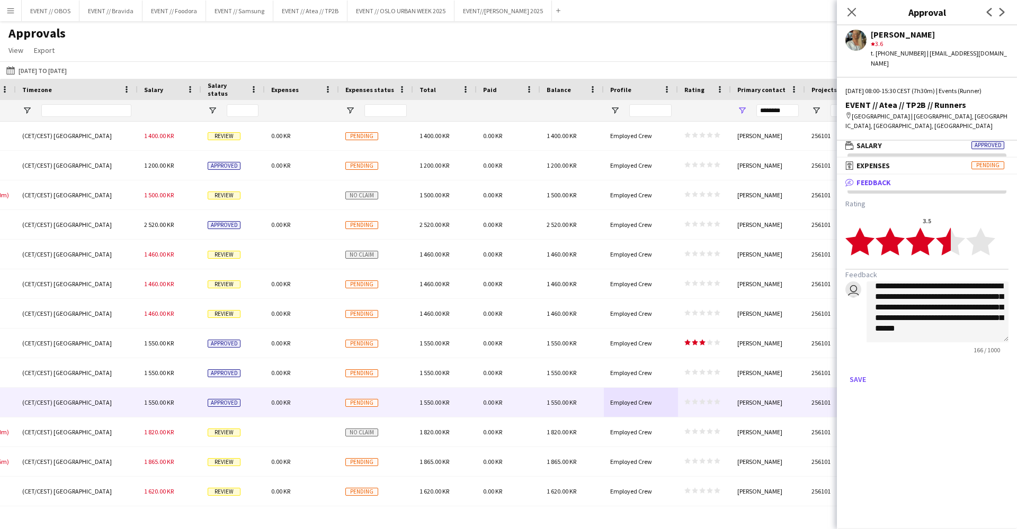
click at [872, 391] on mat-expansion-panel "**********" at bounding box center [927, 352] width 180 height 355
click at [862, 371] on button "Save" at bounding box center [857, 379] width 25 height 17
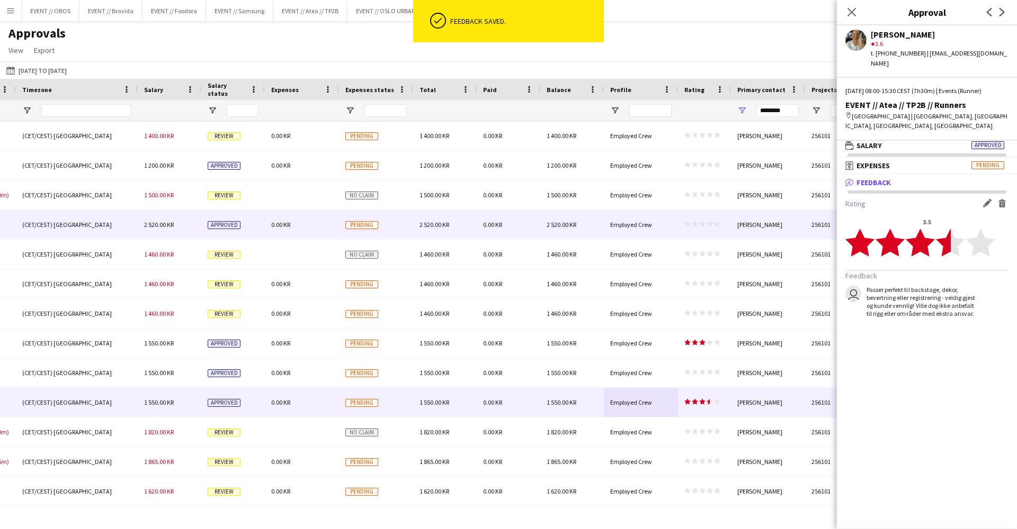
click at [592, 220] on div "2 520.00 KR" at bounding box center [572, 224] width 64 height 29
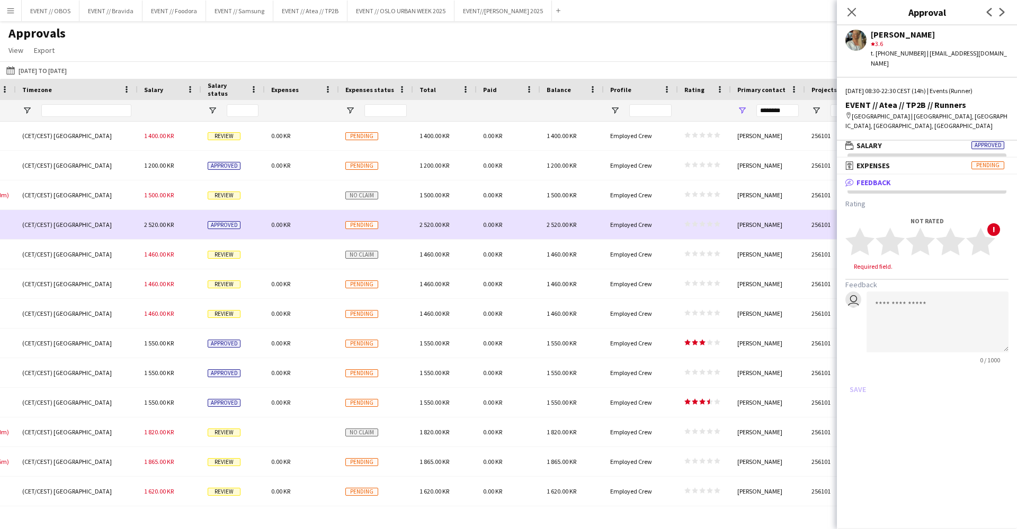
click at [592, 206] on div "1 500.00 KR" at bounding box center [572, 195] width 64 height 29
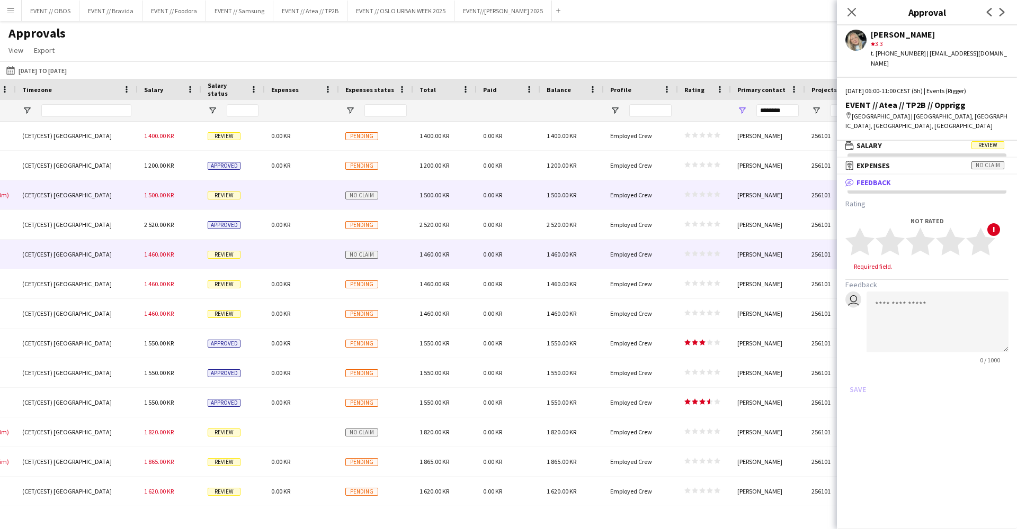
click at [596, 250] on div "1 460.00 KR" at bounding box center [572, 254] width 64 height 29
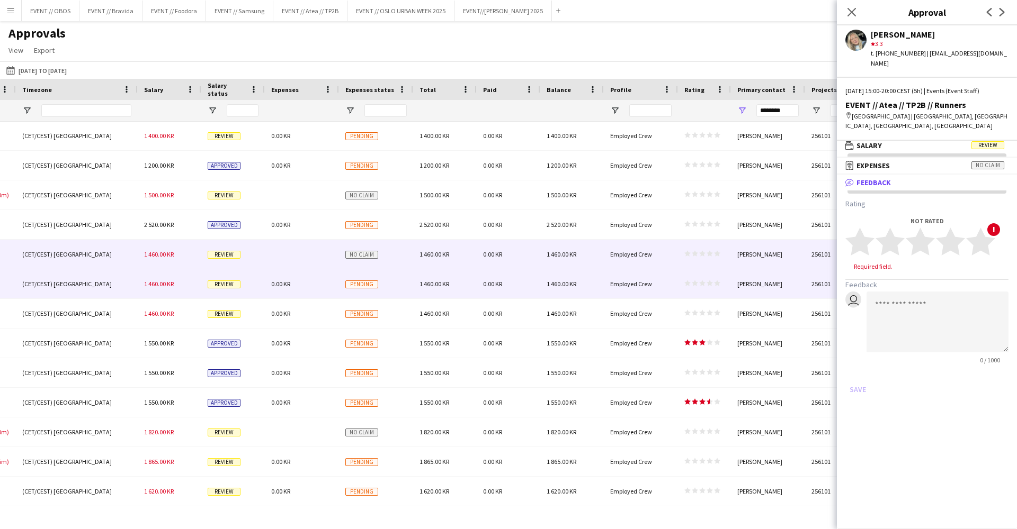
click at [607, 270] on div "Employed Crew" at bounding box center [641, 283] width 74 height 29
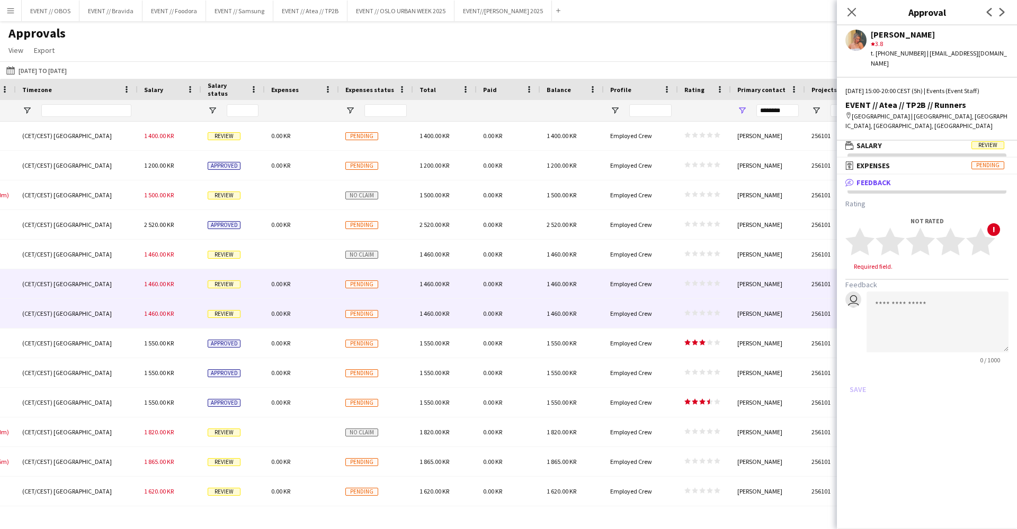
click at [612, 322] on div "Employed Crew" at bounding box center [641, 313] width 74 height 29
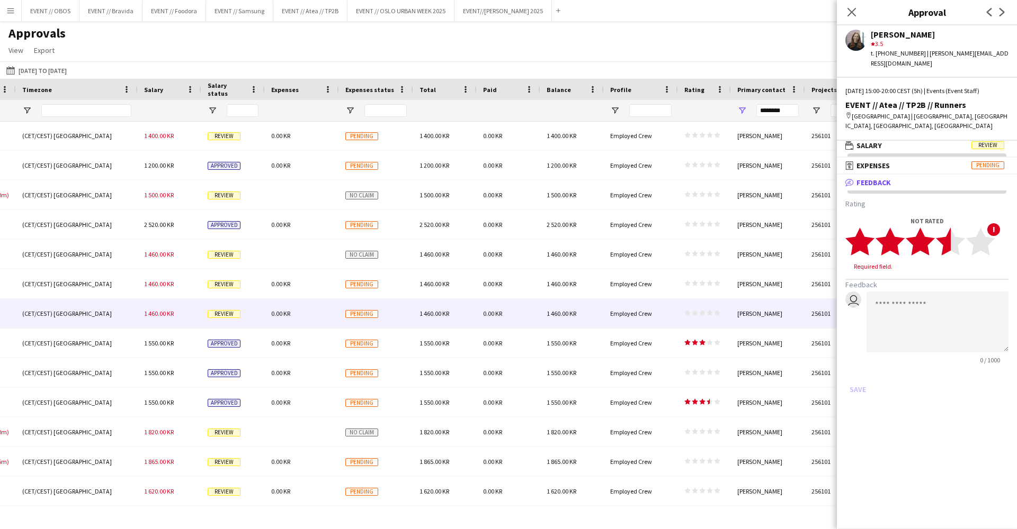
click at [949, 238] on polygon at bounding box center [950, 242] width 29 height 28
click at [891, 310] on textarea at bounding box center [937, 312] width 142 height 61
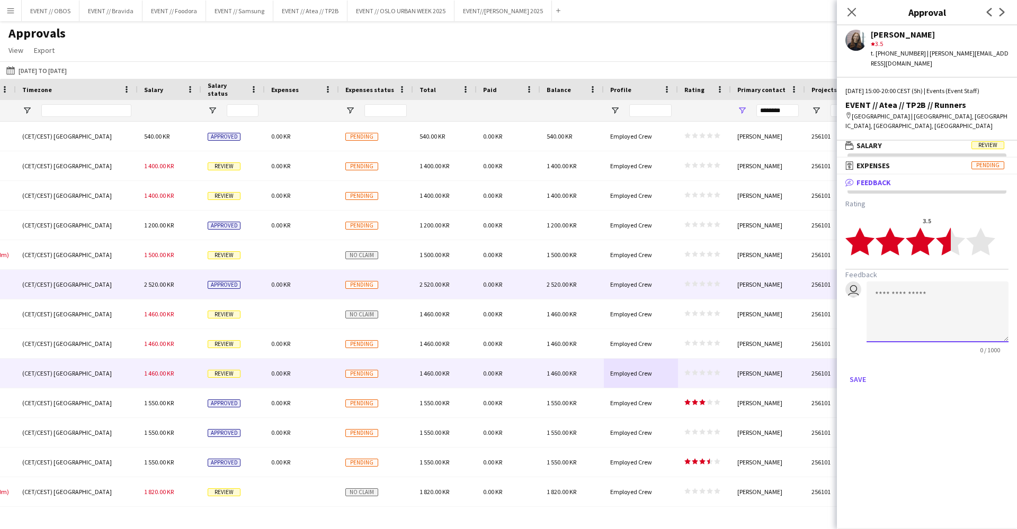
scroll to position [0, 0]
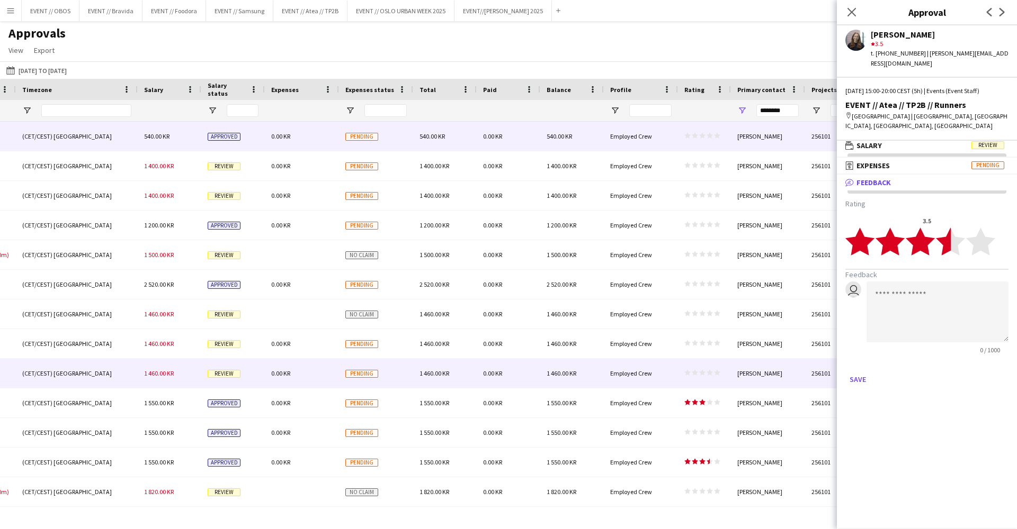
click at [346, 149] on div "Pending" at bounding box center [376, 136] width 74 height 29
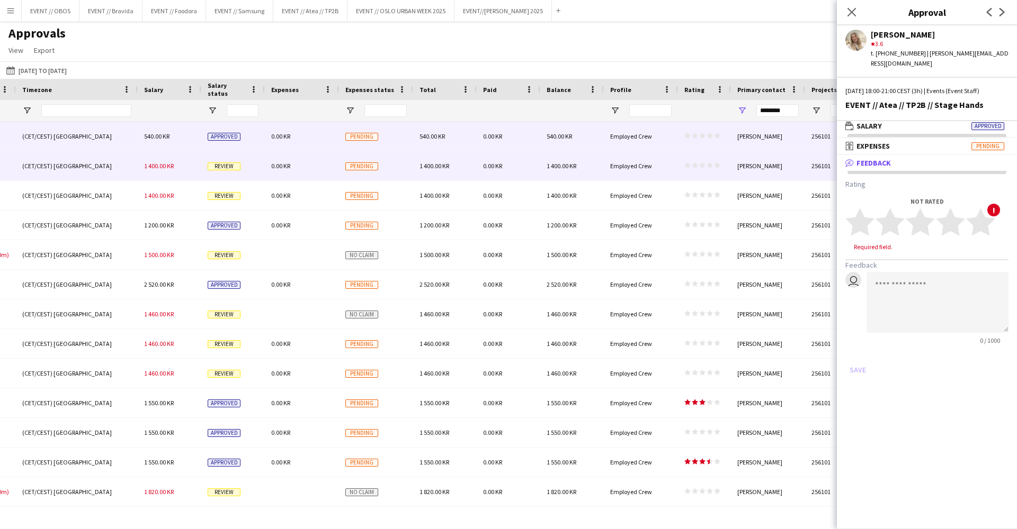
click at [365, 161] on div "Pending" at bounding box center [376, 165] width 74 height 29
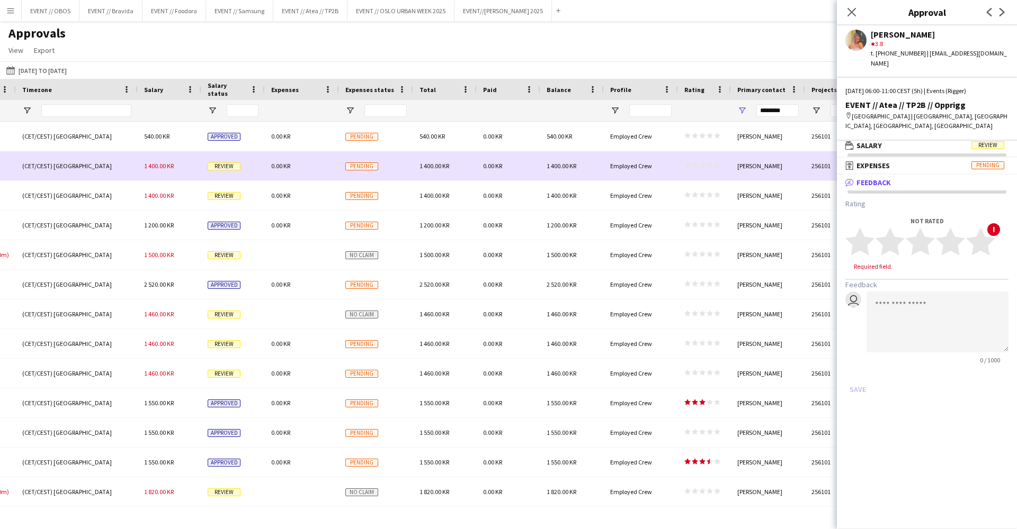
click at [376, 151] on div "18:00 - 21:00 (CET/CEST) [GEOGRAPHIC_DATA] 540.00 KR Approved 0.00 KR Pending 5…" at bounding box center [56, 137] width 1922 height 30
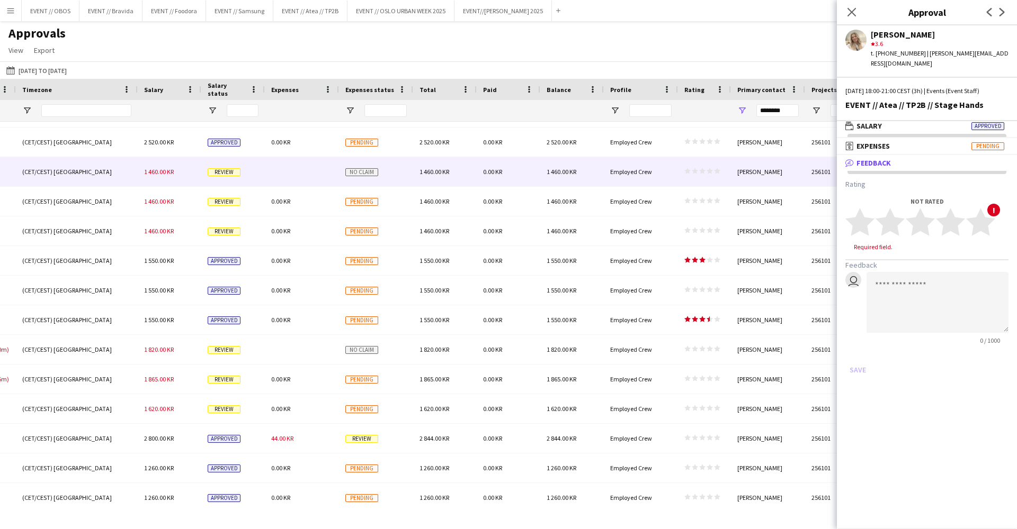
scroll to position [263, 0]
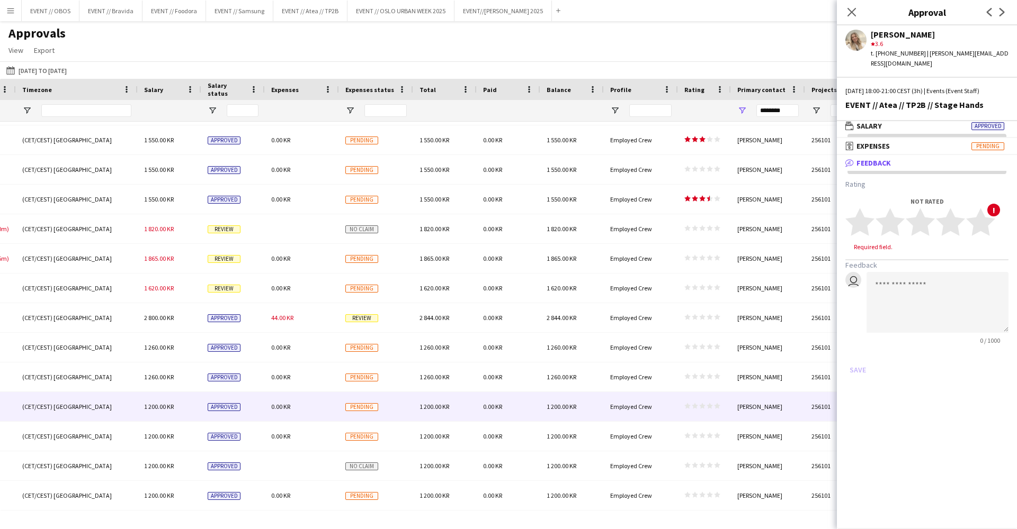
click at [501, 387] on div "18:00 - 21:00 (CET/CEST) [GEOGRAPHIC_DATA] 540.00 KR Approved 0.00 KR Pending 5…" at bounding box center [56, 185] width 1922 height 652
click at [621, 416] on div "Employed Crew" at bounding box center [641, 406] width 74 height 29
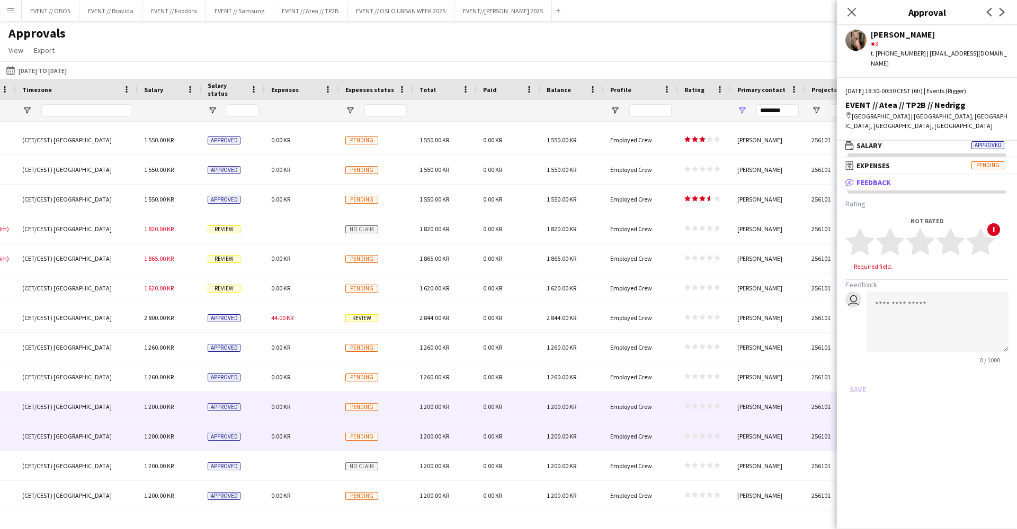
click at [610, 444] on div "Employed Crew" at bounding box center [641, 436] width 74 height 29
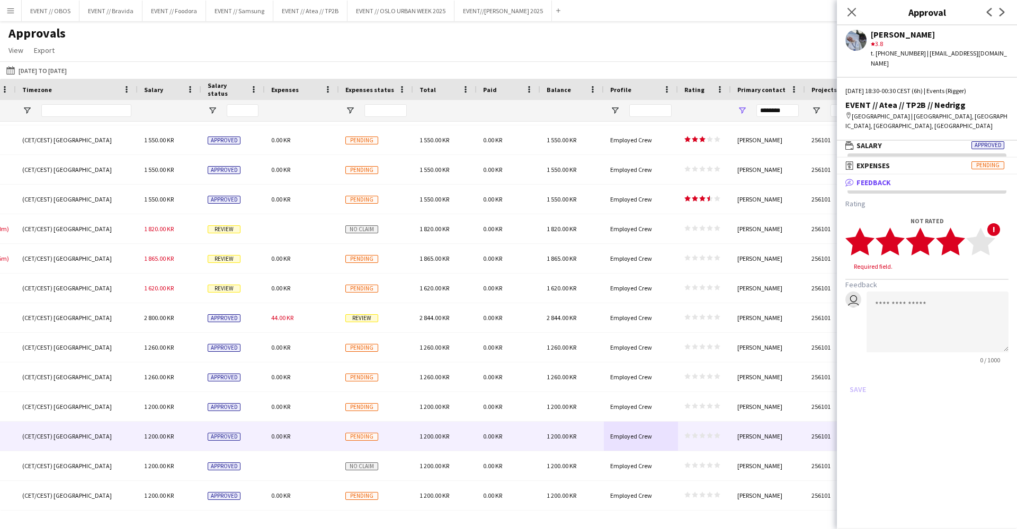
click at [954, 239] on polygon at bounding box center [950, 242] width 29 height 28
click at [917, 320] on textarea at bounding box center [937, 312] width 142 height 61
type textarea "*"
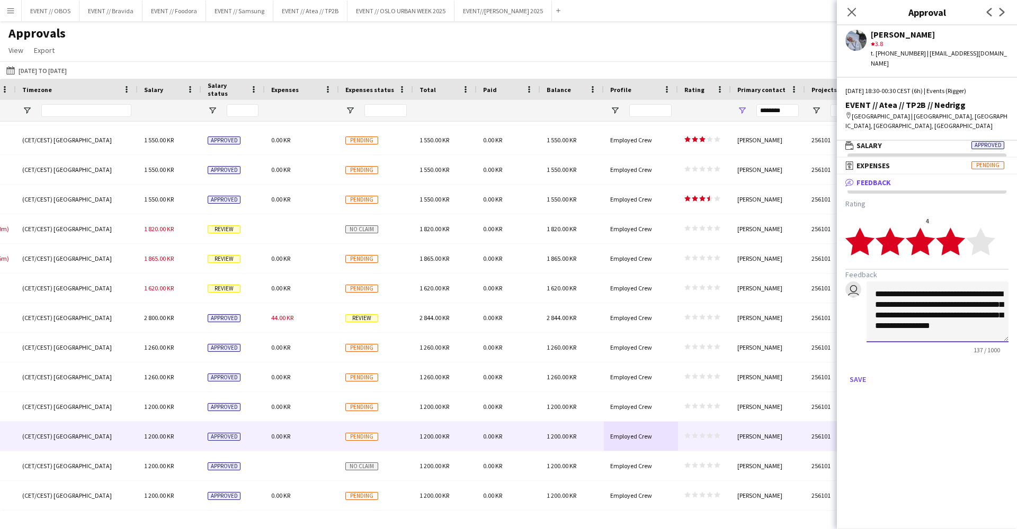
scroll to position [1, 0]
type textarea "**********"
click at [849, 358] on form "**********" at bounding box center [926, 293] width 163 height 189
click at [856, 371] on button "Save" at bounding box center [857, 379] width 25 height 17
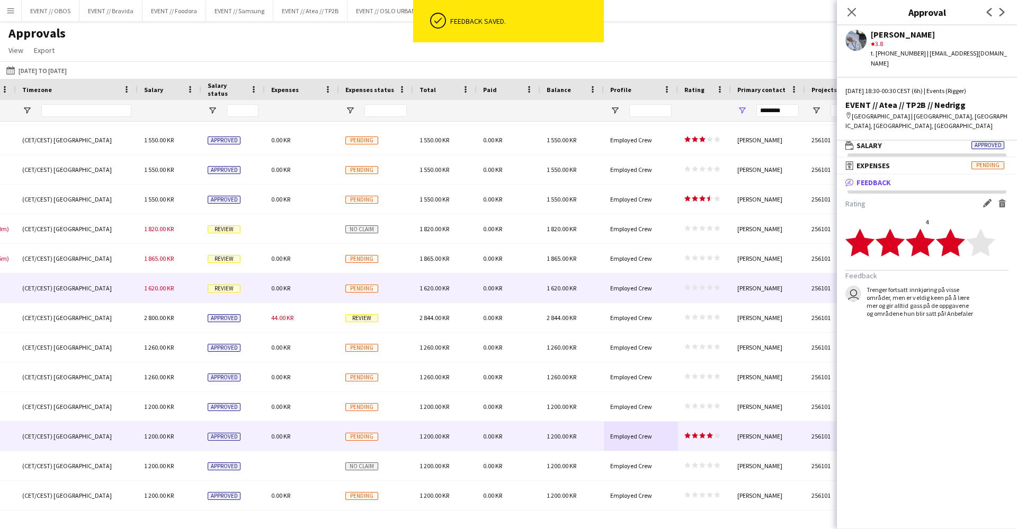
click at [435, 277] on div "1 620.00 KR" at bounding box center [445, 288] width 64 height 29
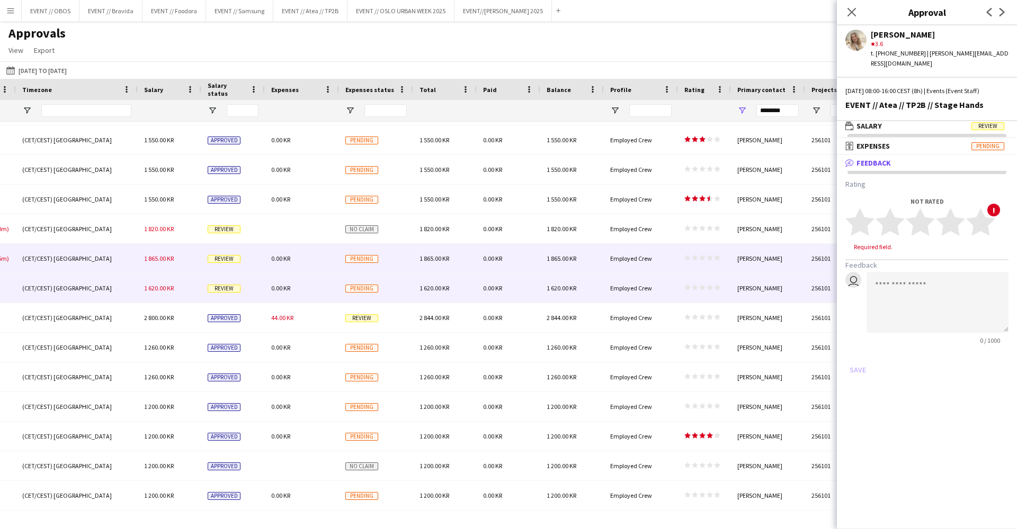
click at [439, 265] on div "1 865.00 KR" at bounding box center [445, 258] width 64 height 29
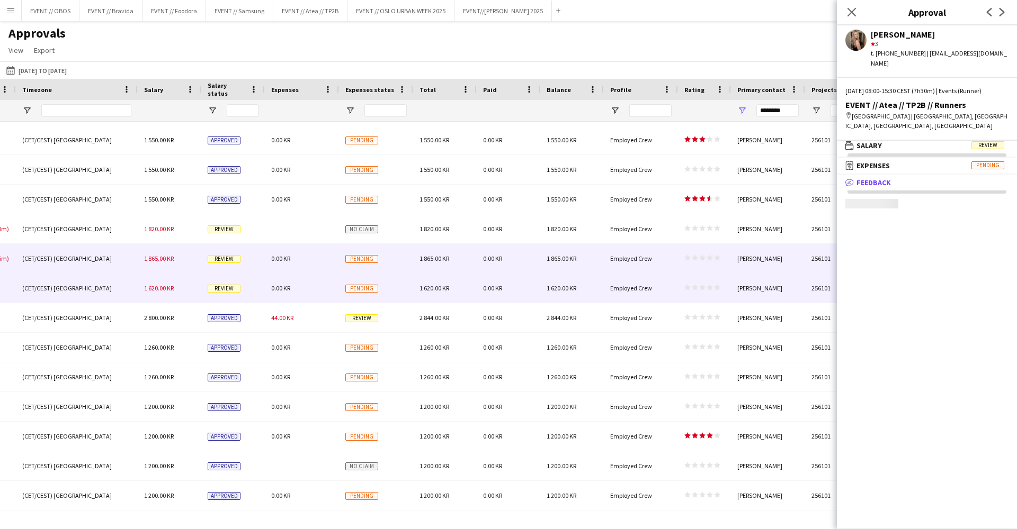
click at [445, 282] on div "1 620.00 KR" at bounding box center [445, 288] width 64 height 29
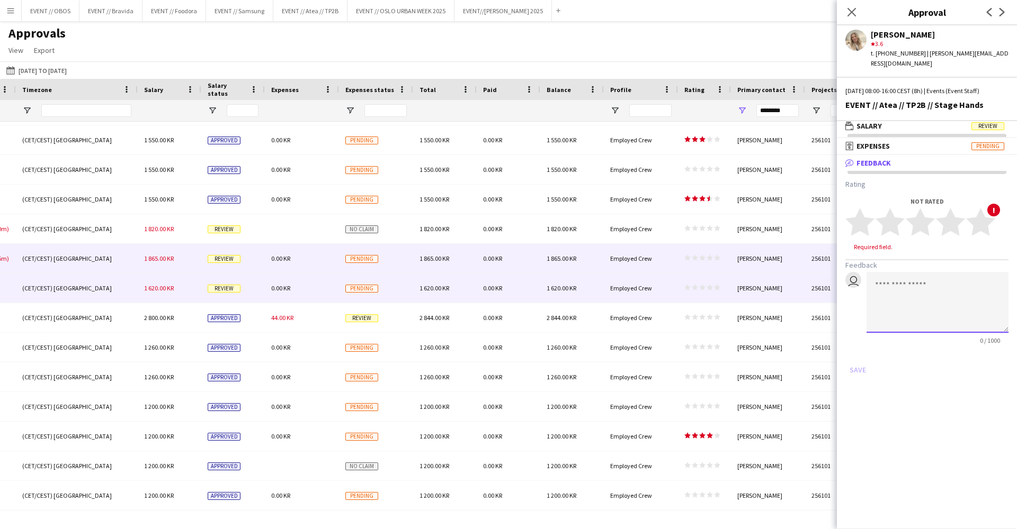
click at [929, 287] on textarea at bounding box center [937, 302] width 142 height 61
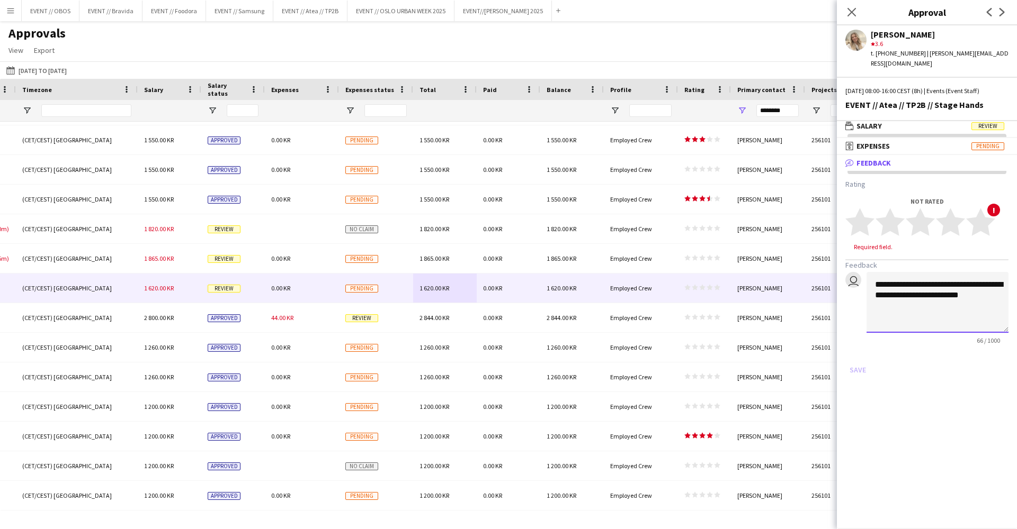
click at [919, 289] on textarea "**********" at bounding box center [937, 302] width 142 height 61
click at [973, 289] on textarea "**********" at bounding box center [937, 302] width 142 height 61
click at [986, 362] on div "Save" at bounding box center [926, 370] width 163 height 17
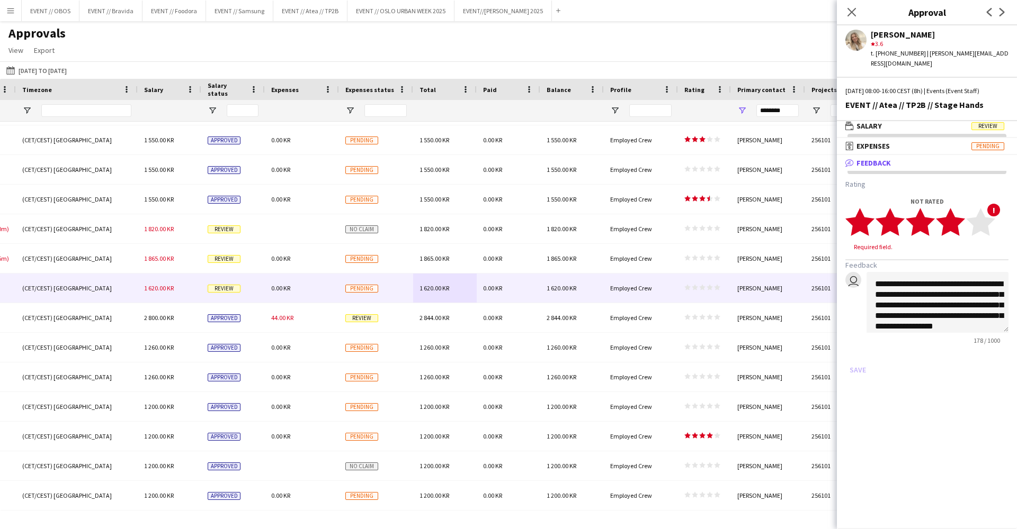
click at [957, 208] on icon "star" at bounding box center [950, 222] width 29 height 29
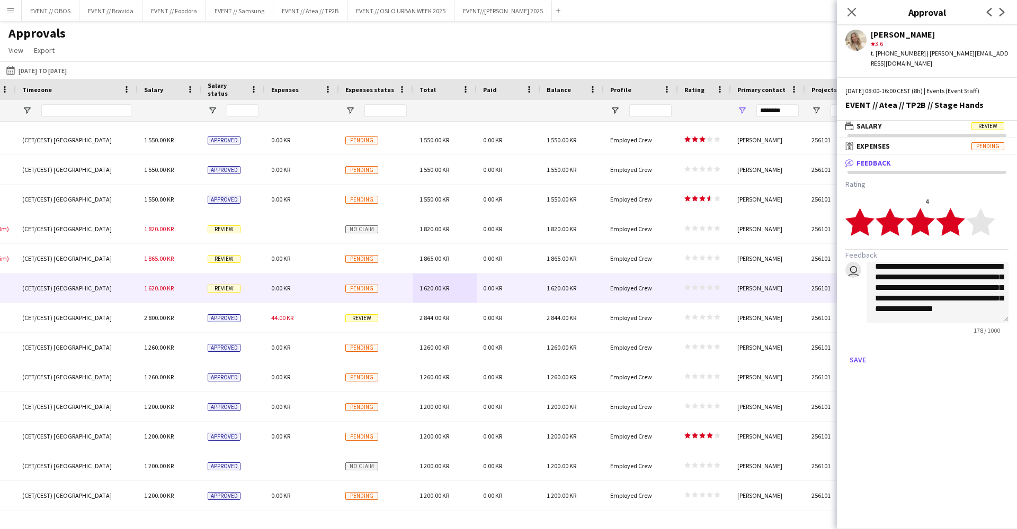
scroll to position [8, 0]
click at [926, 273] on textarea "**********" at bounding box center [937, 292] width 142 height 61
click at [921, 280] on textarea "**********" at bounding box center [937, 292] width 142 height 61
click at [922, 275] on textarea "**********" at bounding box center [937, 292] width 142 height 61
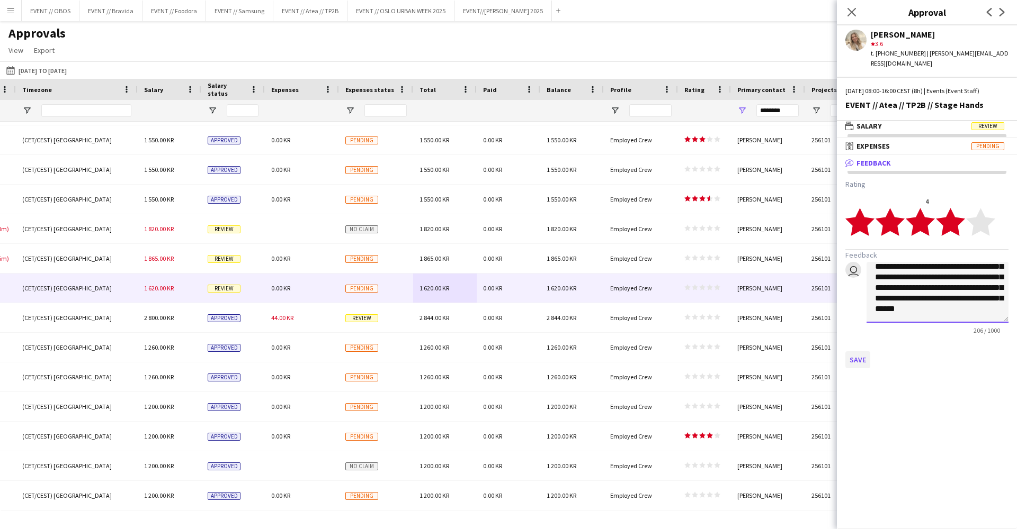
type textarea "**********"
click at [857, 352] on button "Save" at bounding box center [857, 360] width 25 height 17
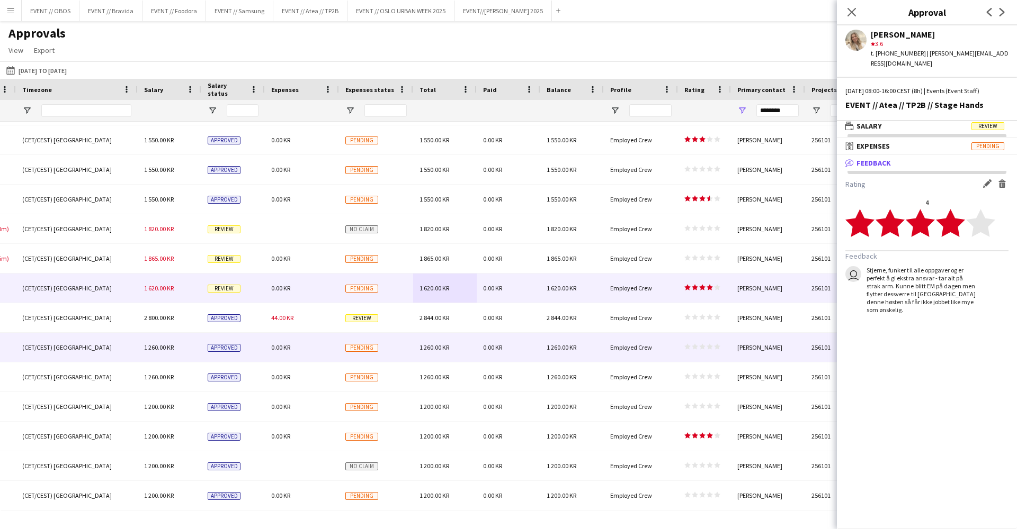
click at [423, 327] on div "2 844.00 KR" at bounding box center [445, 317] width 64 height 29
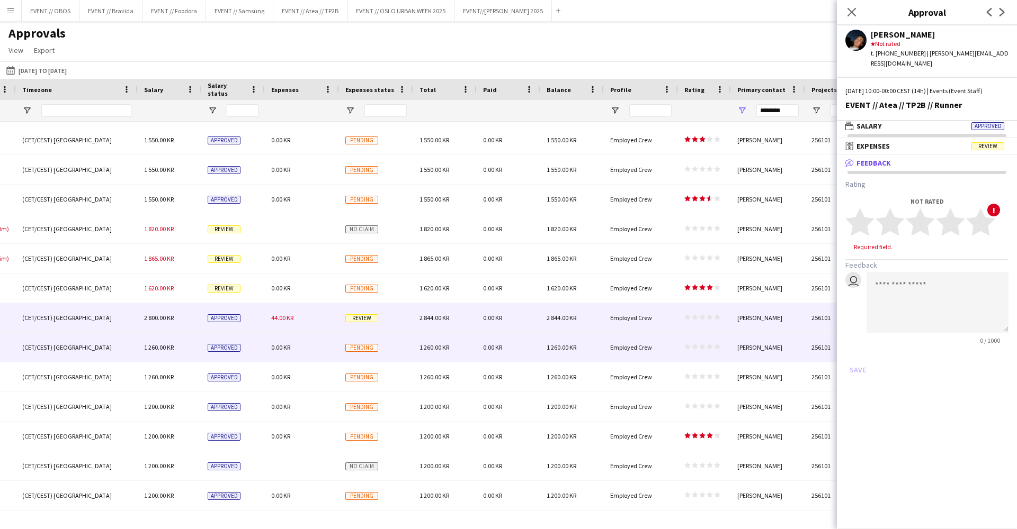
click at [431, 342] on div "1 260.00 KR" at bounding box center [445, 347] width 64 height 29
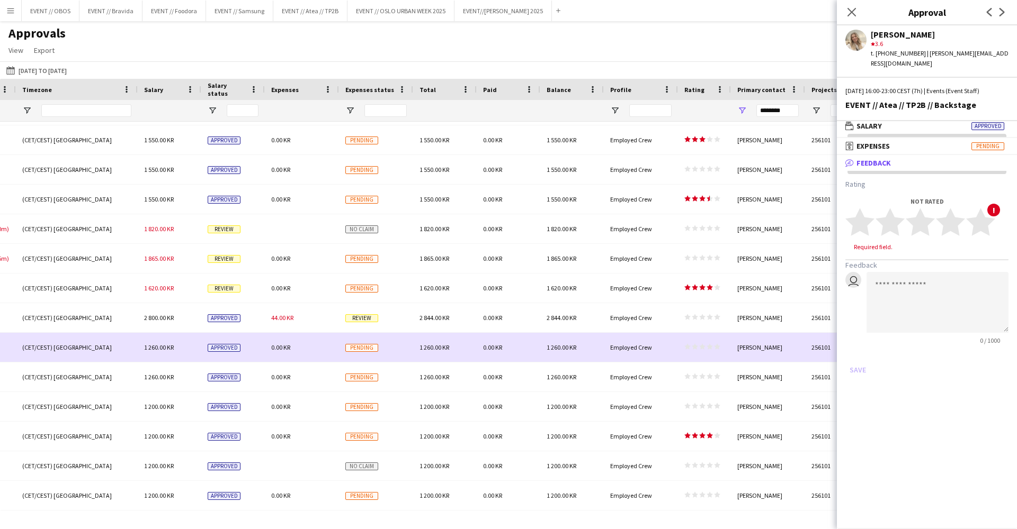
click at [445, 353] on div "1 260.00 KR" at bounding box center [445, 347] width 64 height 29
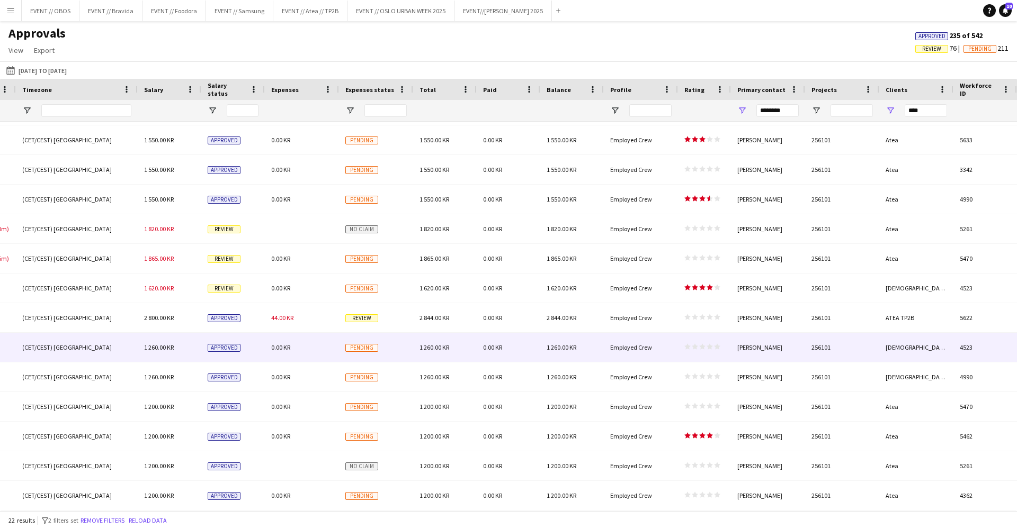
click at [446, 361] on div "1 260.00 KR" at bounding box center [445, 347] width 64 height 29
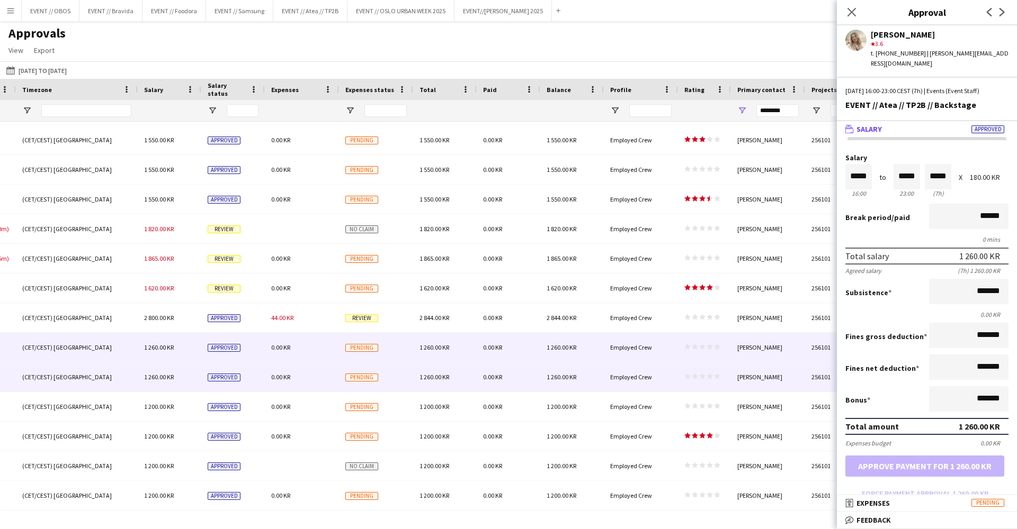
click at [449, 374] on span "1 260.00 KR" at bounding box center [434, 377] width 30 height 8
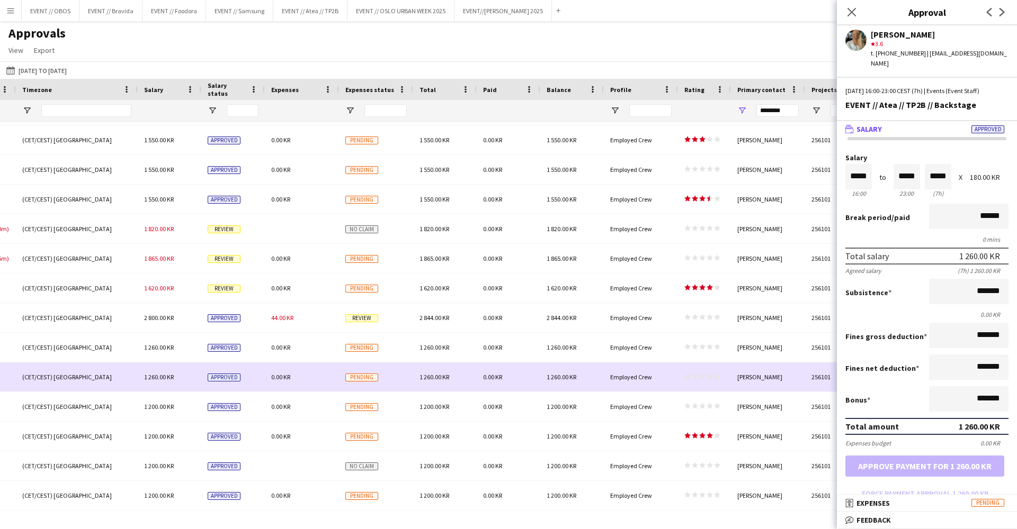
click at [456, 407] on div "1 200.00 KR" at bounding box center [445, 406] width 64 height 29
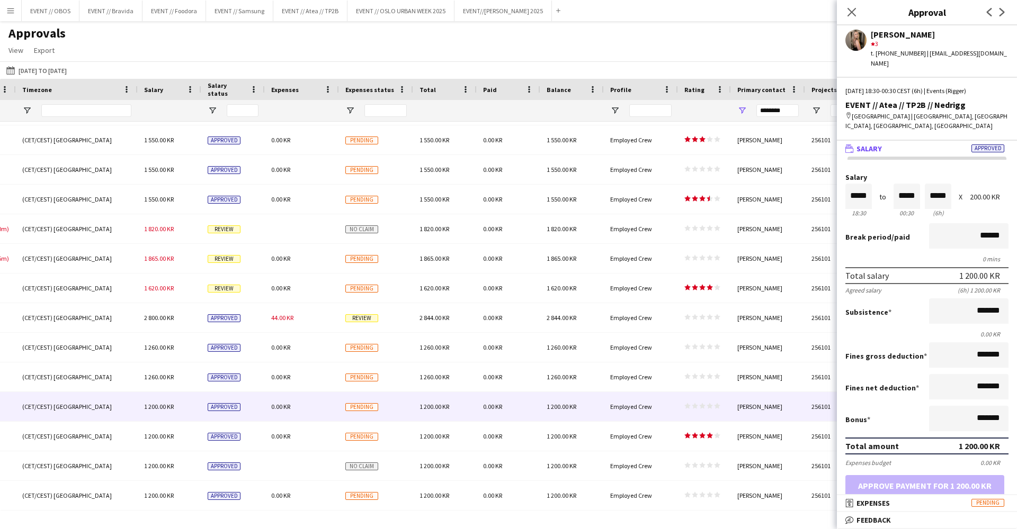
click at [873, 489] on form "Salary ***** 18:30 to ***** 00:30 ***** (6h) X 200.00 KR Break period /paid ***…" at bounding box center [927, 348] width 180 height 348
click at [874, 498] on mat-expansion-panel-header "receipt Expenses Pending" at bounding box center [927, 504] width 180 height 16
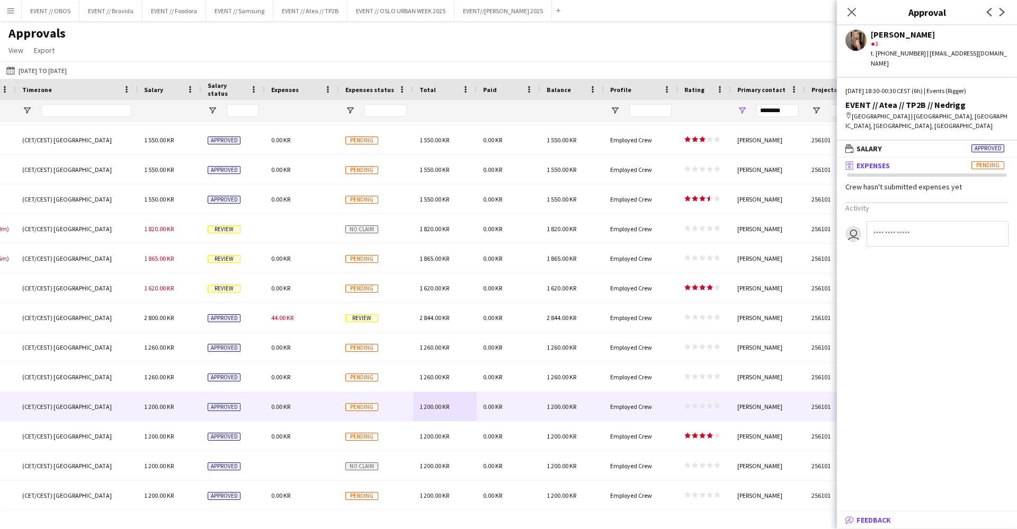
click at [865, 514] on mat-expansion-panel-header "bubble-pencil Feedback" at bounding box center [927, 521] width 180 height 16
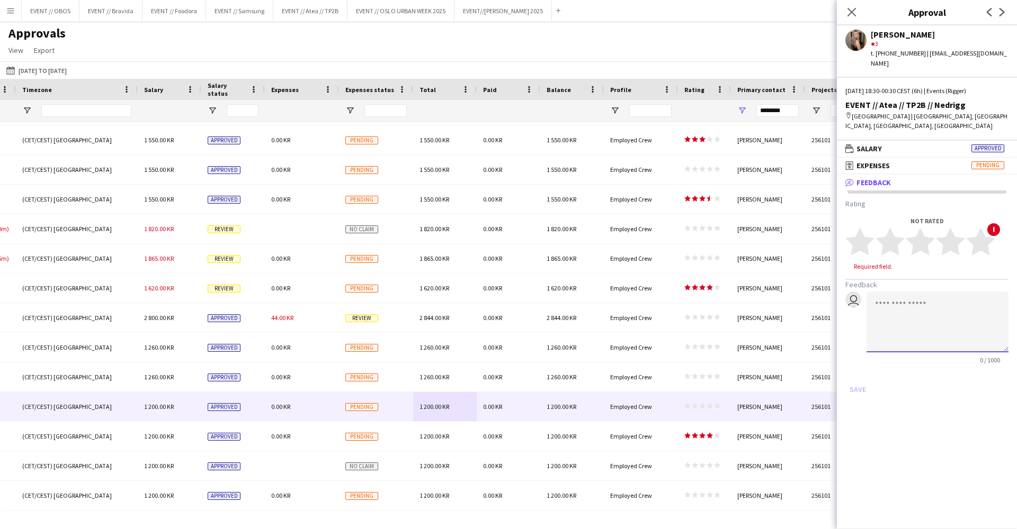
click at [902, 334] on textarea at bounding box center [937, 322] width 142 height 61
type textarea "*"
drag, startPoint x: 931, startPoint y: 314, endPoint x: 952, endPoint y: 296, distance: 27.8
click at [952, 296] on textarea "**********" at bounding box center [937, 322] width 142 height 61
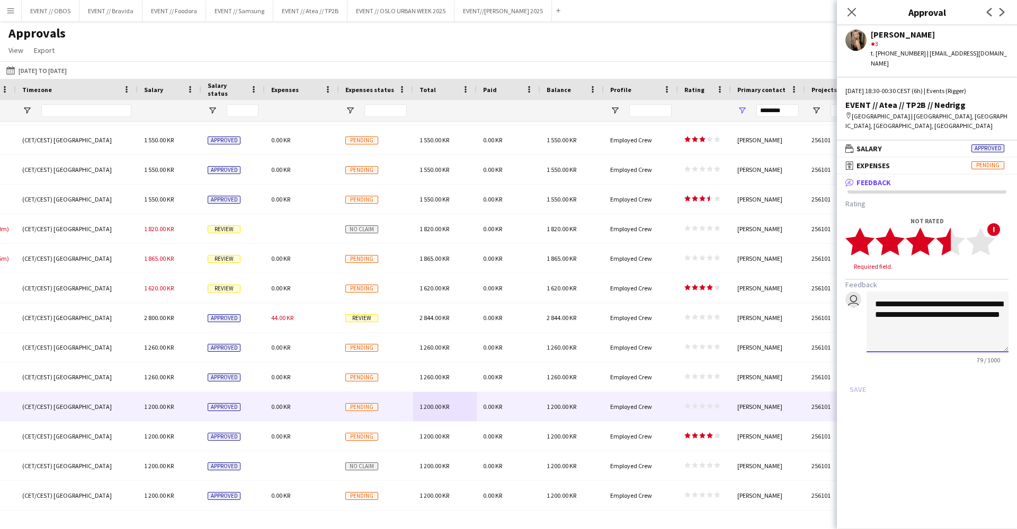
type textarea "**********"
click at [947, 228] on polygon at bounding box center [950, 242] width 29 height 28
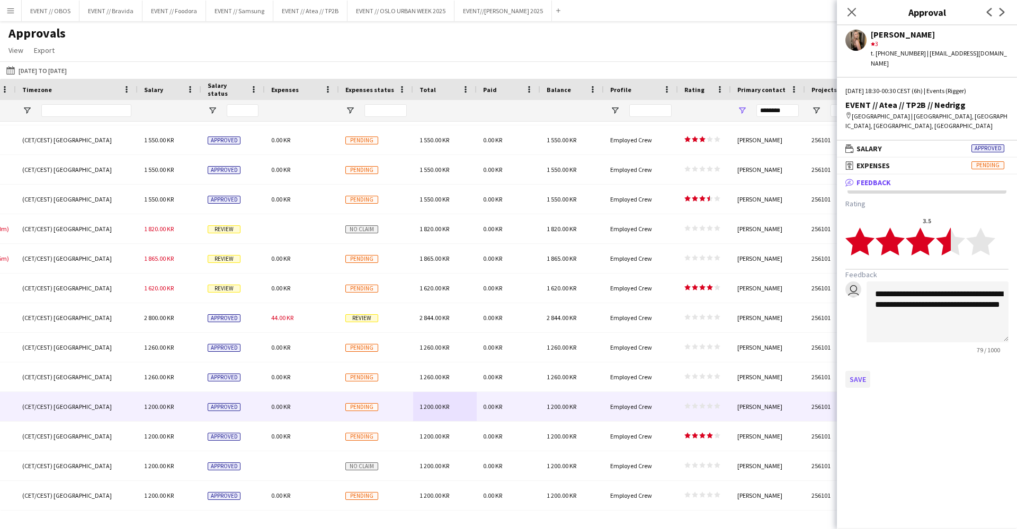
click at [854, 371] on button "Save" at bounding box center [857, 379] width 25 height 17
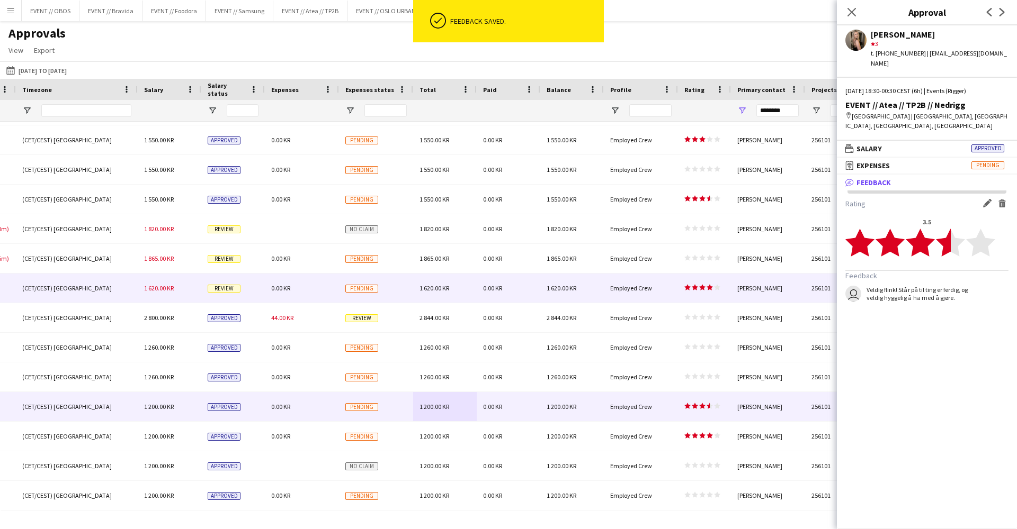
click at [585, 284] on div "1 620.00 KR" at bounding box center [572, 288] width 64 height 29
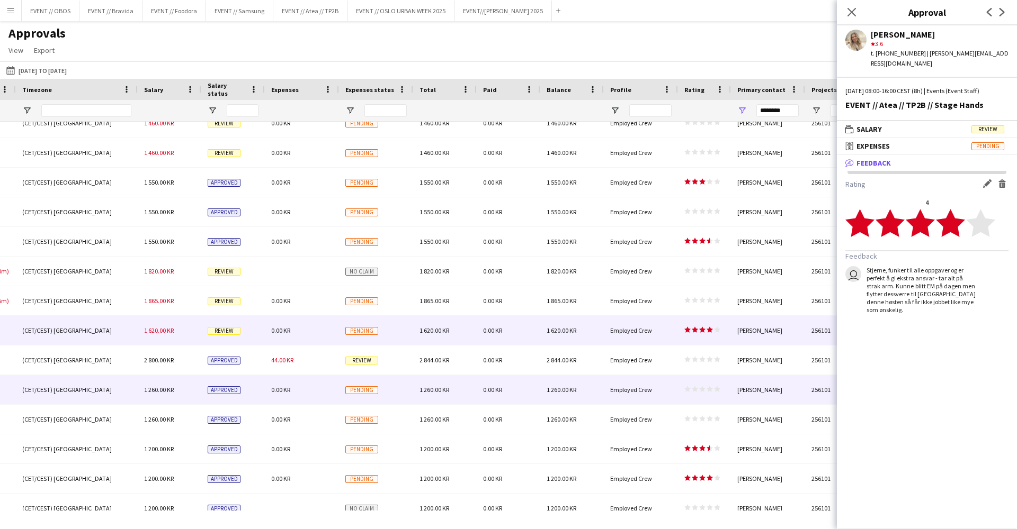
scroll to position [218, 0]
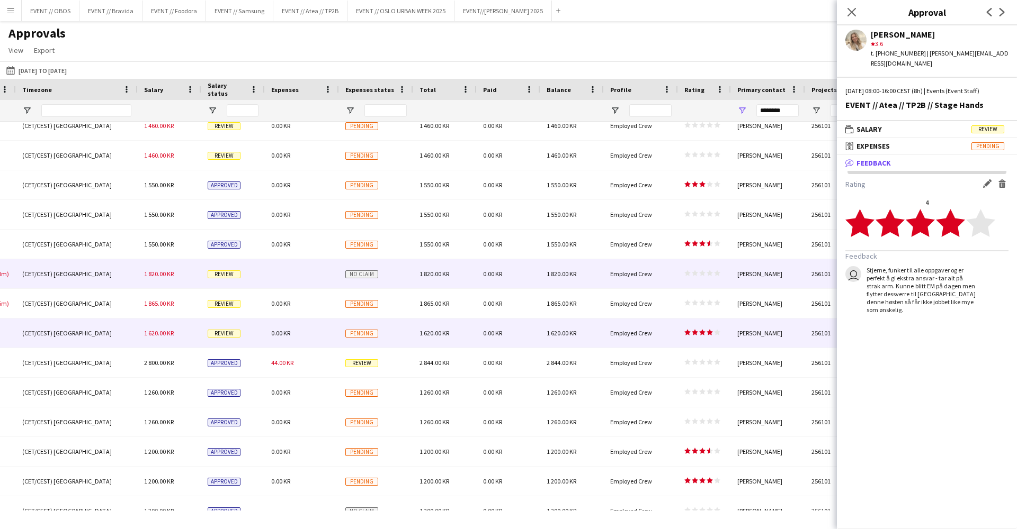
click at [659, 282] on div "Employed Crew" at bounding box center [641, 273] width 74 height 29
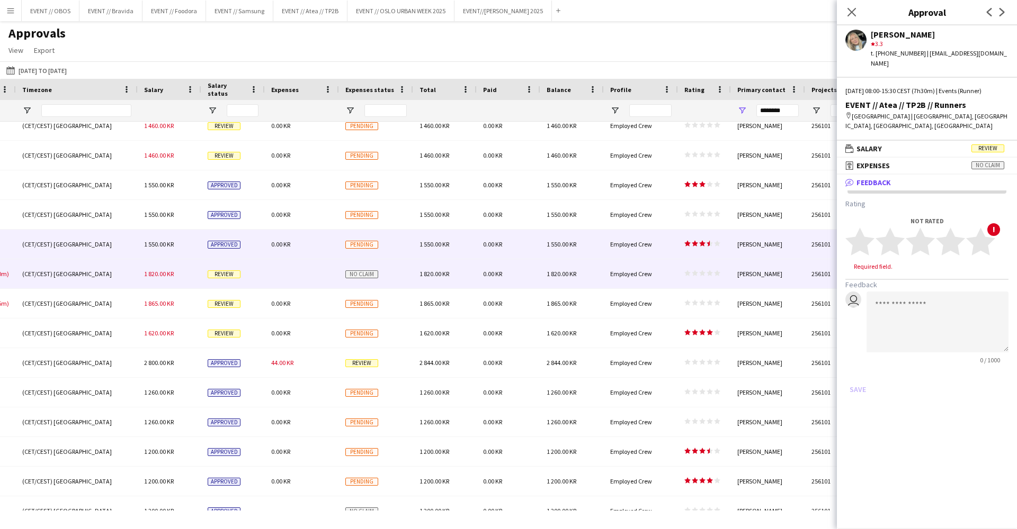
click at [658, 250] on div "Employed Crew" at bounding box center [641, 244] width 74 height 29
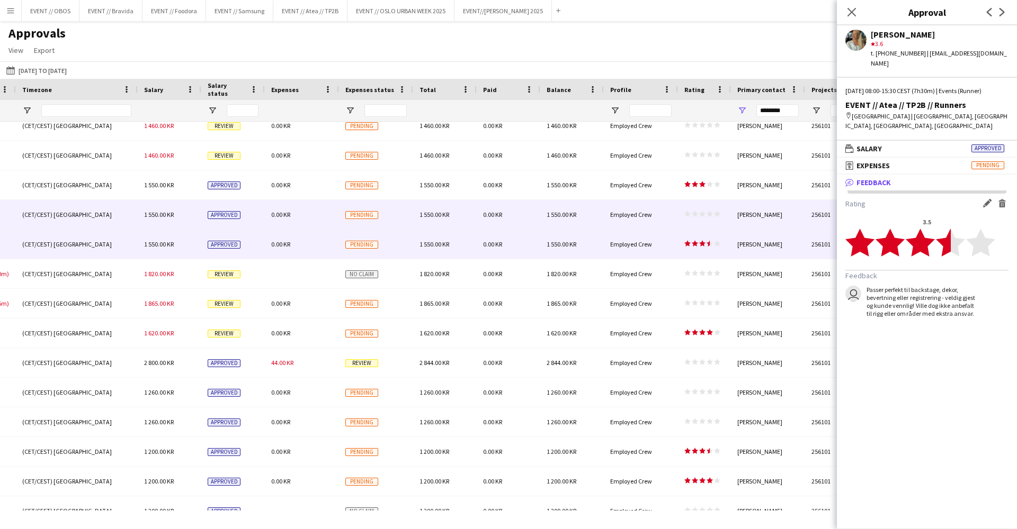
click at [670, 226] on div "Employed Crew" at bounding box center [641, 214] width 74 height 29
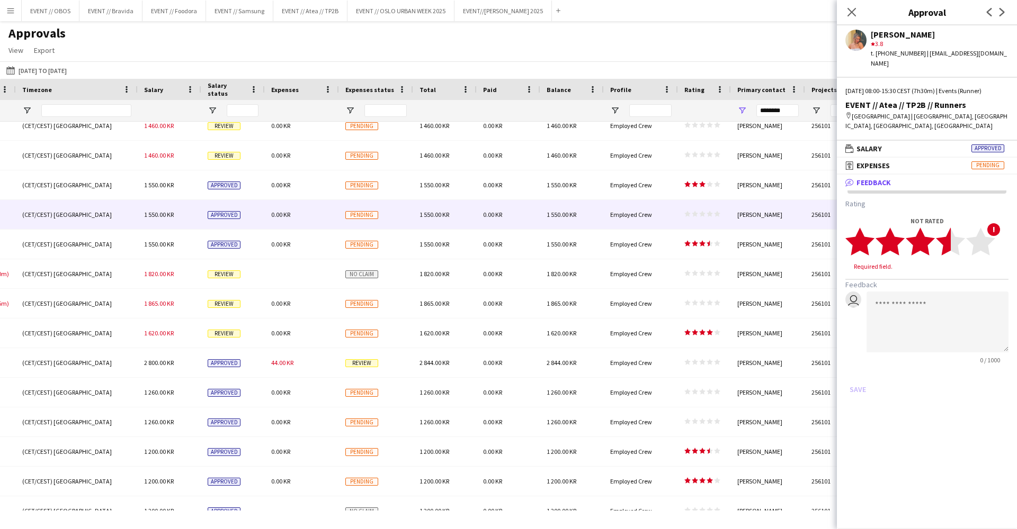
click at [946, 234] on polygon at bounding box center [950, 242] width 29 height 28
click at [924, 307] on textarea at bounding box center [937, 312] width 142 height 61
type textarea "**********"
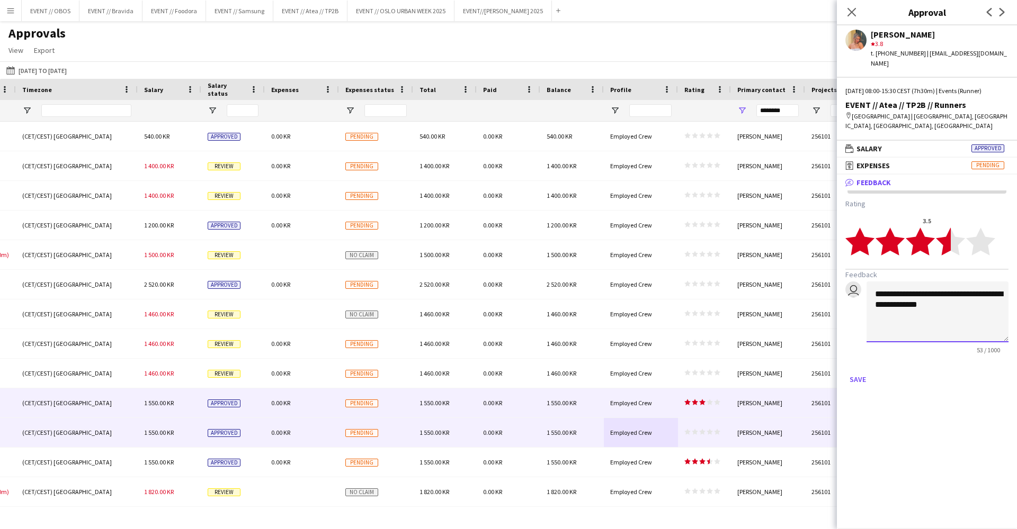
scroll to position [0, 0]
